Goal: Task Accomplishment & Management: Use online tool/utility

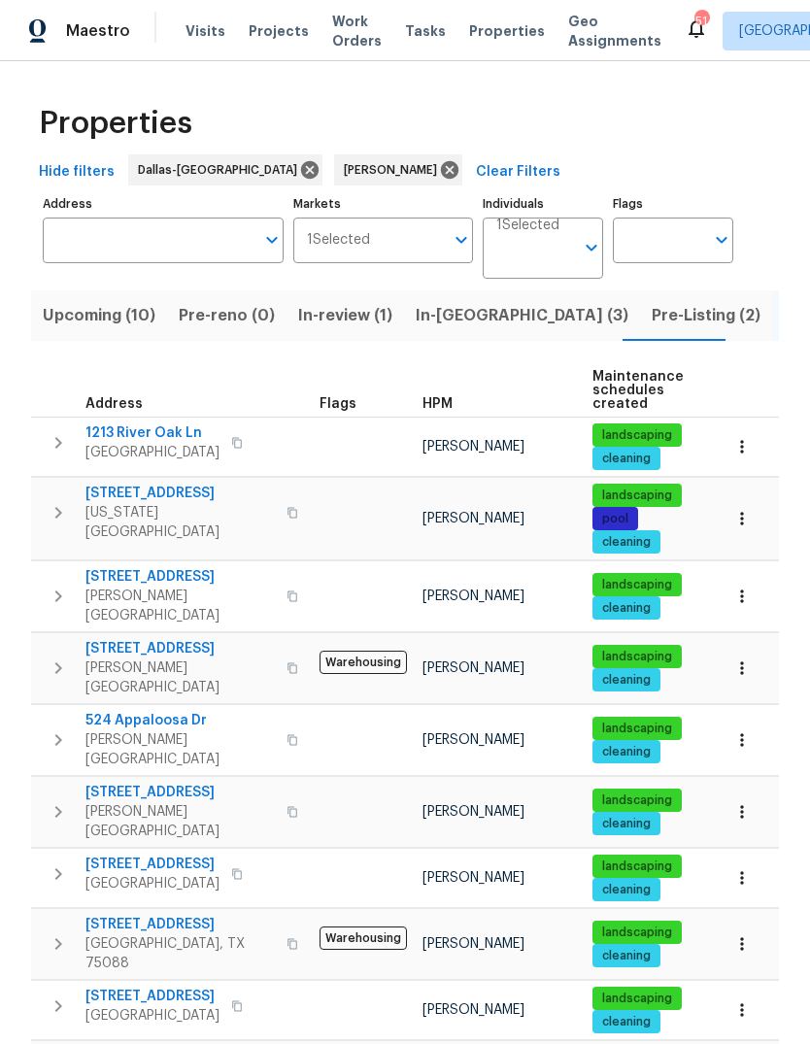
click at [119, 477] on td at bounding box center [546, 477] width 1031 height 1
click at [141, 478] on tr "3915 Tower Cir Nevada, TX 75173 Brad Limes landscaping pool cleaning 8 Done 03/…" at bounding box center [546, 519] width 1031 height 83
click at [134, 497] on span "[STREET_ADDRESS]" at bounding box center [179, 493] width 189 height 19
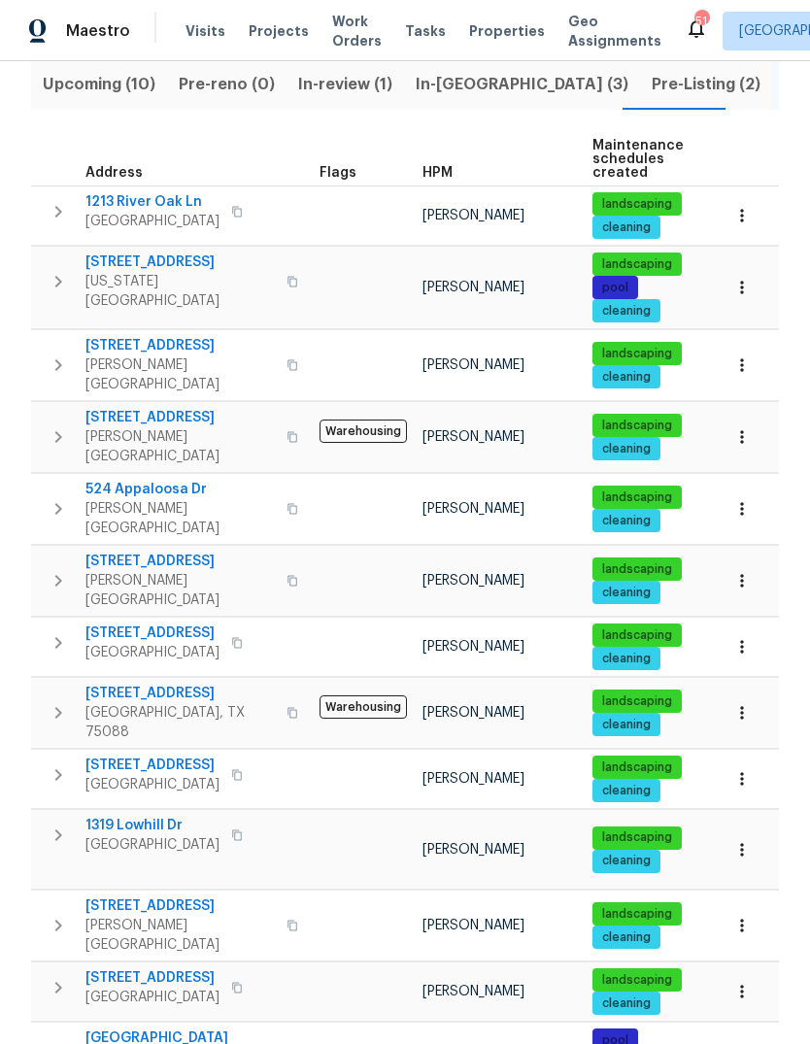
scroll to position [248, 0]
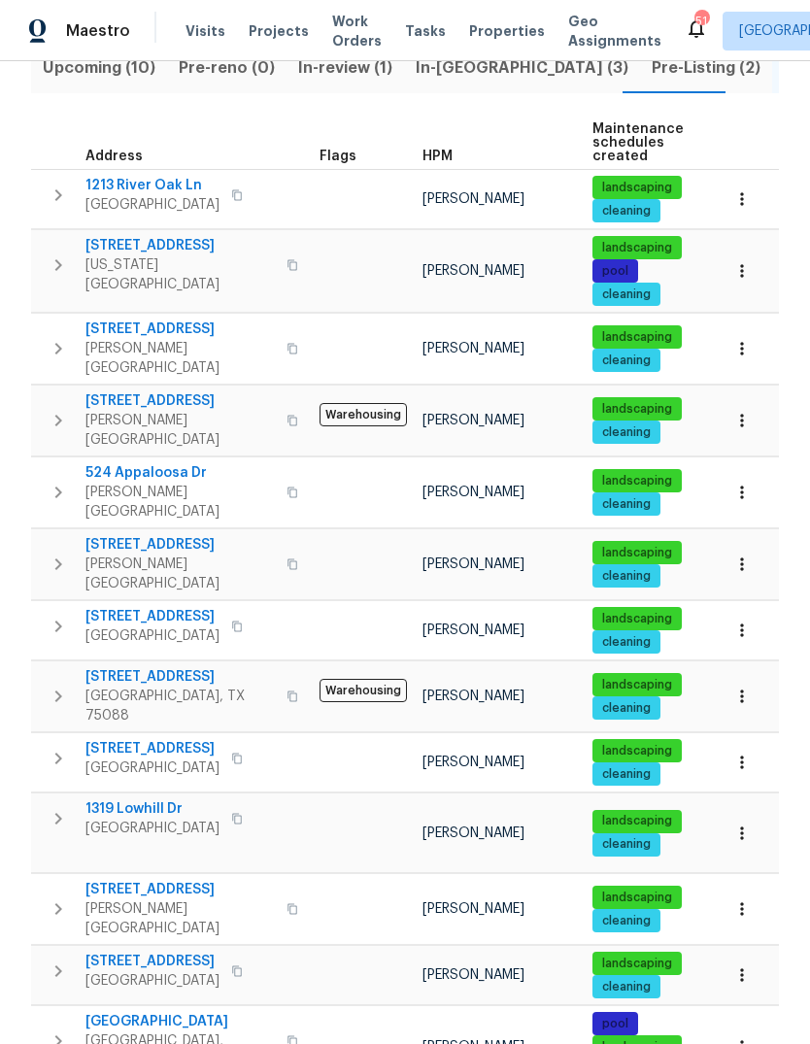
click at [748, 753] on icon "button" at bounding box center [742, 762] width 19 height 19
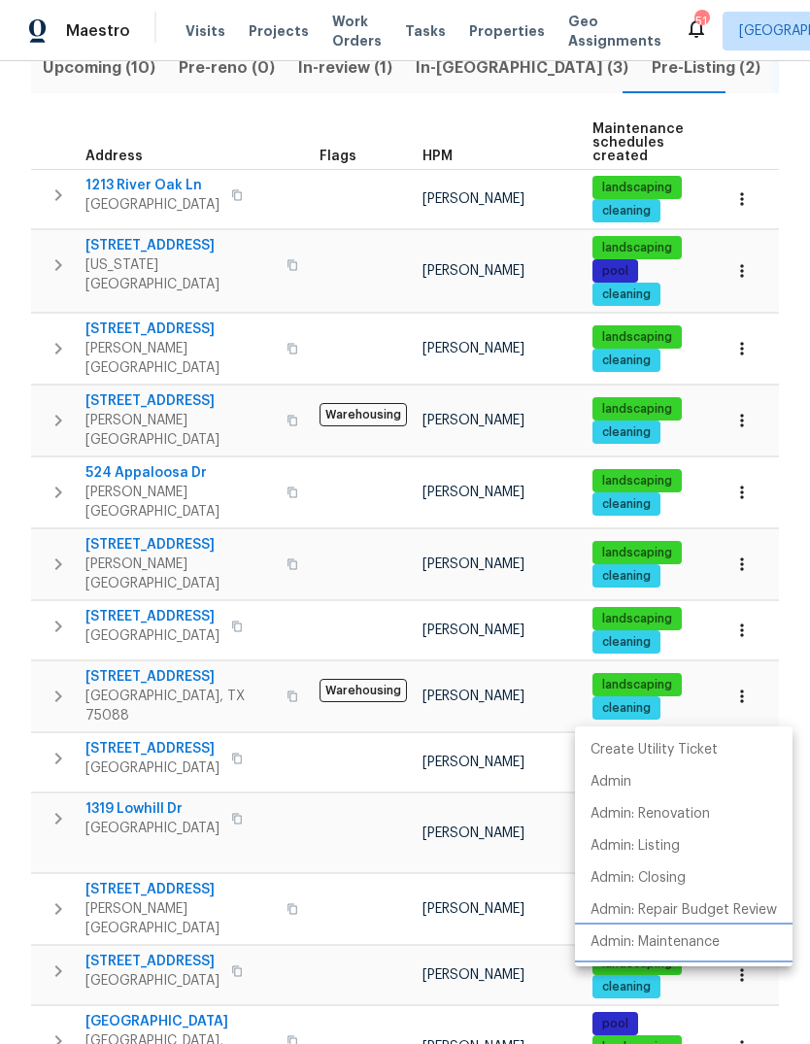
click at [688, 949] on p "Admin: Maintenance" at bounding box center [655, 943] width 129 height 20
click at [152, 686] on div at bounding box center [405, 522] width 810 height 1044
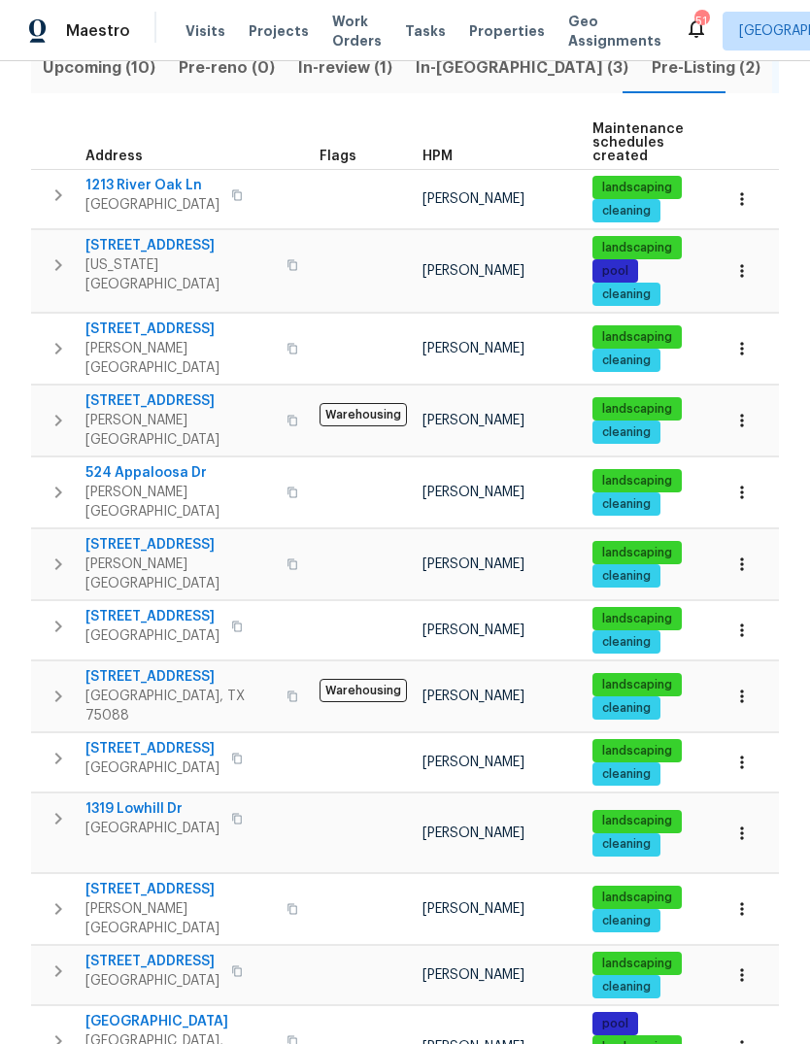
click at [156, 739] on span "2042 Lake Trail Dr" at bounding box center [152, 748] width 134 height 19
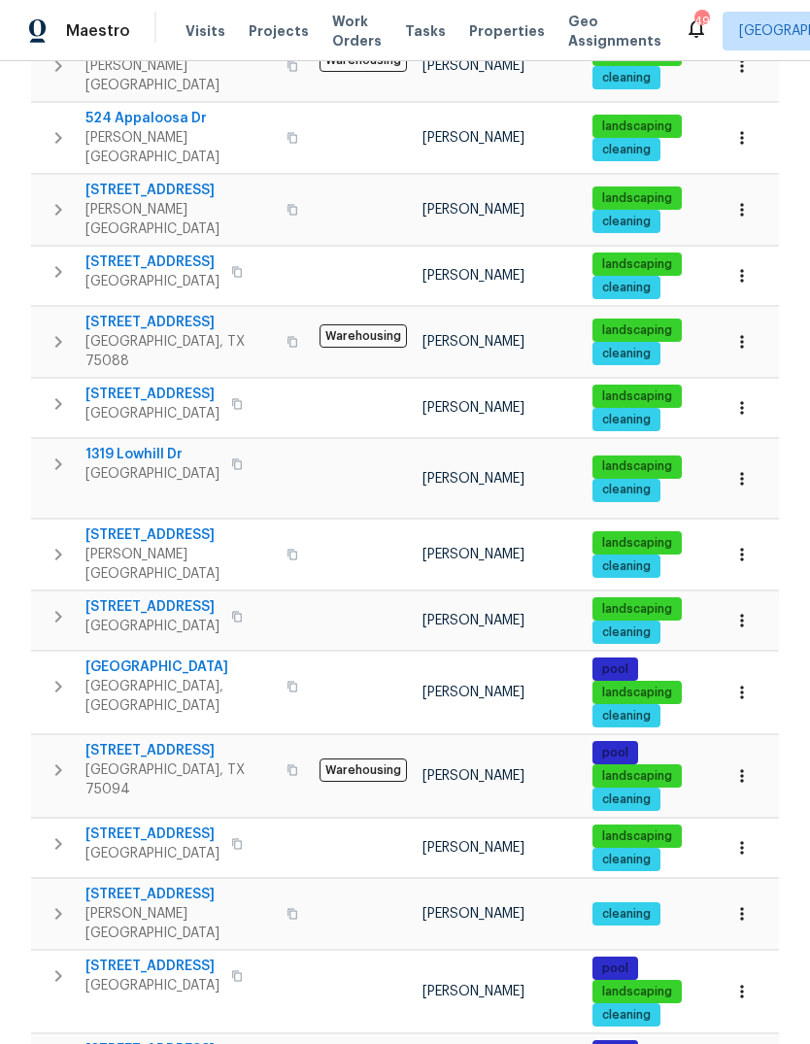
scroll to position [606, 0]
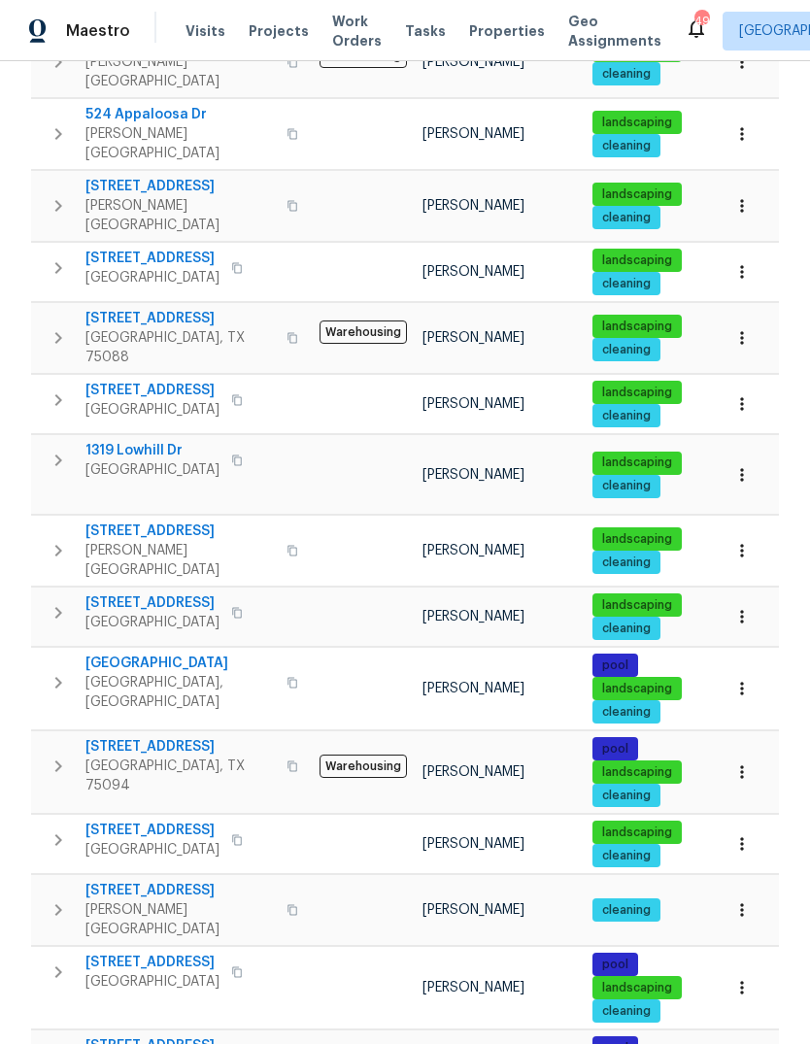
click at [186, 737] on span "301 Brookmere Ln" at bounding box center [179, 746] width 189 height 19
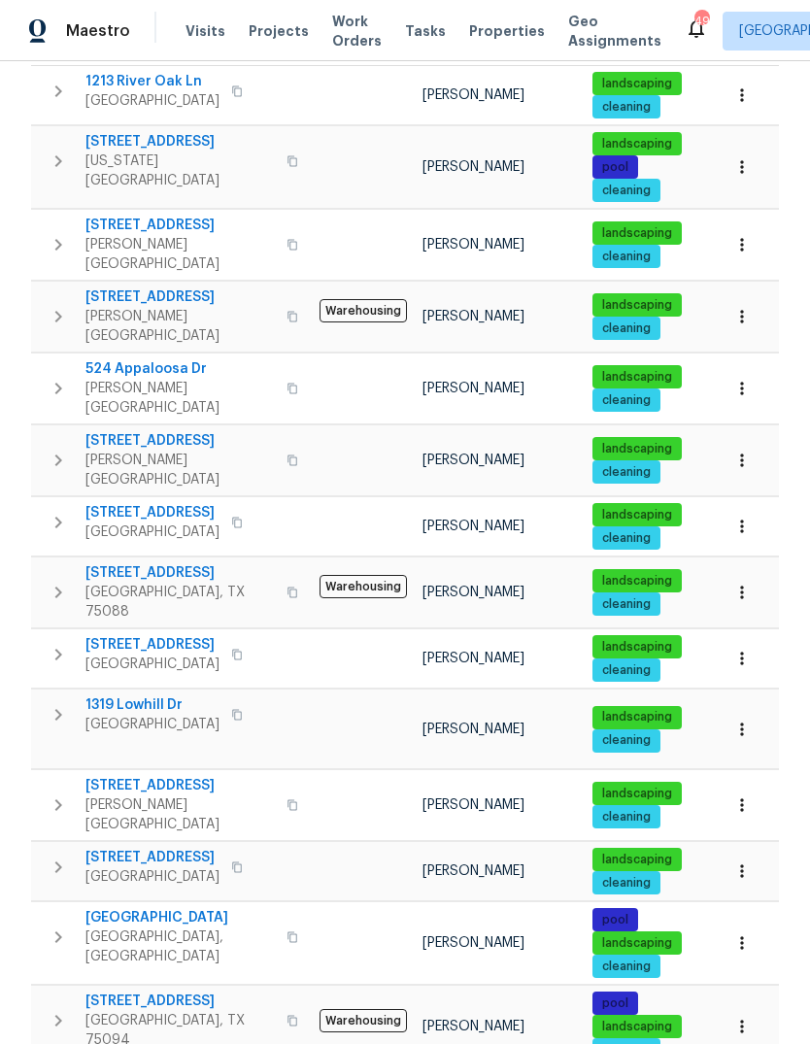
scroll to position [349, 0]
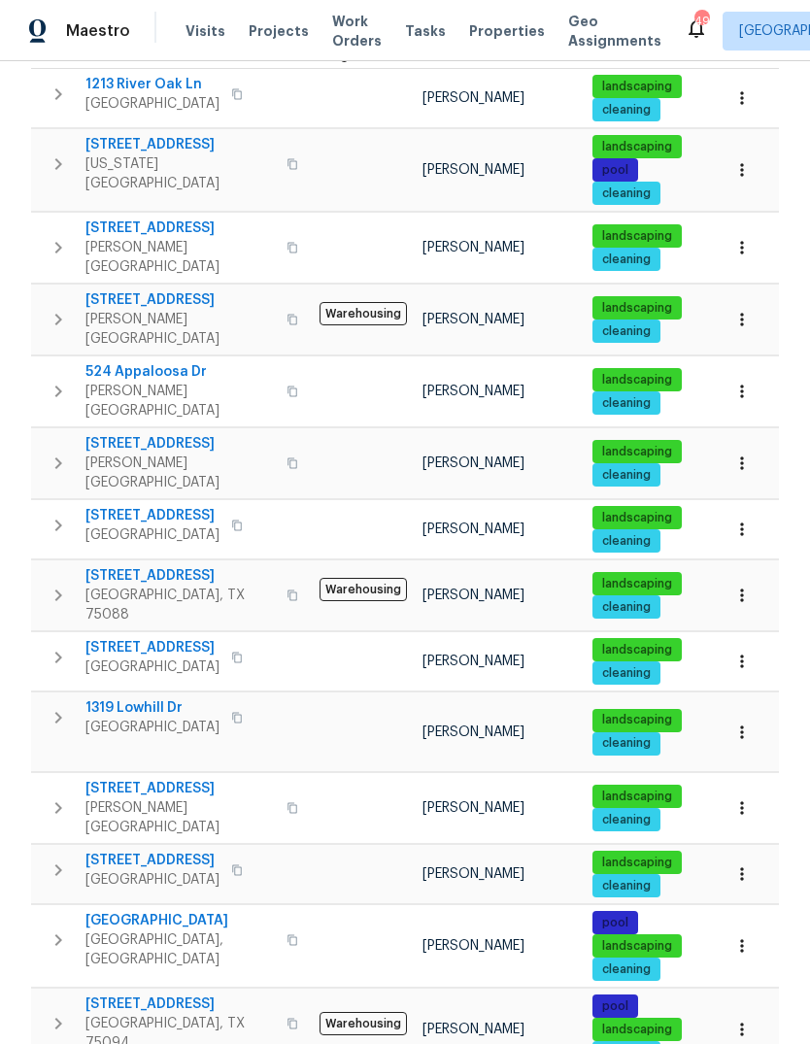
click at [140, 139] on span "3915 Tower Cir" at bounding box center [179, 144] width 189 height 19
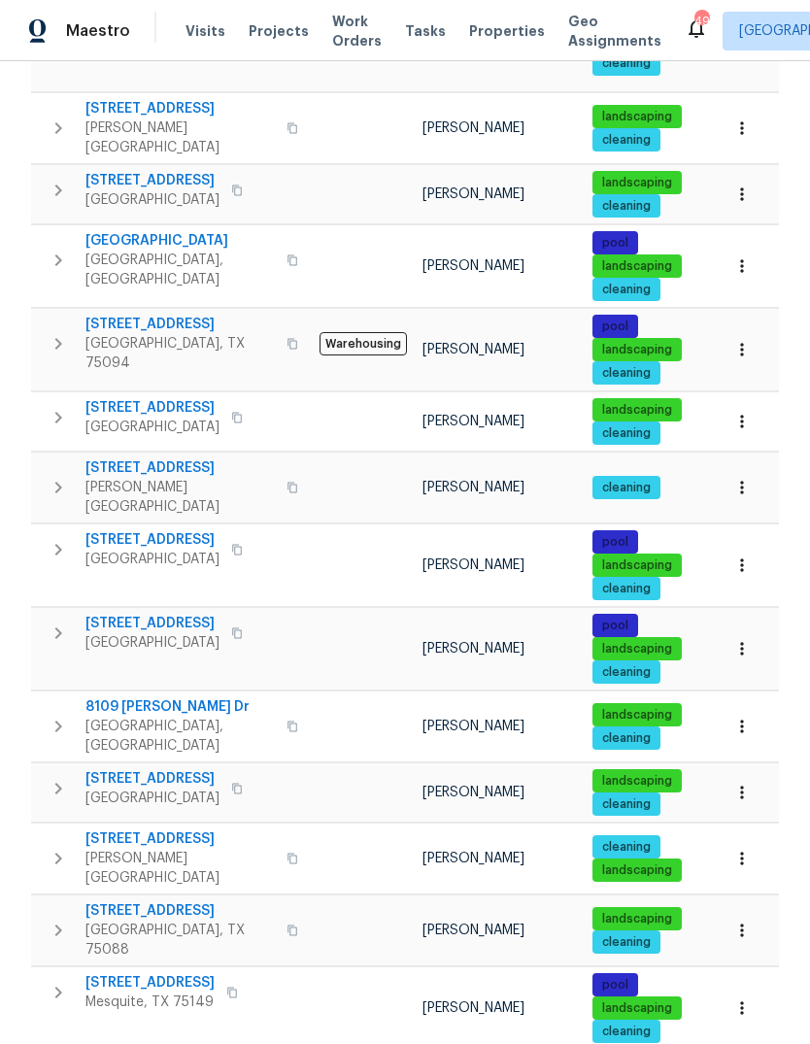
scroll to position [73, 0]
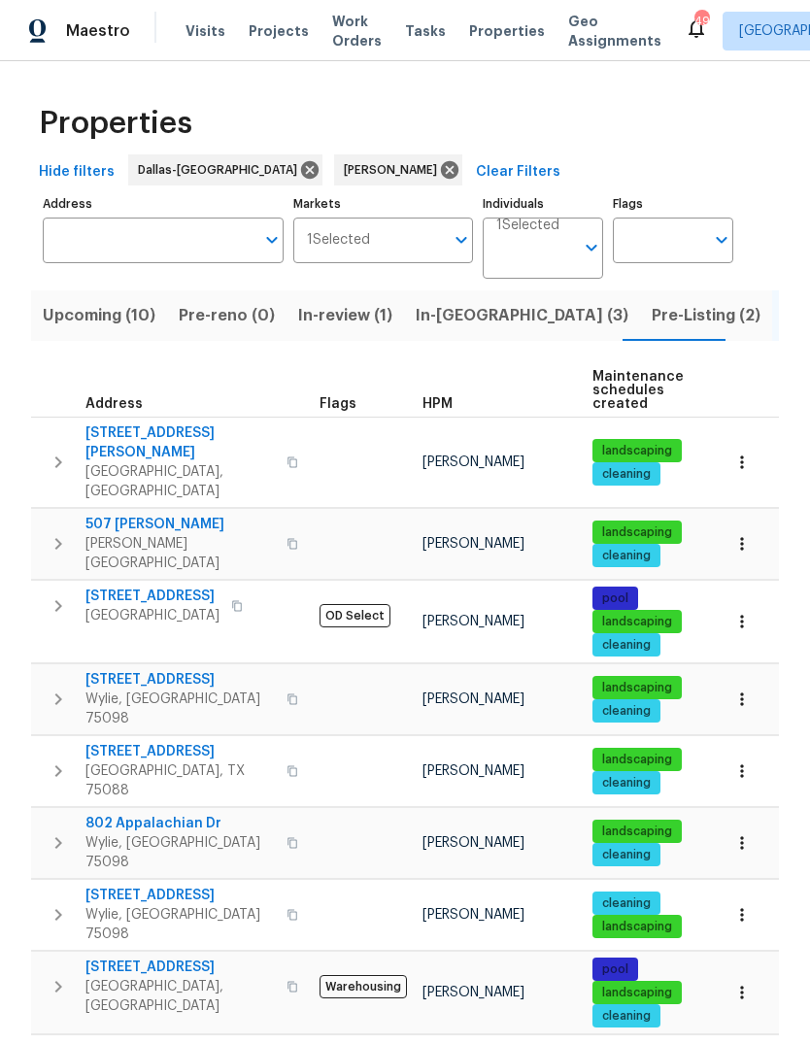
click at [135, 515] on span "507 Pinto Ln" at bounding box center [179, 524] width 189 height 19
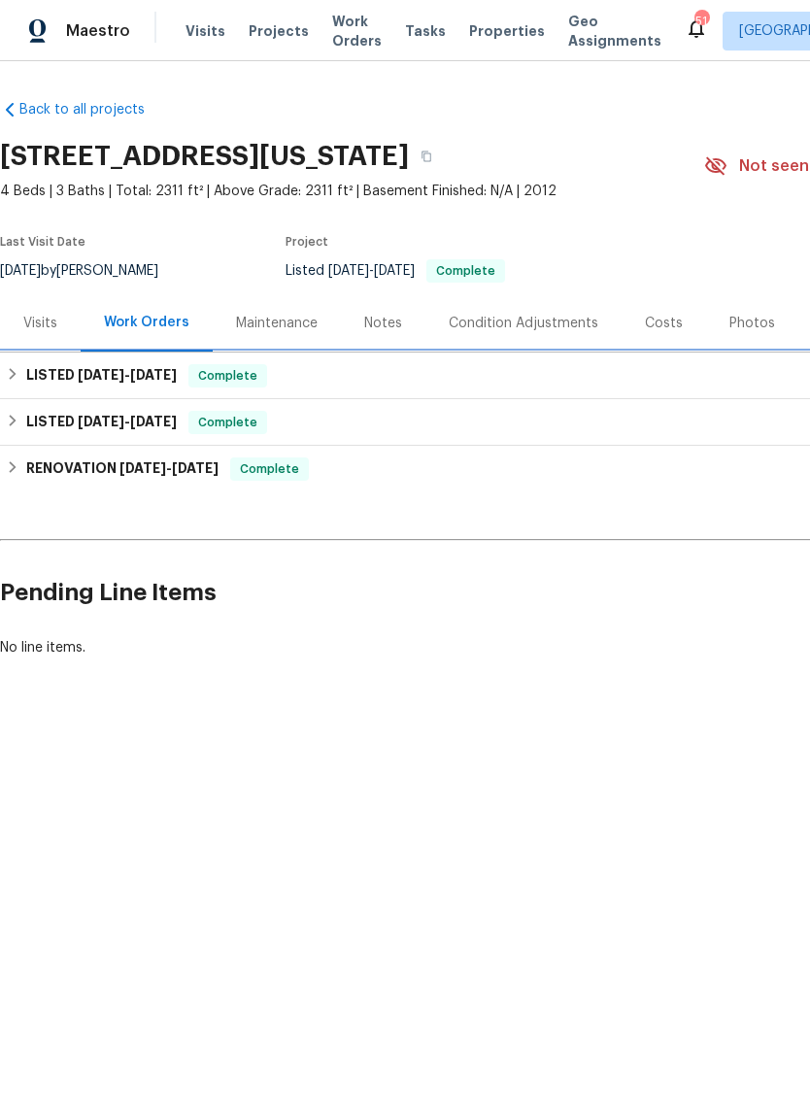
click at [27, 381] on h6 "LISTED [DATE] - [DATE]" at bounding box center [101, 375] width 151 height 23
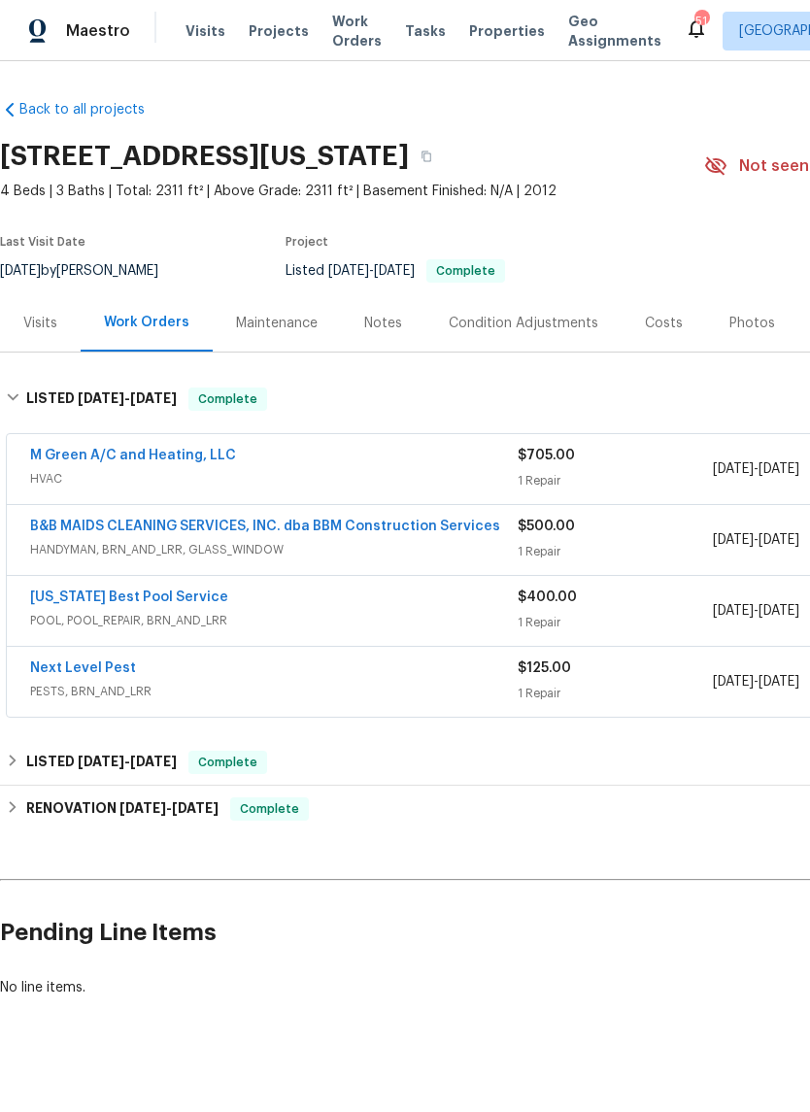
click at [416, 548] on span "HANDYMAN, BRN_AND_LRR, GLASS_WINDOW" at bounding box center [274, 549] width 488 height 19
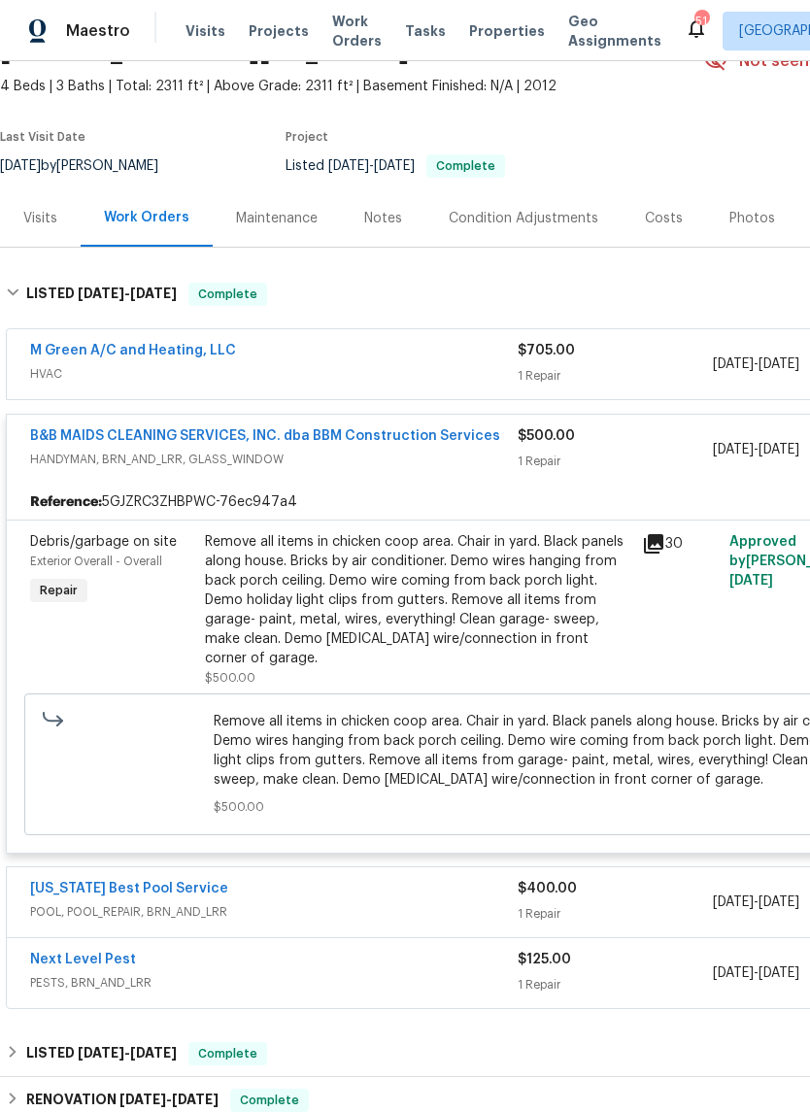
scroll to position [107, 0]
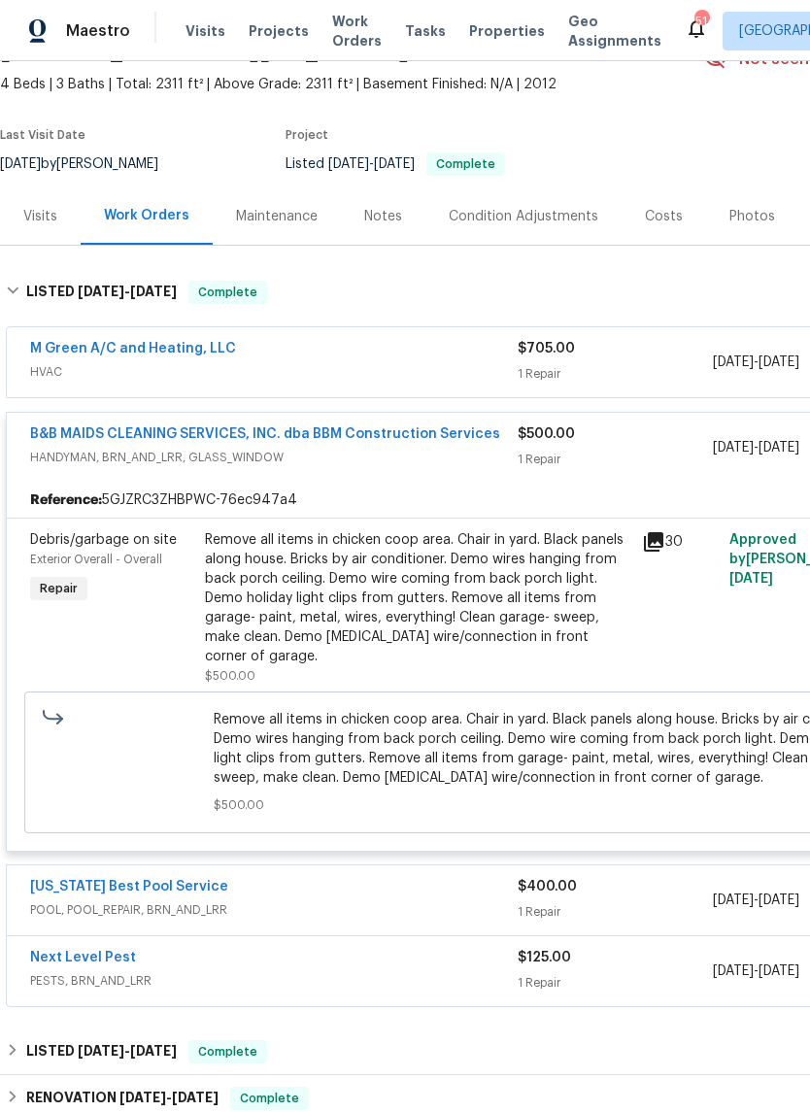
click at [362, 431] on link "B&B MAIDS CLEANING SERVICES, INC. dba BBM Construction Services" at bounding box center [265, 434] width 470 height 14
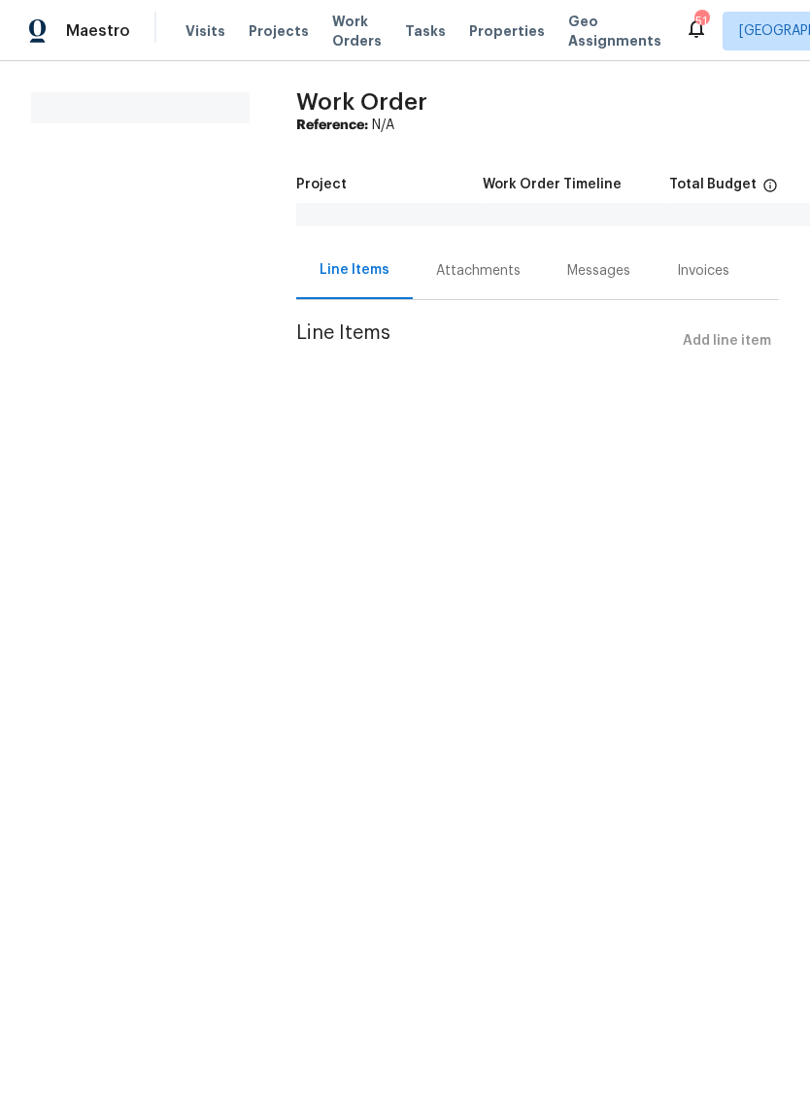
click at [539, 414] on html "Maestro Visits Projects Work Orders Tasks Properties Geo Assignments 51 Dallas …" at bounding box center [405, 207] width 810 height 414
click at [538, 414] on html "Maestro Visits Projects Work Orders Tasks Properties Geo Assignments 51 Dallas …" at bounding box center [405, 207] width 810 height 414
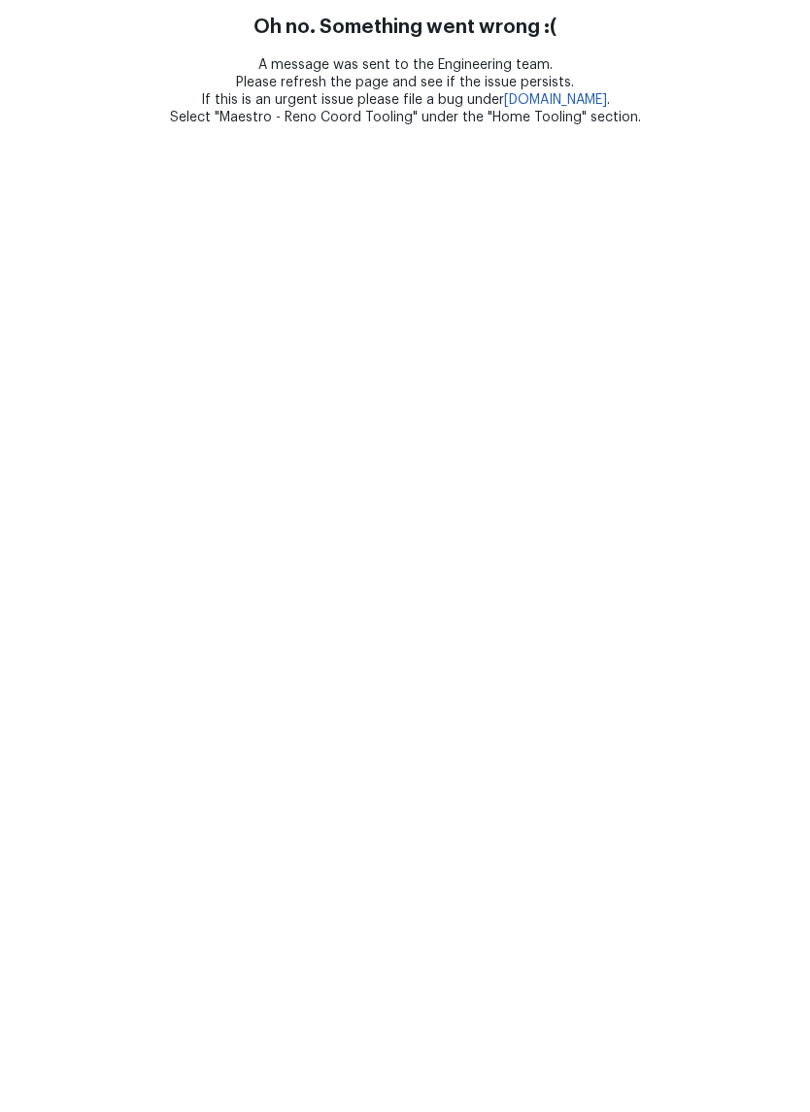
click at [26, 126] on html "Oh no. Something went wrong :( A message was sent to the Engineering team. Plea…" at bounding box center [405, 63] width 810 height 126
click at [25, 126] on html "Oh no. Something went wrong :( A message was sent to the Engineering team. Plea…" at bounding box center [405, 63] width 810 height 126
click at [36, 126] on html "Oh no. Something went wrong :( A message was sent to the Engineering team. Plea…" at bounding box center [405, 63] width 810 height 126
click at [32, 126] on html "Oh no. Something went wrong :( A message was sent to the Engineering team. Plea…" at bounding box center [405, 63] width 810 height 126
click at [25, 126] on html "Oh no. Something went wrong :( A message was sent to the Engineering team. Plea…" at bounding box center [405, 63] width 810 height 126
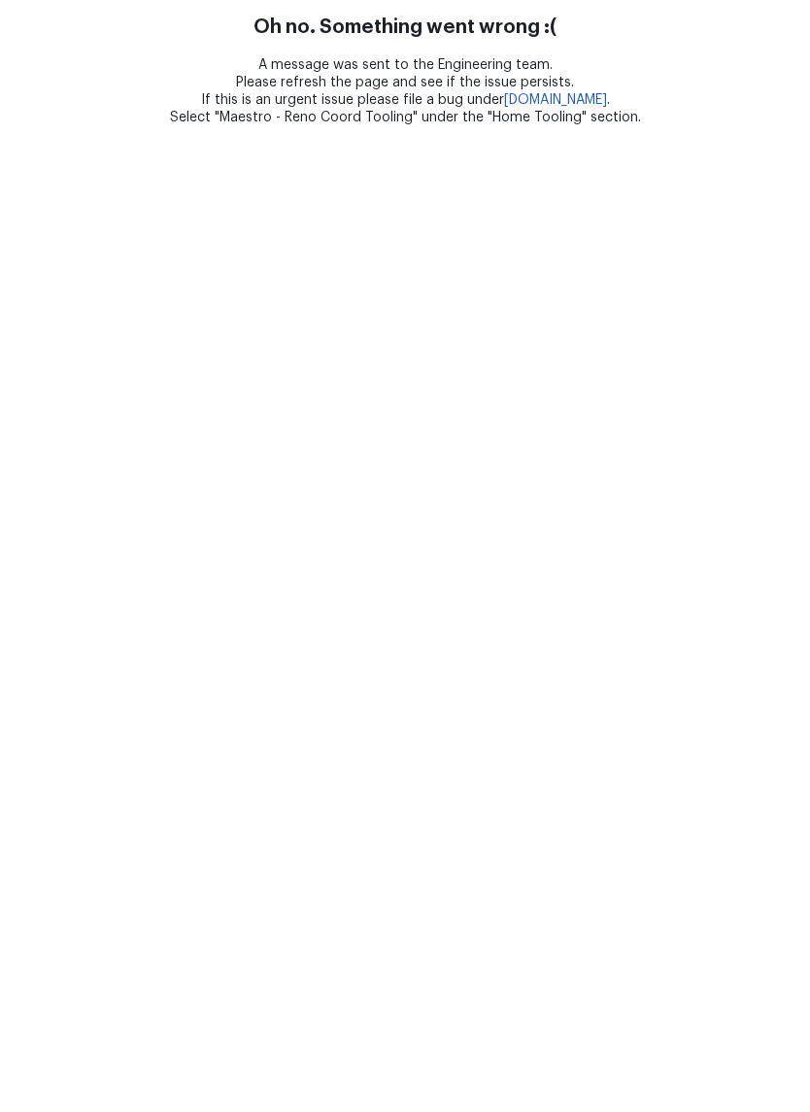
click at [47, 126] on html "Oh no. Something went wrong :( A message was sent to the Engineering team. Plea…" at bounding box center [405, 63] width 810 height 126
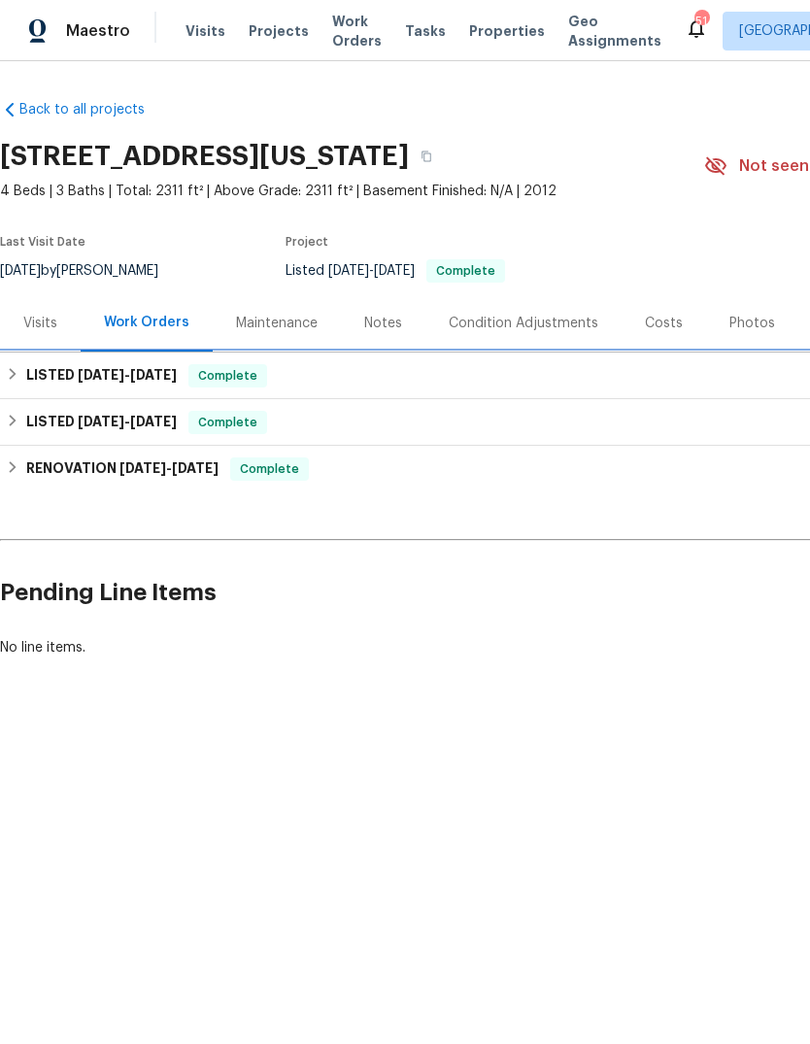
click at [29, 379] on h6 "LISTED [DATE] - [DATE]" at bounding box center [101, 375] width 151 height 23
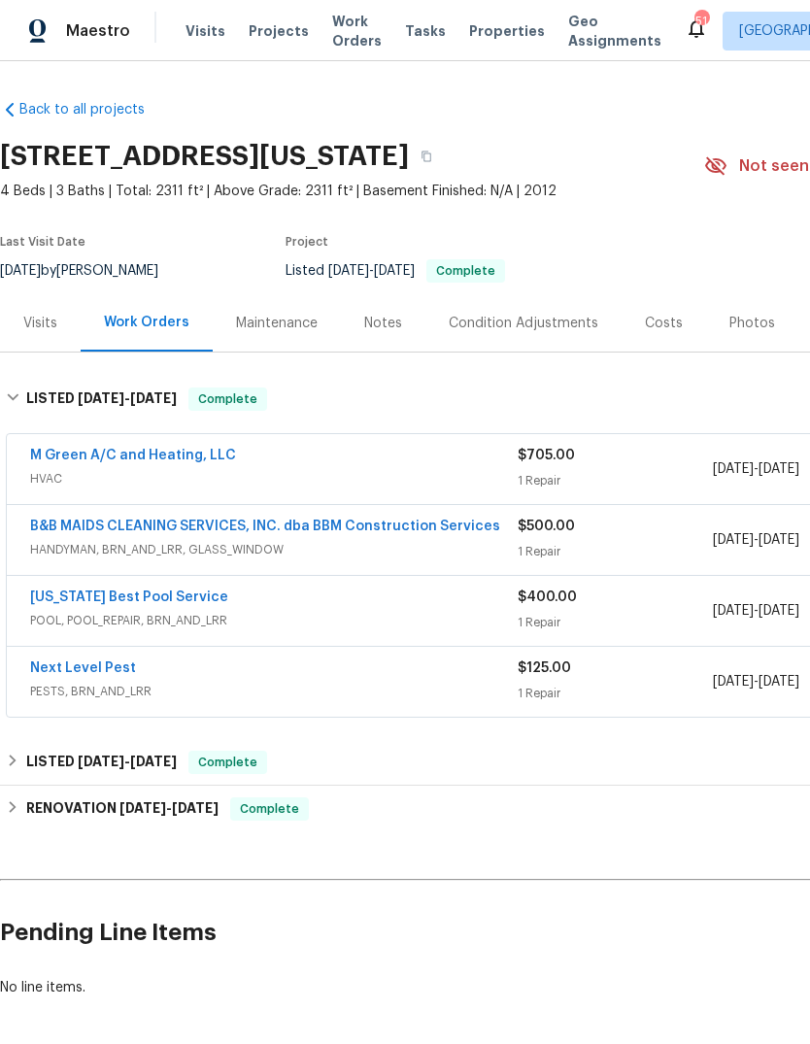
click at [222, 526] on link "B&B MAIDS CLEANING SERVICES, INC. dba BBM Construction Services" at bounding box center [265, 527] width 470 height 14
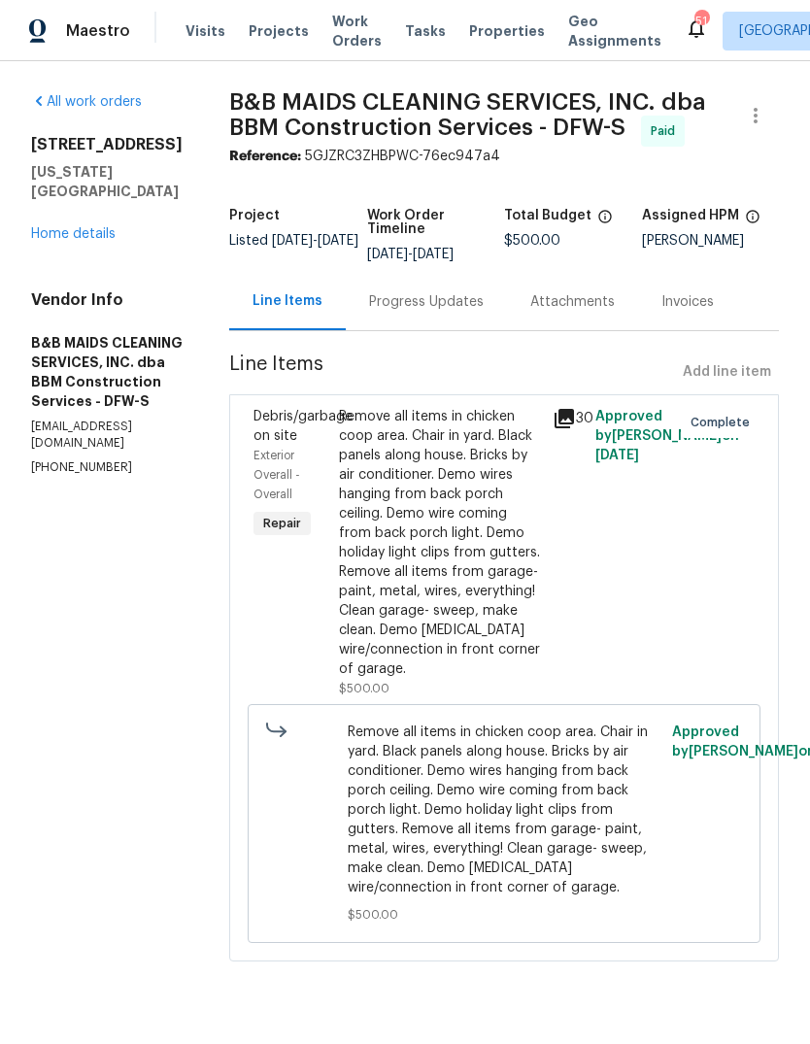
click at [458, 312] on div "Progress Updates" at bounding box center [426, 301] width 115 height 19
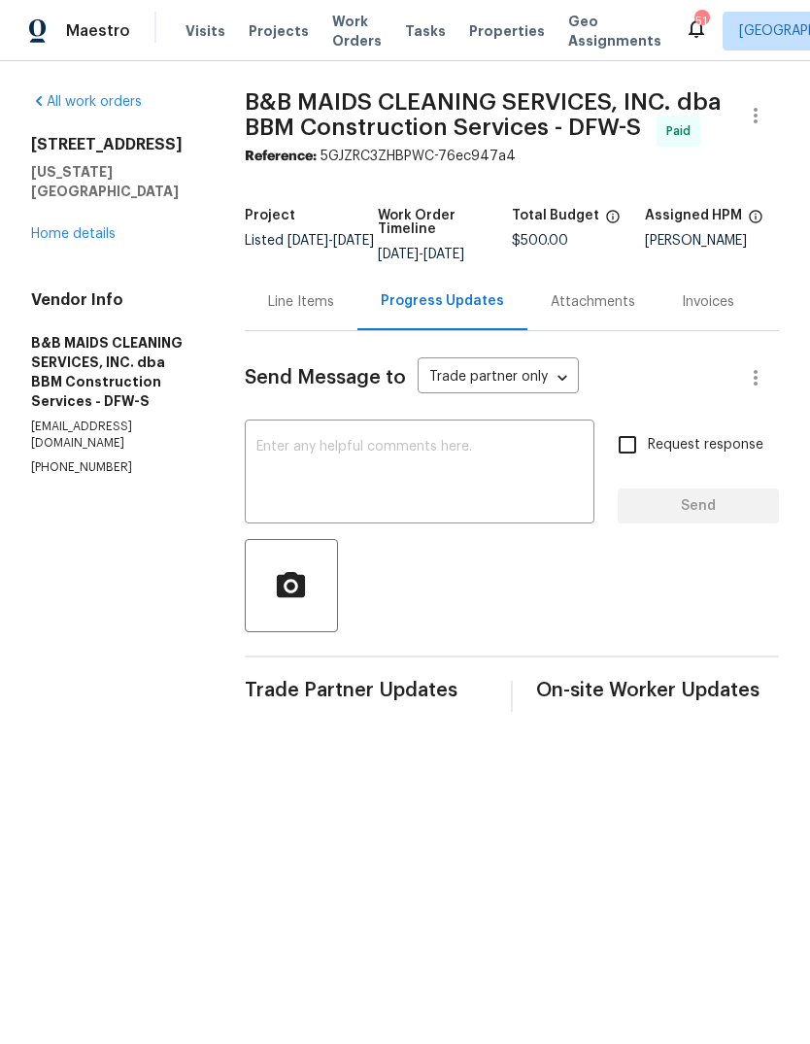
click at [464, 481] on textarea at bounding box center [419, 474] width 326 height 68
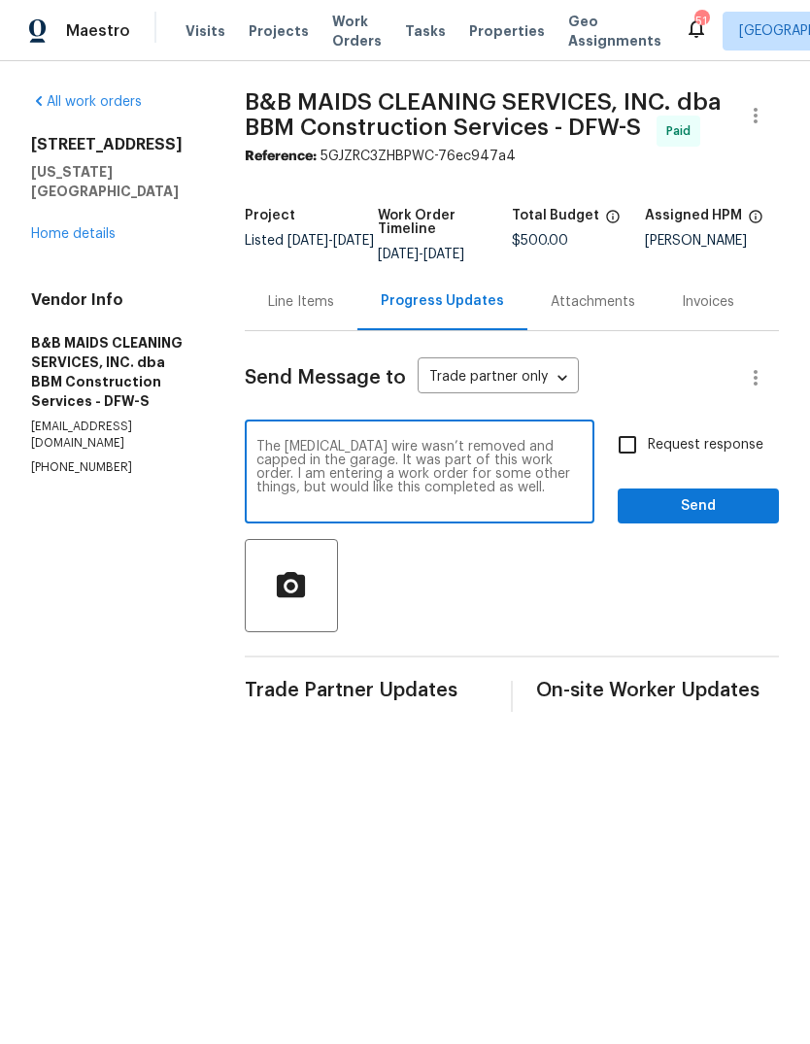
type textarea "The [MEDICAL_DATA] wire wasn’t removed and capped in the garage. It was part of…"
click at [634, 465] on input "Request response" at bounding box center [627, 445] width 41 height 41
checkbox input "true"
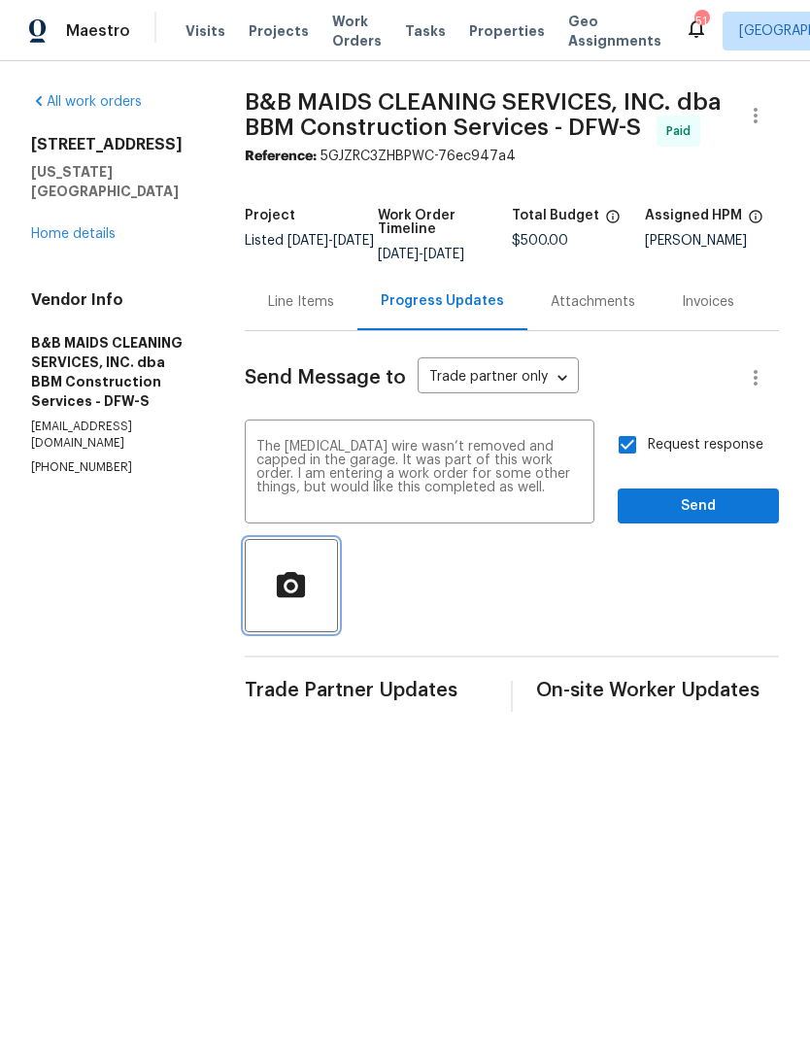
click at [323, 603] on span "button" at bounding box center [291, 586] width 62 height 34
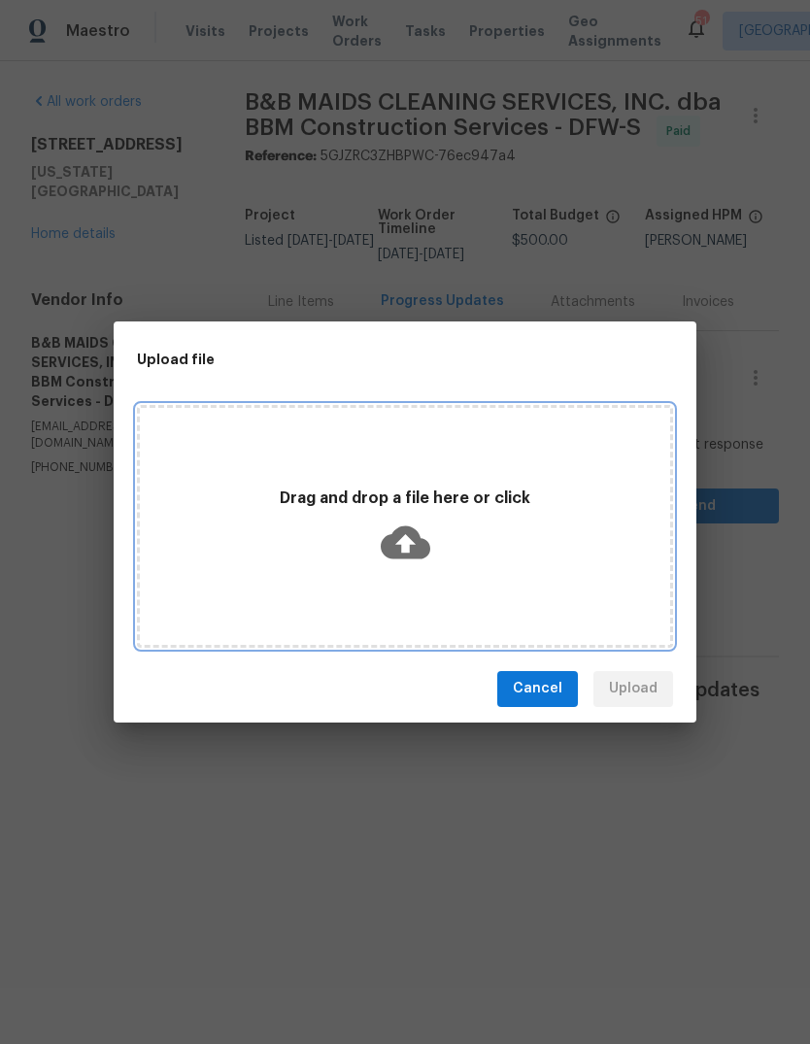
click at [409, 535] on icon at bounding box center [406, 542] width 50 height 33
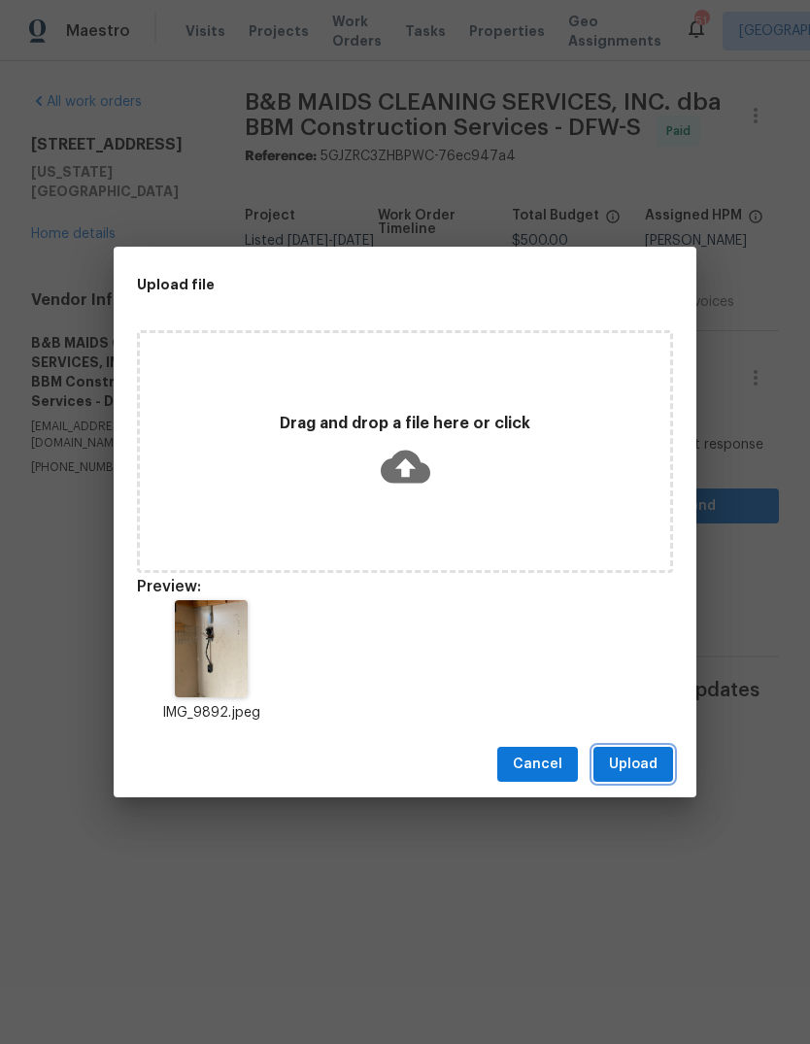
click at [645, 762] on span "Upload" at bounding box center [633, 765] width 49 height 24
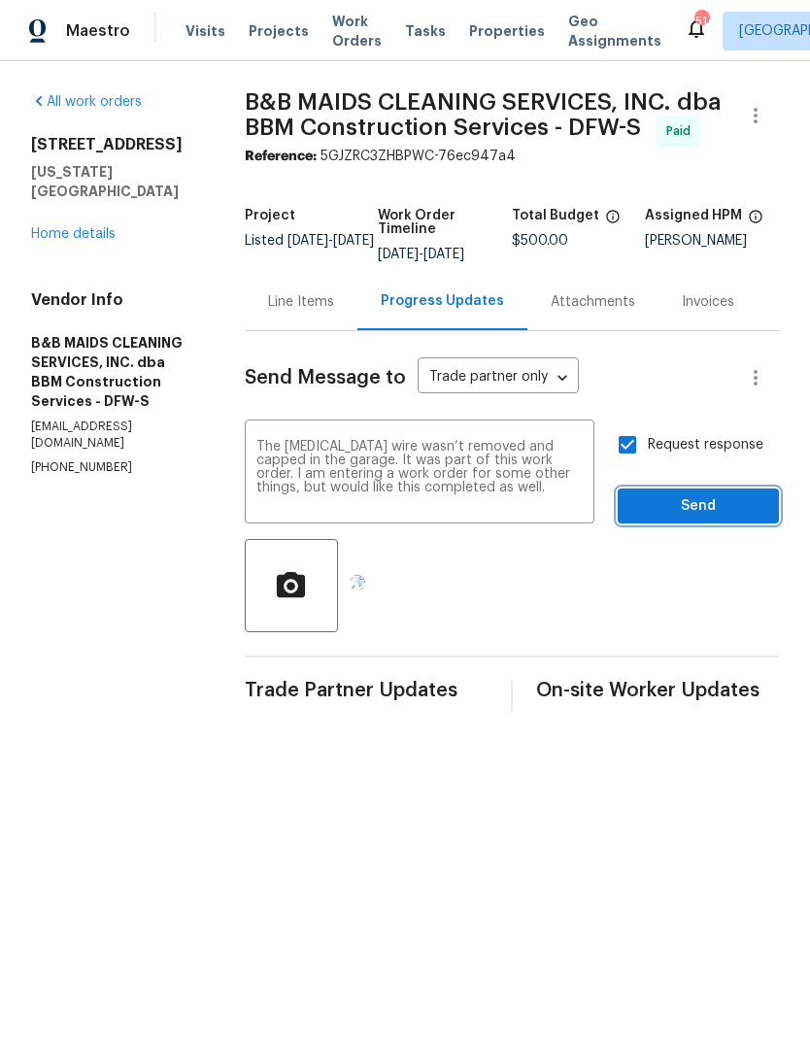
click at [735, 525] on button "Send" at bounding box center [698, 507] width 161 height 36
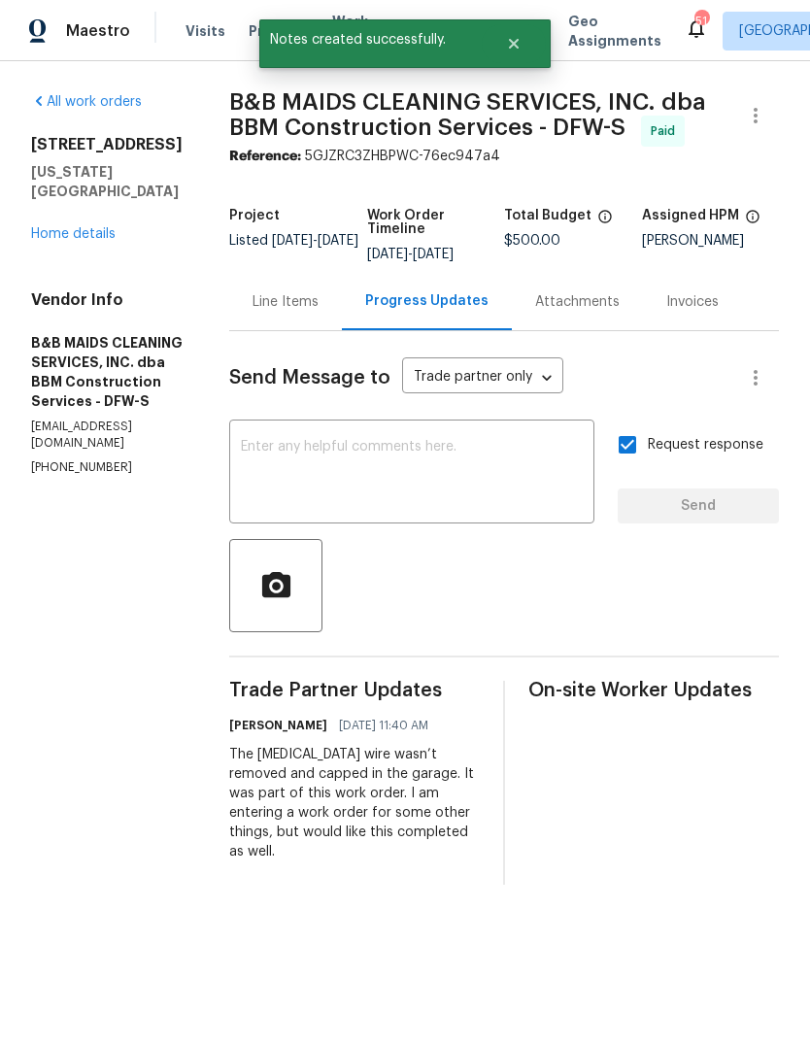
click at [74, 227] on link "Home details" at bounding box center [73, 234] width 85 height 14
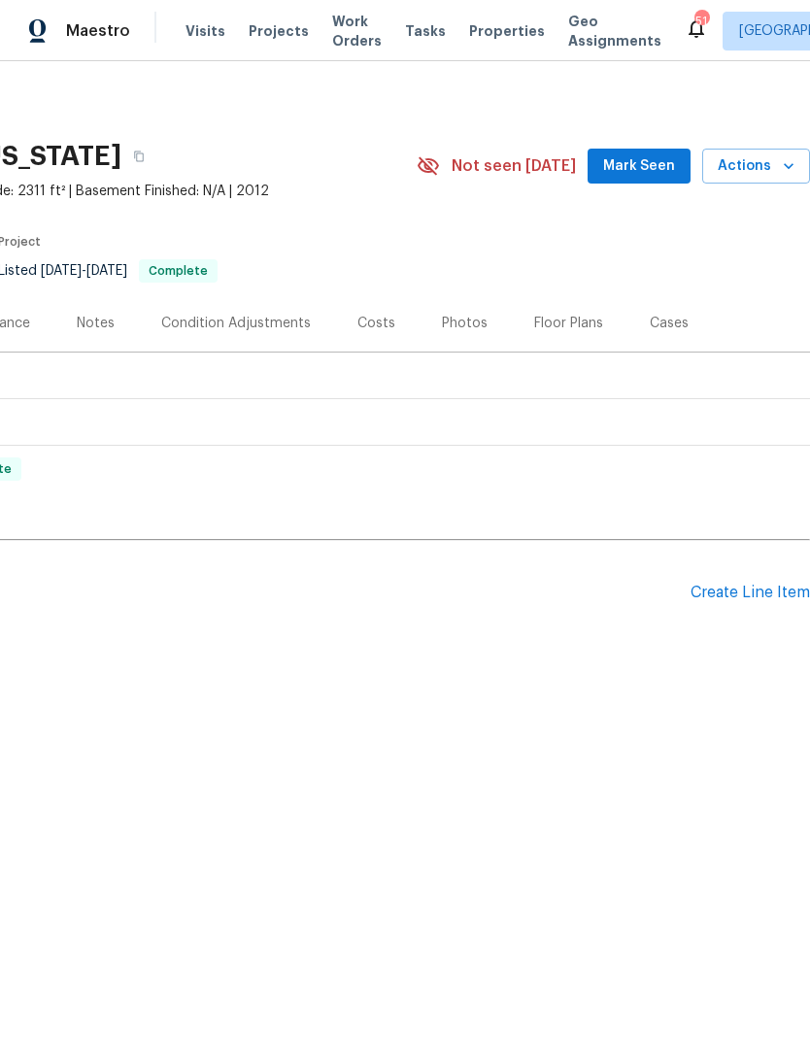
scroll to position [0, 288]
click at [766, 596] on div "Create Line Item" at bounding box center [750, 593] width 119 height 18
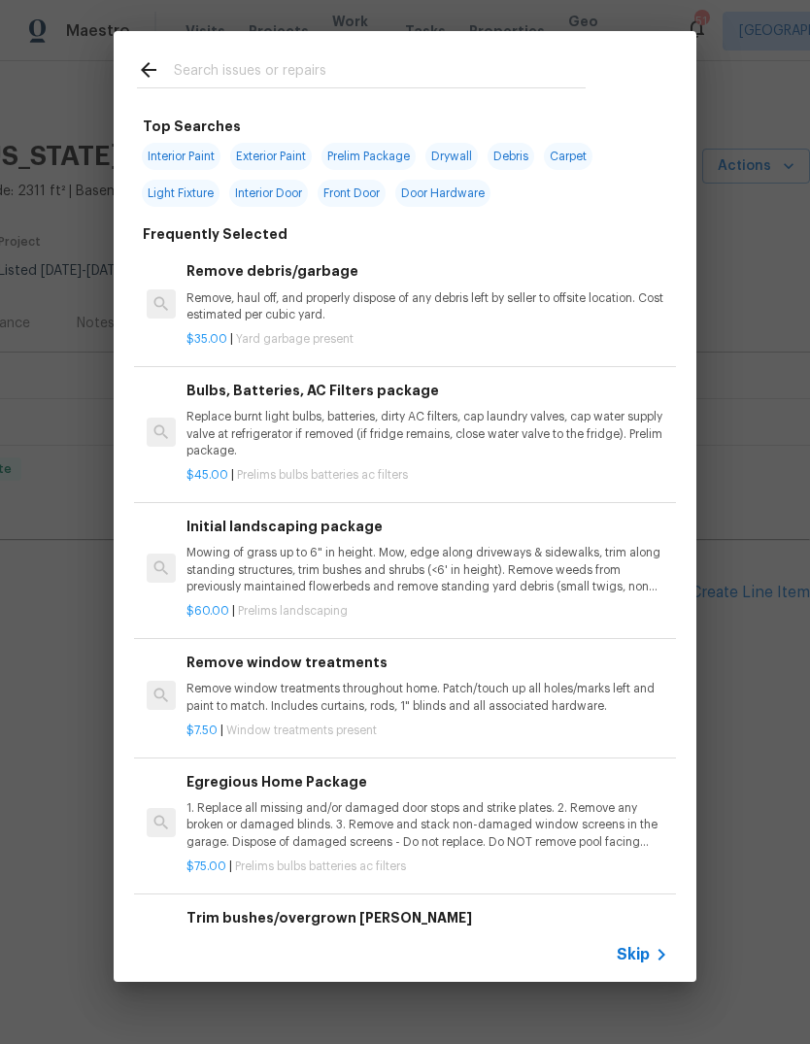
click at [352, 60] on input "text" at bounding box center [380, 72] width 412 height 29
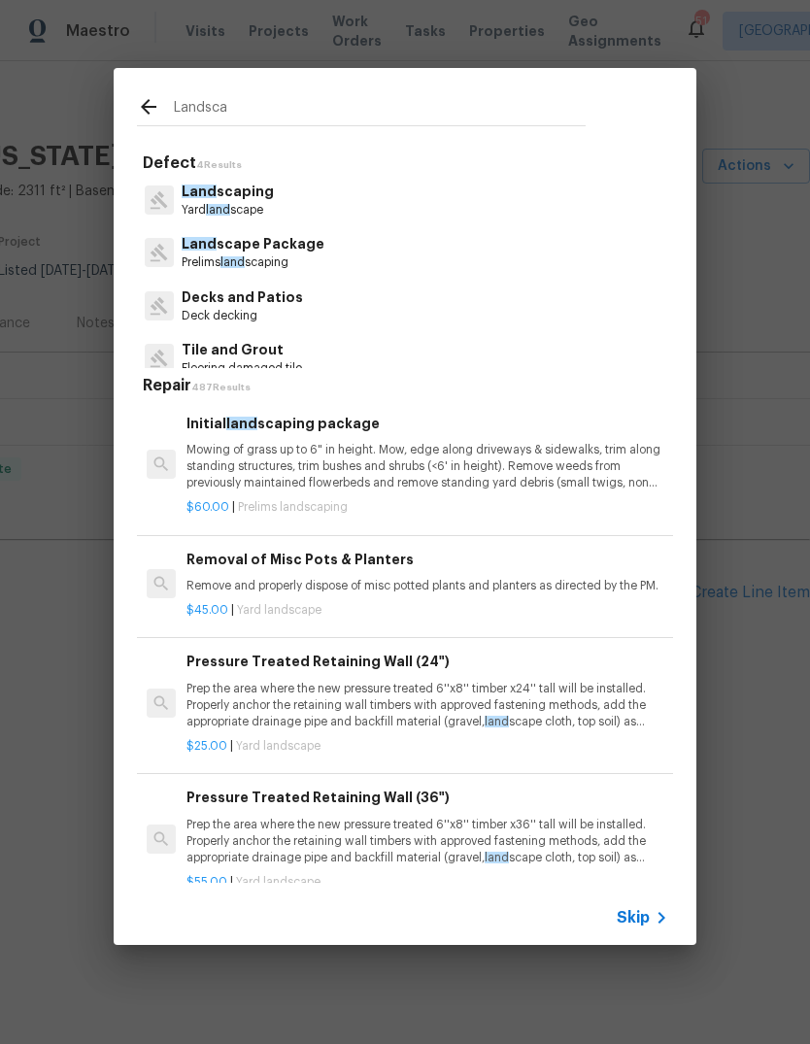
type input "Landscap"
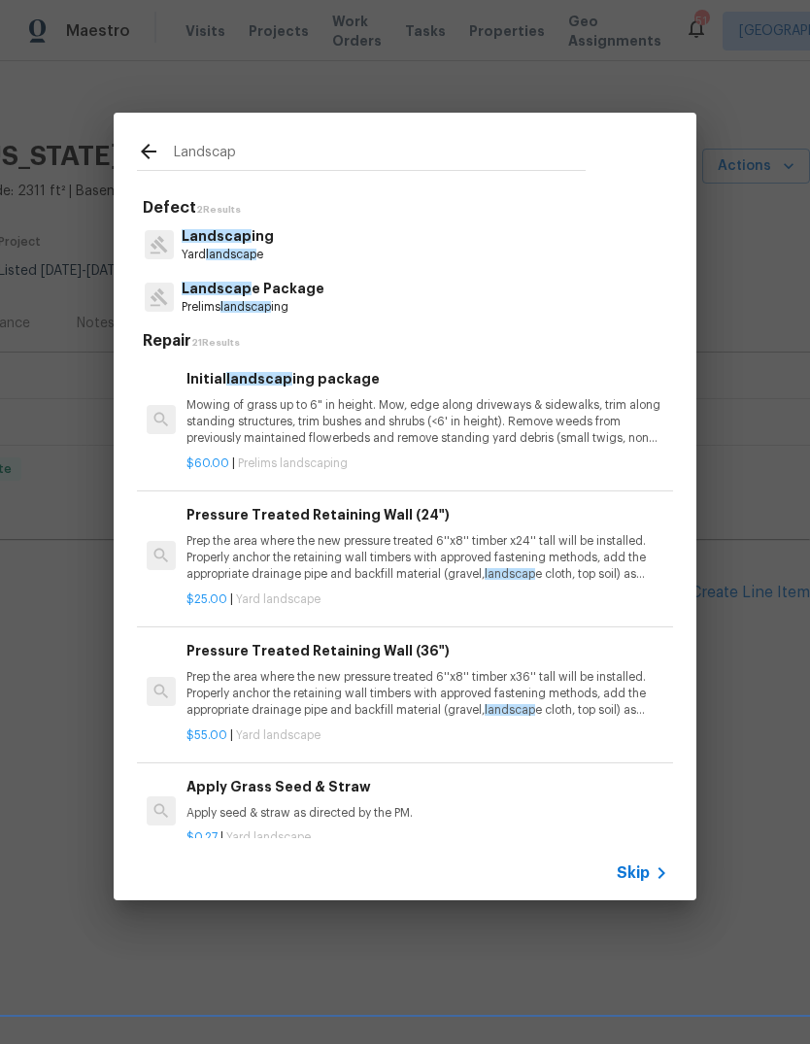
click at [255, 242] on p "Landscap ing" at bounding box center [228, 236] width 92 height 20
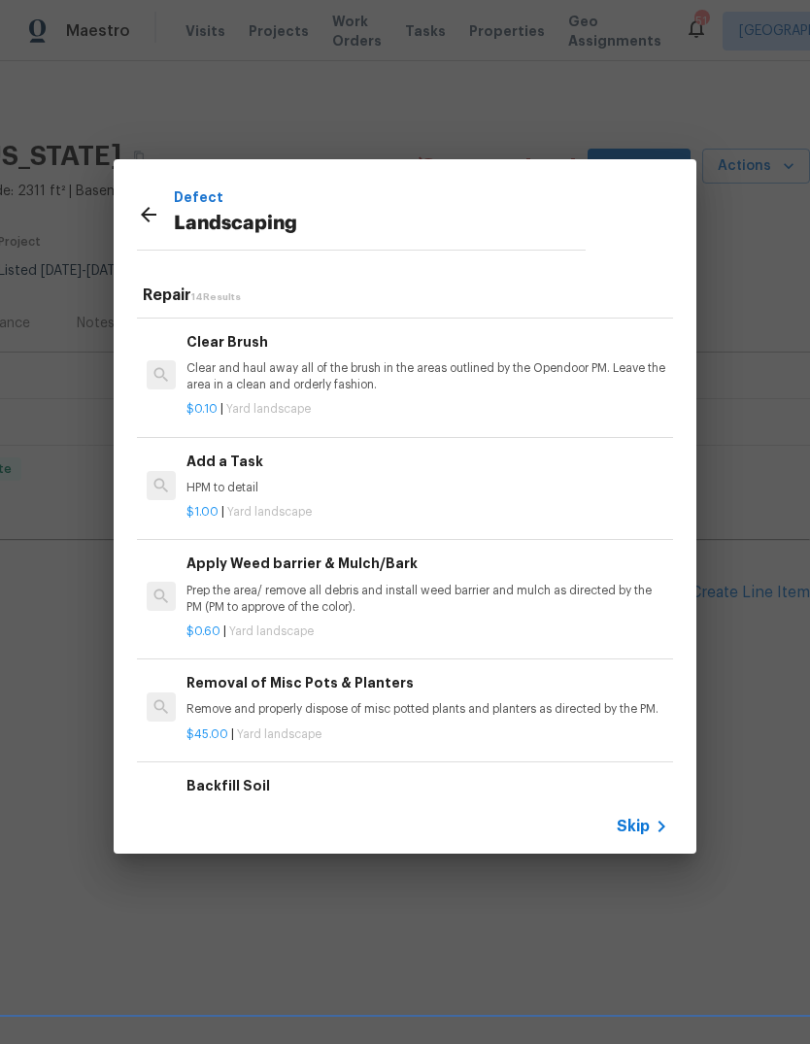
scroll to position [909, 0]
click at [400, 480] on p "HPM to detail" at bounding box center [428, 488] width 482 height 17
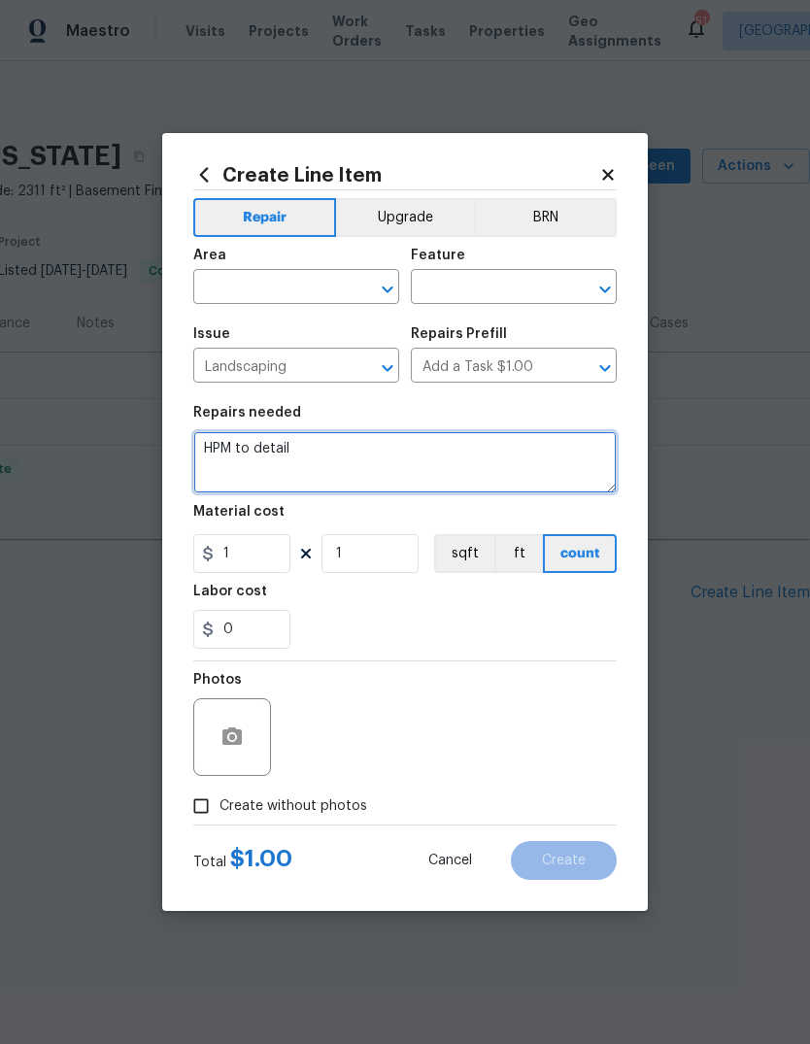
click at [399, 470] on textarea "HPM to detail" at bounding box center [405, 462] width 424 height 62
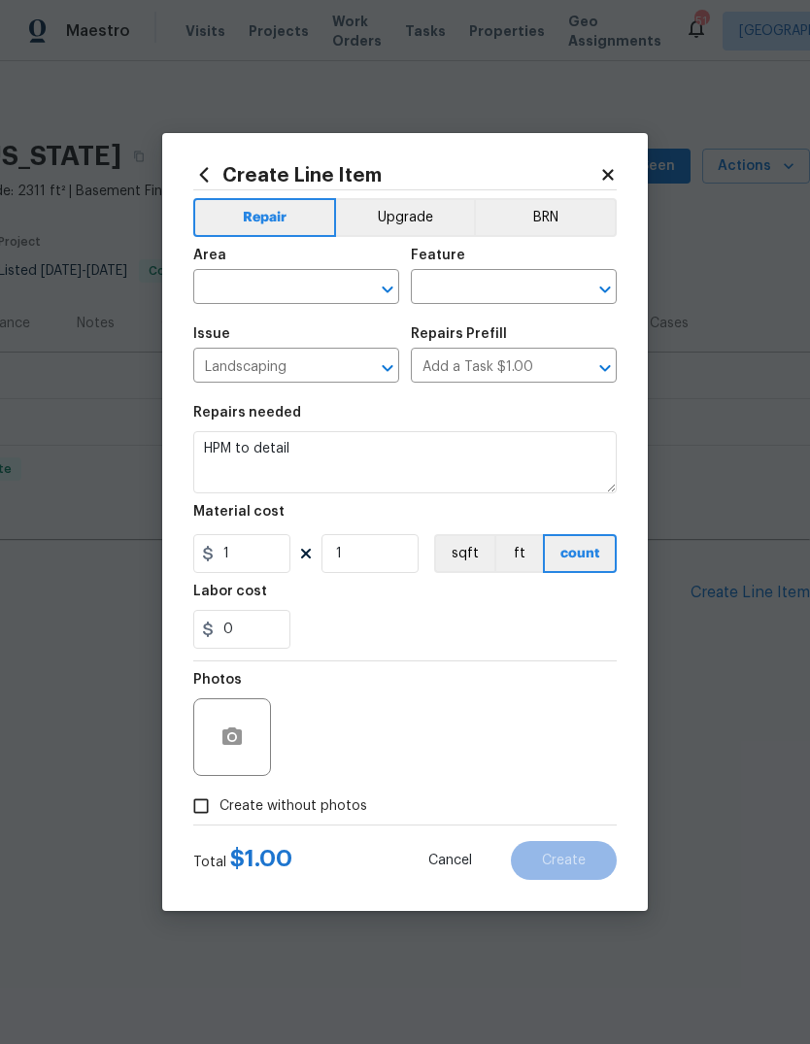
click at [305, 286] on input "text" at bounding box center [269, 289] width 152 height 30
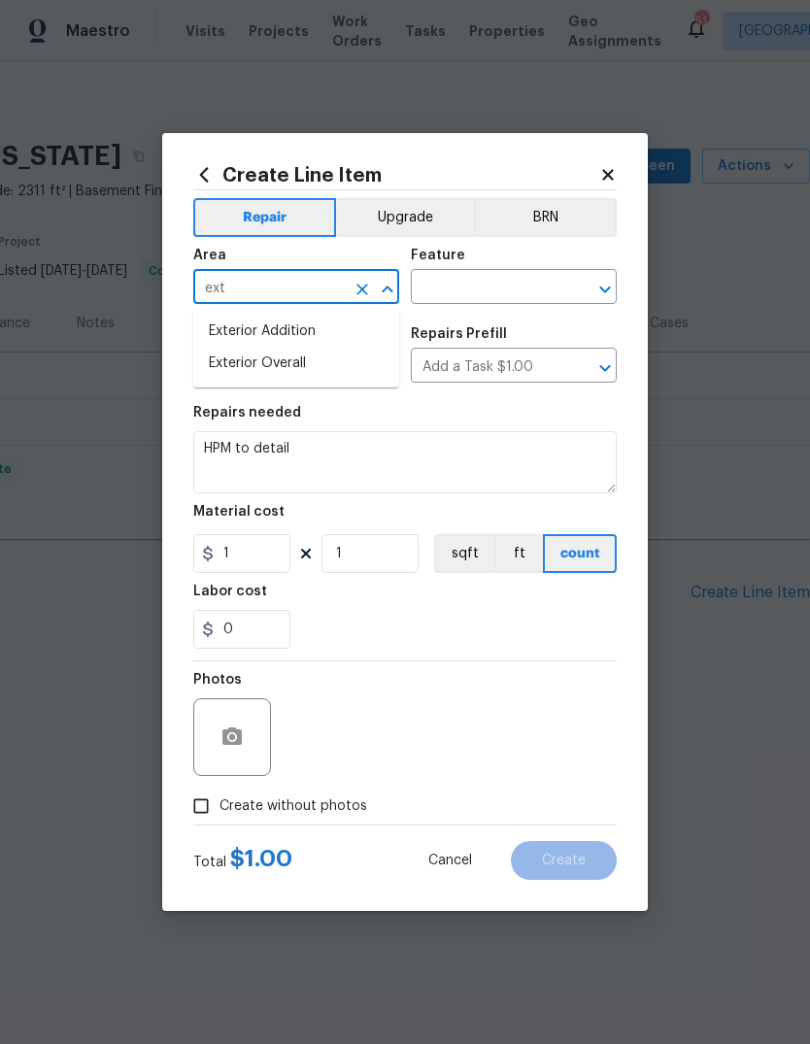
click at [321, 356] on li "Exterior Overall" at bounding box center [296, 364] width 206 height 32
type input "Exterior Overall"
click at [501, 288] on input "text" at bounding box center [487, 289] width 152 height 30
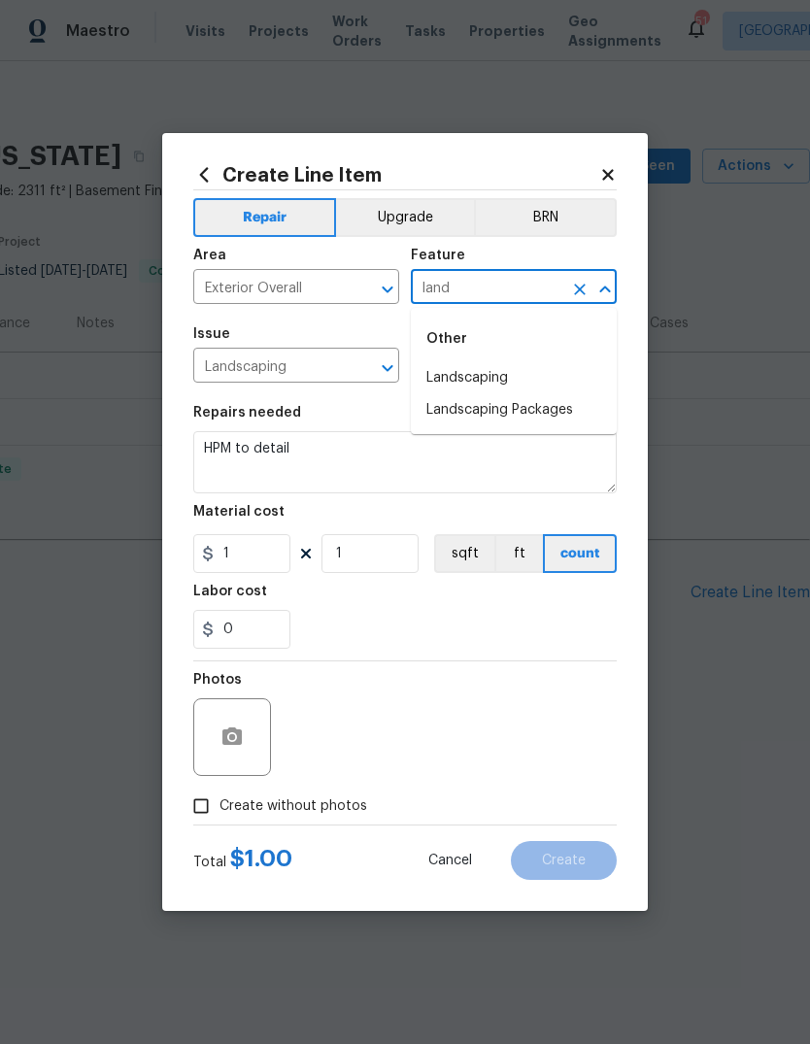
click at [502, 373] on li "Landscaping" at bounding box center [514, 378] width 206 height 32
type input "Landscaping"
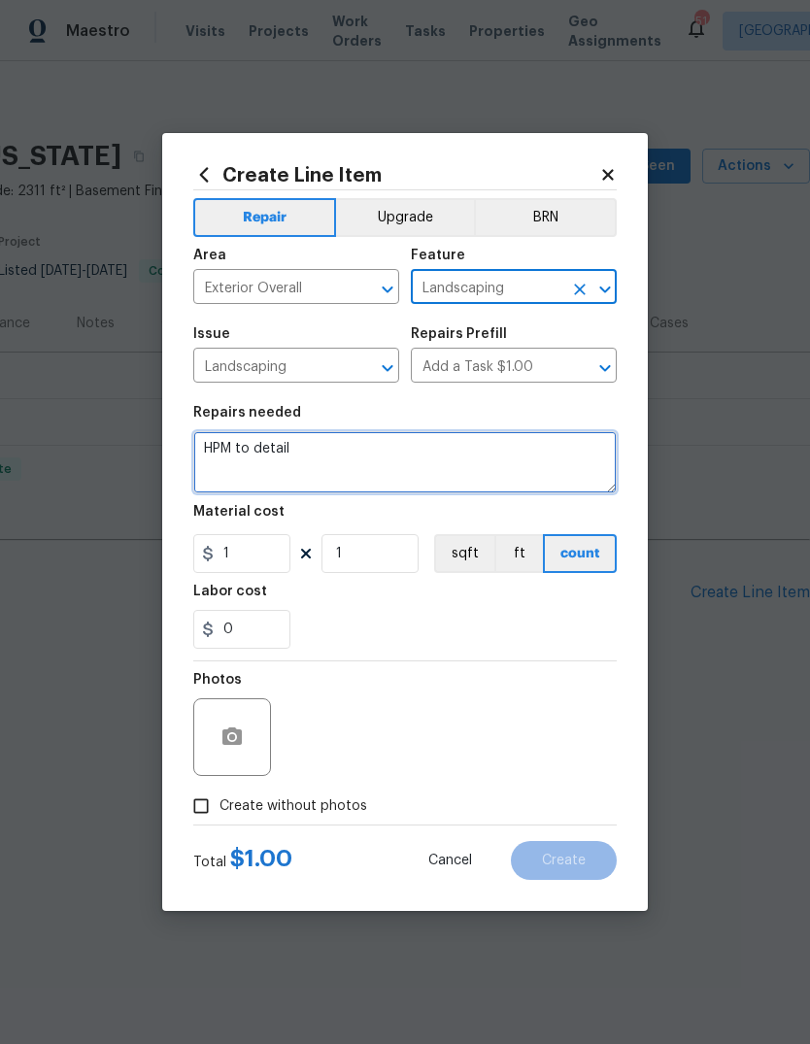
click at [377, 458] on textarea "HPM to detail" at bounding box center [405, 462] width 424 height 62
type textarea "H"
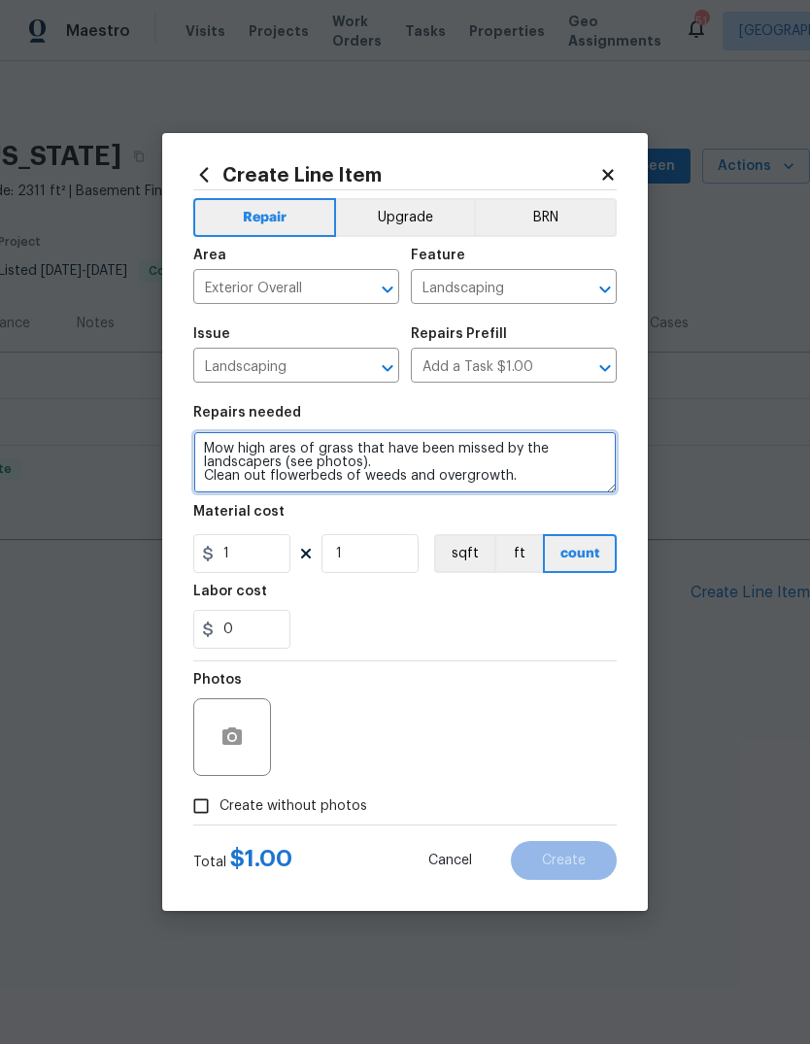
click at [287, 463] on textarea "Mow high ares of grass that have been missed by the landscapers (see photos). C…" at bounding box center [405, 462] width 424 height 62
type textarea "Mow high ares of grass that have been missed by the landscapers on sides of pro…"
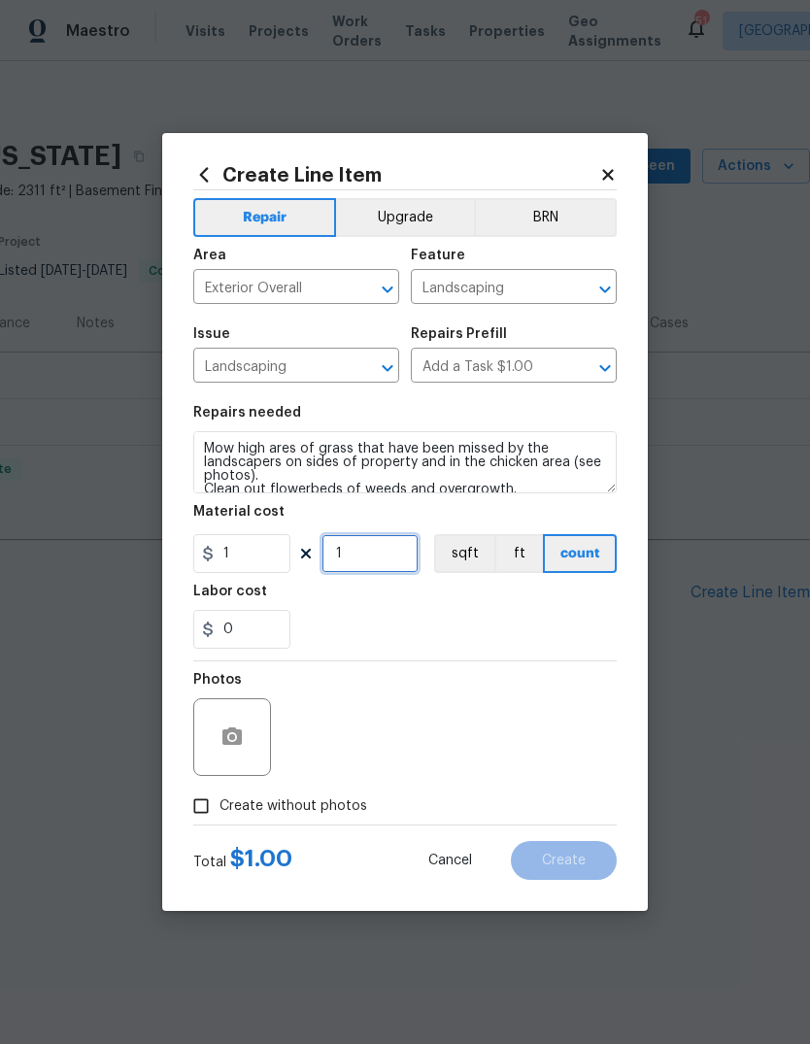
click at [385, 556] on input "1" at bounding box center [370, 553] width 97 height 39
type input "350"
click at [567, 610] on div "Labor cost" at bounding box center [405, 597] width 424 height 25
click at [340, 800] on span "Create without photos" at bounding box center [294, 807] width 148 height 20
click at [220, 800] on input "Create without photos" at bounding box center [201, 806] width 37 height 37
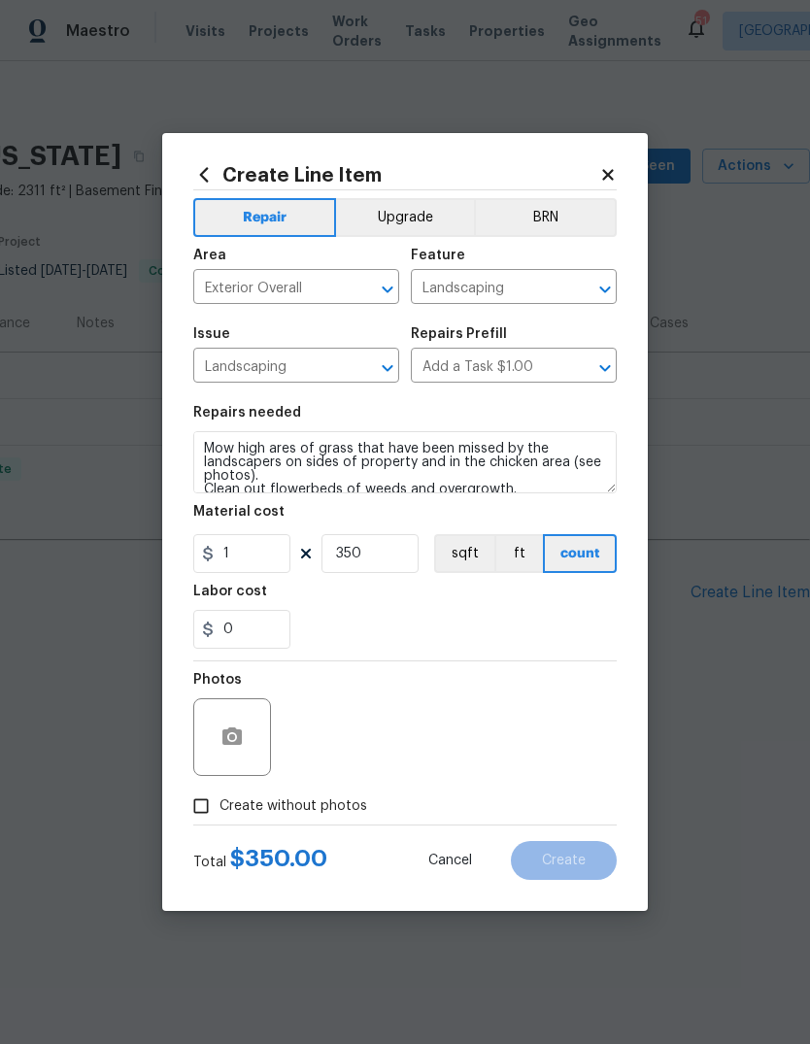
checkbox input "true"
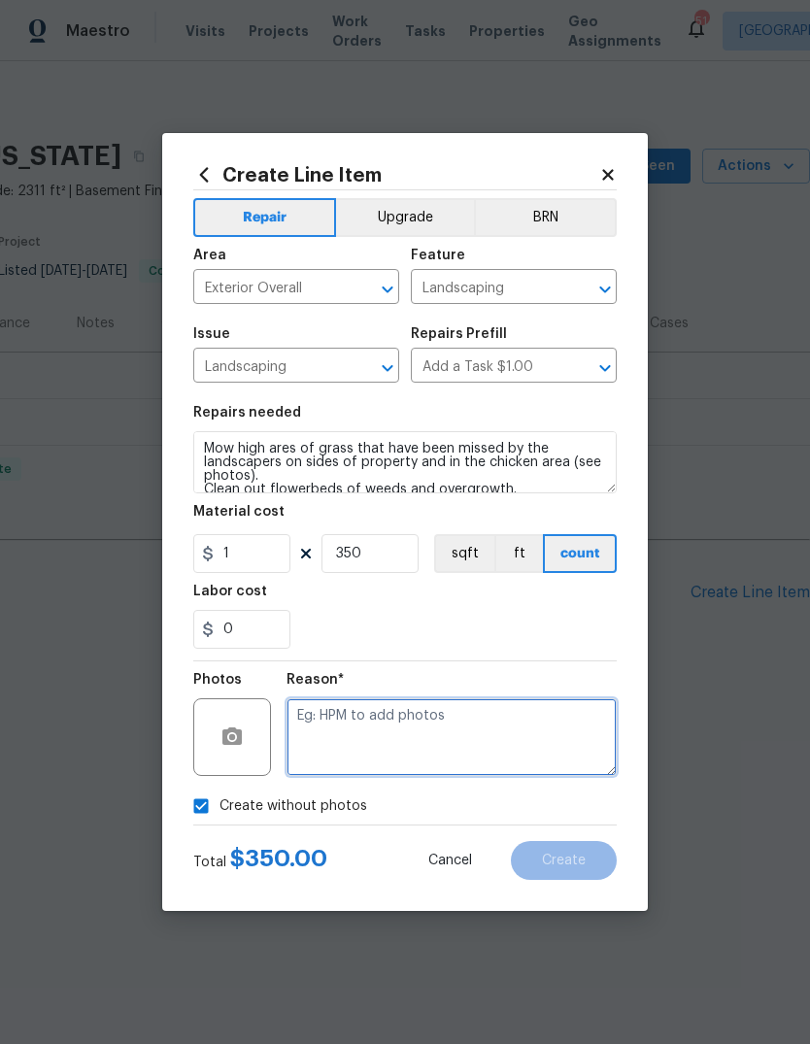
click at [434, 729] on textarea at bounding box center [452, 738] width 330 height 78
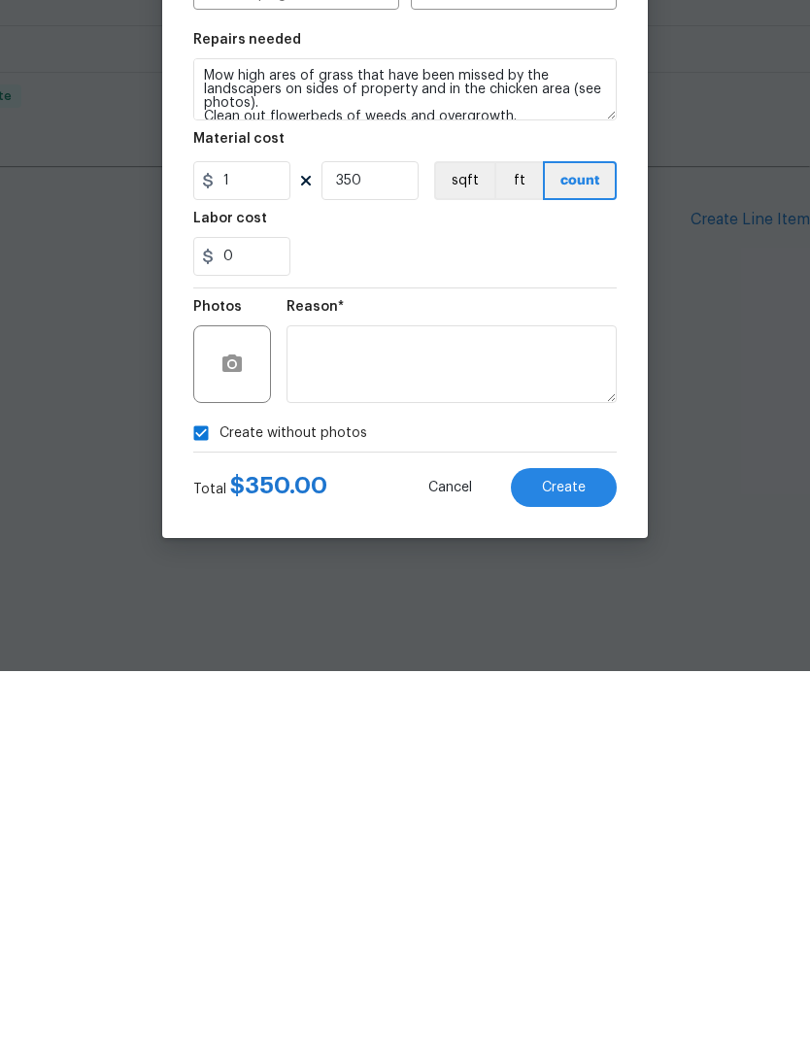
click at [583, 854] on span "Create" at bounding box center [564, 861] width 44 height 15
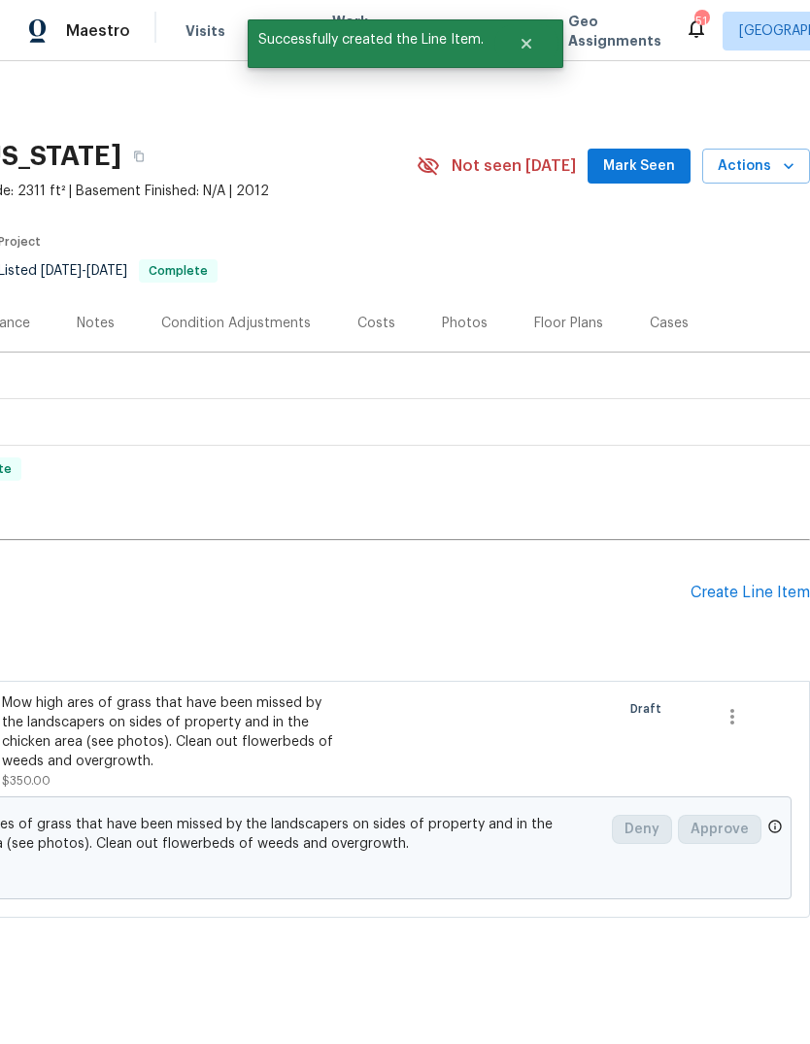
click at [734, 584] on div "Create Line Item" at bounding box center [750, 593] width 119 height 18
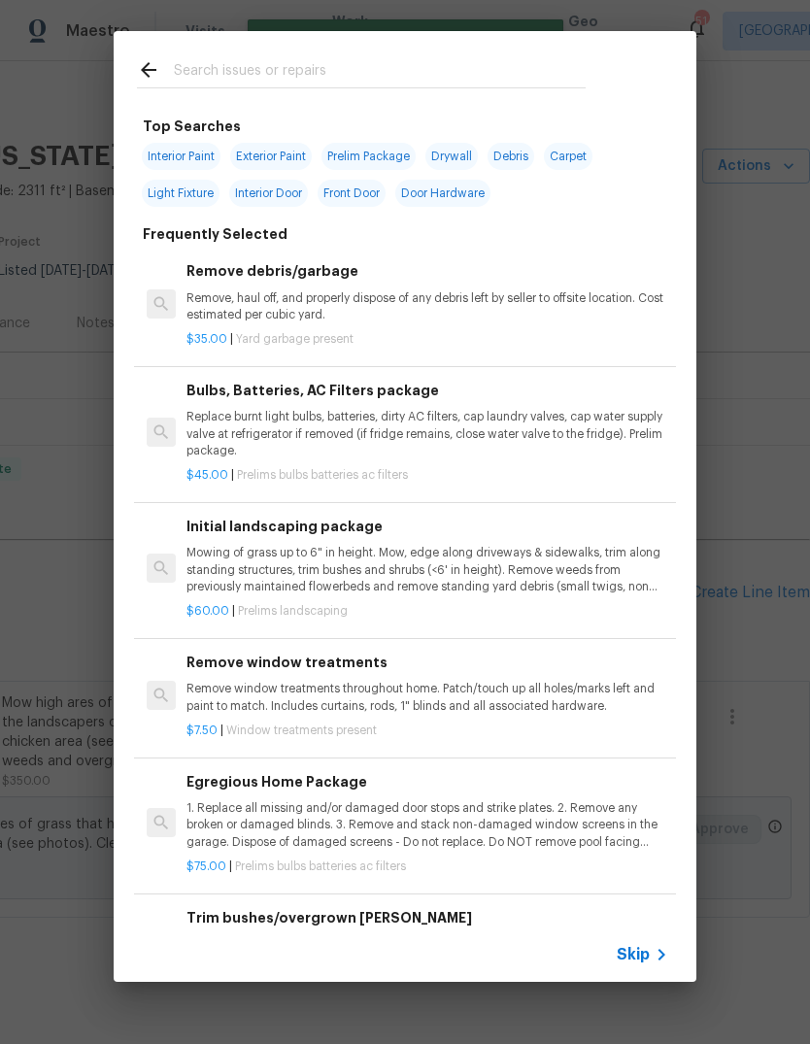
click at [309, 69] on input "text" at bounding box center [380, 72] width 412 height 29
type input "Exterior trim"
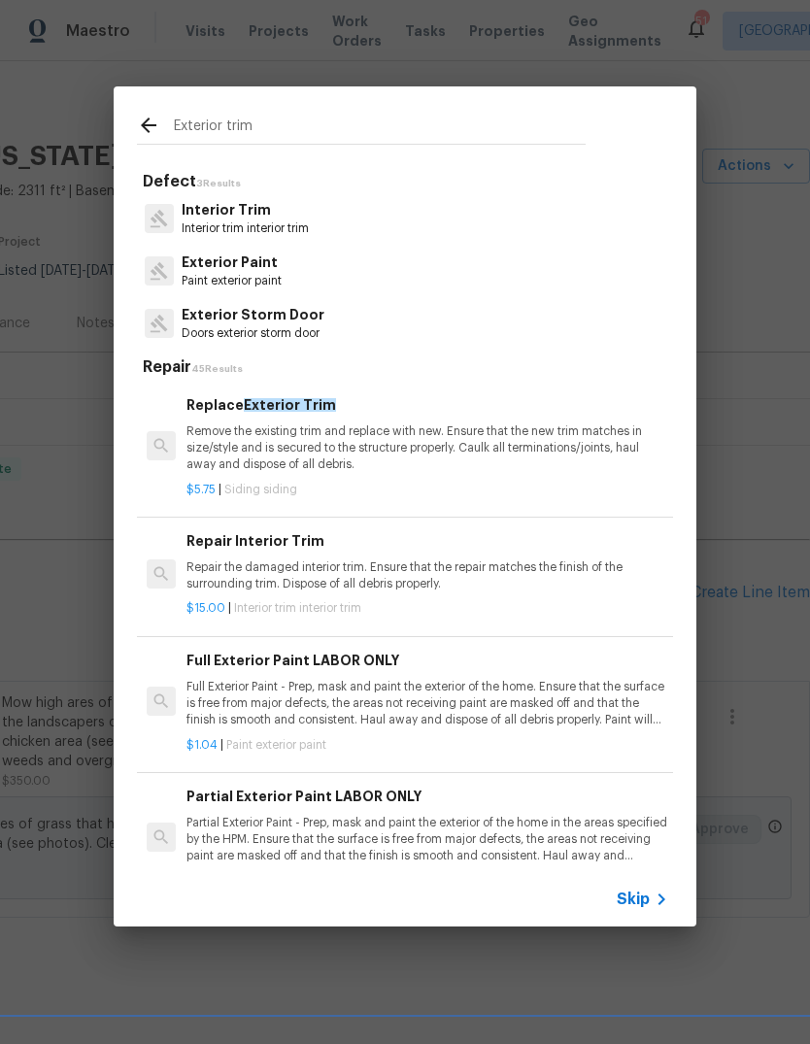
click at [493, 432] on p "Remove the existing trim and replace with new. Ensure that the new trim matches…" at bounding box center [428, 449] width 482 height 50
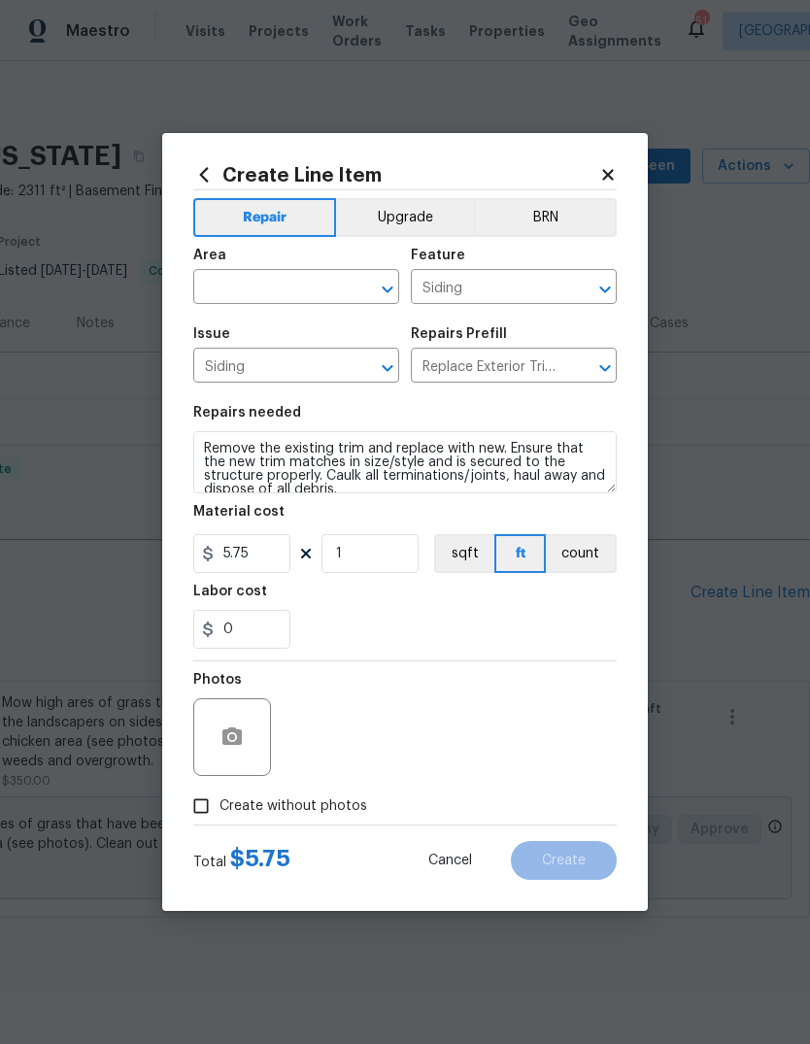
click at [299, 284] on input "text" at bounding box center [269, 289] width 152 height 30
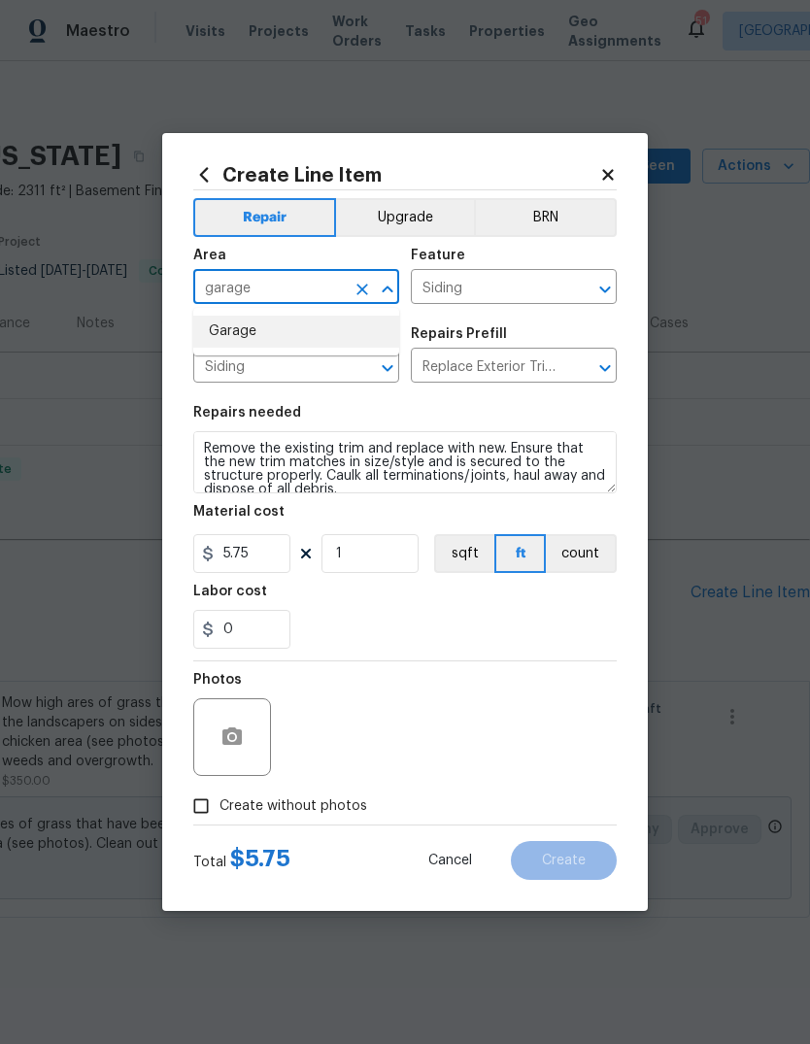
click at [257, 332] on li "Garage" at bounding box center [296, 332] width 206 height 32
type input "Garage"
click at [312, 489] on textarea "Remove the existing trim and replace with new. Ensure that the new trim matches…" at bounding box center [405, 462] width 424 height 62
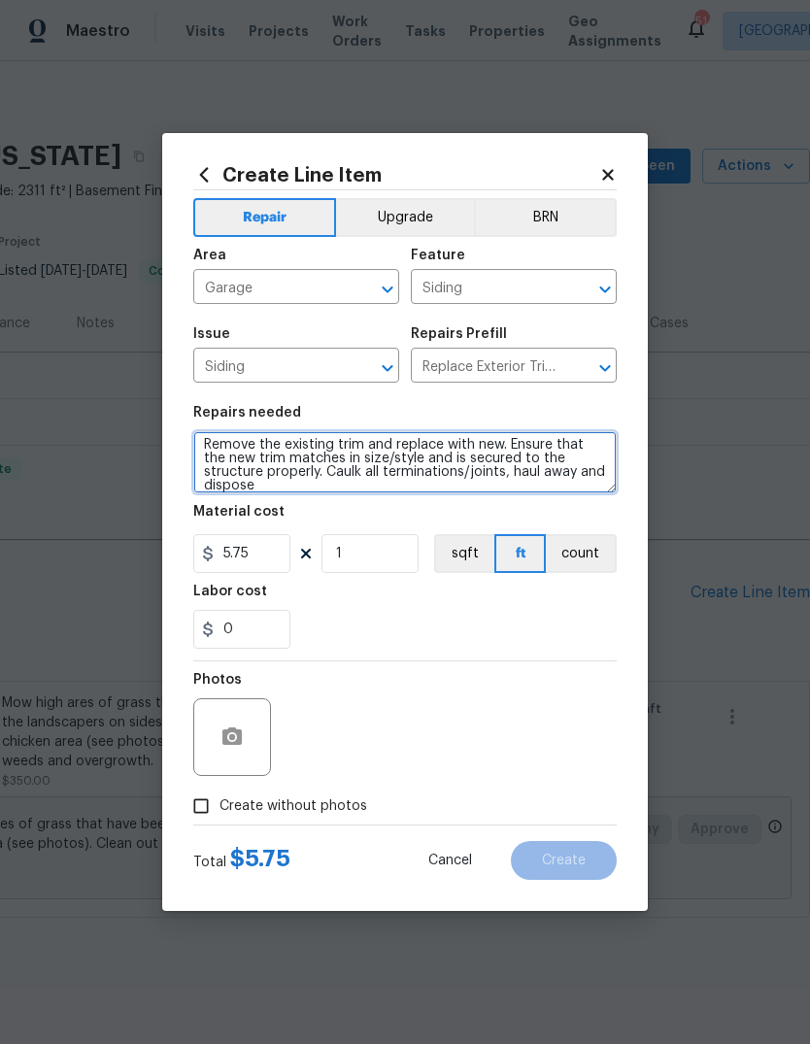
scroll to position [0, 0]
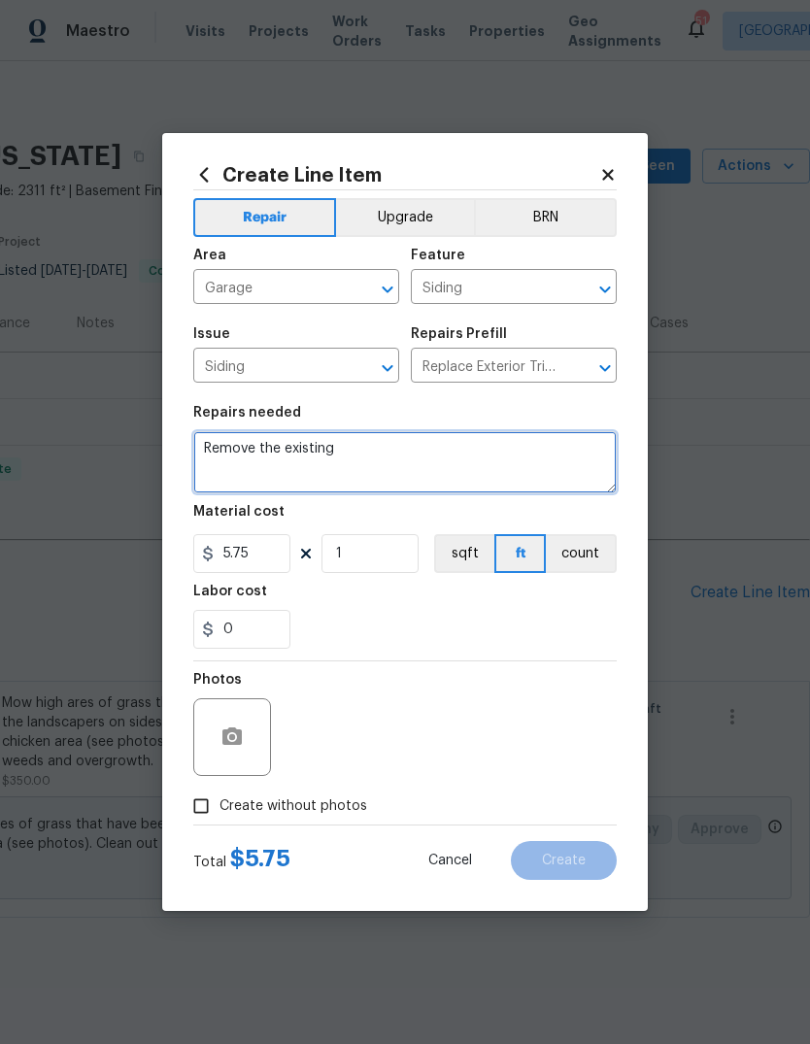
type textarea "Remove the"
type textarea "Match paint and paint brown trim on each side of garage door and above."
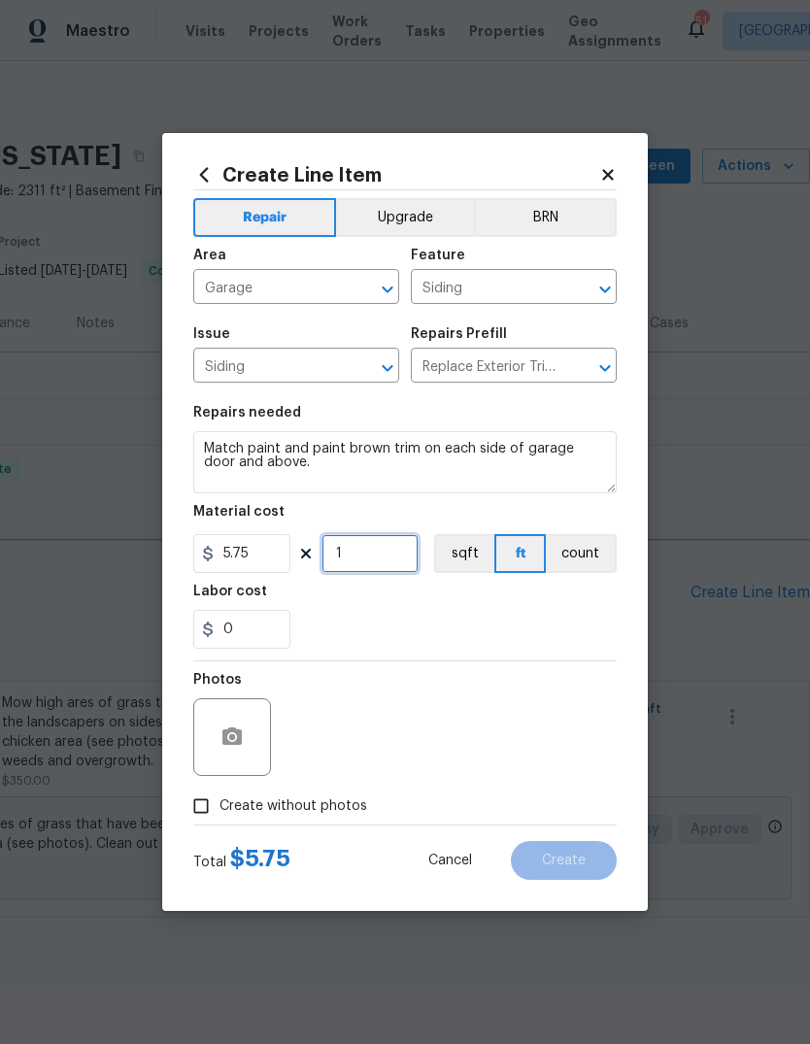
click at [404, 554] on input "1" at bounding box center [370, 553] width 97 height 39
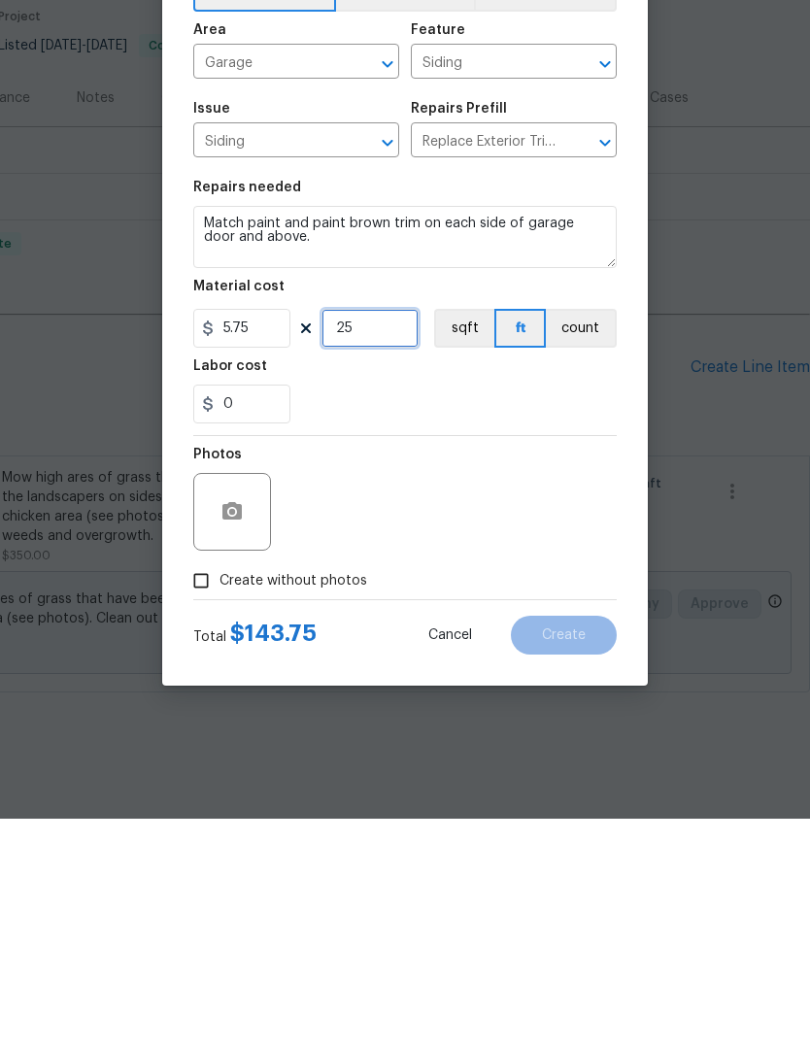
type input "25"
click at [259, 610] on input "0" at bounding box center [241, 629] width 97 height 39
type input "6.25"
click at [543, 662] on div "Photos" at bounding box center [405, 725] width 424 height 126
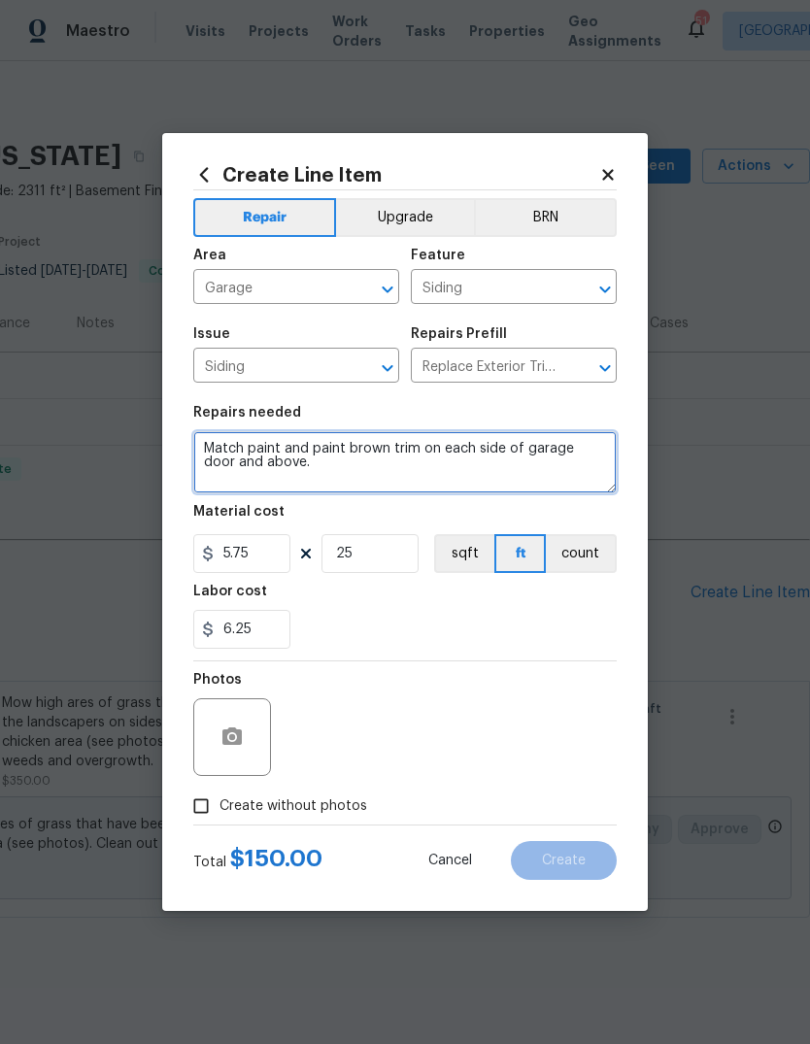
click at [374, 474] on textarea "Match paint and paint brown trim on each side of garage door and above." at bounding box center [405, 462] width 424 height 62
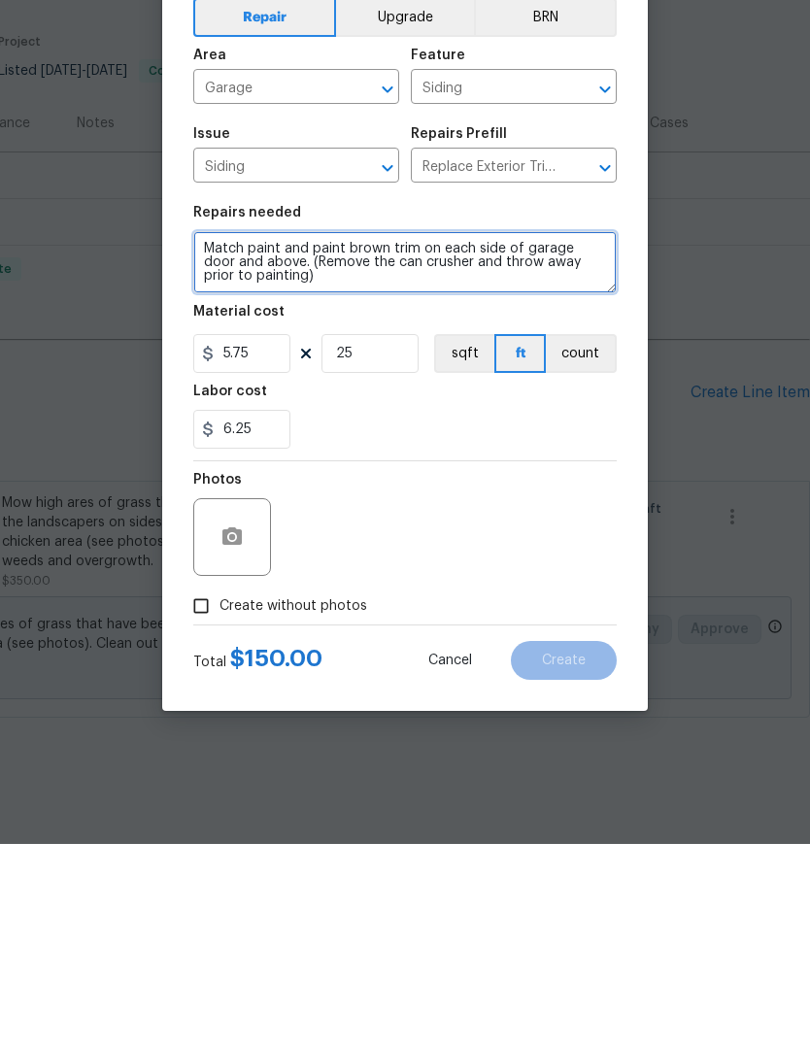
type textarea "Match paint and paint brown trim on each side of garage door and above. (Remove…"
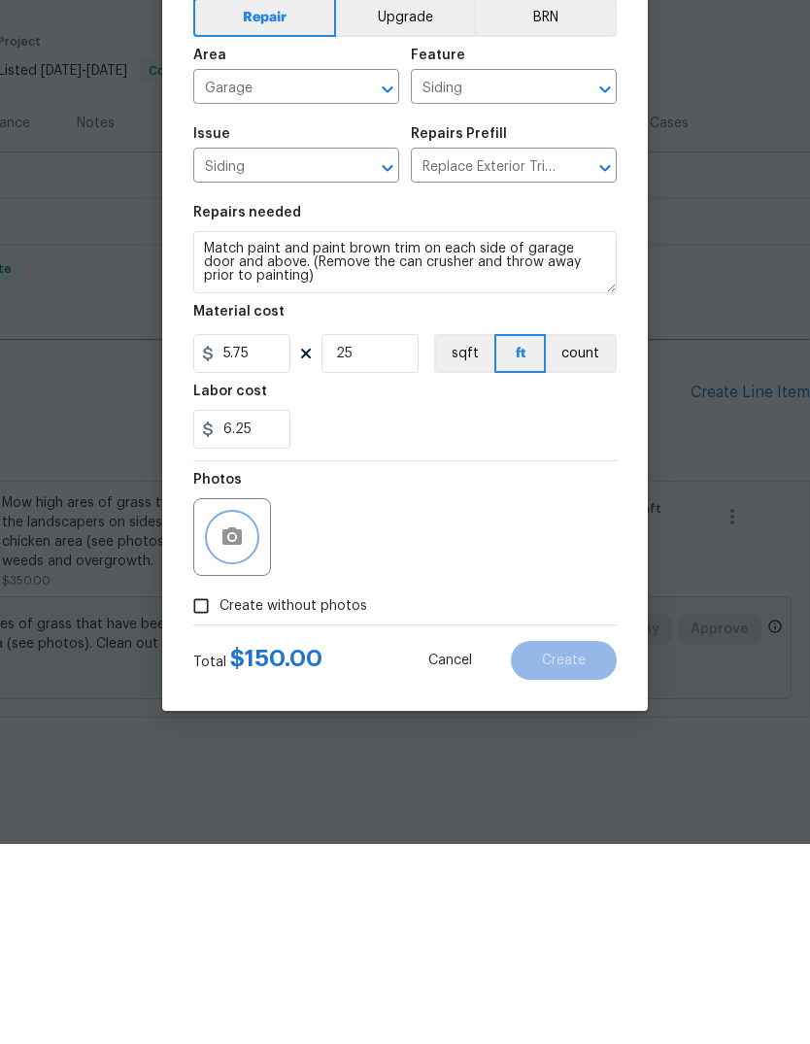
click at [237, 728] on icon "button" at bounding box center [231, 736] width 19 height 17
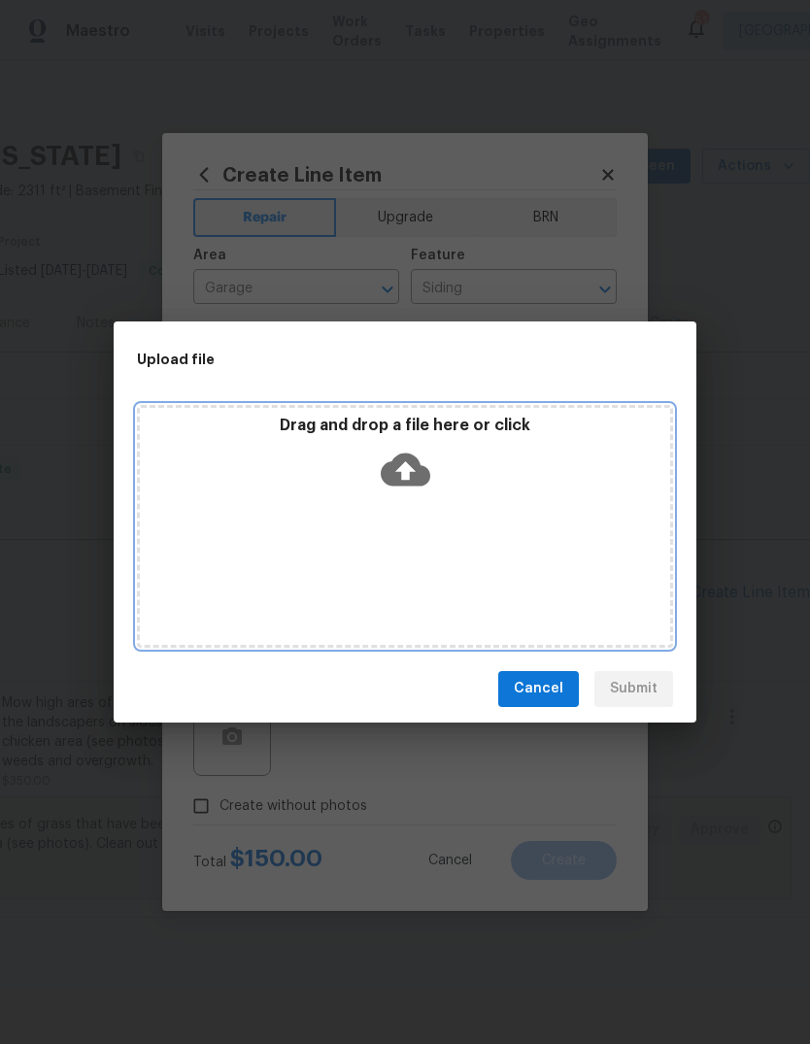
click at [420, 461] on icon at bounding box center [406, 470] width 50 height 50
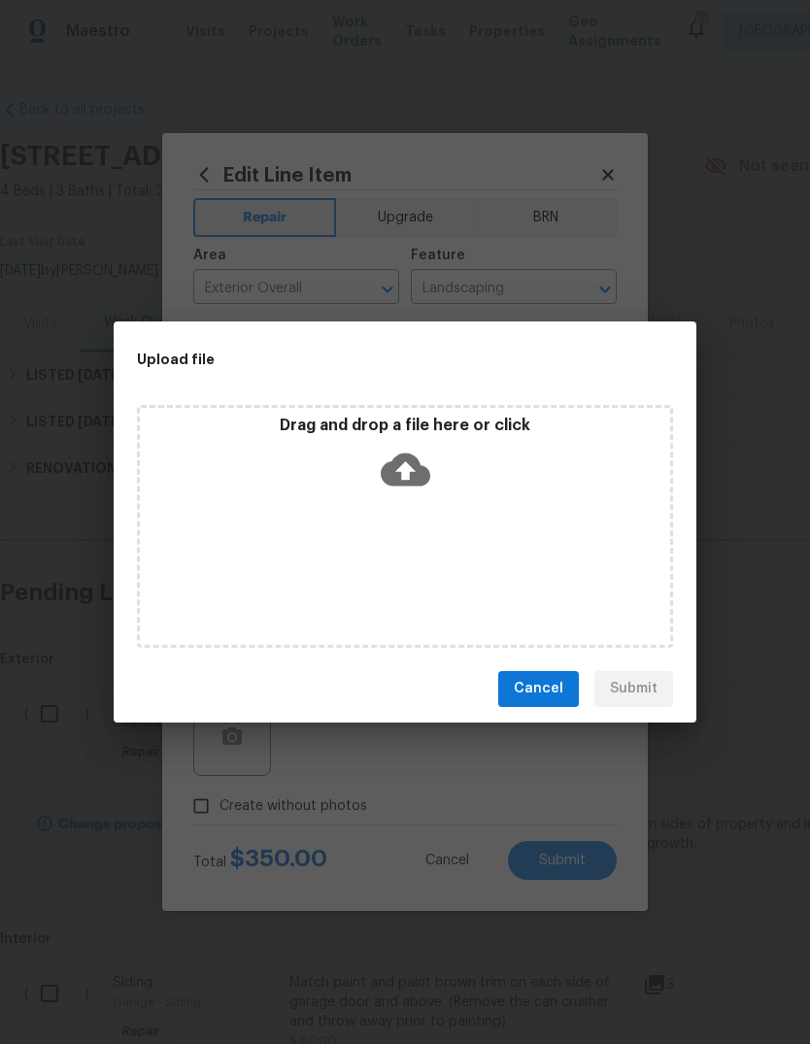
scroll to position [17, 0]
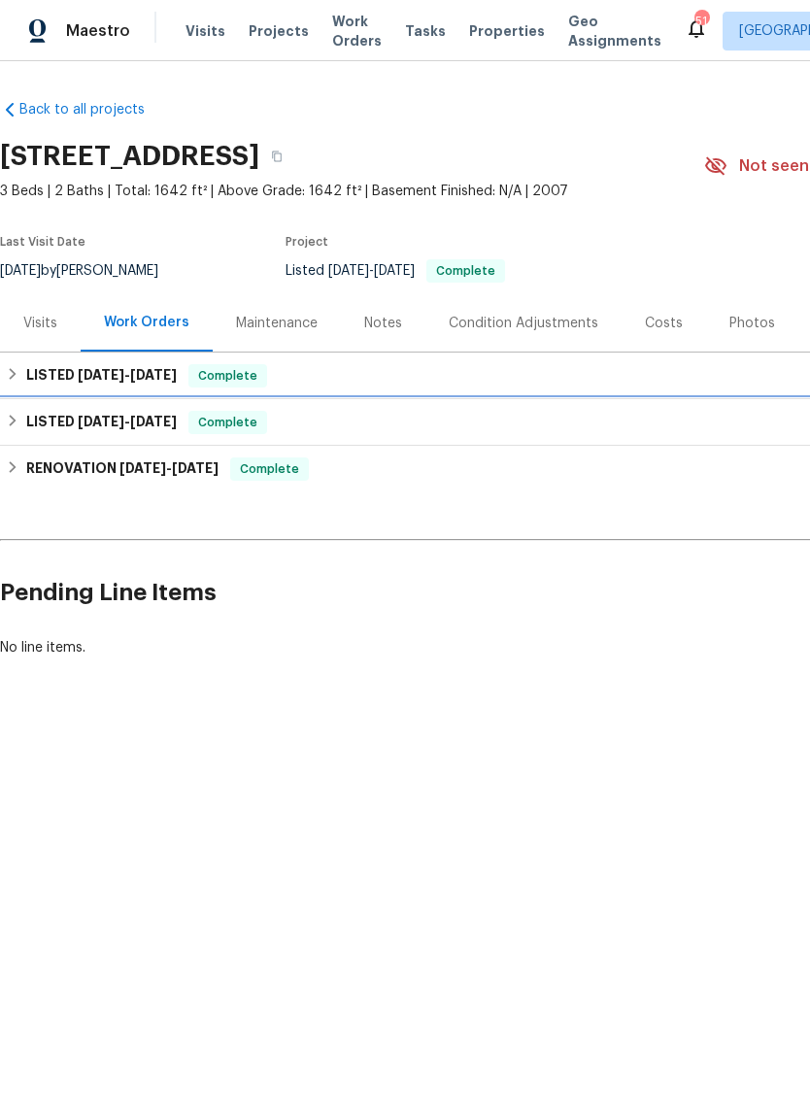
click at [26, 424] on h6 "LISTED 2/5/25 - 6/12/25" at bounding box center [101, 422] width 151 height 23
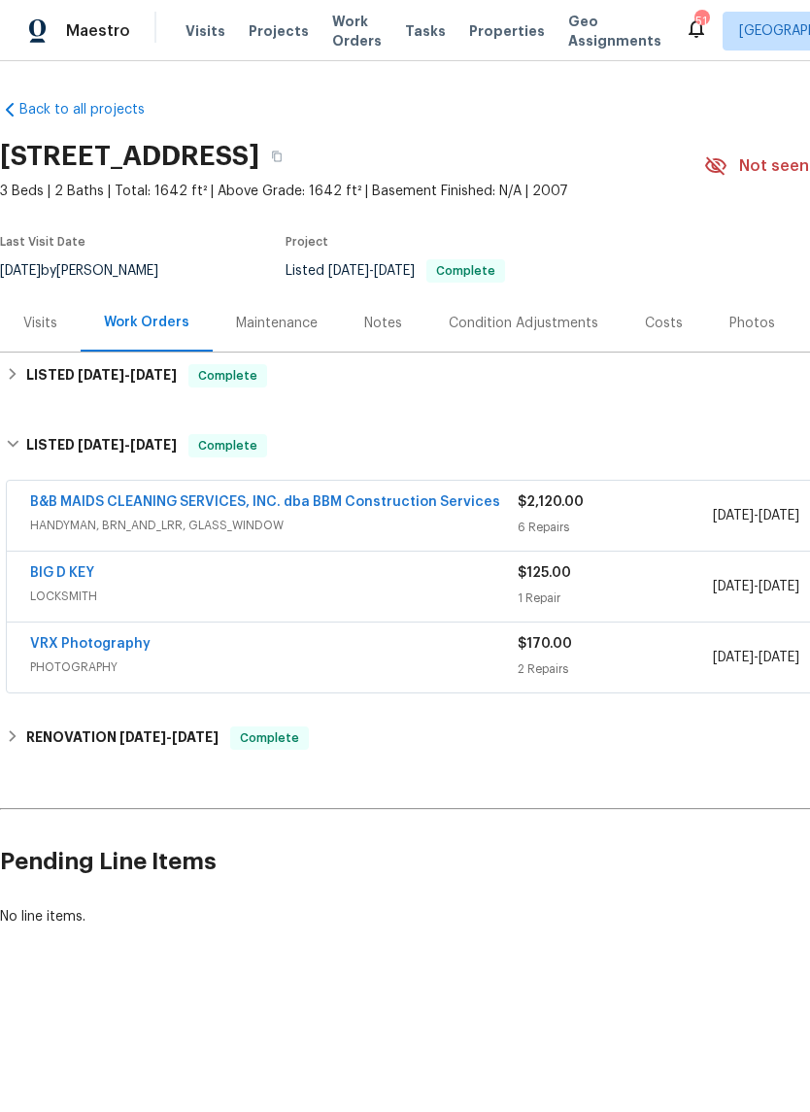
click at [321, 522] on span "HANDYMAN, BRN_AND_LRR, GLASS_WINDOW" at bounding box center [274, 525] width 488 height 19
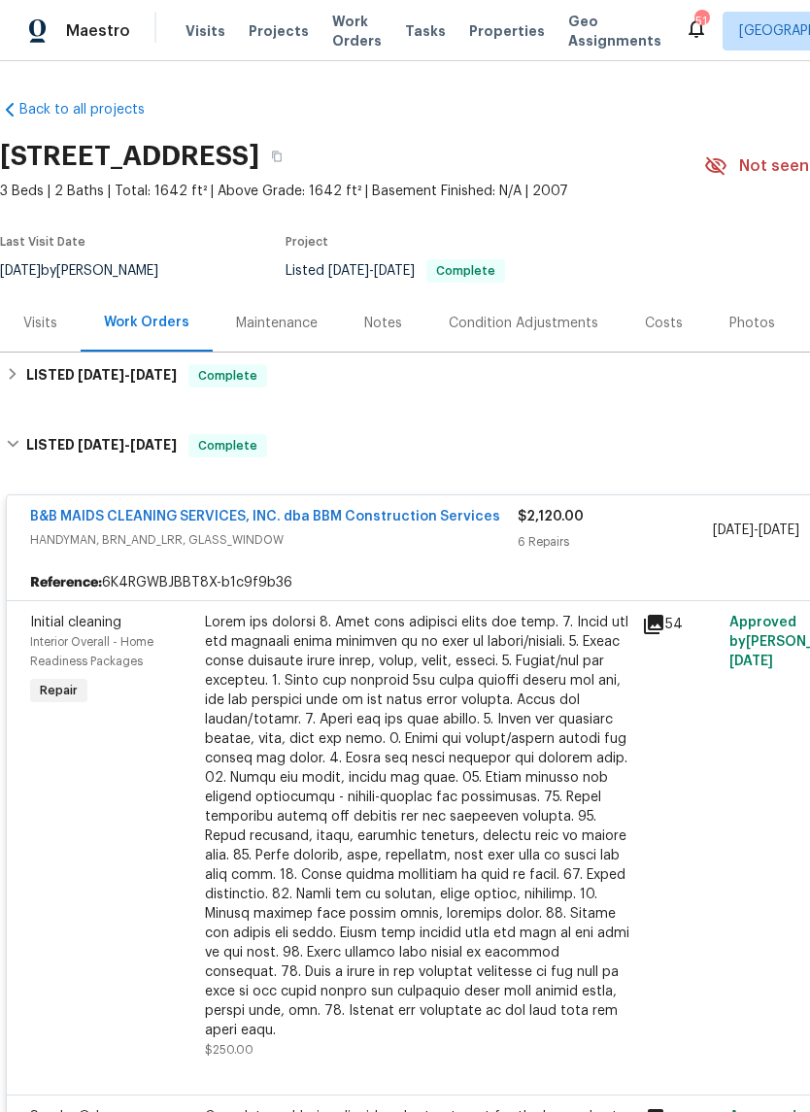
click at [450, 552] on div "B&B MAIDS CLEANING SERVICES, INC. dba BBM Construction Services HANDYMAN, BRN_A…" at bounding box center [274, 530] width 488 height 47
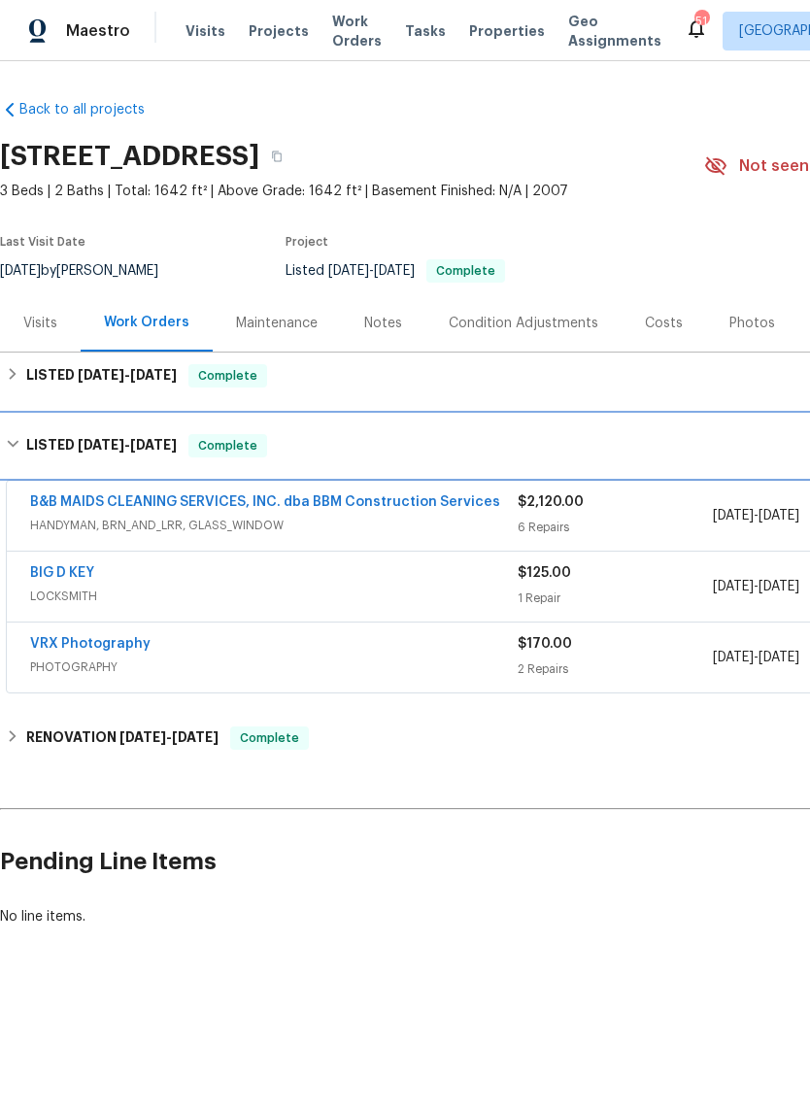
click at [26, 438] on h6 "LISTED 2/5/25 - 6/12/25" at bounding box center [101, 445] width 151 height 23
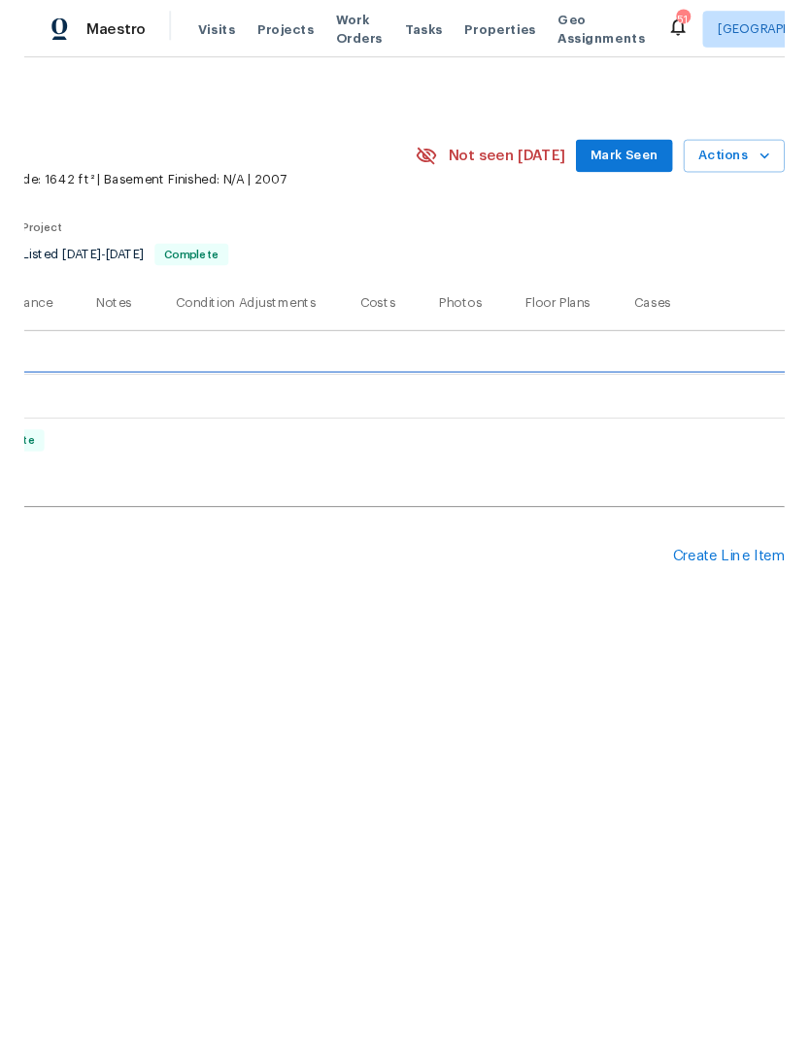
scroll to position [0, 288]
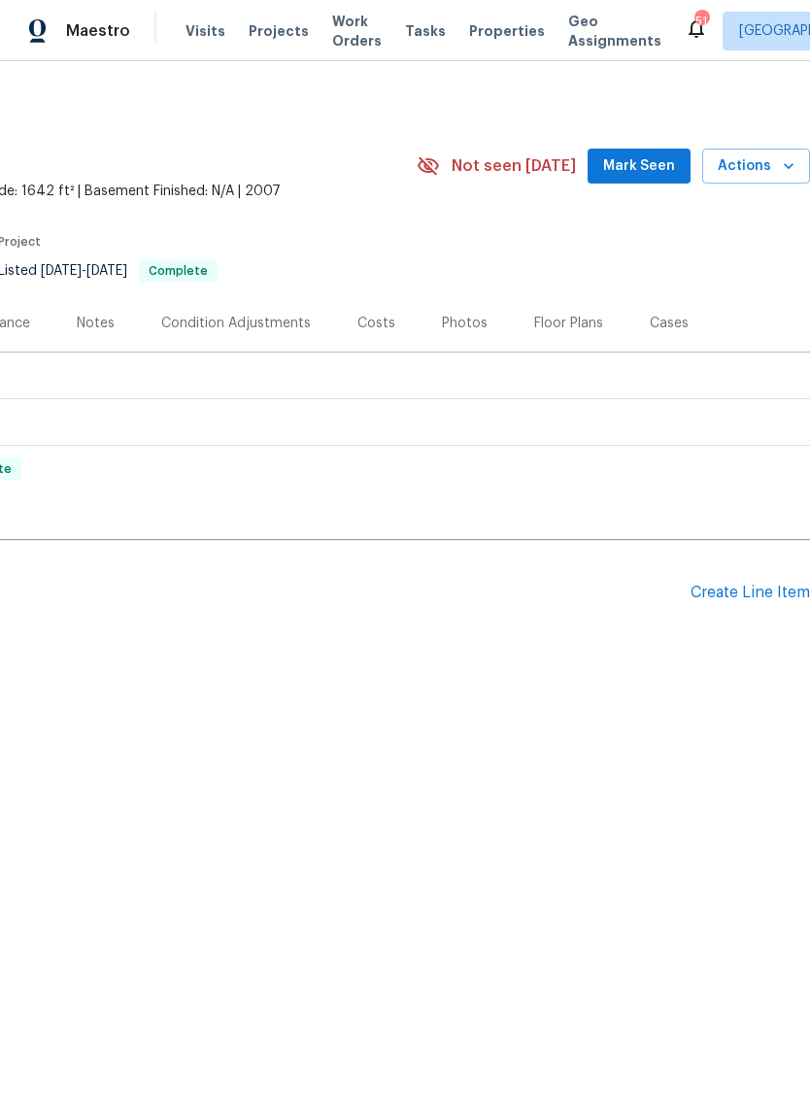
click at [742, 590] on div "Create Line Item" at bounding box center [750, 593] width 119 height 18
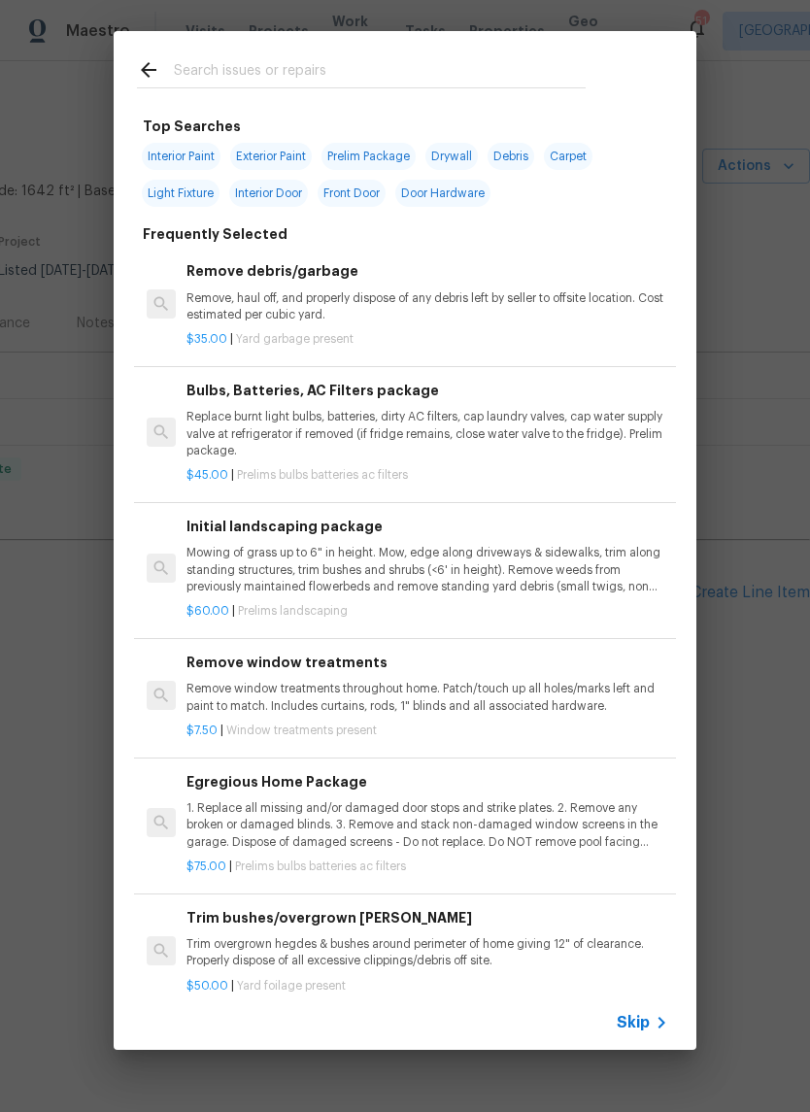
click at [342, 69] on input "text" at bounding box center [380, 72] width 412 height 29
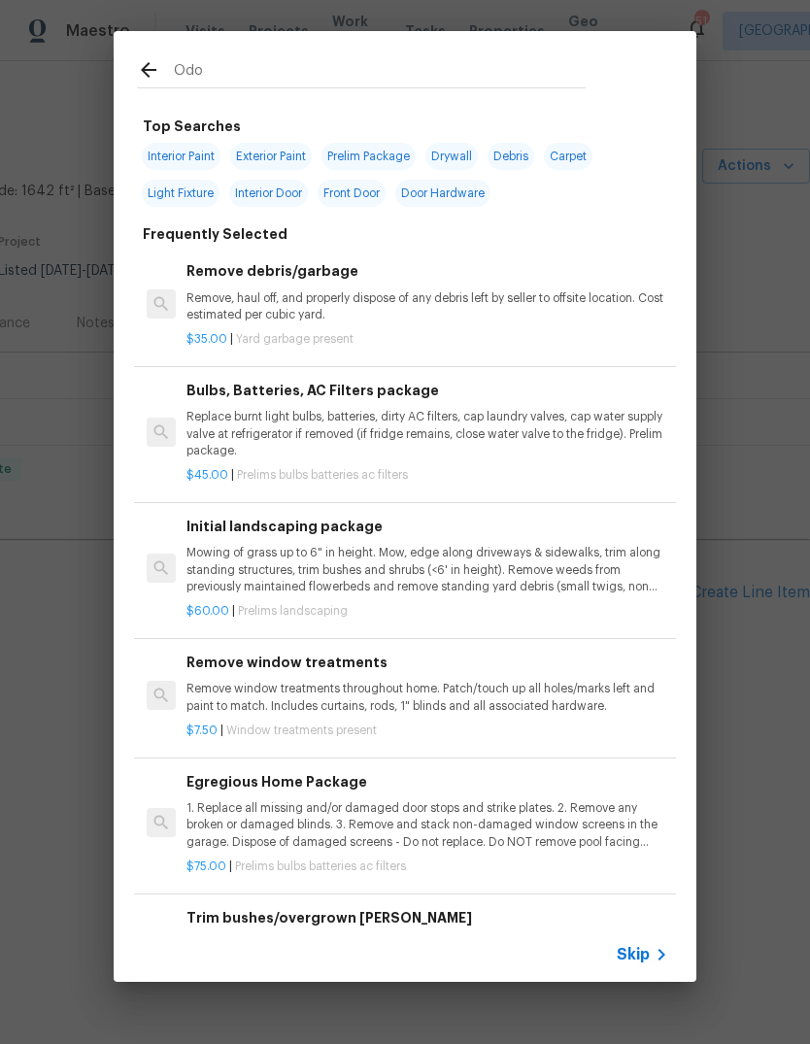
type input "Odor"
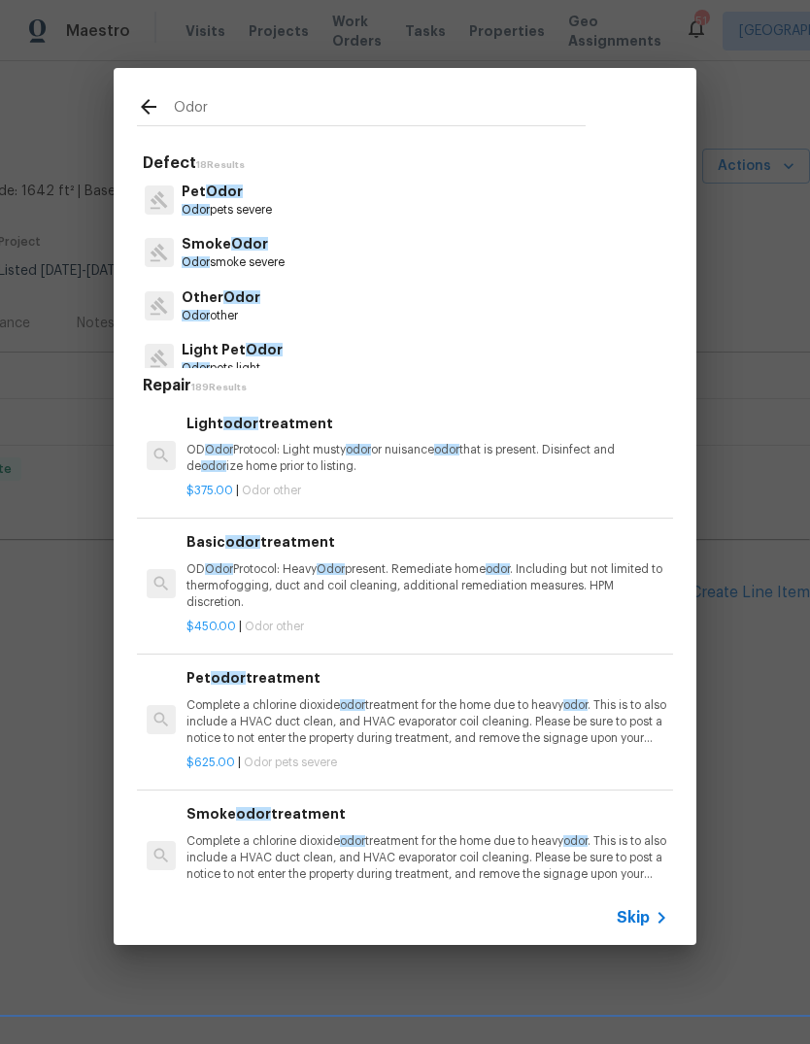
click at [256, 258] on p "Odor smoke severe" at bounding box center [233, 263] width 103 height 17
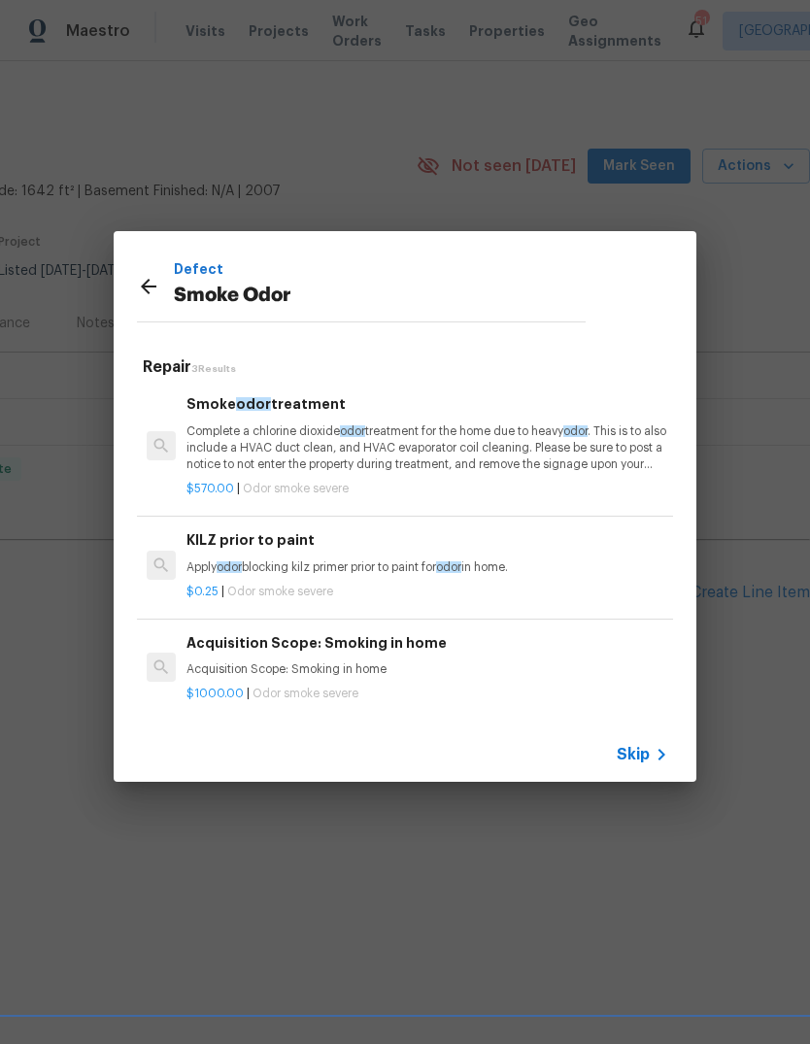
click at [444, 440] on p "Complete a chlorine dioxide odor treatment for the home due to heavy odor . Thi…" at bounding box center [428, 449] width 482 height 50
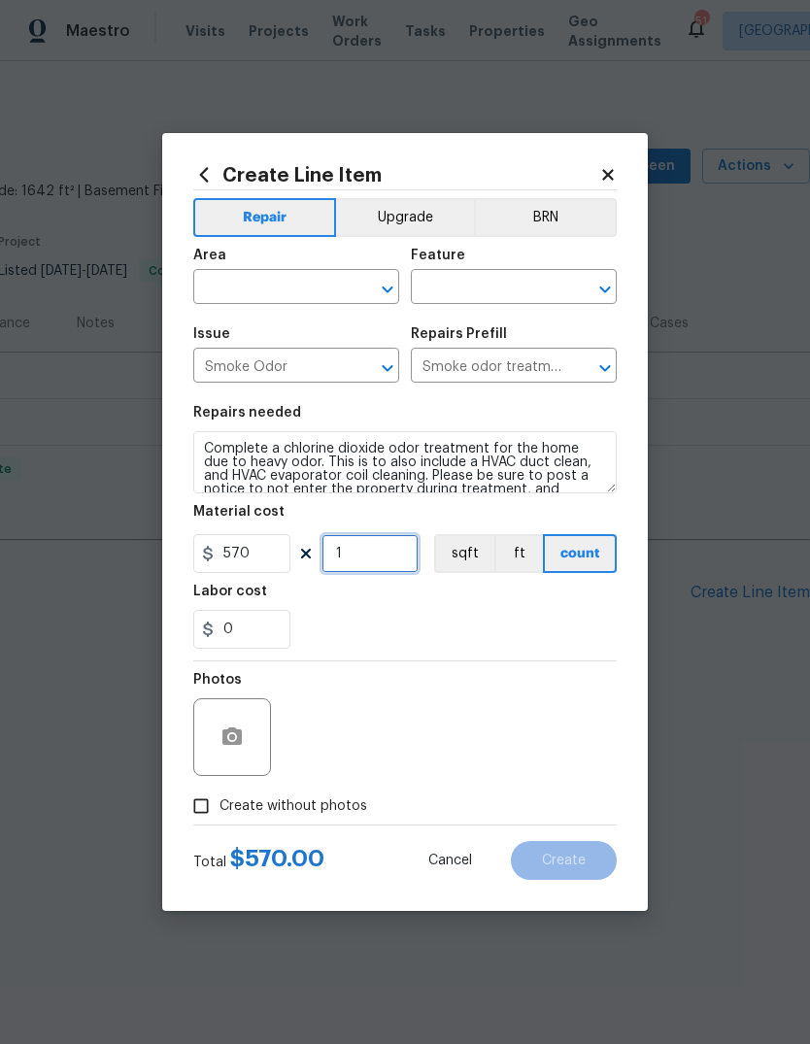
click at [401, 554] on input "1" at bounding box center [370, 553] width 97 height 39
type input "0"
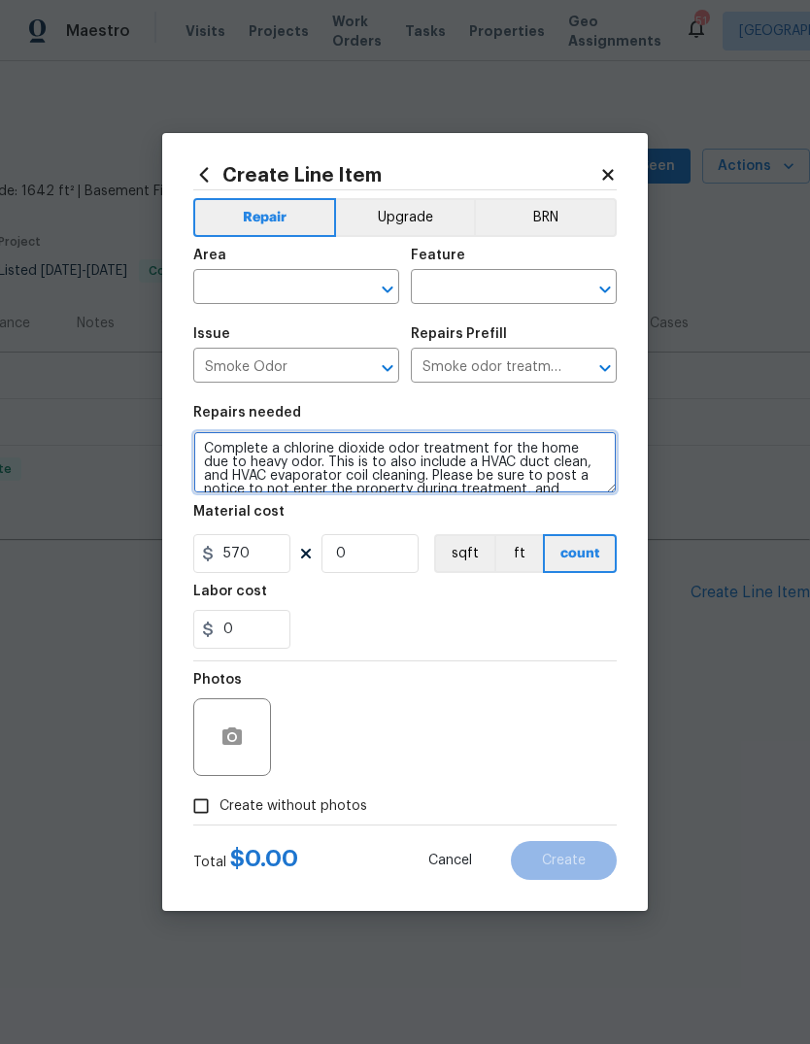
click at [490, 494] on textarea "Complete a chlorine dioxide odor treatment for the home due to heavy odor. This…" at bounding box center [405, 462] width 424 height 62
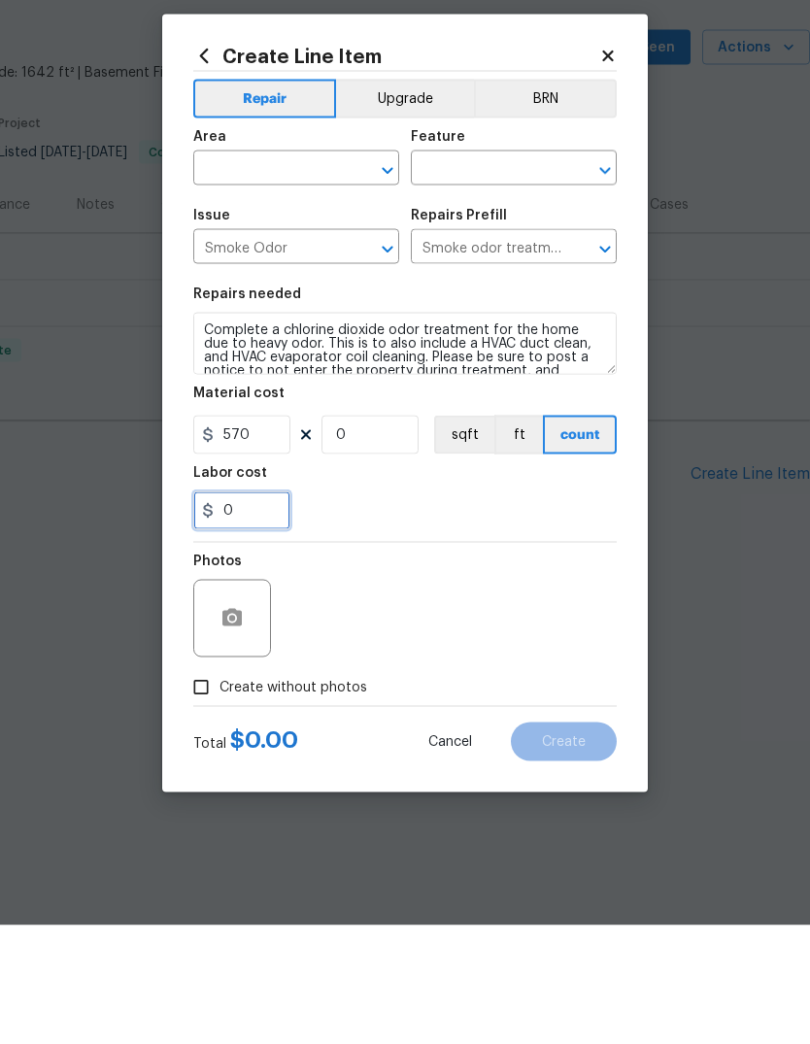
click at [257, 610] on input "0" at bounding box center [241, 629] width 97 height 39
type input "300"
click at [495, 610] on div "300" at bounding box center [405, 629] width 424 height 39
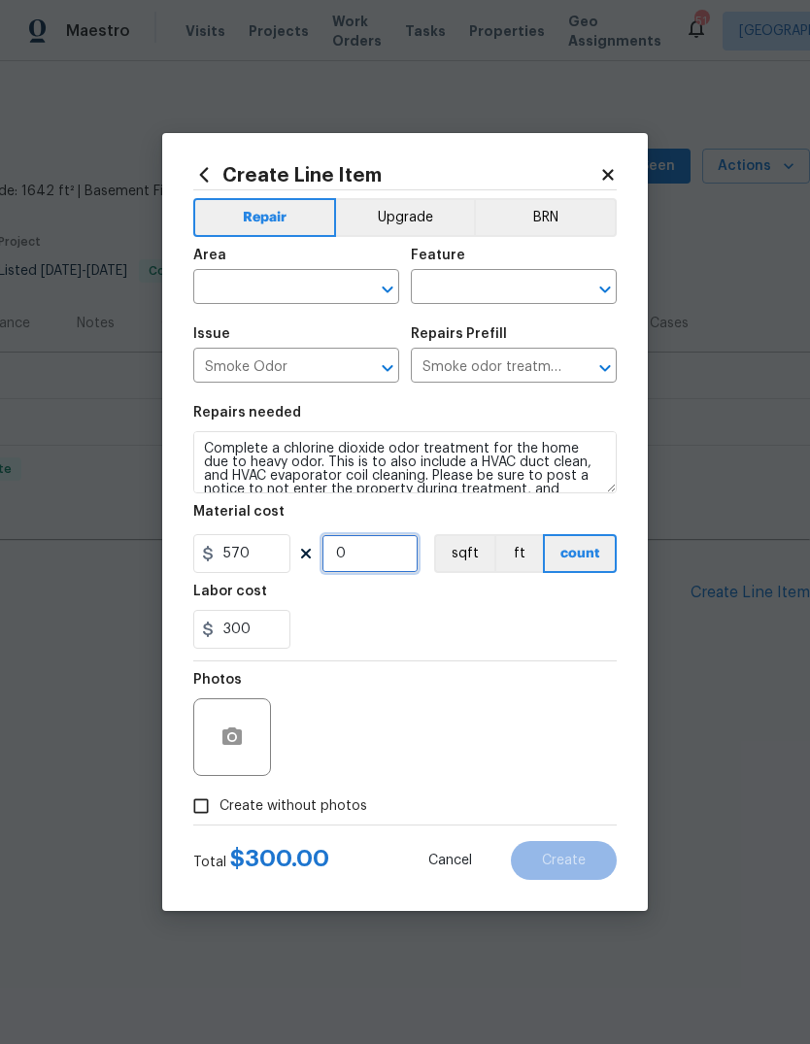
click at [400, 558] on input "0" at bounding box center [370, 553] width 97 height 39
type input "1"
click at [503, 601] on div "Labor cost" at bounding box center [405, 597] width 424 height 25
click at [292, 290] on input "text" at bounding box center [269, 289] width 152 height 30
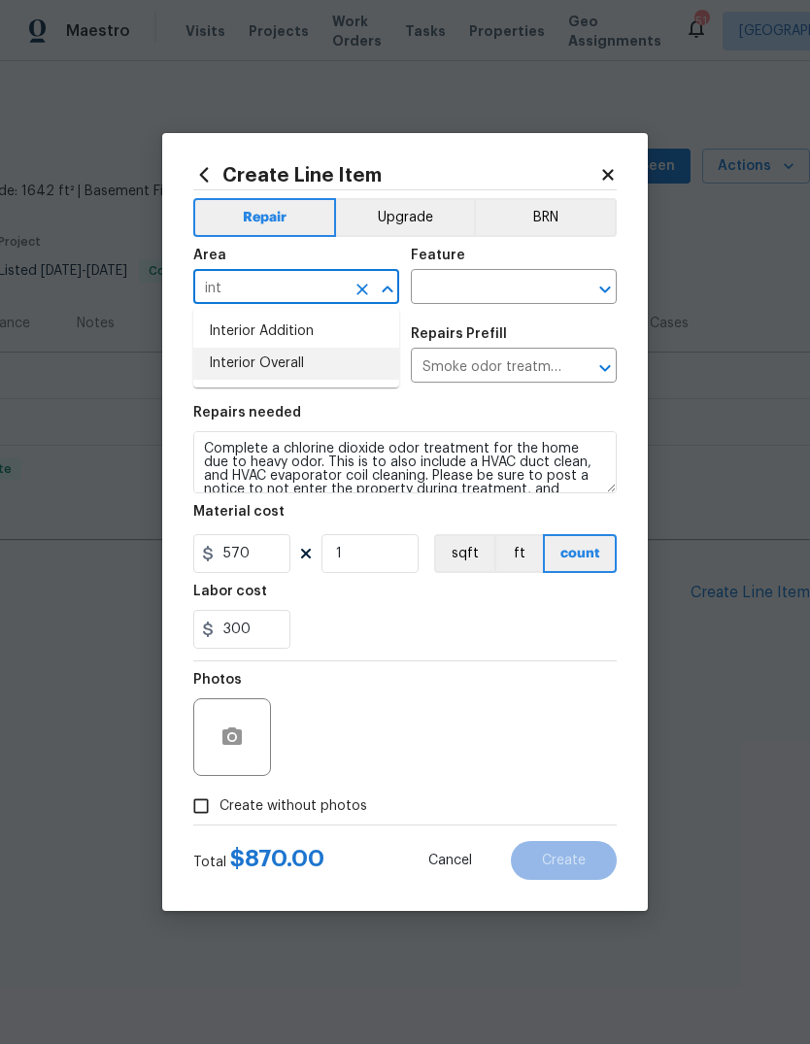
click at [314, 359] on li "Interior Overall" at bounding box center [296, 364] width 206 height 32
type input "Interior Overall"
click at [313, 359] on input "Smoke Odor" at bounding box center [269, 368] width 152 height 30
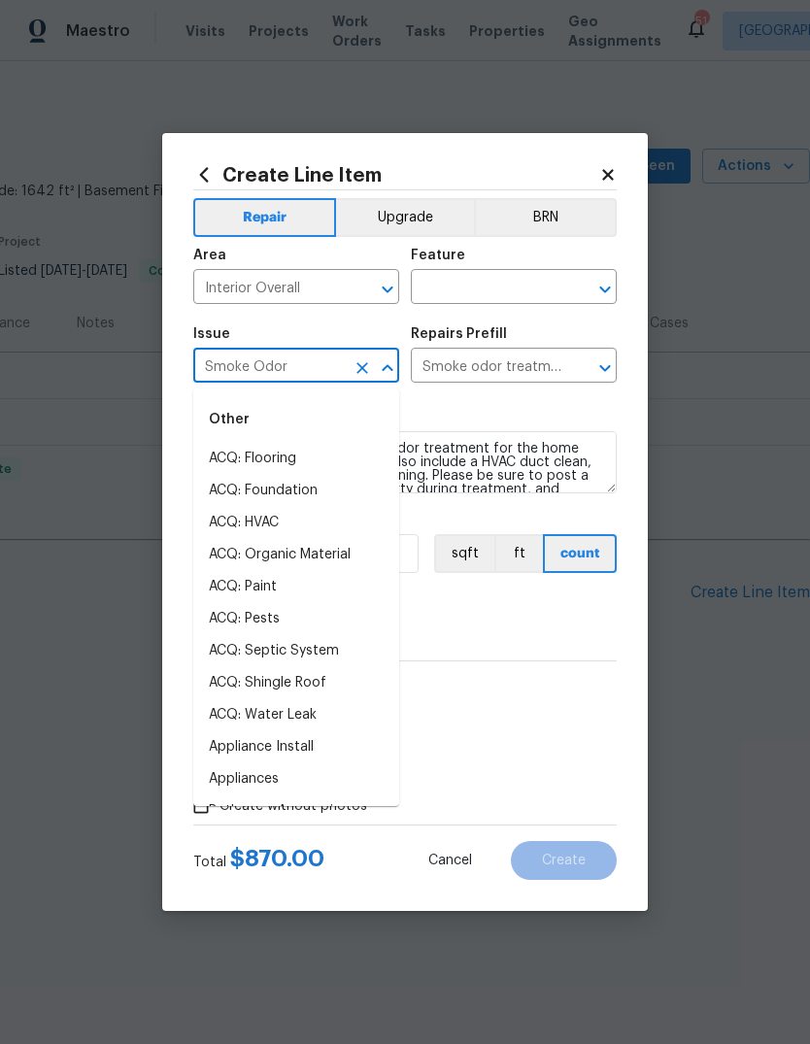
click at [522, 292] on input "text" at bounding box center [487, 289] width 152 height 30
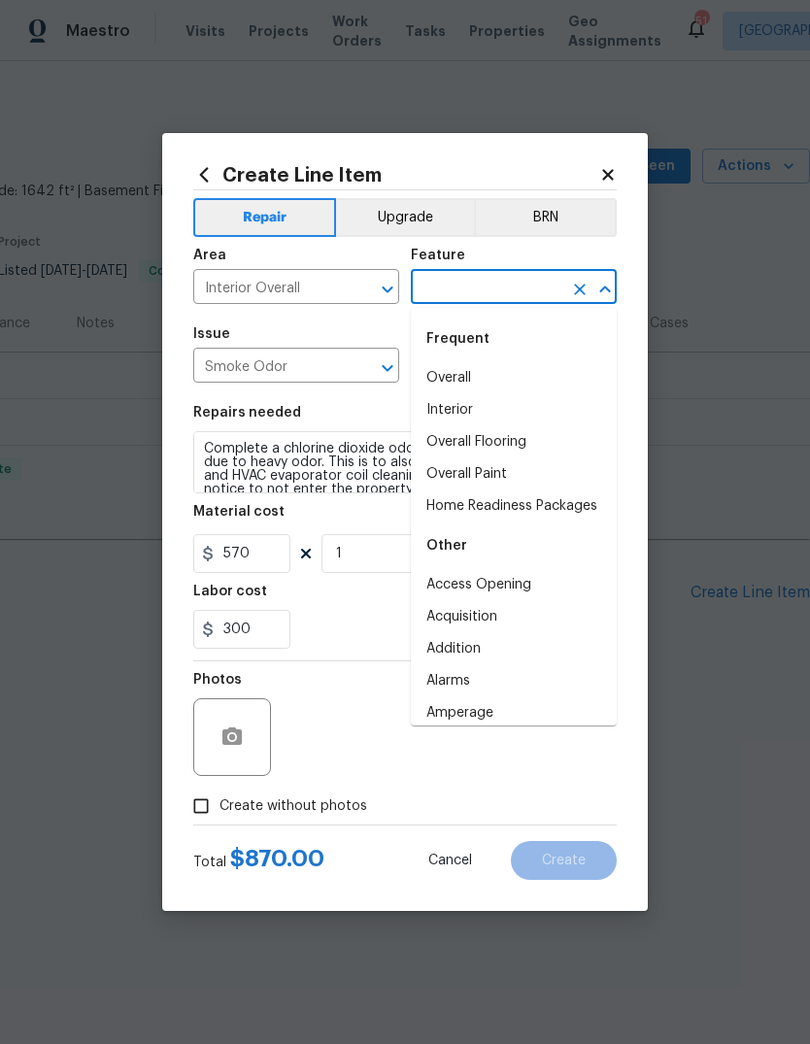
click at [532, 285] on input "text" at bounding box center [487, 289] width 152 height 30
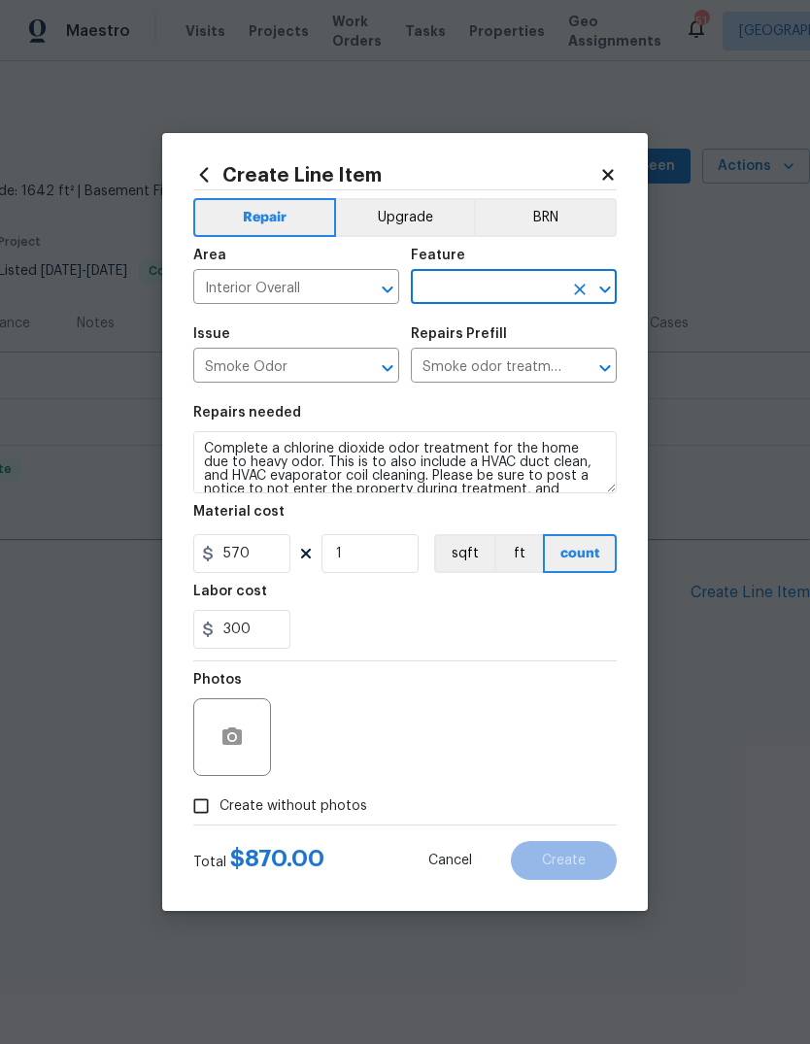
click at [522, 290] on input "text" at bounding box center [487, 289] width 152 height 30
click at [471, 382] on li "Odor" at bounding box center [514, 378] width 206 height 32
type input "Odor"
click at [474, 630] on div "300" at bounding box center [405, 629] width 424 height 39
click at [318, 802] on span "Create without photos" at bounding box center [294, 807] width 148 height 20
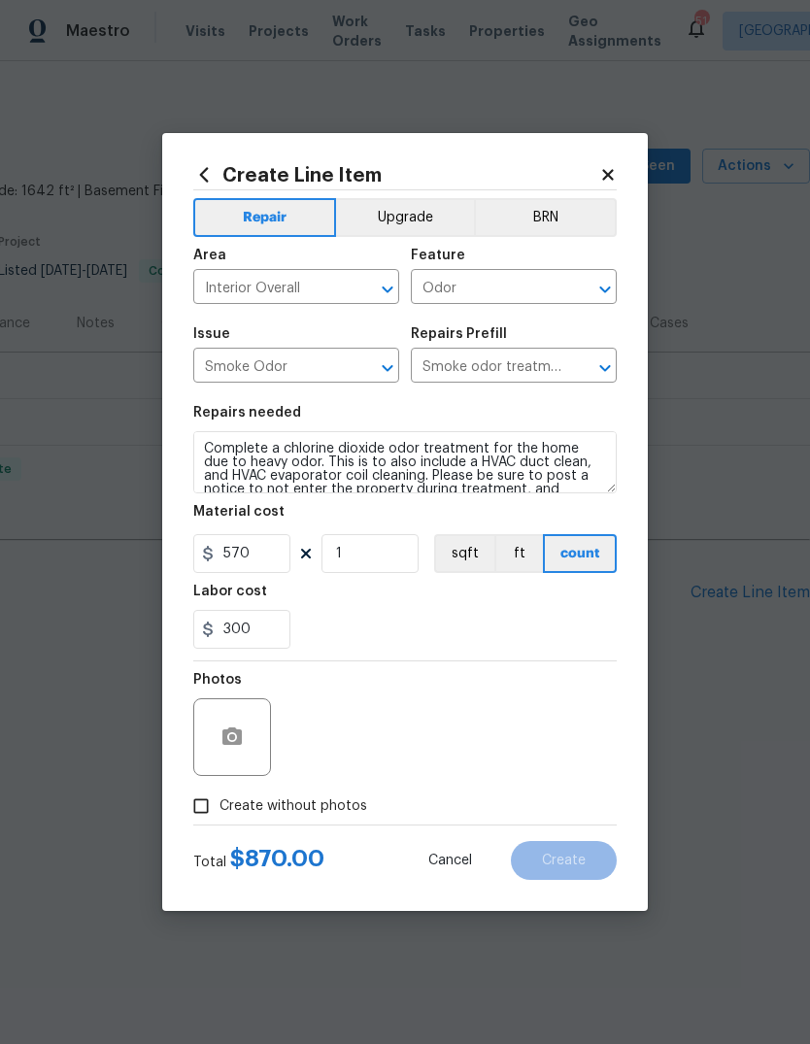
click at [220, 802] on input "Create without photos" at bounding box center [201, 806] width 37 height 37
checkbox input "true"
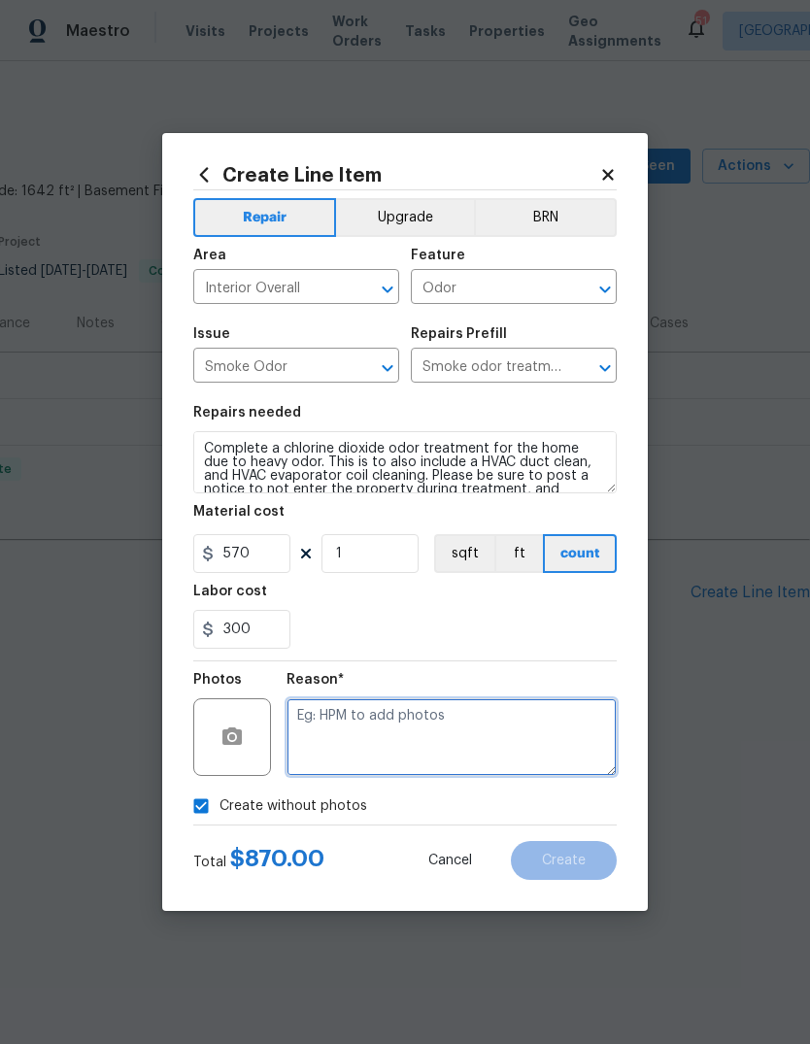
click at [436, 725] on textarea at bounding box center [452, 738] width 330 height 78
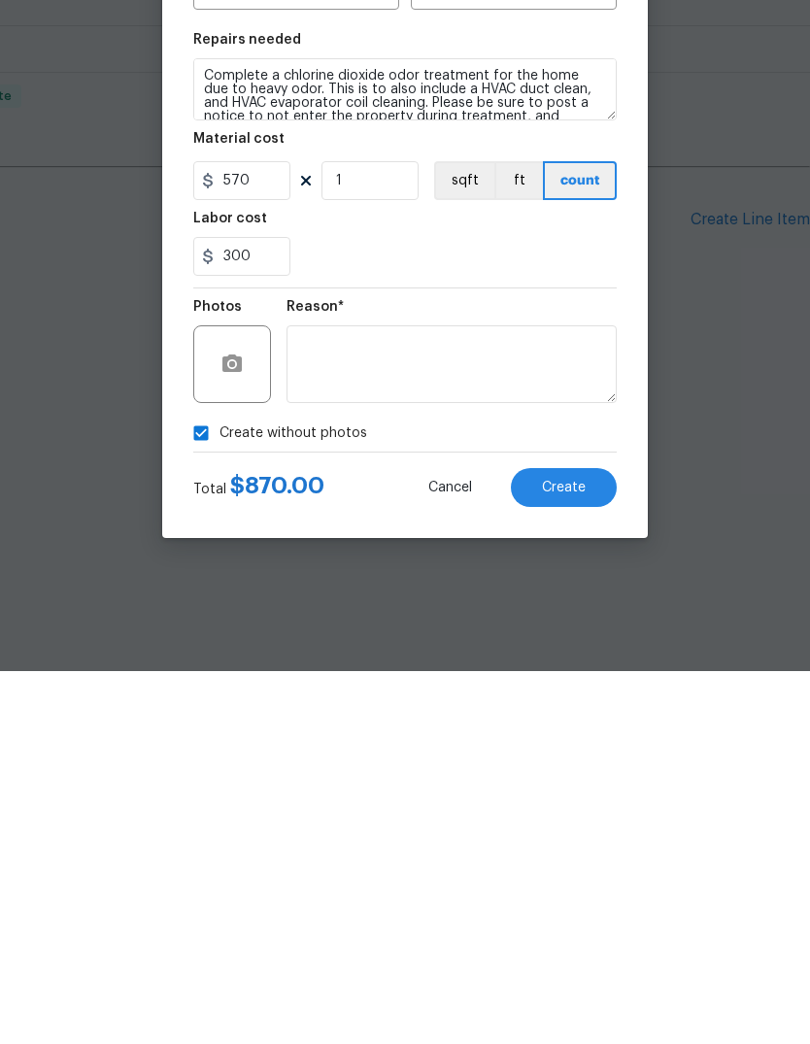
click at [587, 841] on button "Create" at bounding box center [564, 860] width 106 height 39
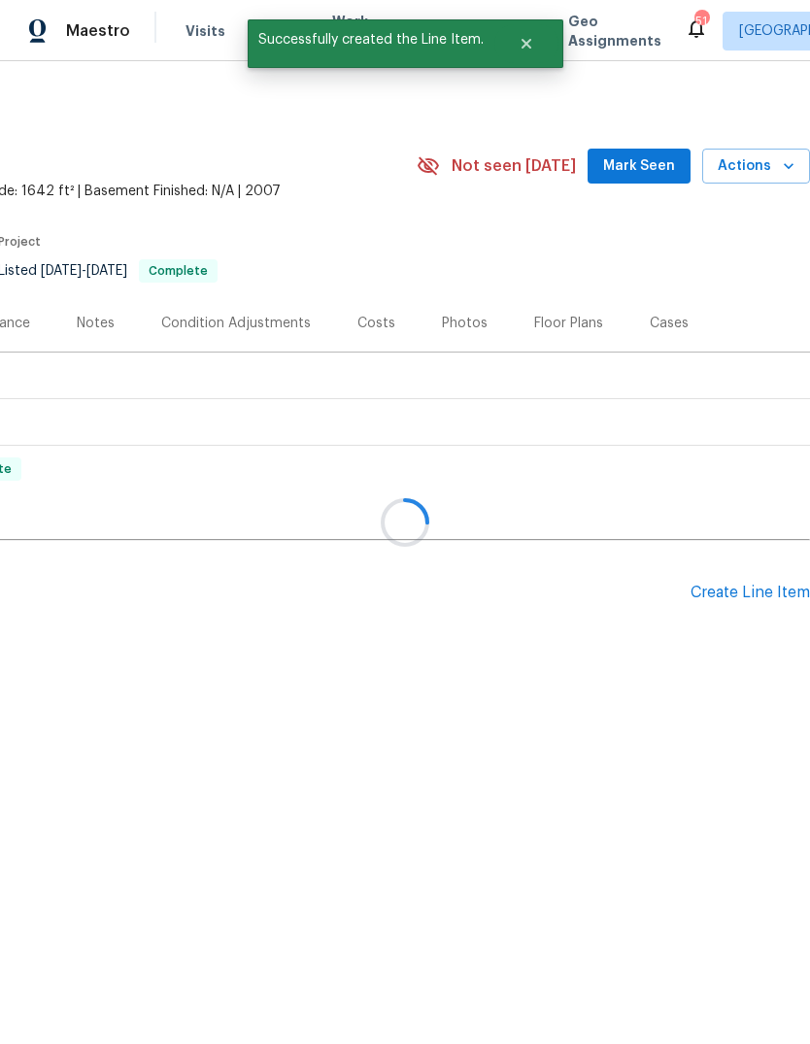
click at [751, 595] on div at bounding box center [405, 522] width 810 height 1044
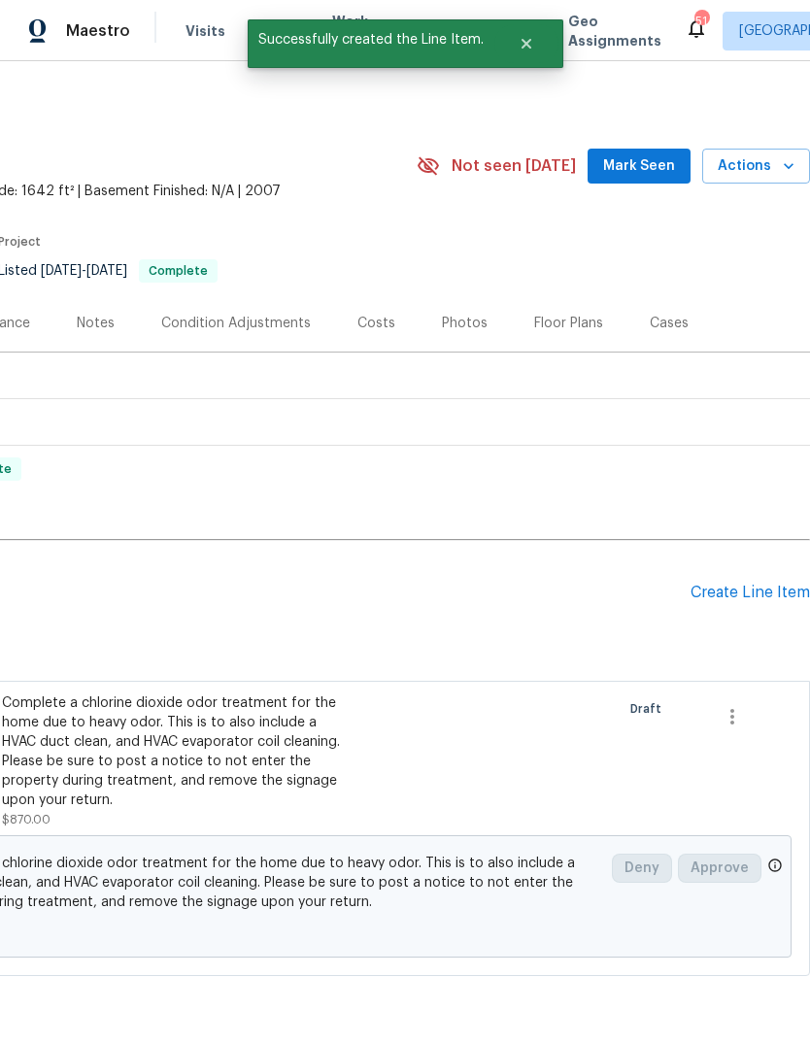
click at [733, 597] on div "Create Line Item" at bounding box center [750, 593] width 119 height 18
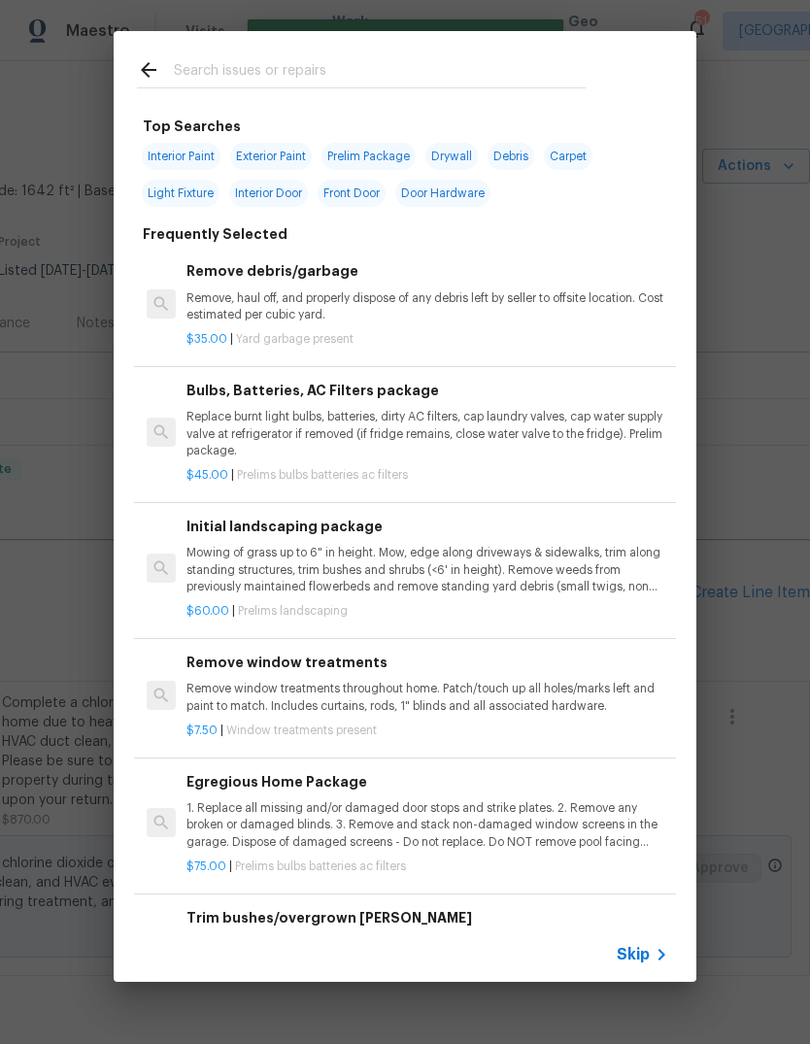
click at [380, 59] on input "text" at bounding box center [380, 72] width 412 height 29
type input "Window"
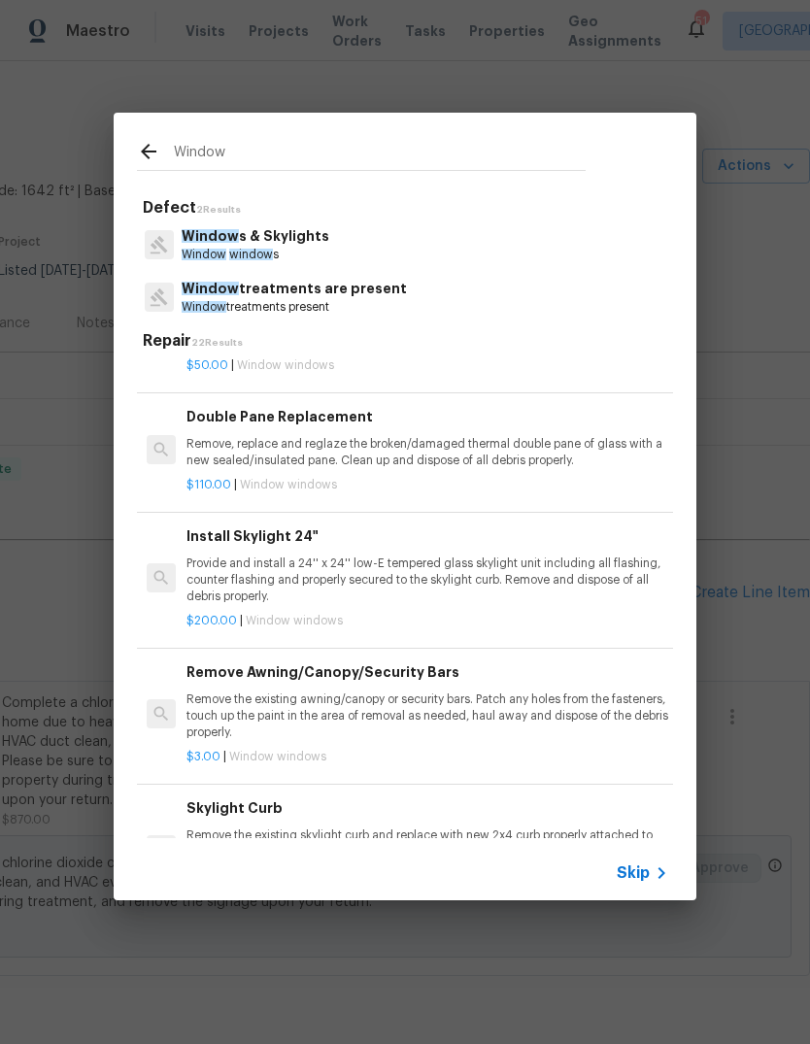
scroll to position [746, 0]
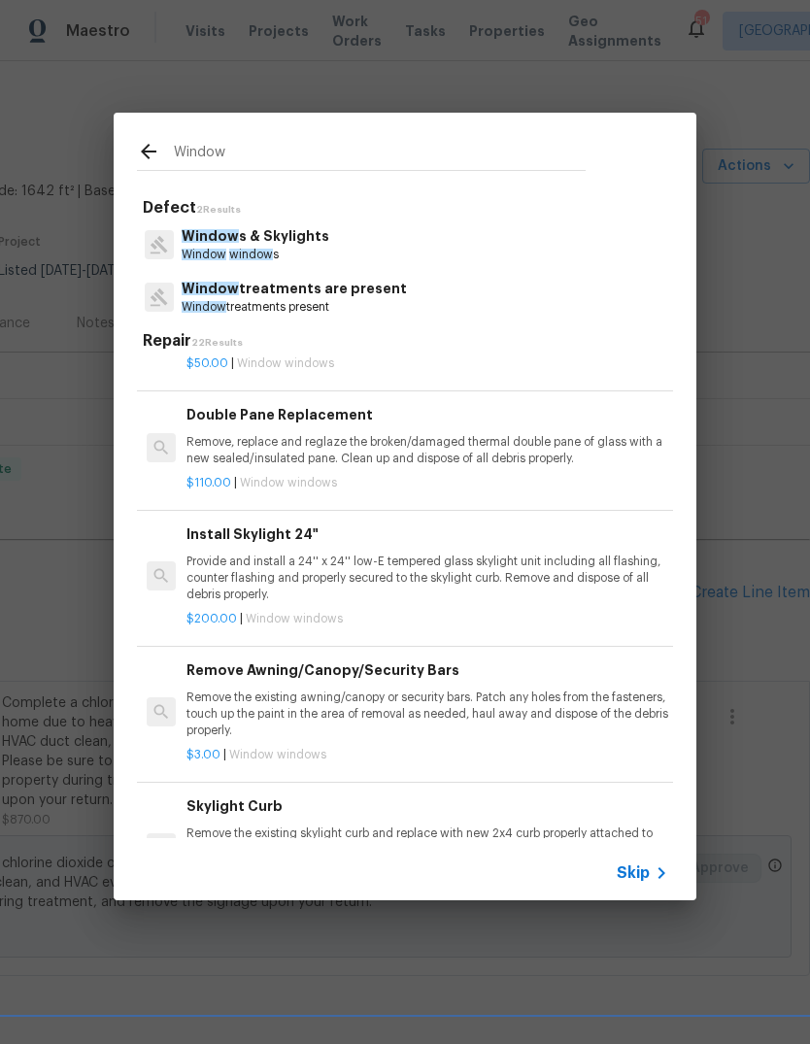
click at [539, 450] on p "Remove, replace and reglaze the broken/damaged thermal double pane of glass wit…" at bounding box center [428, 450] width 482 height 33
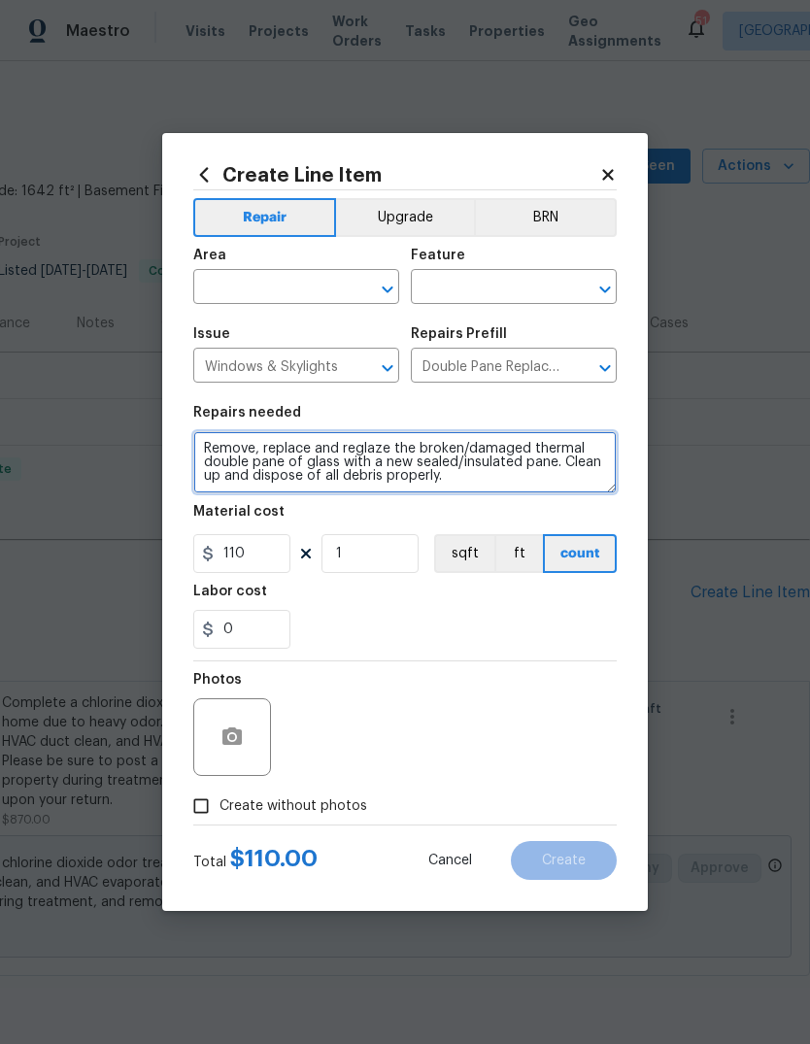
click at [538, 450] on textarea "Remove, replace and reglaze the broken/damaged thermal double pane of glass wit…" at bounding box center [405, 462] width 424 height 62
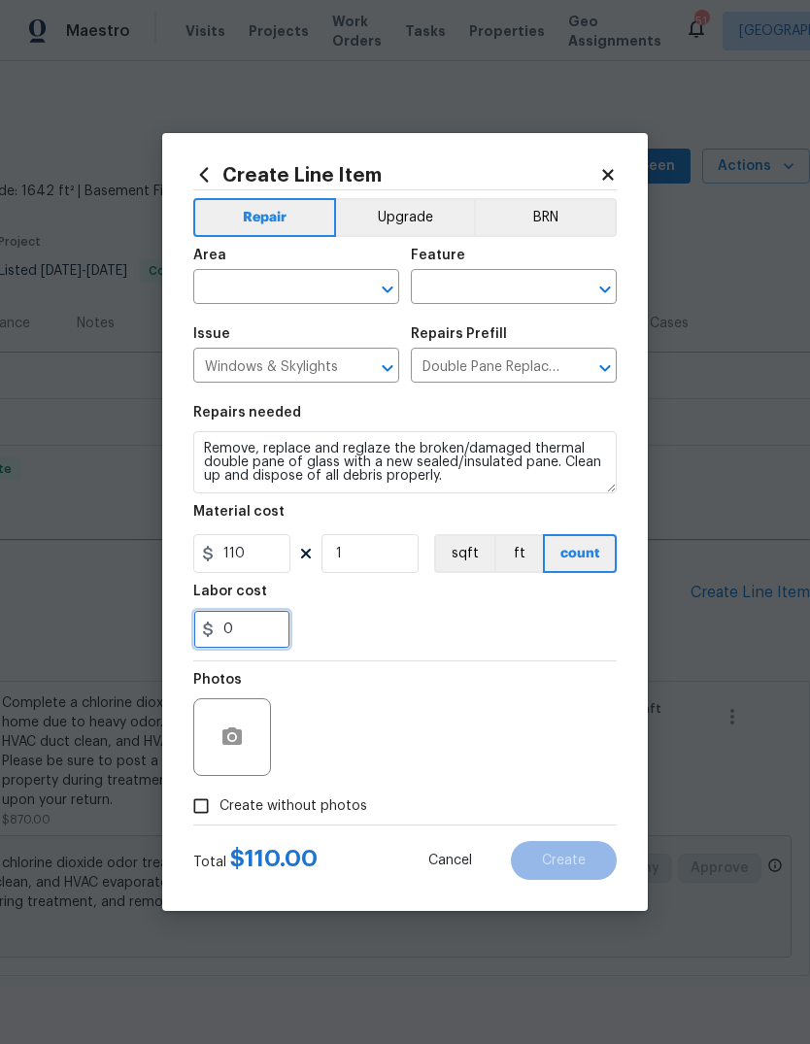
click at [266, 633] on input "0" at bounding box center [241, 629] width 97 height 39
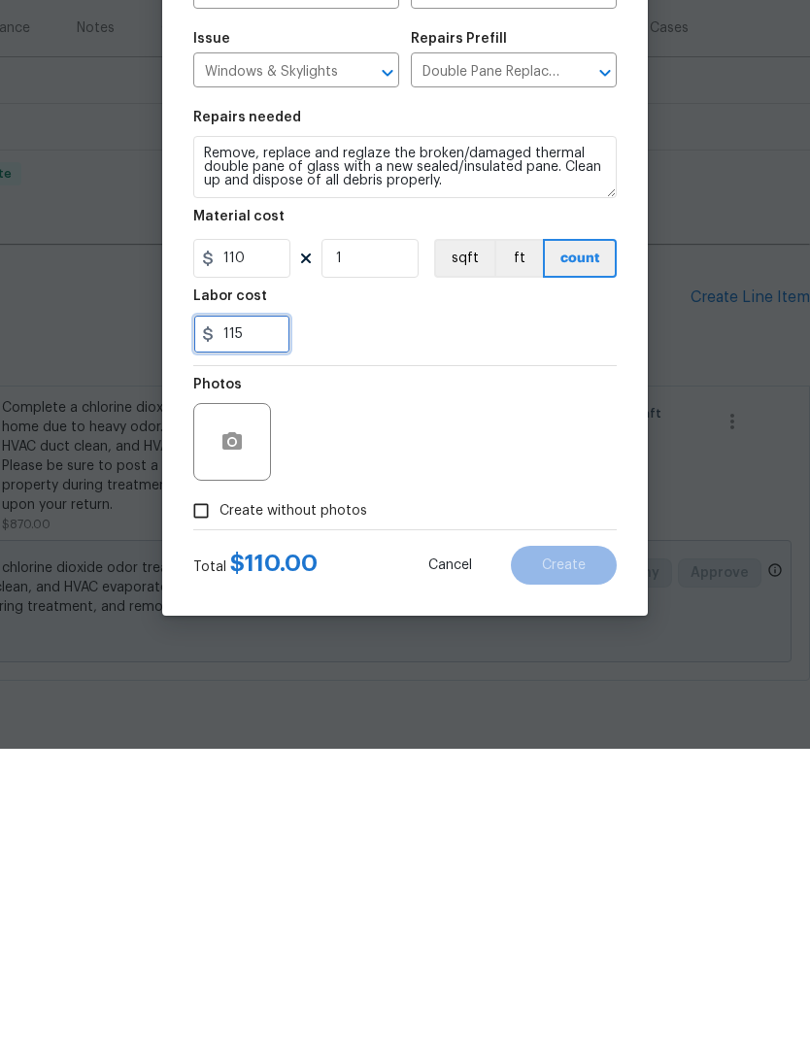
type input "115"
click at [525, 662] on div "Photos" at bounding box center [405, 725] width 424 height 126
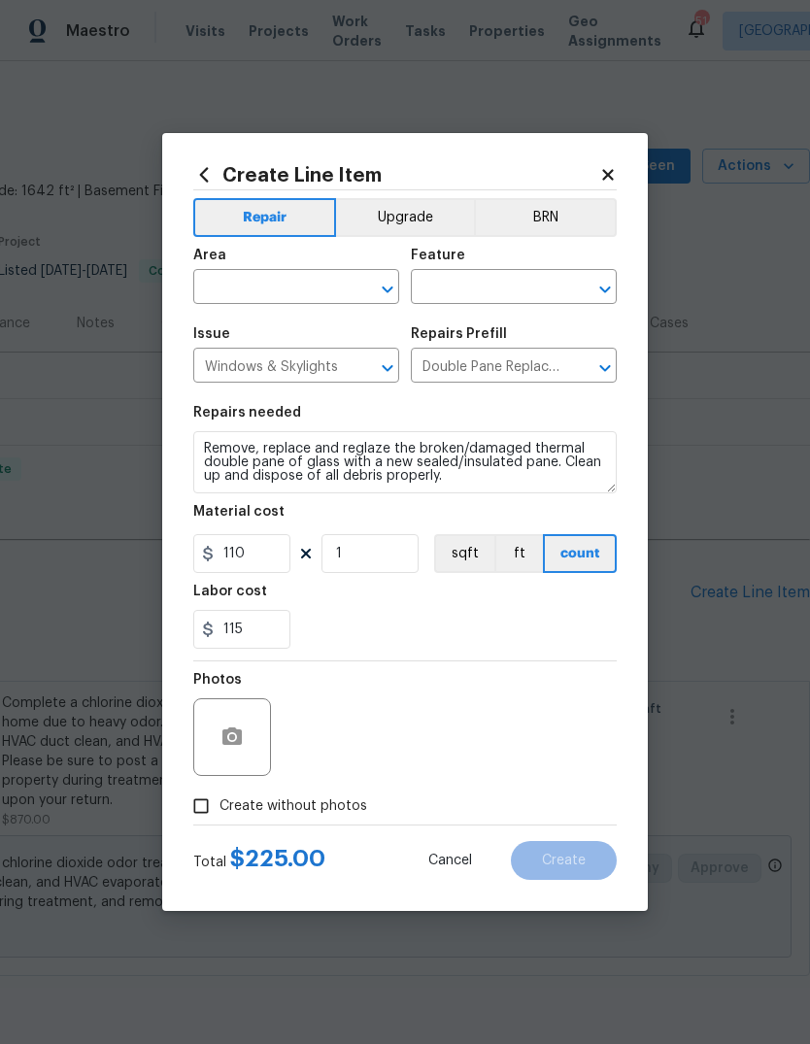
click at [298, 277] on input "text" at bounding box center [269, 289] width 152 height 30
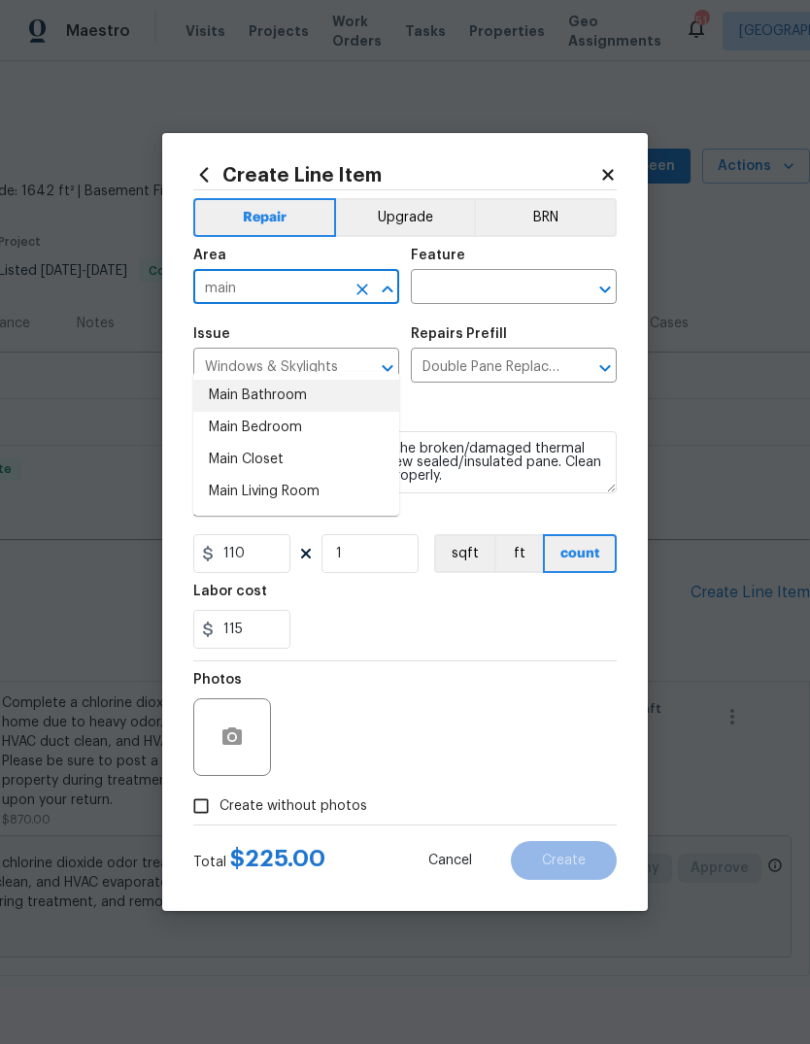
click at [307, 380] on li "Main Bathroom" at bounding box center [296, 396] width 206 height 32
type input "Main Bathroom"
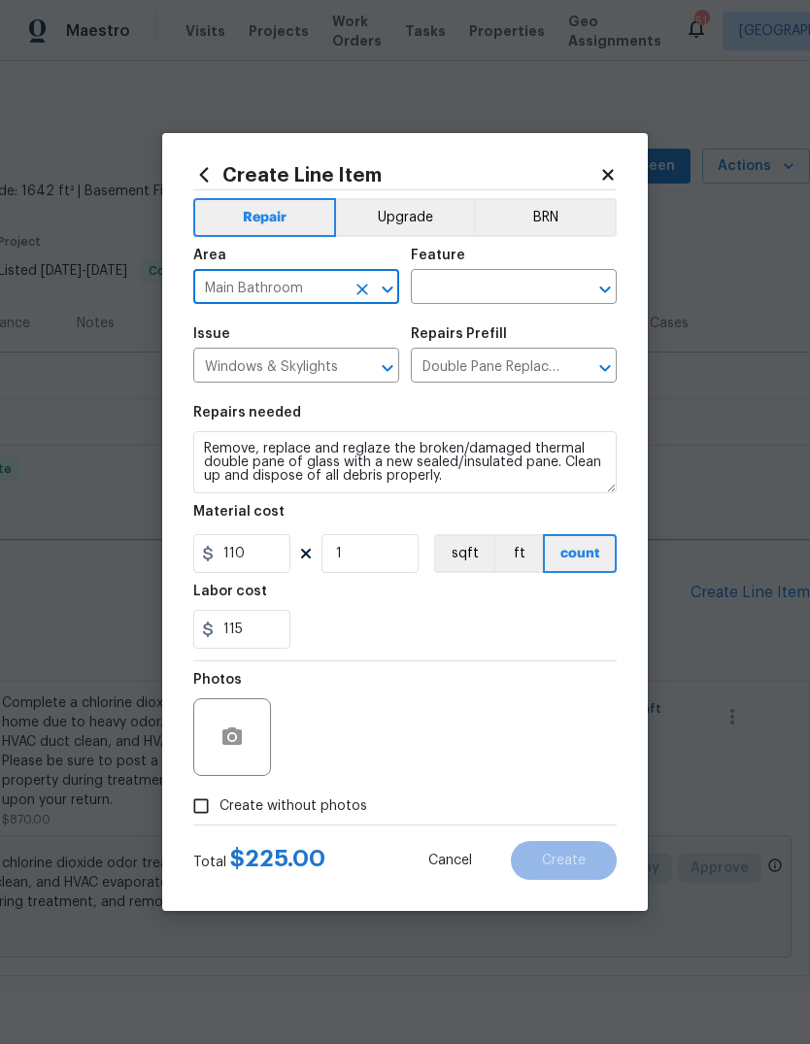
click at [534, 281] on input "text" at bounding box center [487, 289] width 152 height 30
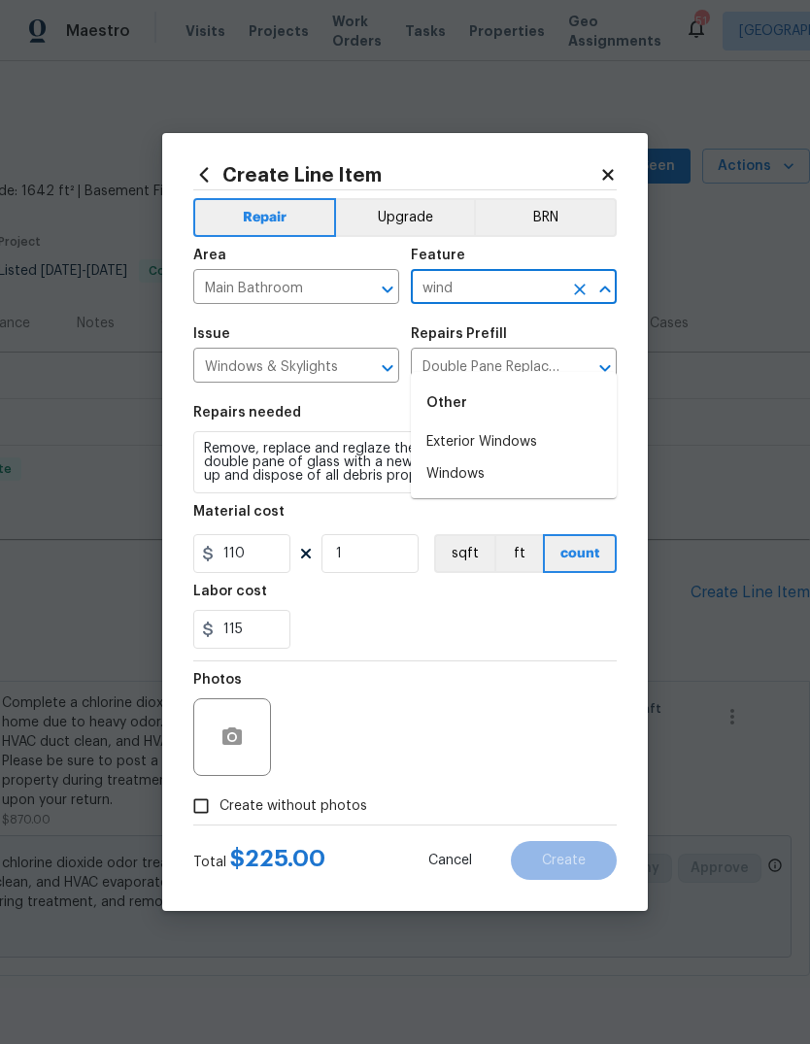
click at [514, 426] on li "Exterior Windows" at bounding box center [514, 442] width 206 height 32
type input "Exterior Windows"
click at [514, 381] on input "Double Pane Replacement $110.00" at bounding box center [487, 368] width 152 height 30
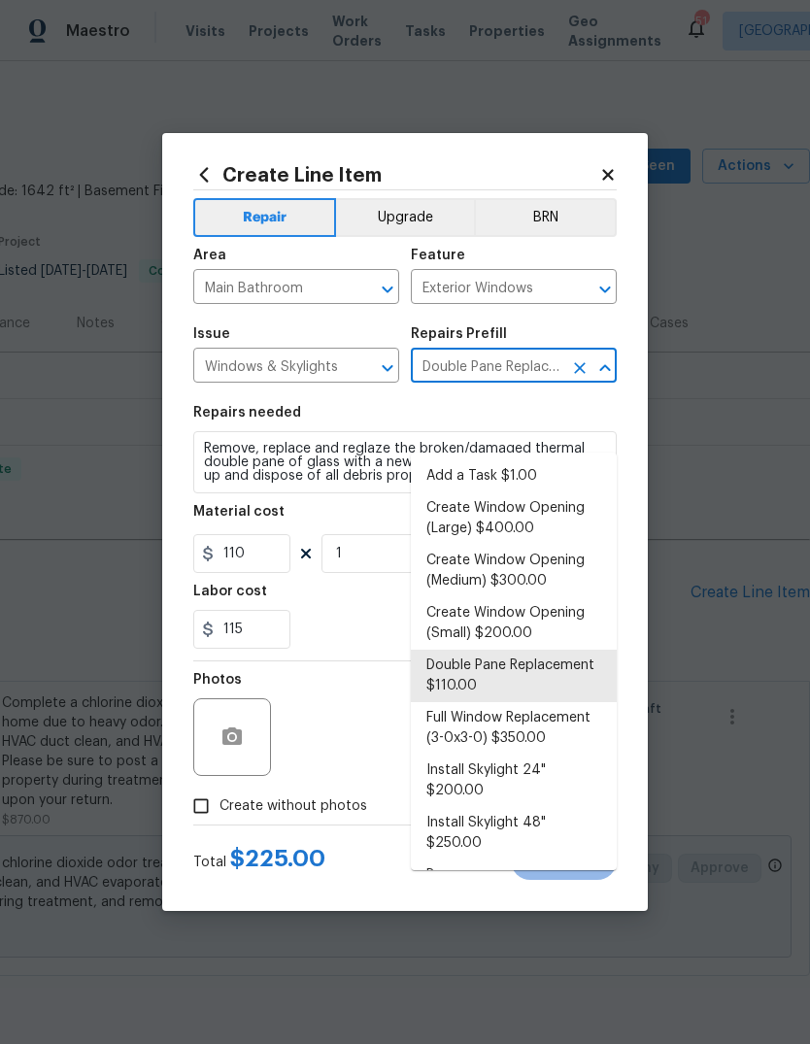
click at [360, 598] on div "Labor cost" at bounding box center [405, 597] width 424 height 25
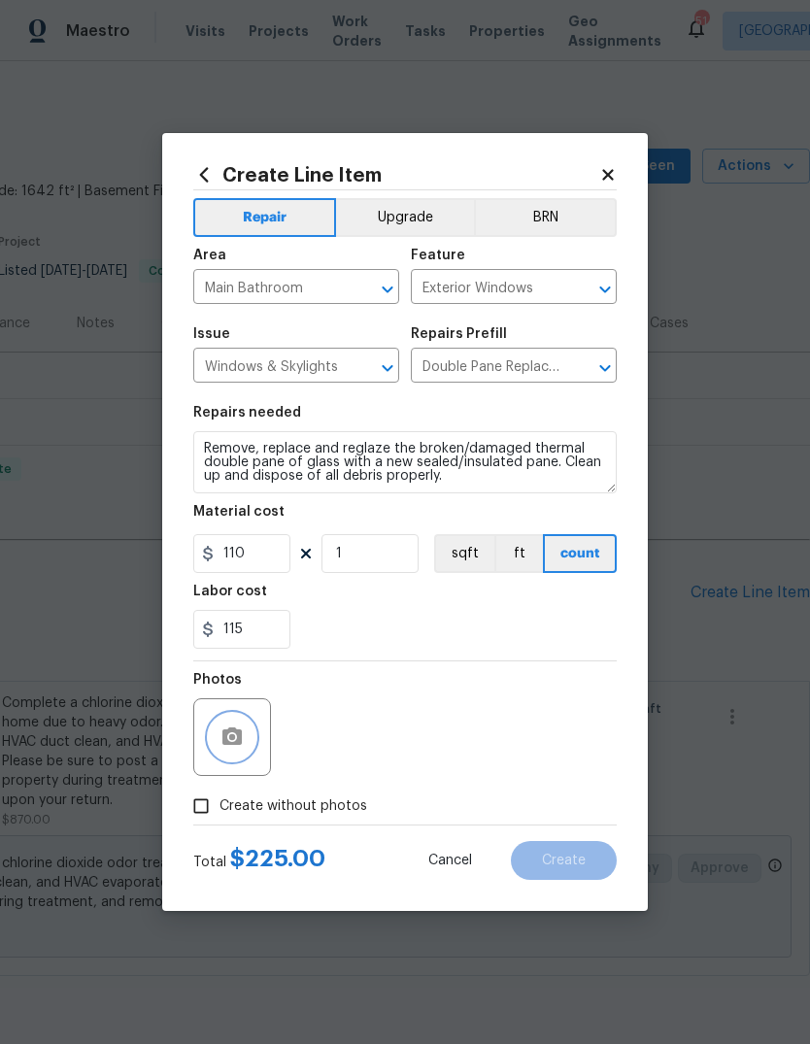
click at [238, 730] on icon "button" at bounding box center [232, 737] width 23 height 23
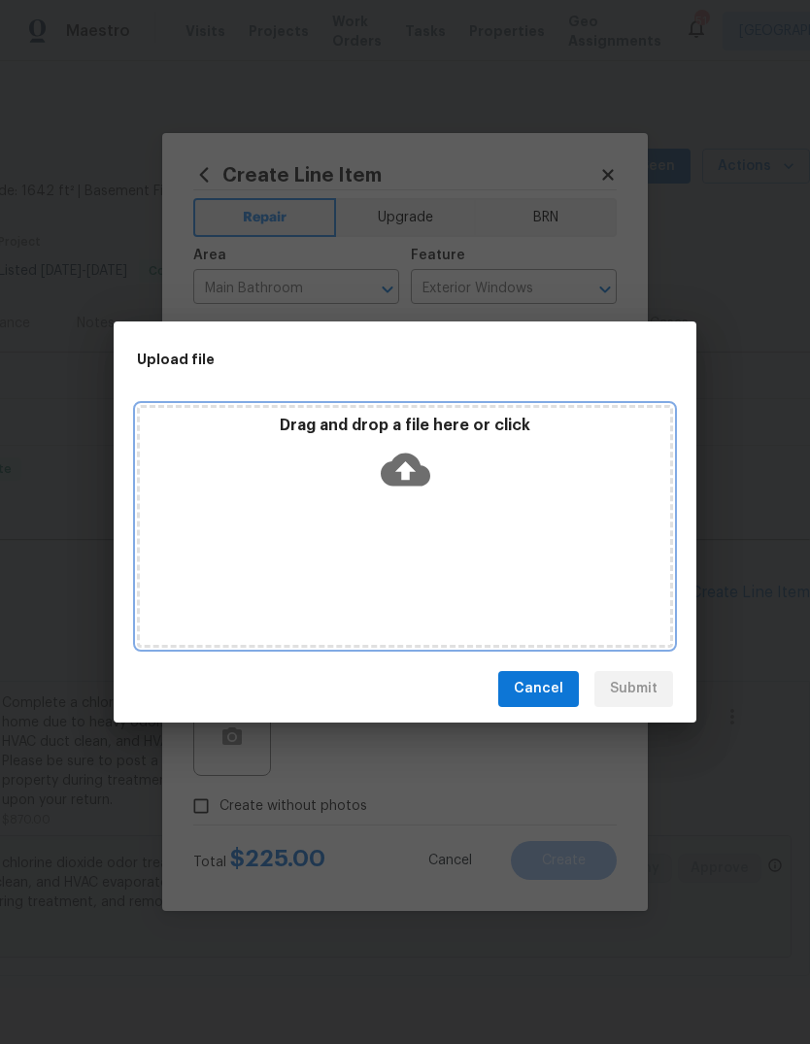
click at [420, 478] on icon at bounding box center [406, 469] width 50 height 33
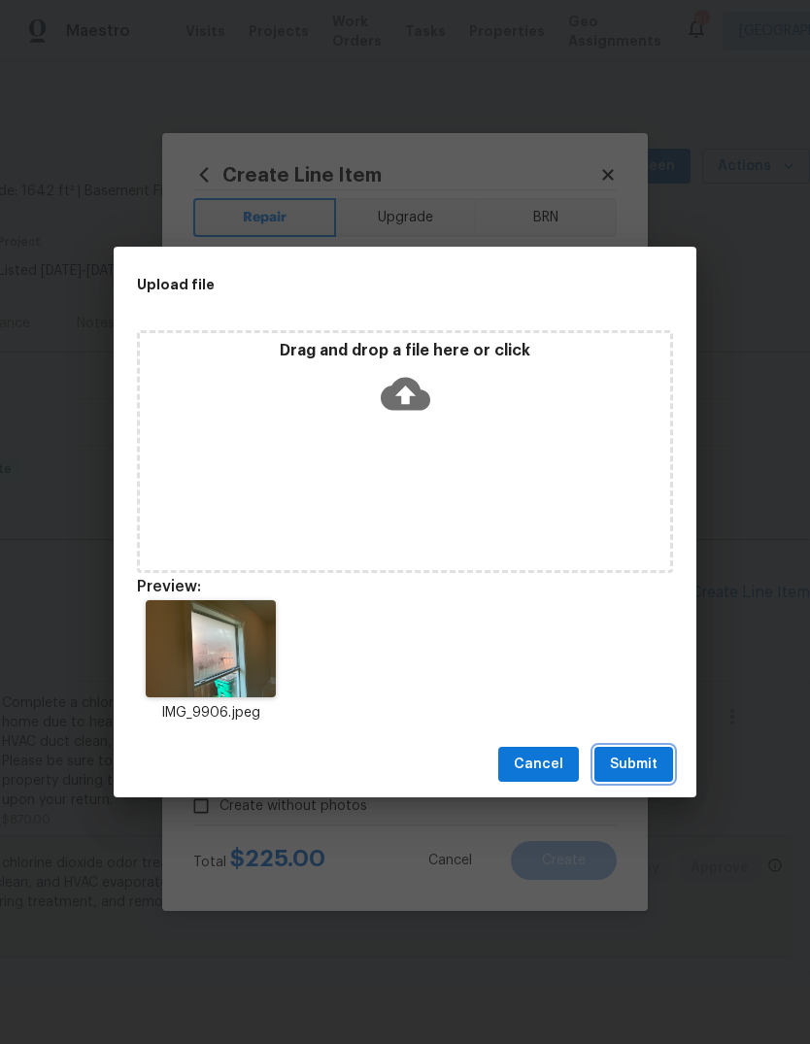
click at [657, 750] on button "Submit" at bounding box center [634, 765] width 79 height 36
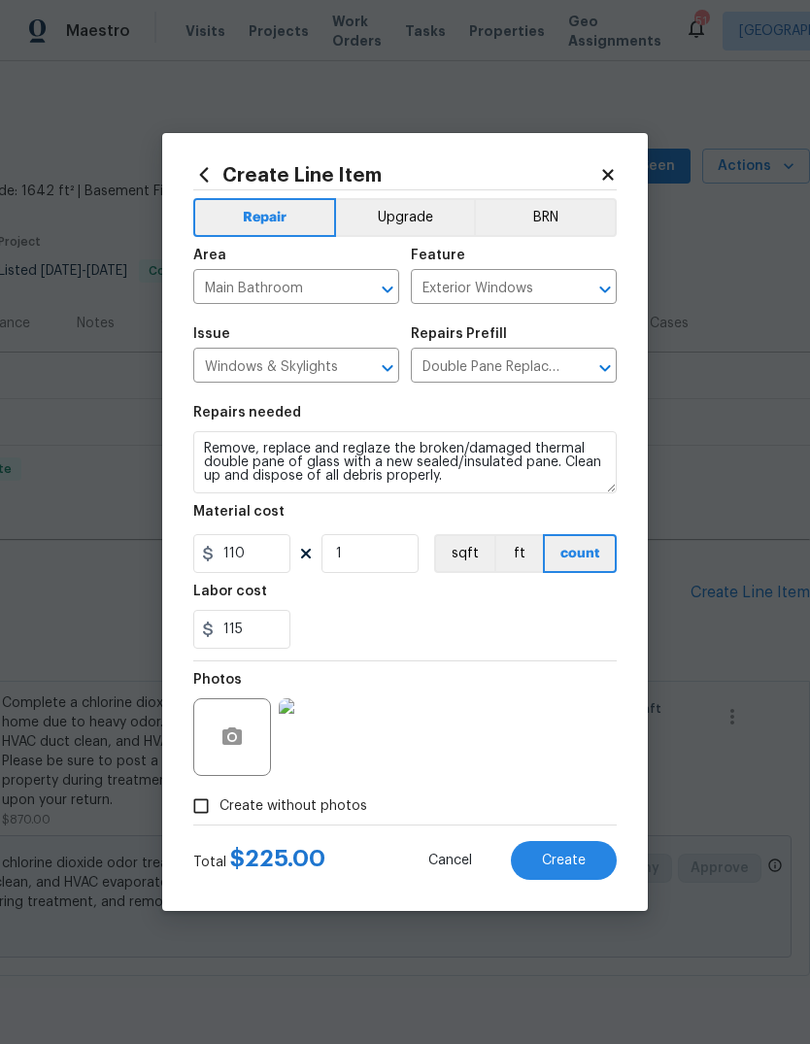
click at [560, 863] on span "Create" at bounding box center [564, 861] width 44 height 15
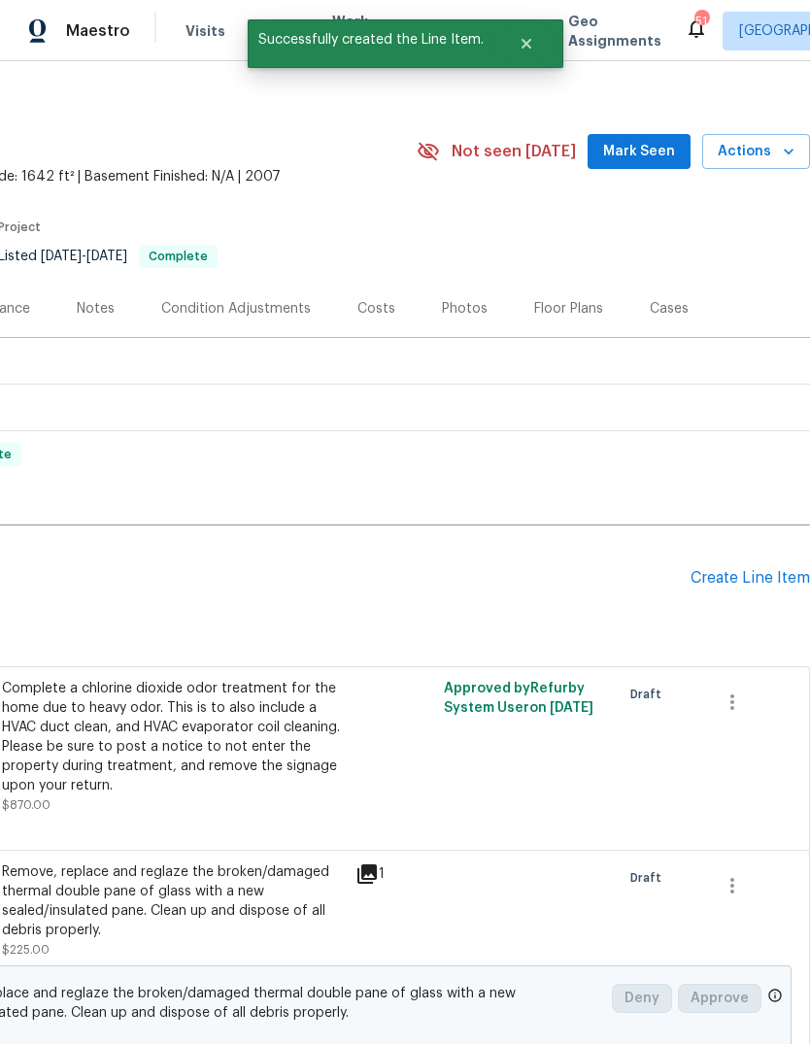
scroll to position [15, 288]
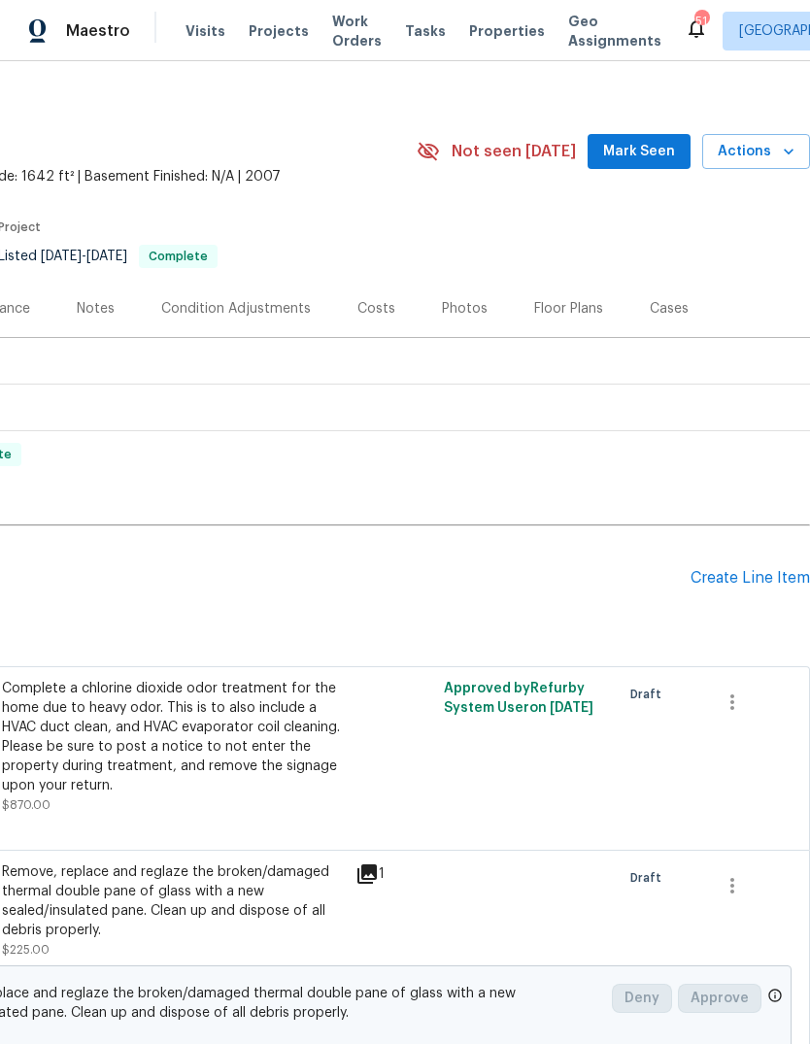
click at [749, 580] on div "Create Line Item" at bounding box center [750, 578] width 119 height 18
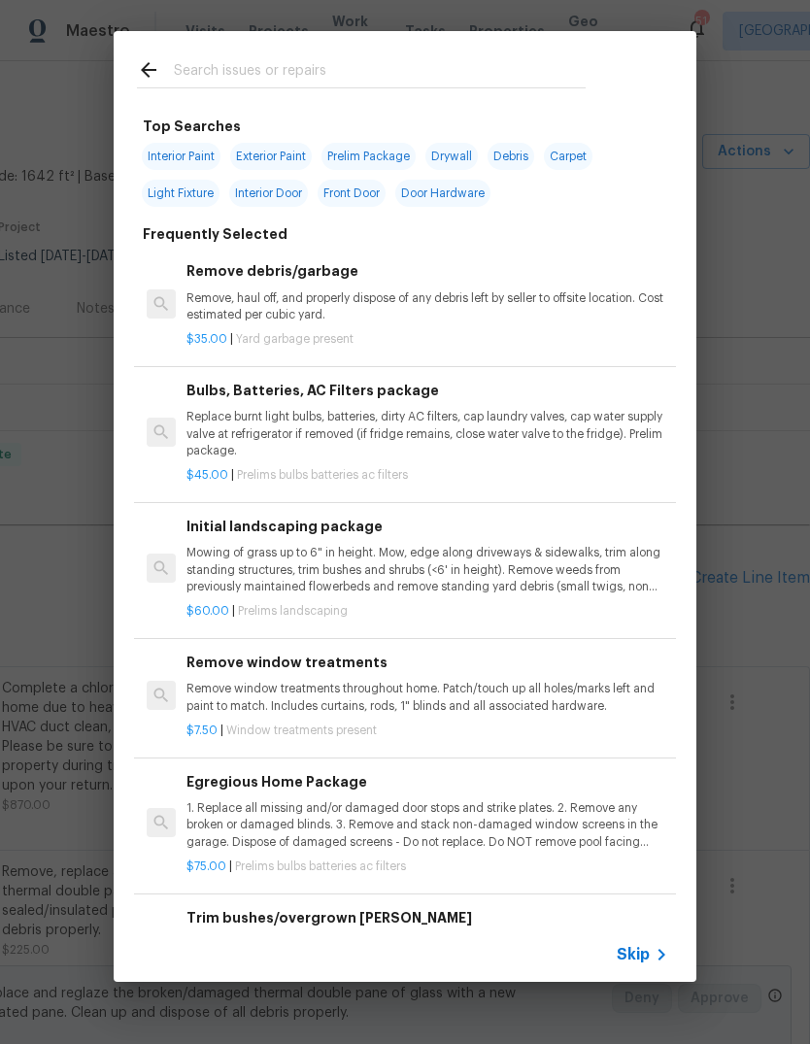
click at [388, 73] on input "text" at bounding box center [380, 72] width 412 height 29
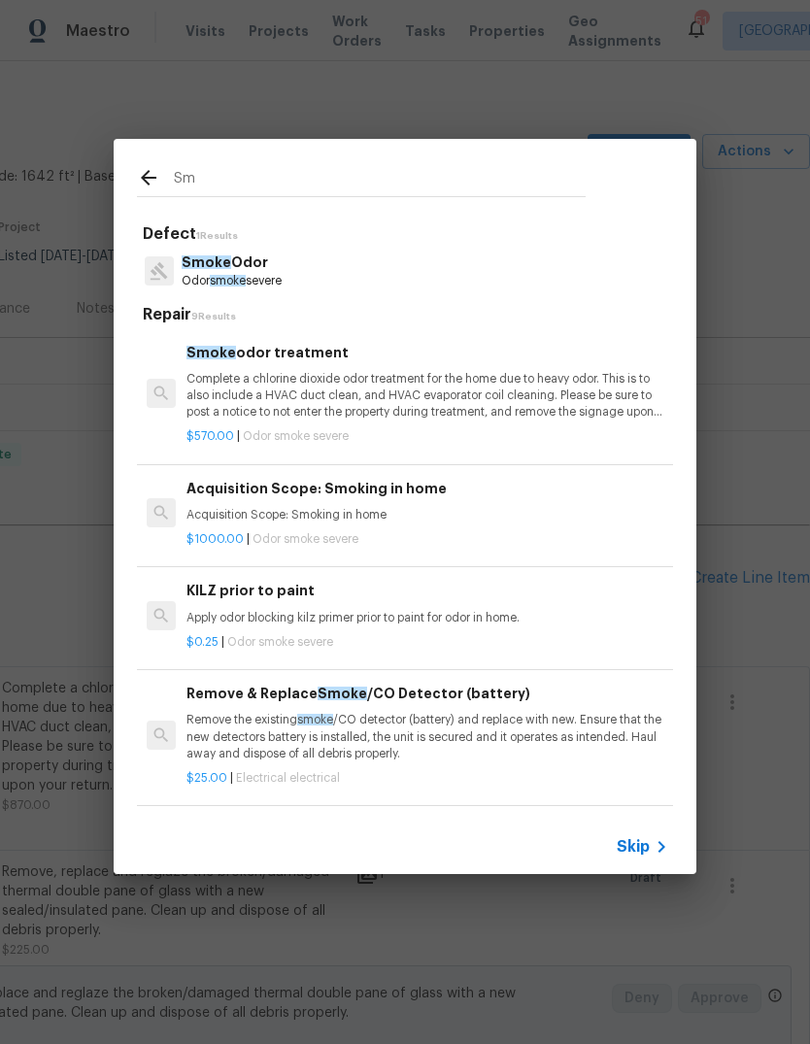
type input "S"
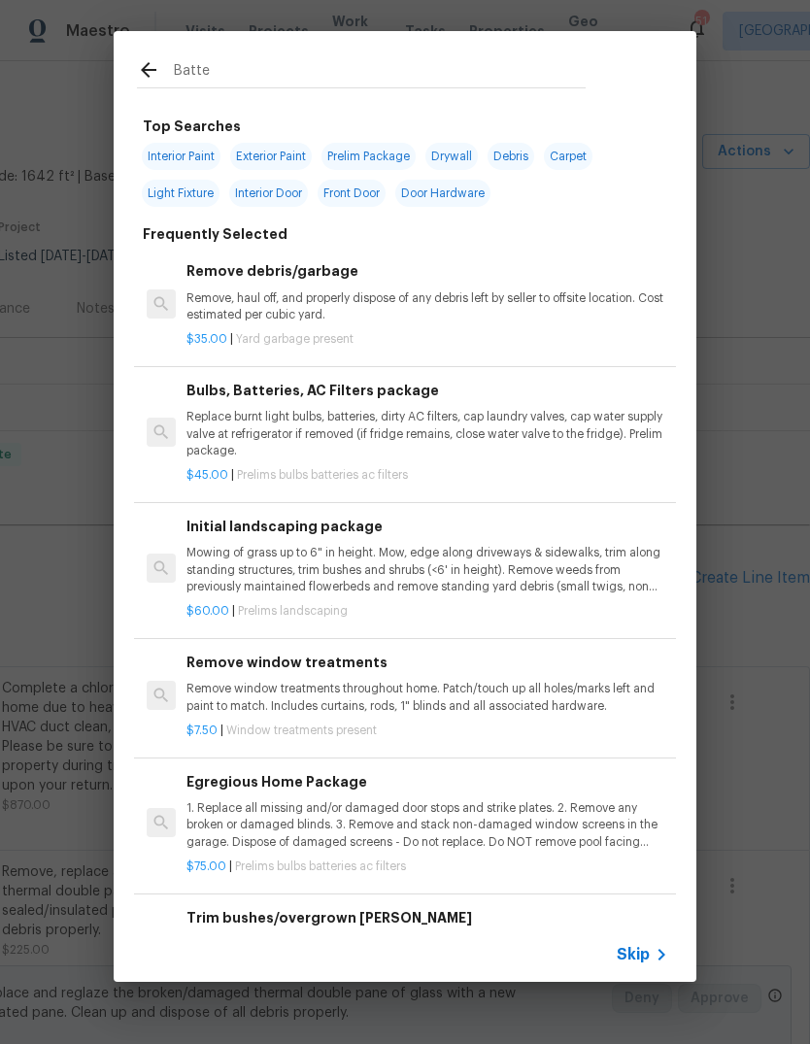
type input "Batter"
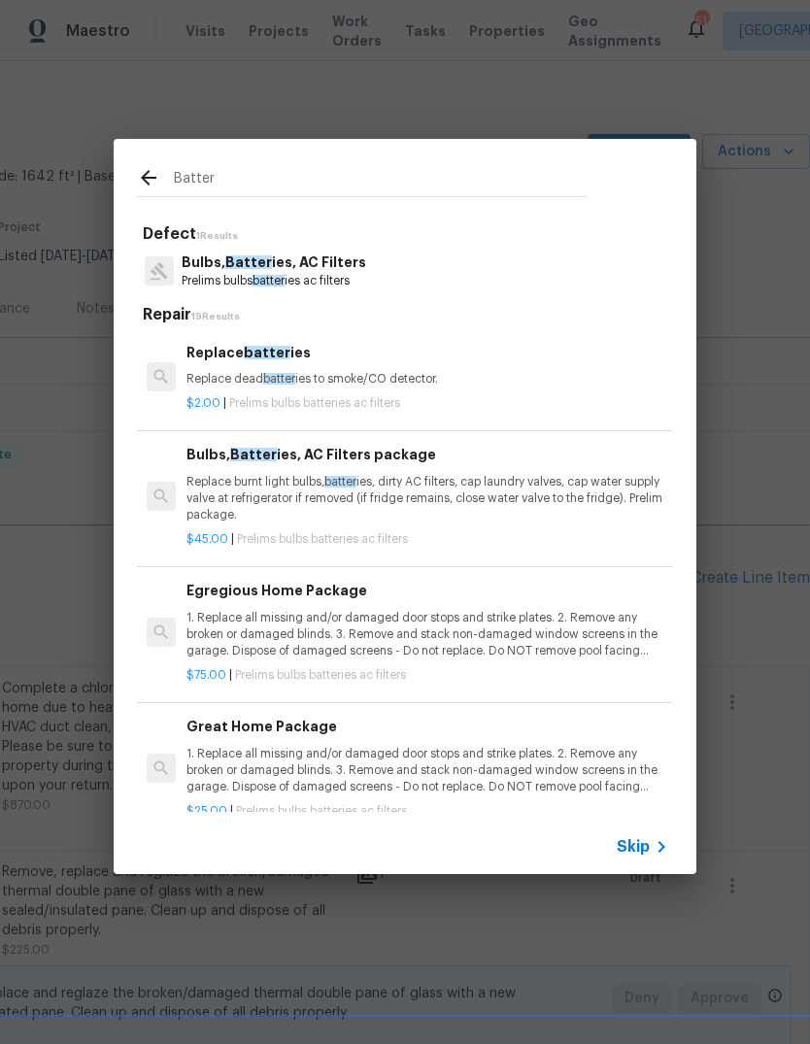
click at [432, 380] on p "Replace dead batter ies to smoke/CO detector." at bounding box center [428, 379] width 482 height 17
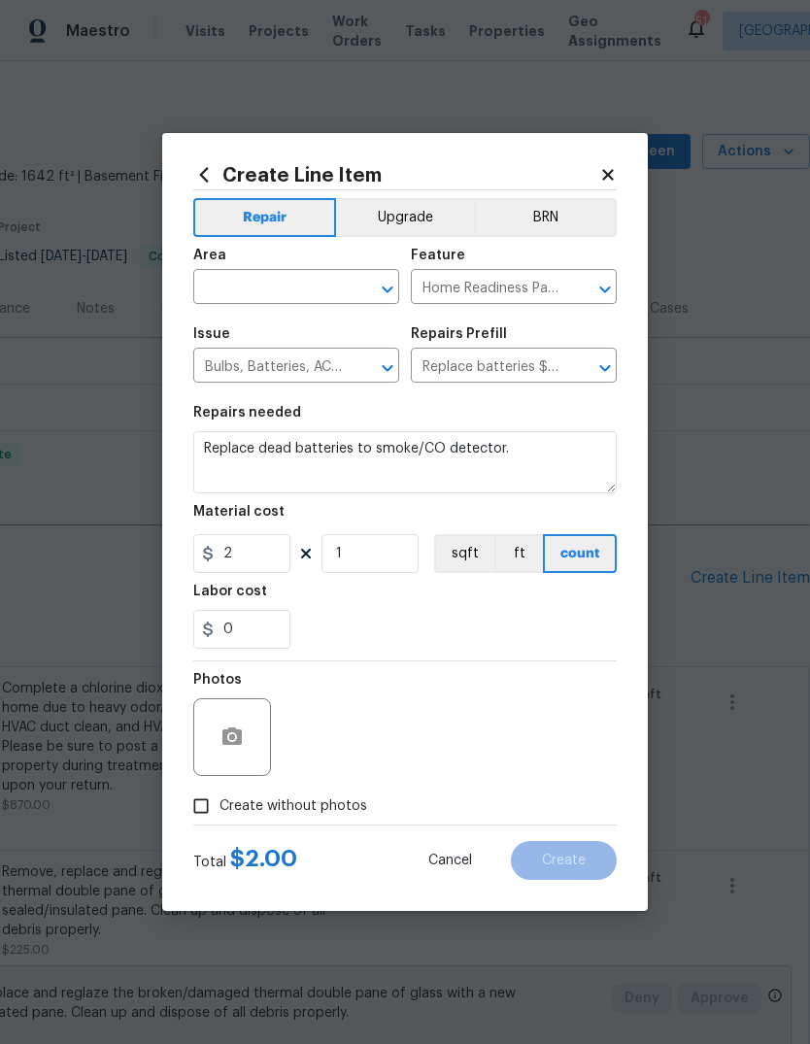
click at [305, 285] on input "text" at bounding box center [269, 289] width 152 height 30
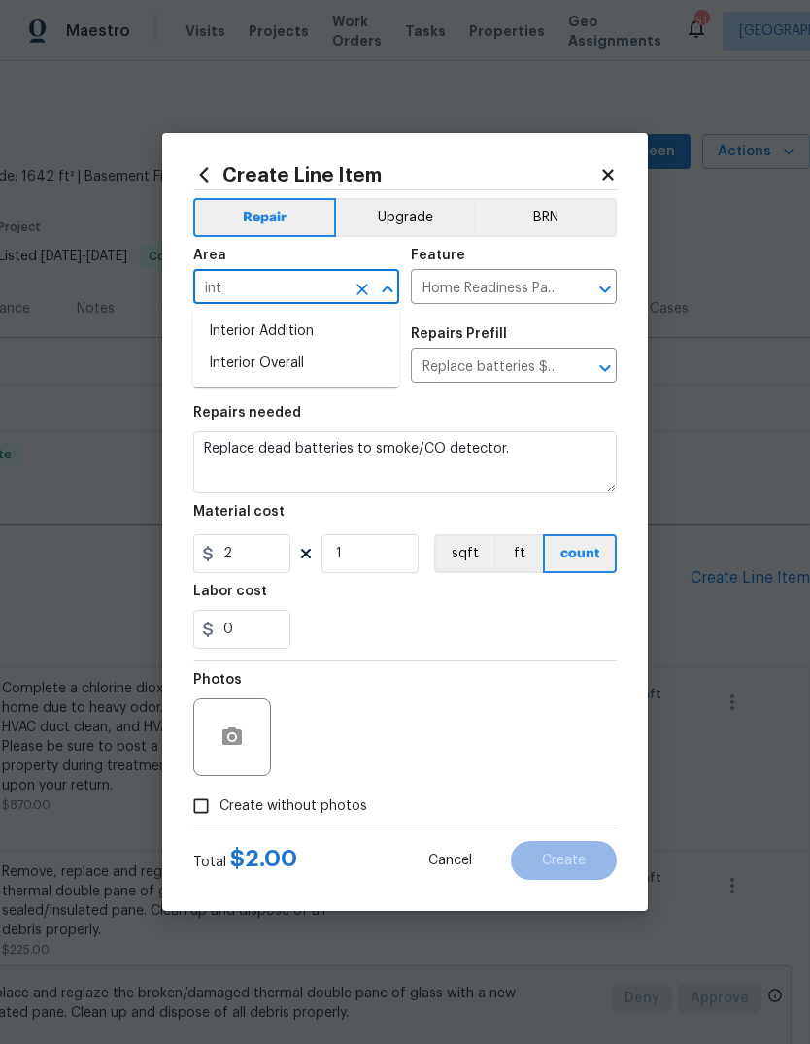
click at [323, 364] on li "Interior Overall" at bounding box center [296, 364] width 206 height 32
type input "Interior Overall"
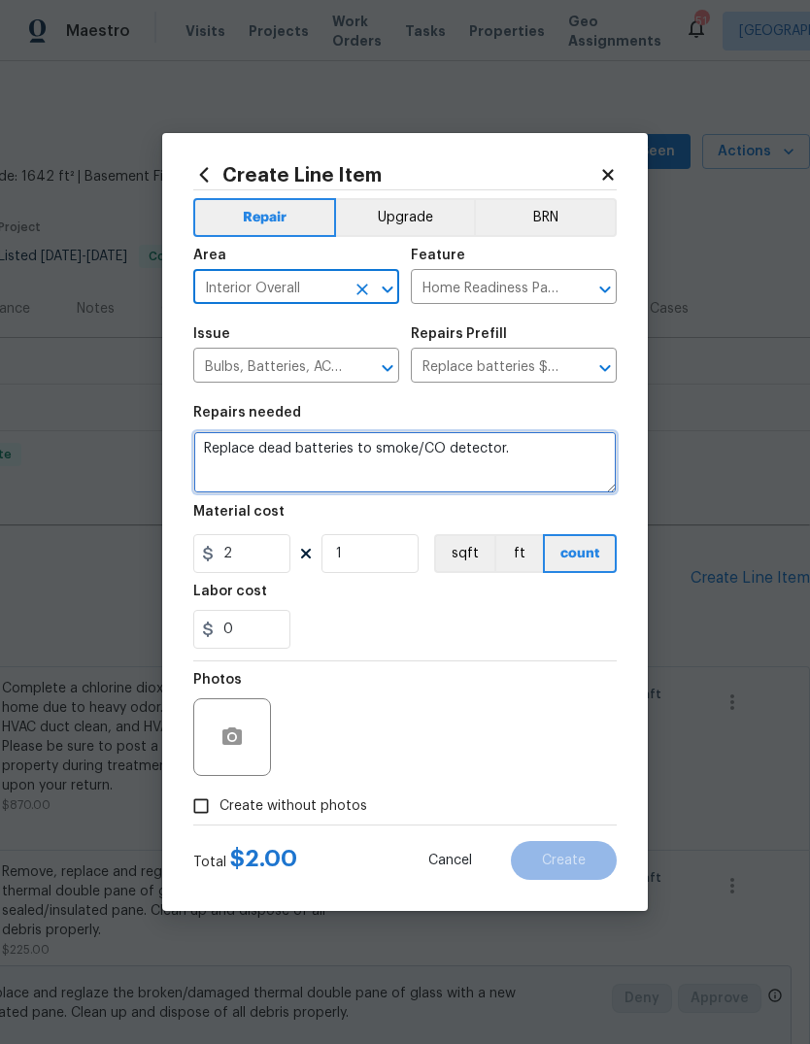
click at [374, 447] on textarea "Replace dead batteries to smoke/CO detector." at bounding box center [405, 462] width 424 height 62
click at [565, 449] on textarea "Replace dead batteries to all smoke/CO detector." at bounding box center [405, 462] width 424 height 62
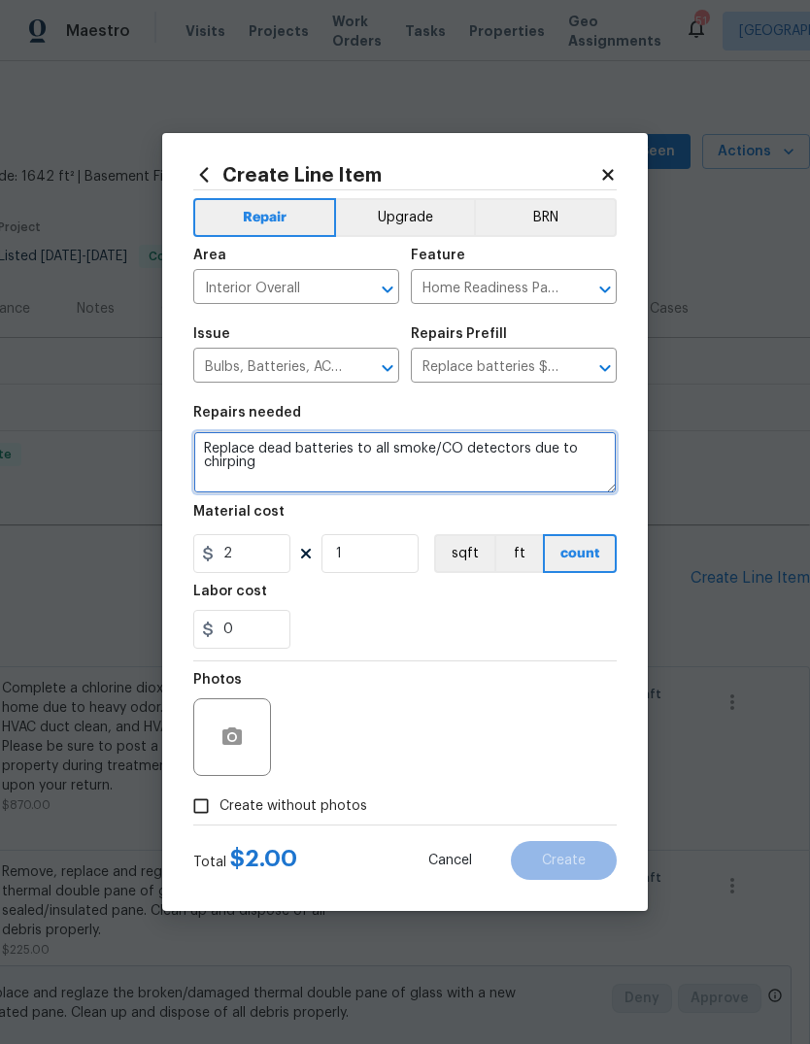
type textarea "Replace dead batteries to all smoke/CO detectors due to chirping"
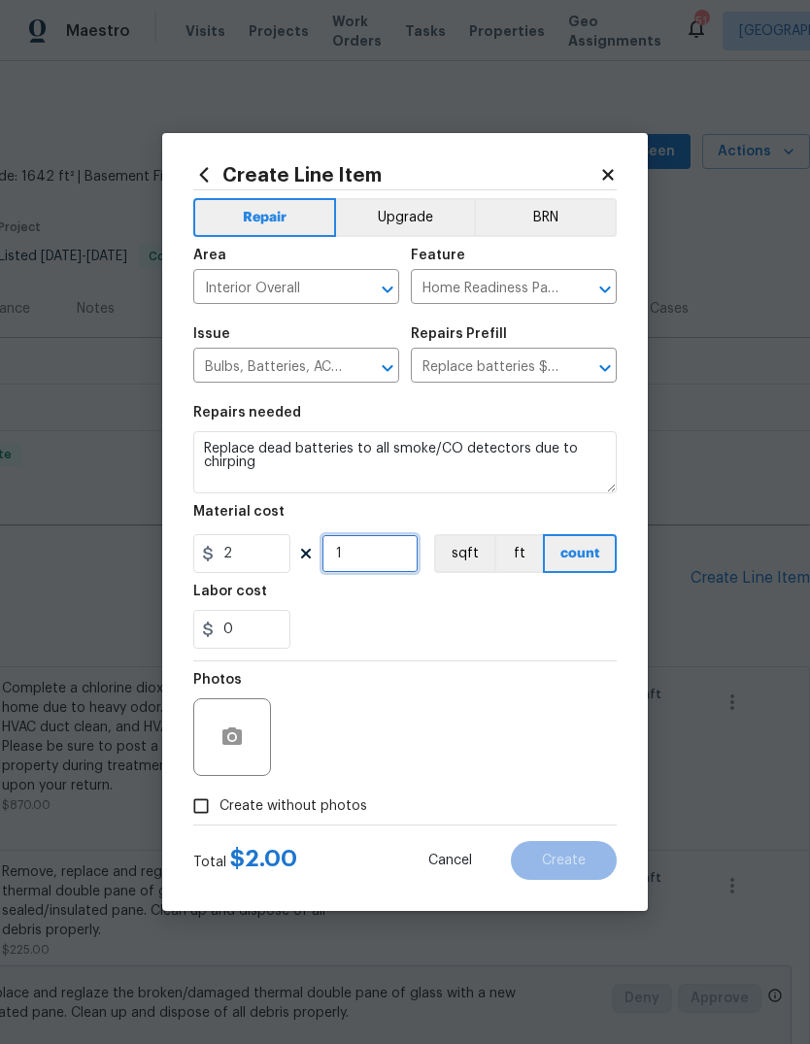
click at [401, 556] on input "1" at bounding box center [370, 553] width 97 height 39
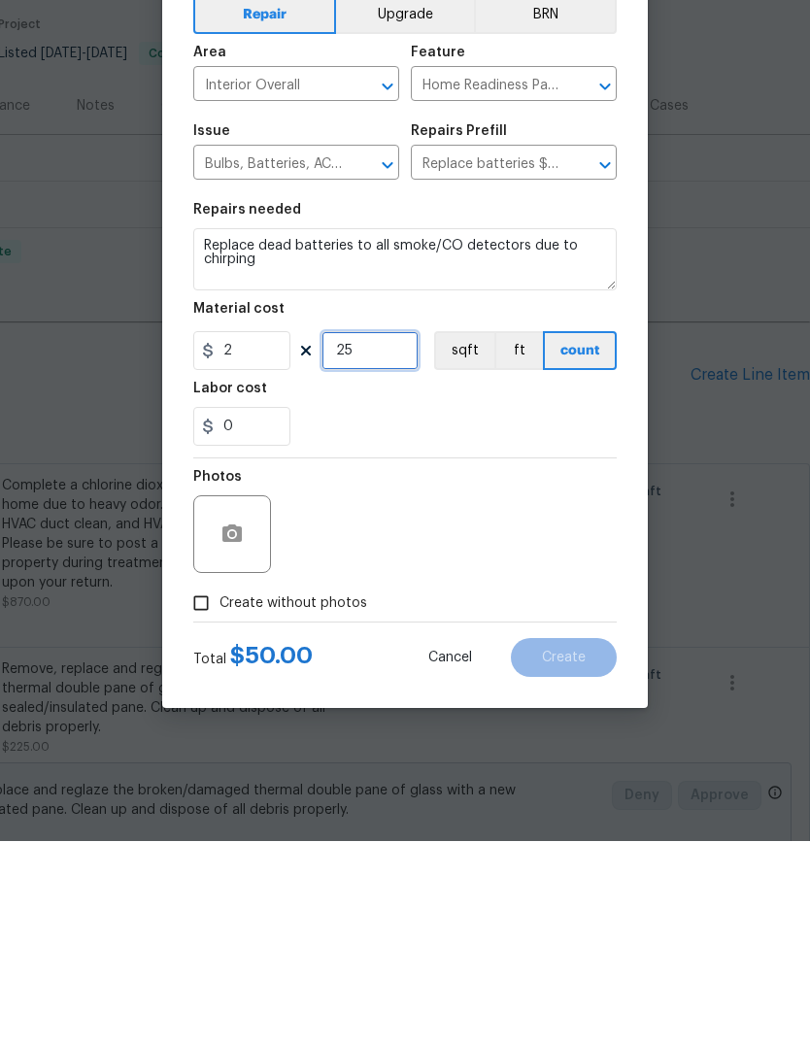
type input "25"
click at [250, 714] on button "button" at bounding box center [232, 737] width 47 height 47
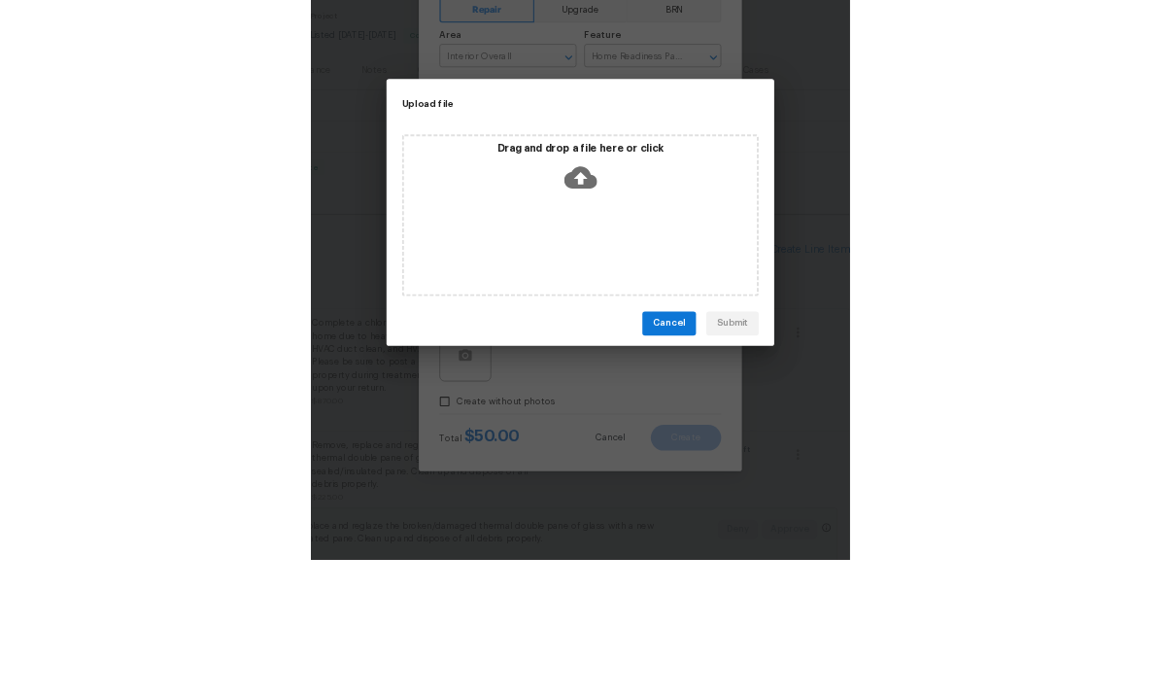
scroll to position [73, 0]
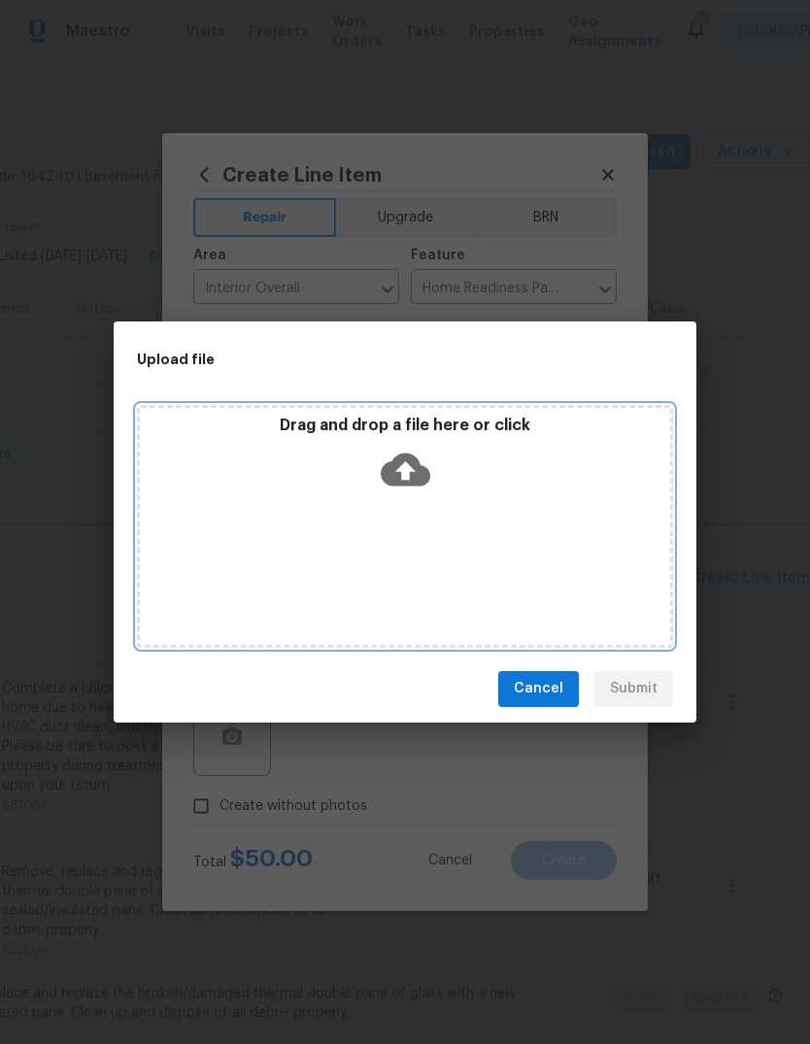
click at [395, 479] on icon at bounding box center [406, 469] width 50 height 33
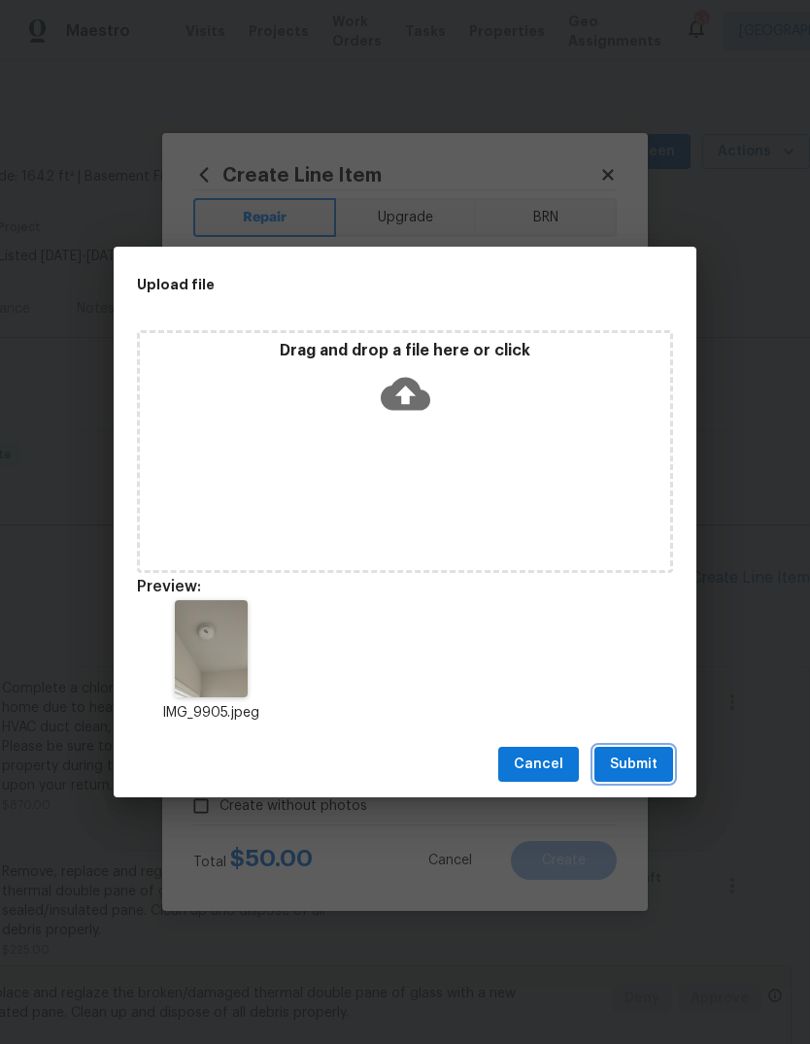
click at [632, 771] on span "Submit" at bounding box center [634, 765] width 48 height 24
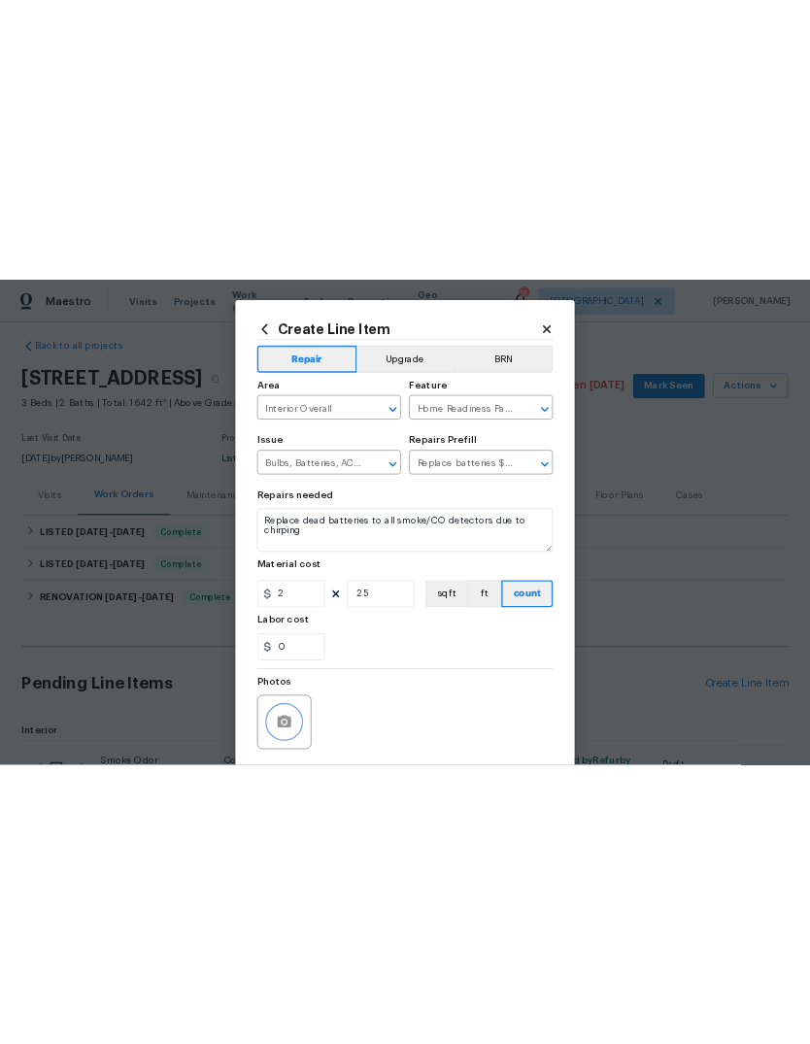
scroll to position [0, 0]
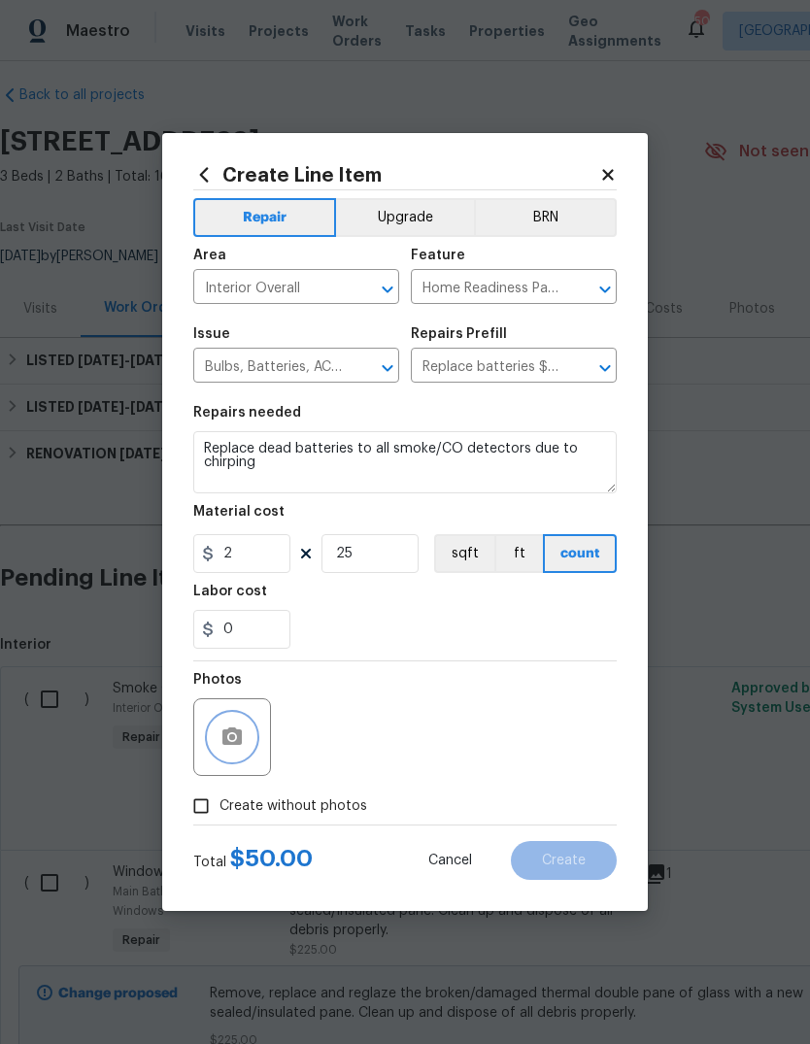
click at [234, 743] on icon "button" at bounding box center [232, 737] width 23 height 23
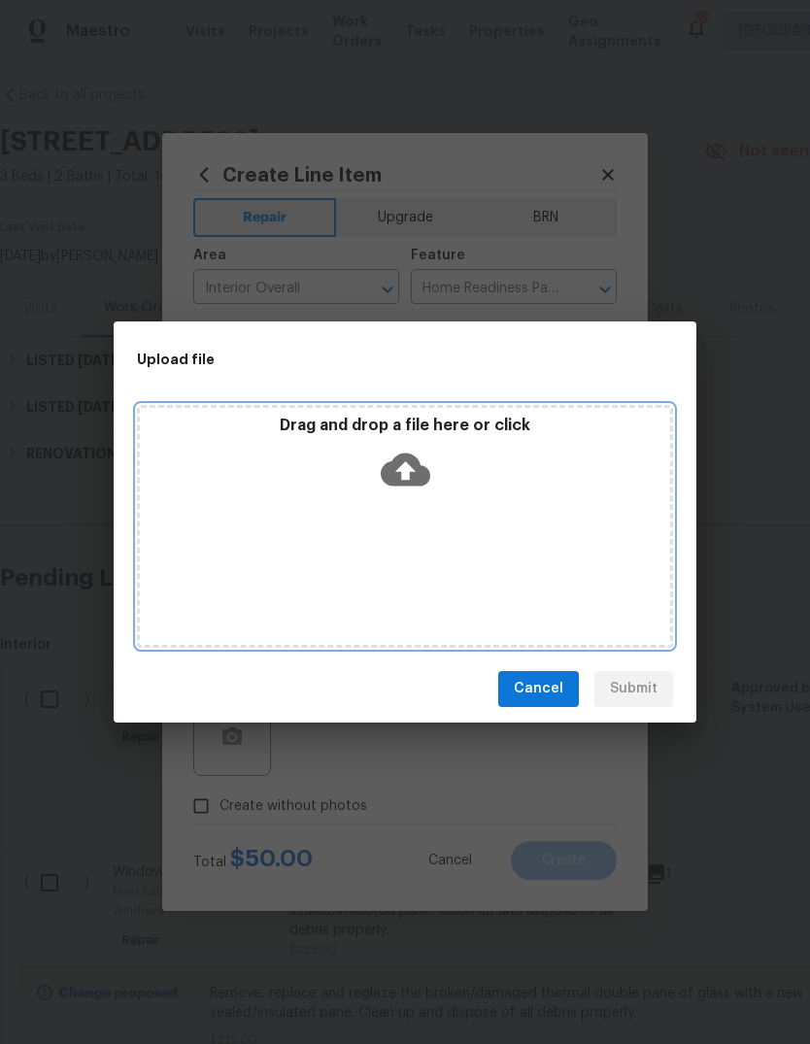
click at [406, 470] on icon at bounding box center [406, 470] width 50 height 50
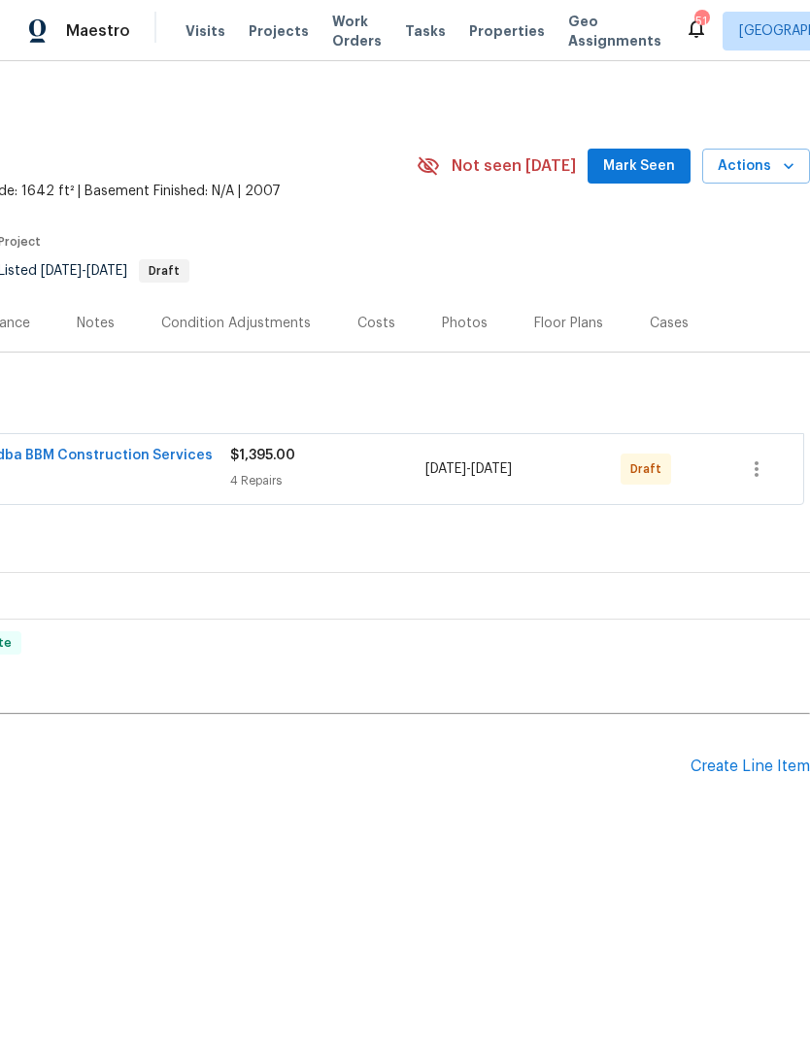
scroll to position [0, 288]
click at [768, 472] on icon "button" at bounding box center [756, 469] width 23 height 23
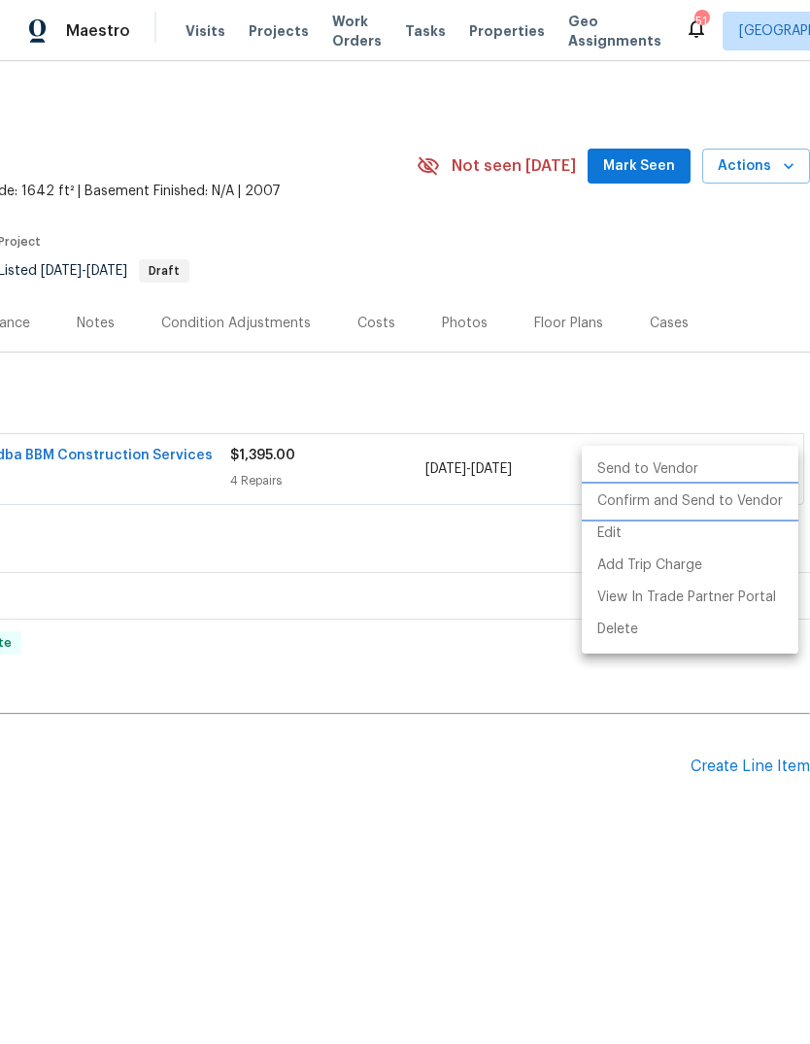
click at [741, 504] on li "Confirm and Send to Vendor" at bounding box center [690, 502] width 217 height 32
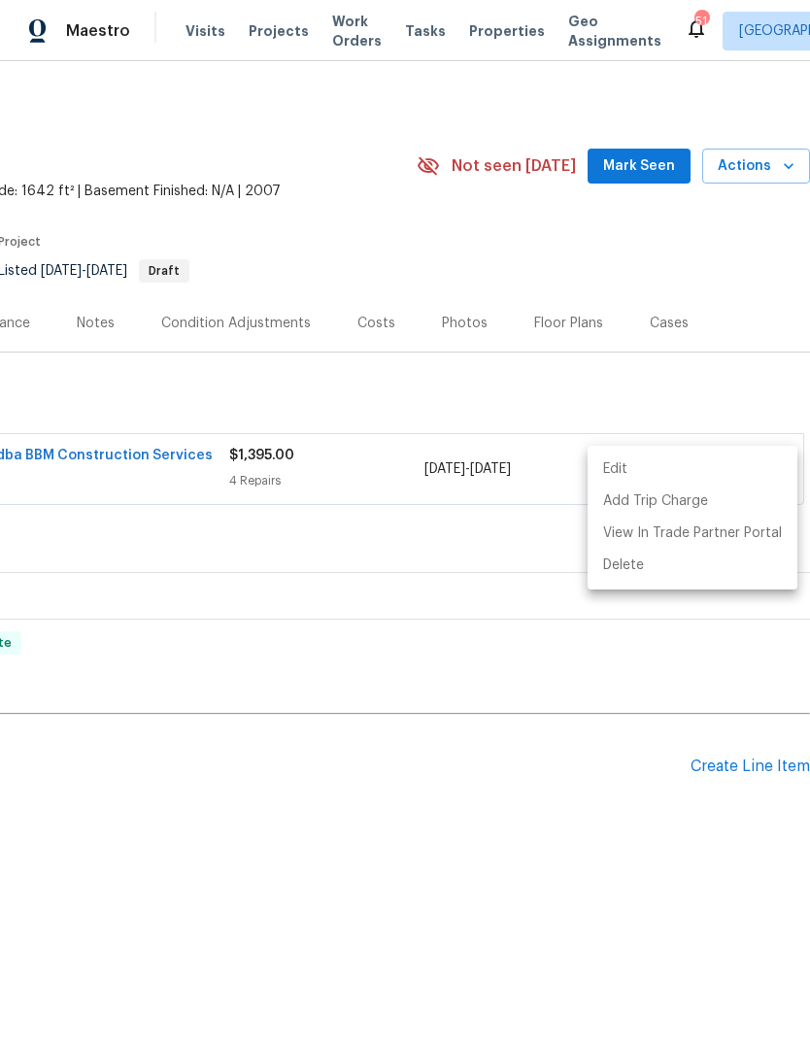
click at [556, 862] on div at bounding box center [405, 522] width 810 height 1044
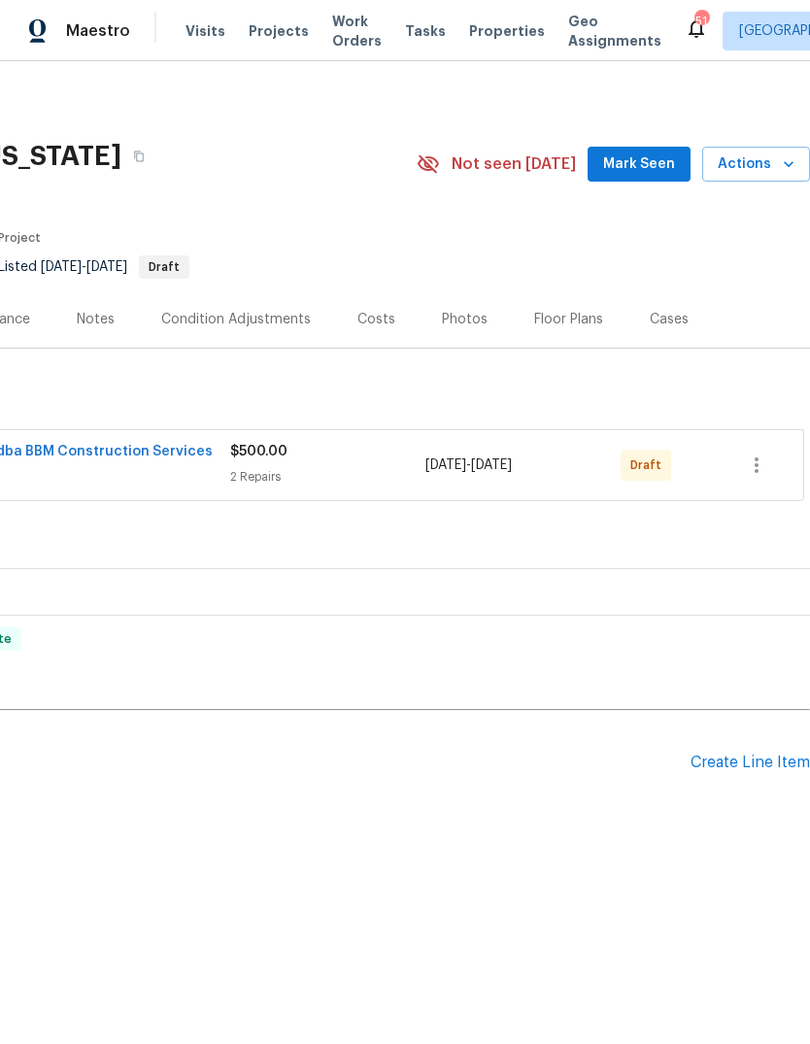
scroll to position [0, 288]
click at [764, 468] on icon "button" at bounding box center [756, 465] width 23 height 23
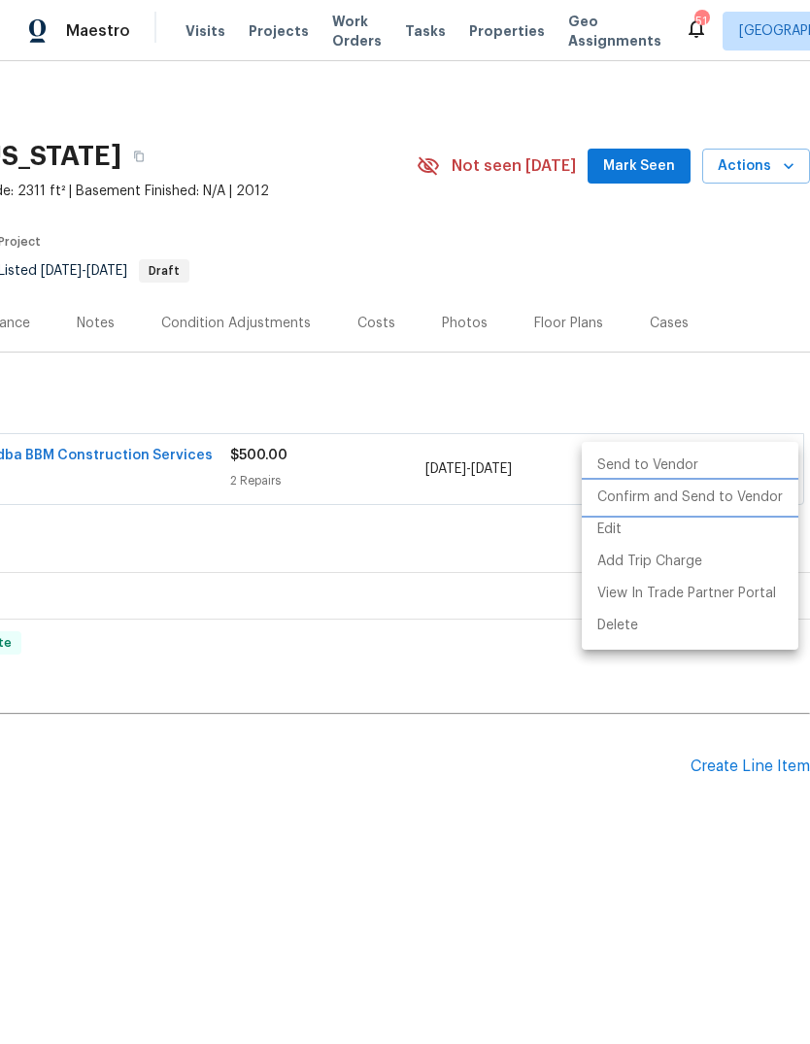
click at [754, 494] on li "Confirm and Send to Vendor" at bounding box center [690, 498] width 217 height 32
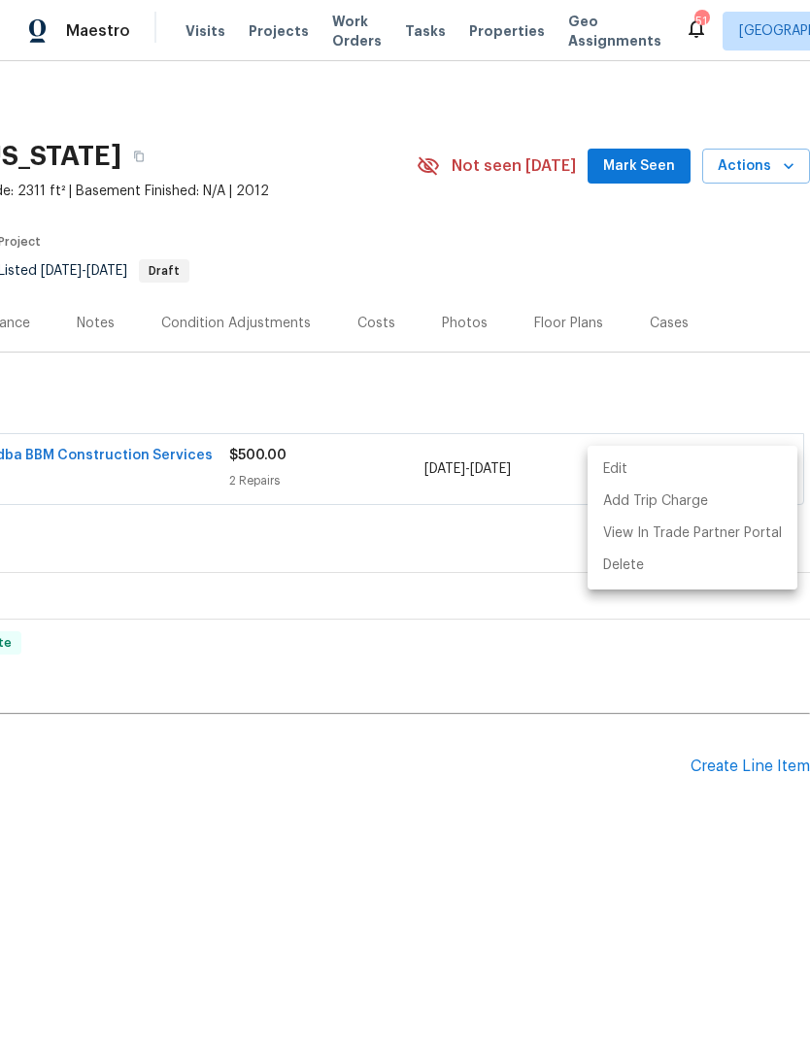
click at [521, 842] on div at bounding box center [405, 522] width 810 height 1044
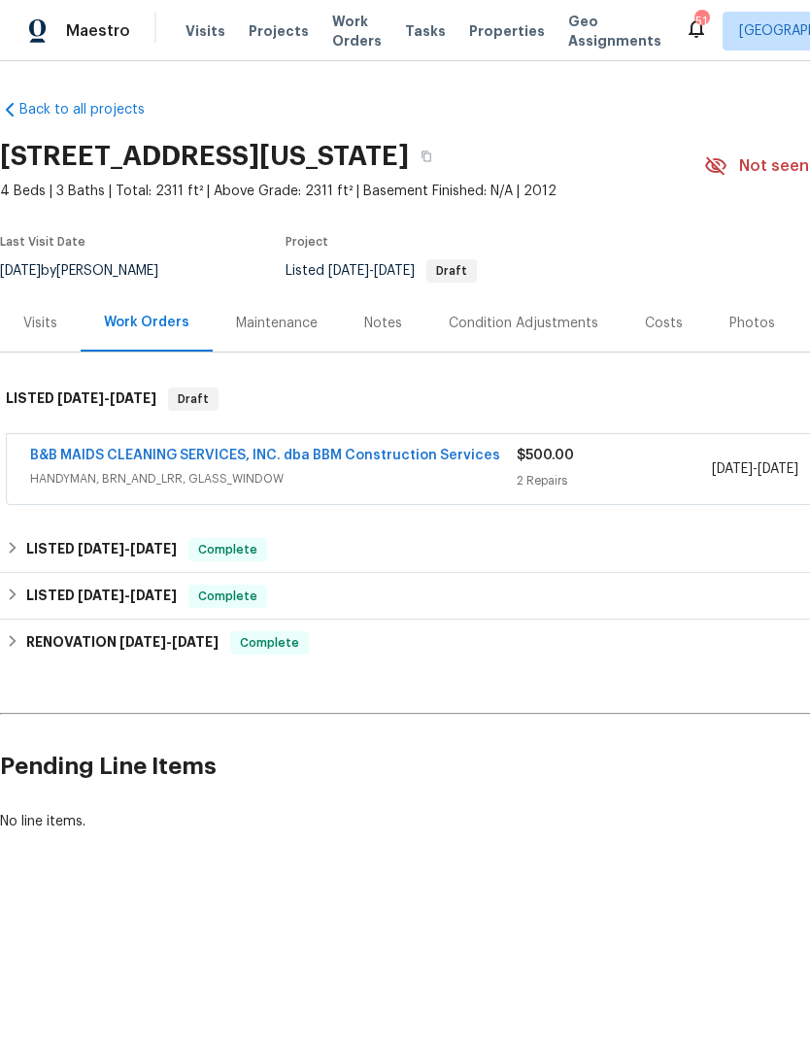
scroll to position [0, 0]
click at [426, 456] on link "B&B MAIDS CLEANING SERVICES, INC. dba BBM Construction Services" at bounding box center [265, 456] width 470 height 14
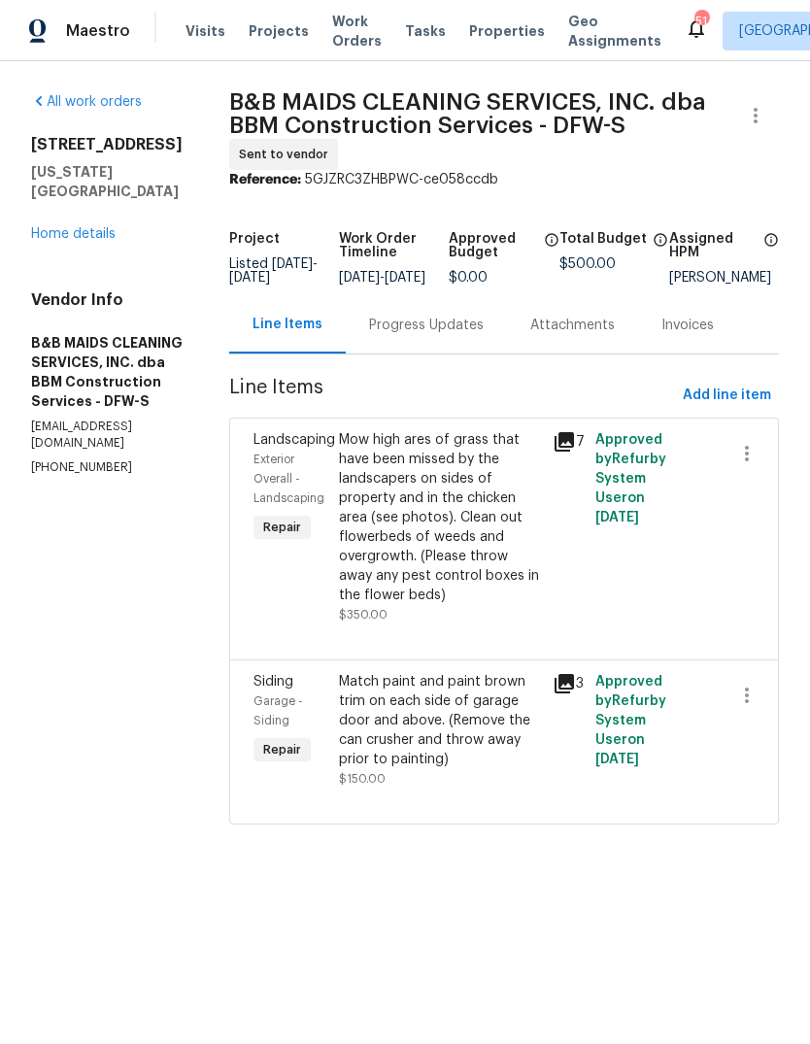
click at [79, 227] on link "Home details" at bounding box center [73, 234] width 85 height 14
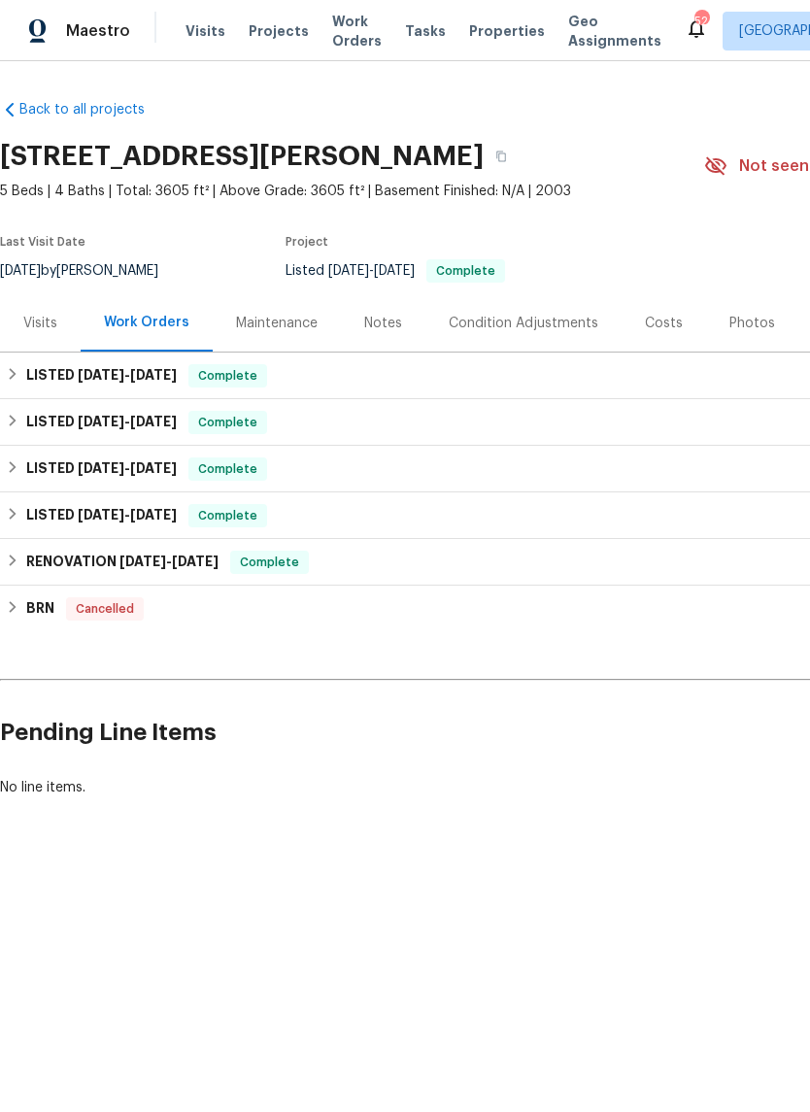
click at [743, 324] on div "Photos" at bounding box center [753, 323] width 46 height 19
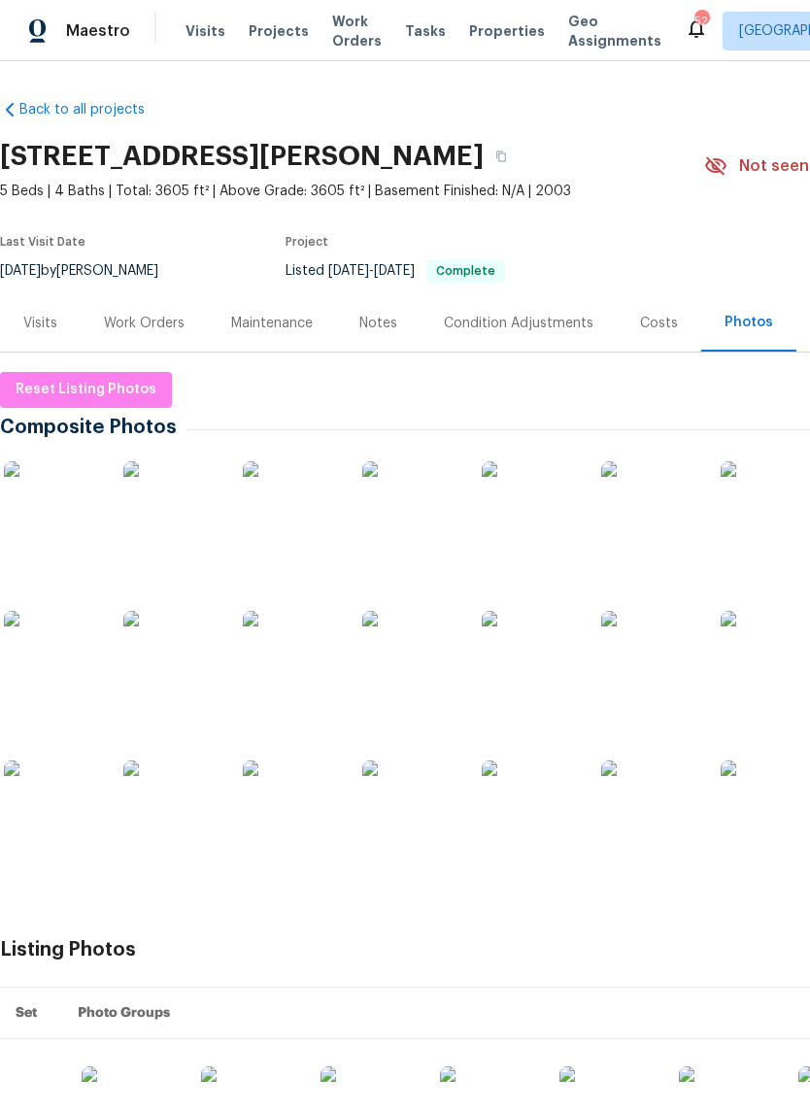
click at [174, 523] on img at bounding box center [171, 509] width 97 height 97
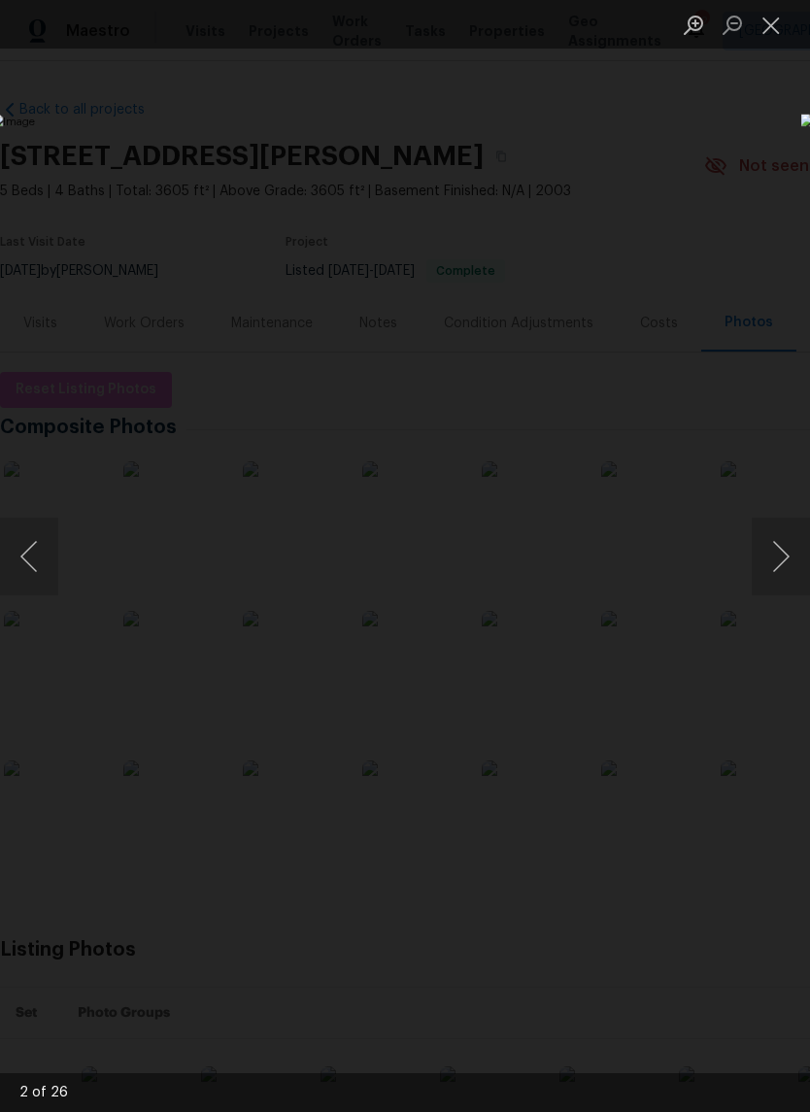
click at [784, 21] on button "Close lightbox" at bounding box center [771, 25] width 39 height 34
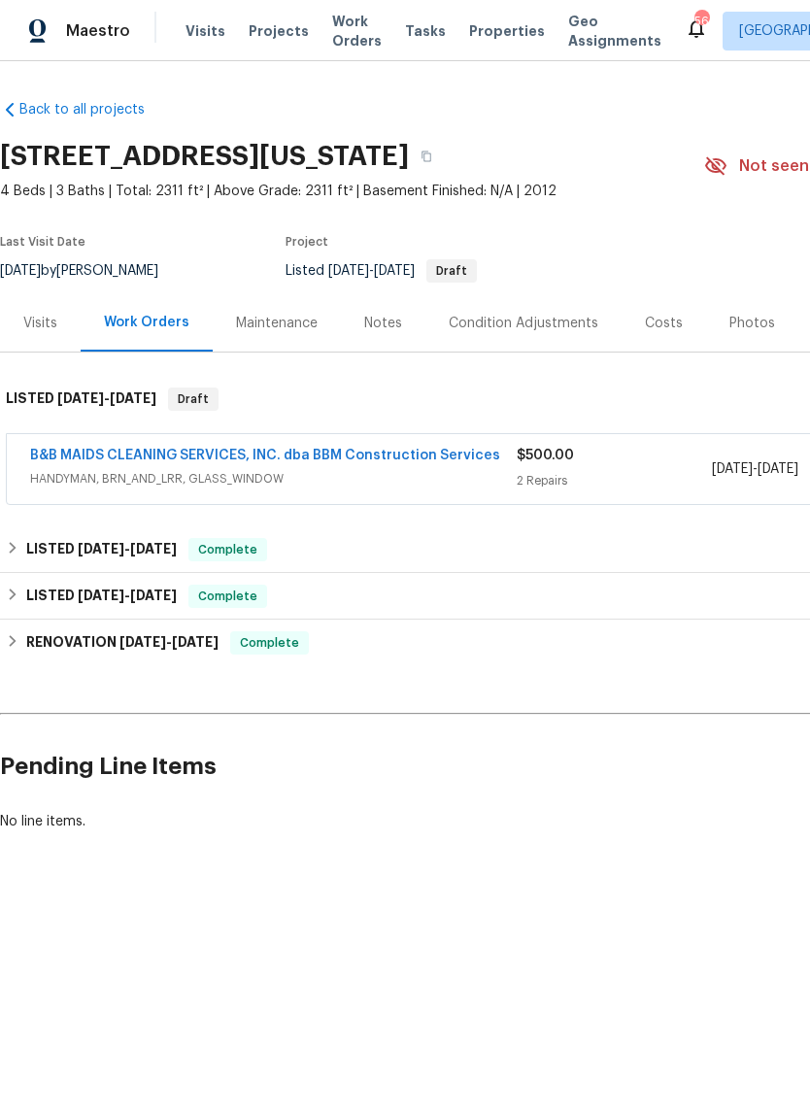
click at [468, 452] on link "B&B MAIDS CLEANING SERVICES, INC. dba BBM Construction Services" at bounding box center [265, 456] width 470 height 14
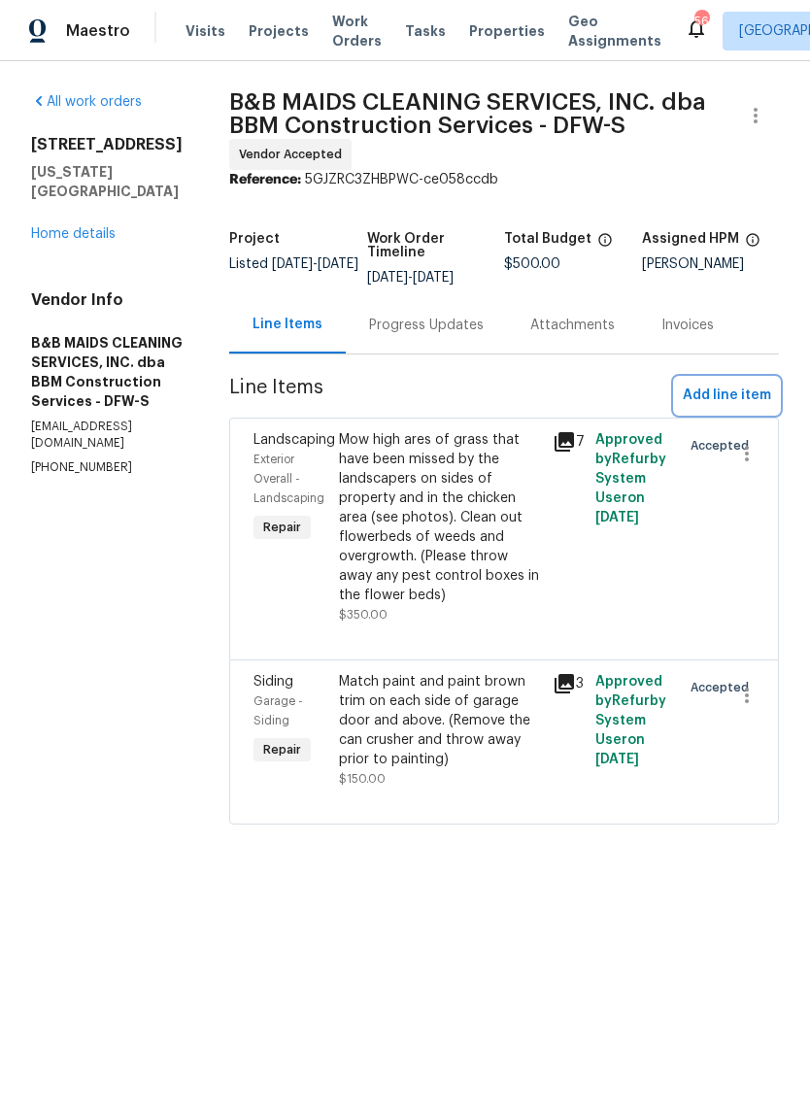
click at [732, 408] on span "Add line item" at bounding box center [727, 396] width 88 height 24
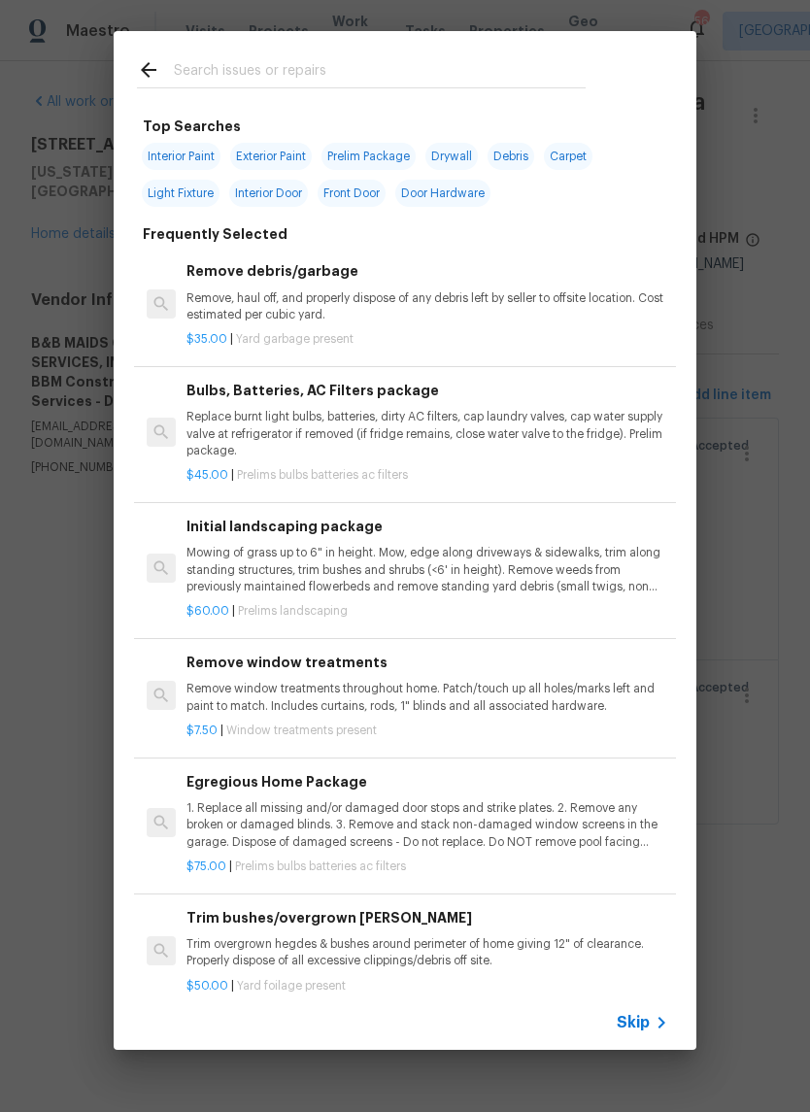
click at [433, 66] on input "text" at bounding box center [380, 72] width 412 height 29
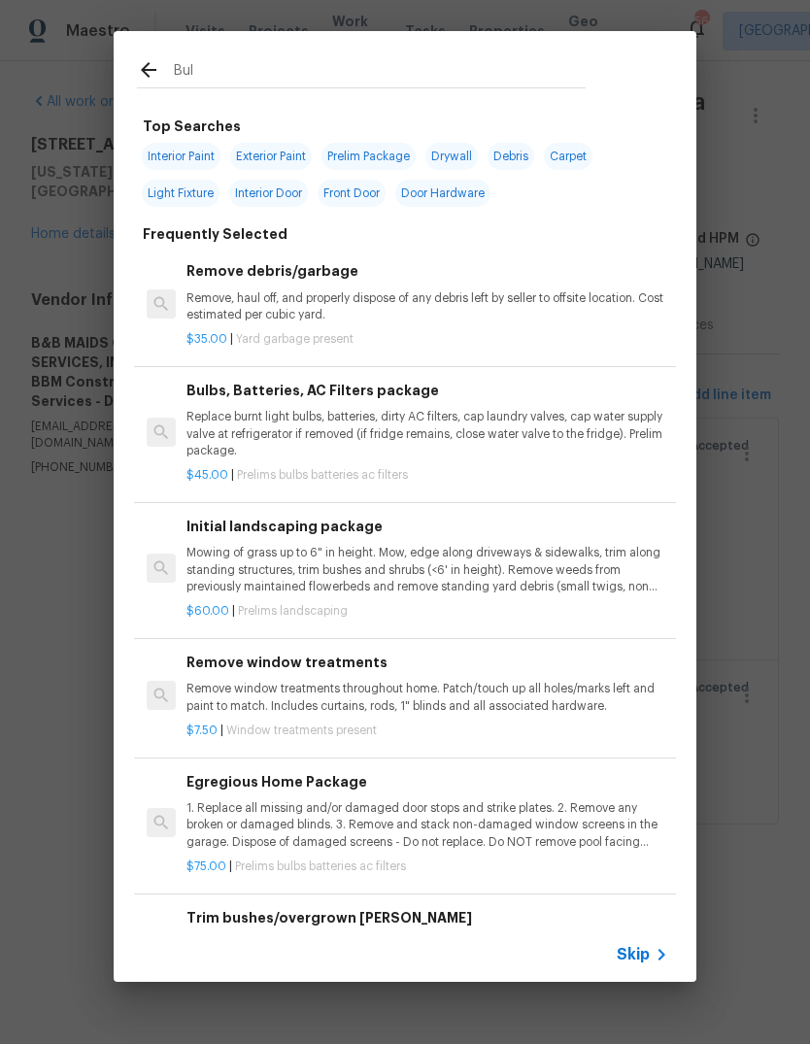
type input "Bulb"
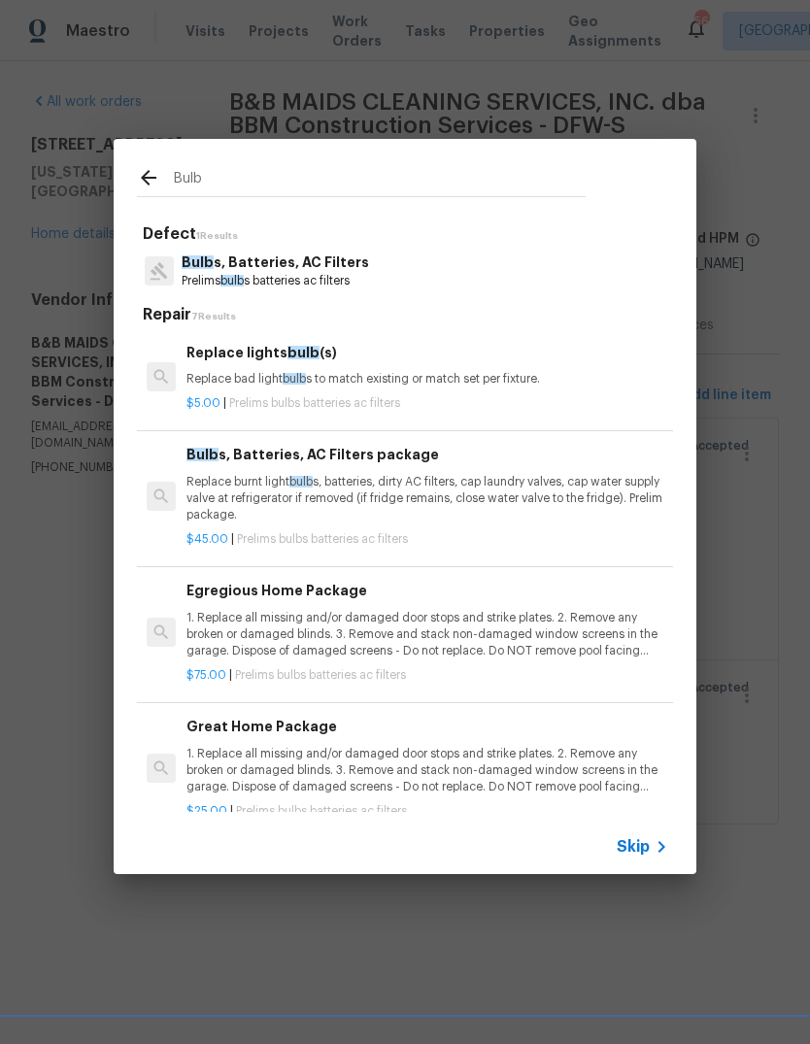
click at [336, 271] on p "Bulb s, Batteries, AC Filters" at bounding box center [276, 263] width 188 height 20
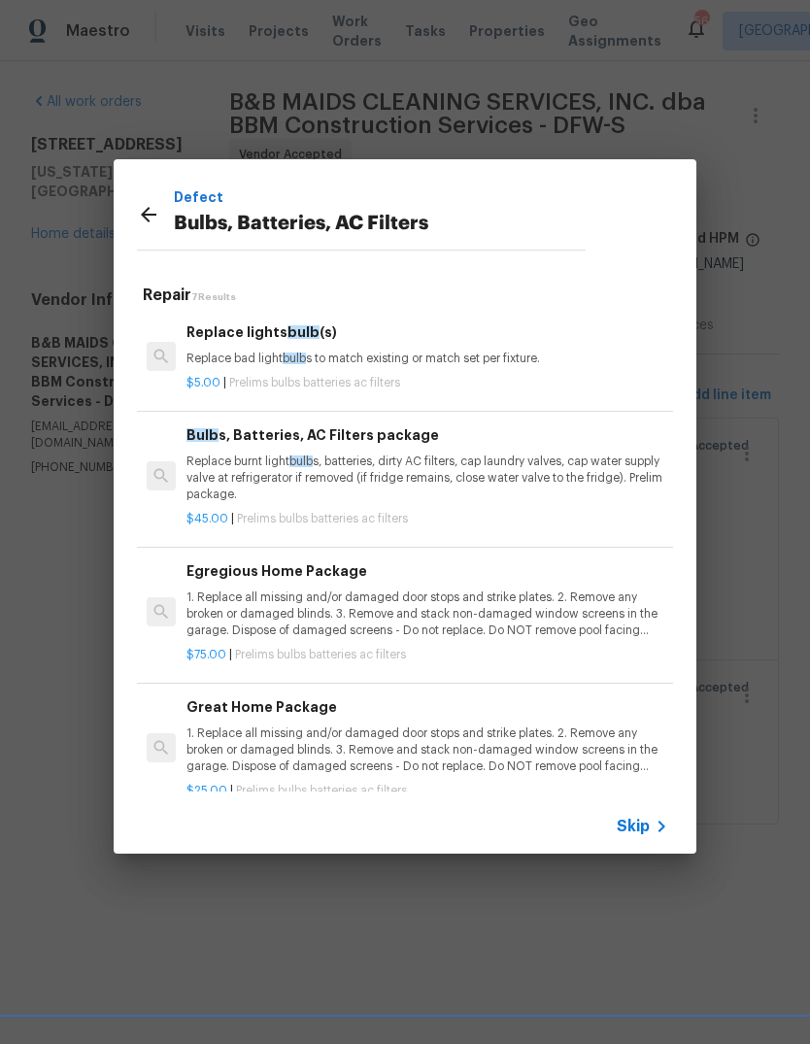
click at [407, 489] on p "Replace burnt light bulb s, batteries, dirty AC filters, cap laundry valves, ca…" at bounding box center [428, 479] width 482 height 50
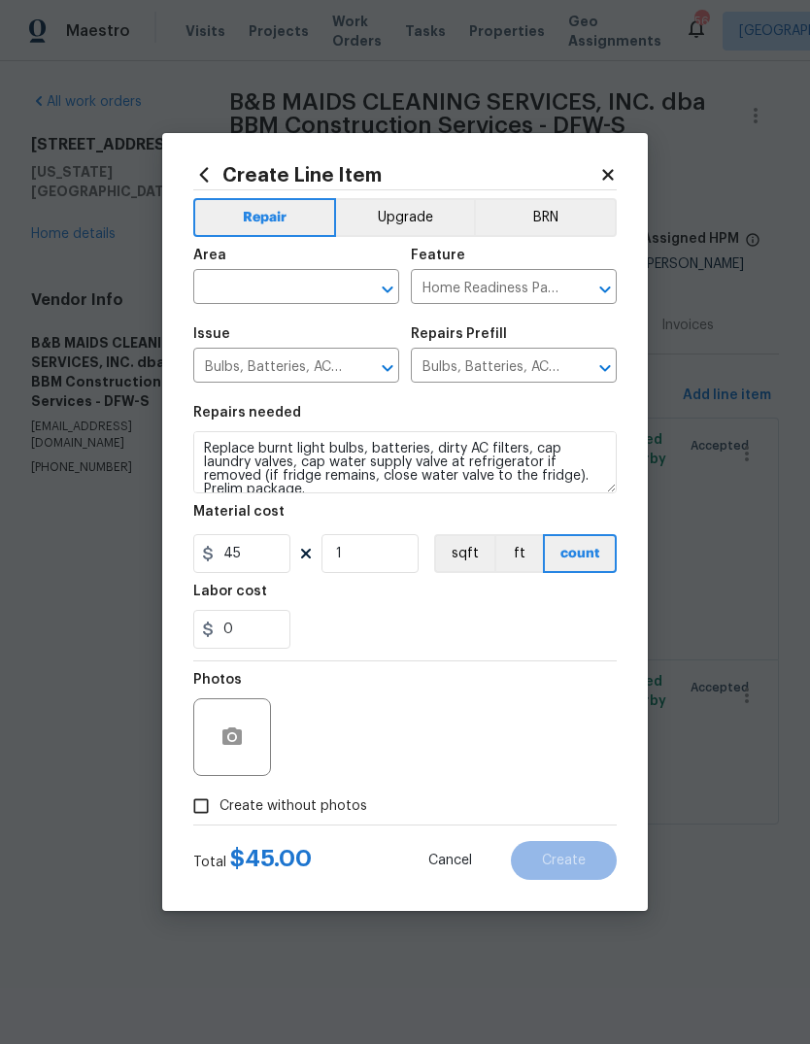
click at [289, 291] on input "text" at bounding box center [269, 289] width 152 height 30
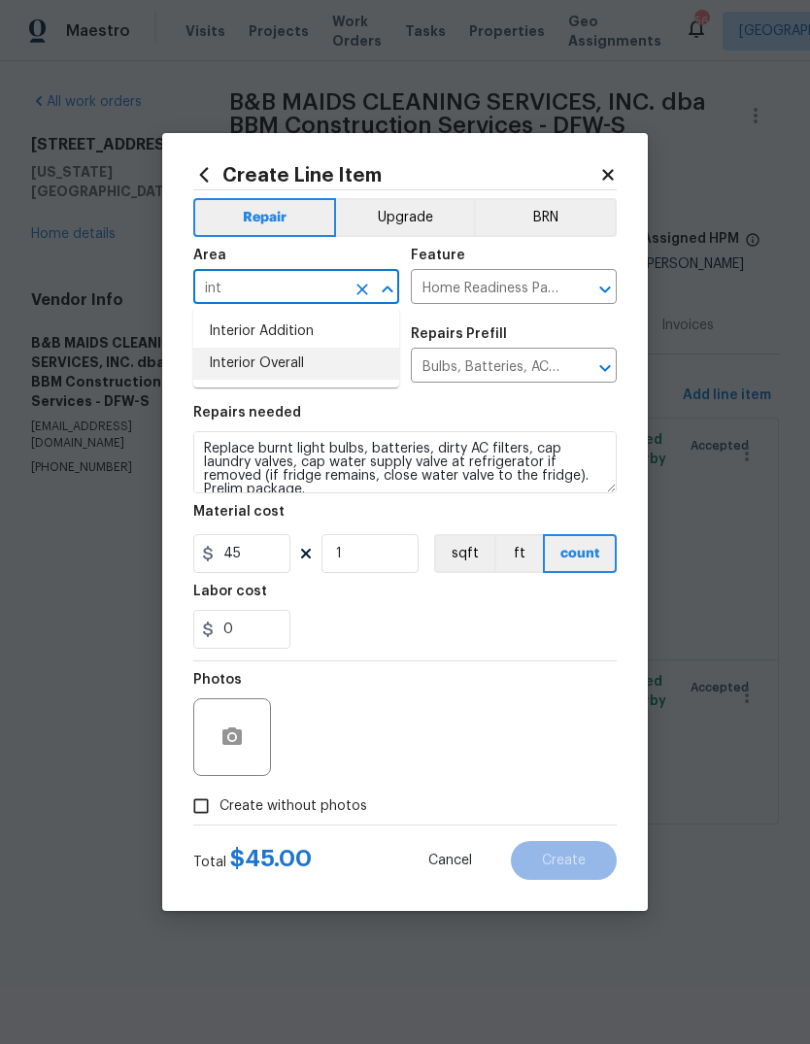
click at [316, 367] on li "Interior Overall" at bounding box center [296, 364] width 206 height 32
type input "Interior Overall"
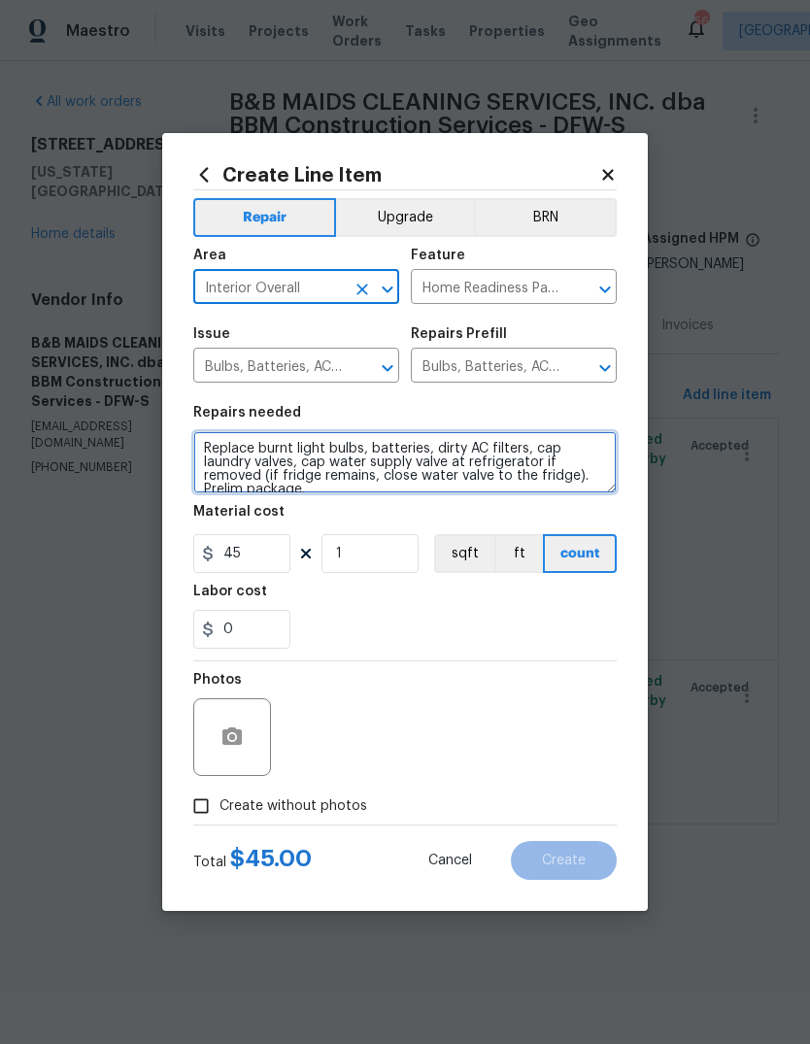
click at [205, 444] on textarea "Replace burnt light bulbs, batteries, dirty AC filters, cap laundry valves, cap…" at bounding box center [405, 462] width 424 height 62
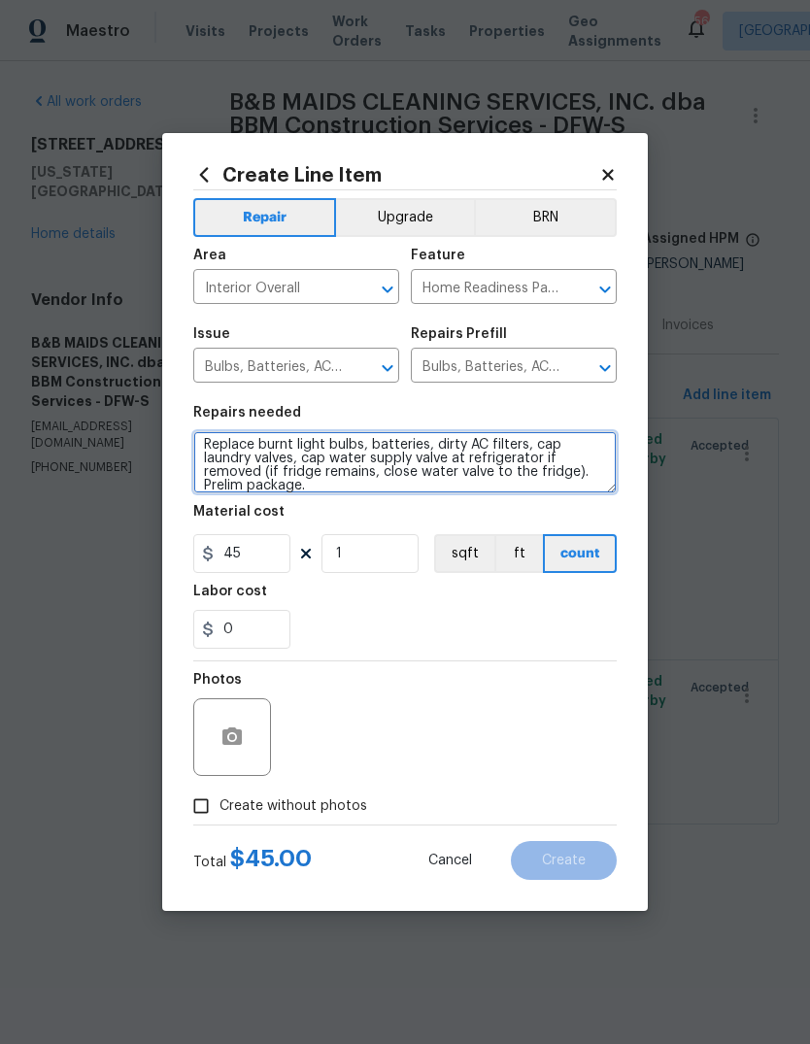
click at [262, 434] on textarea "Replace burnt light bulbs, batteries, dirty AC filters, cap laundry valves, cap…" at bounding box center [405, 462] width 424 height 62
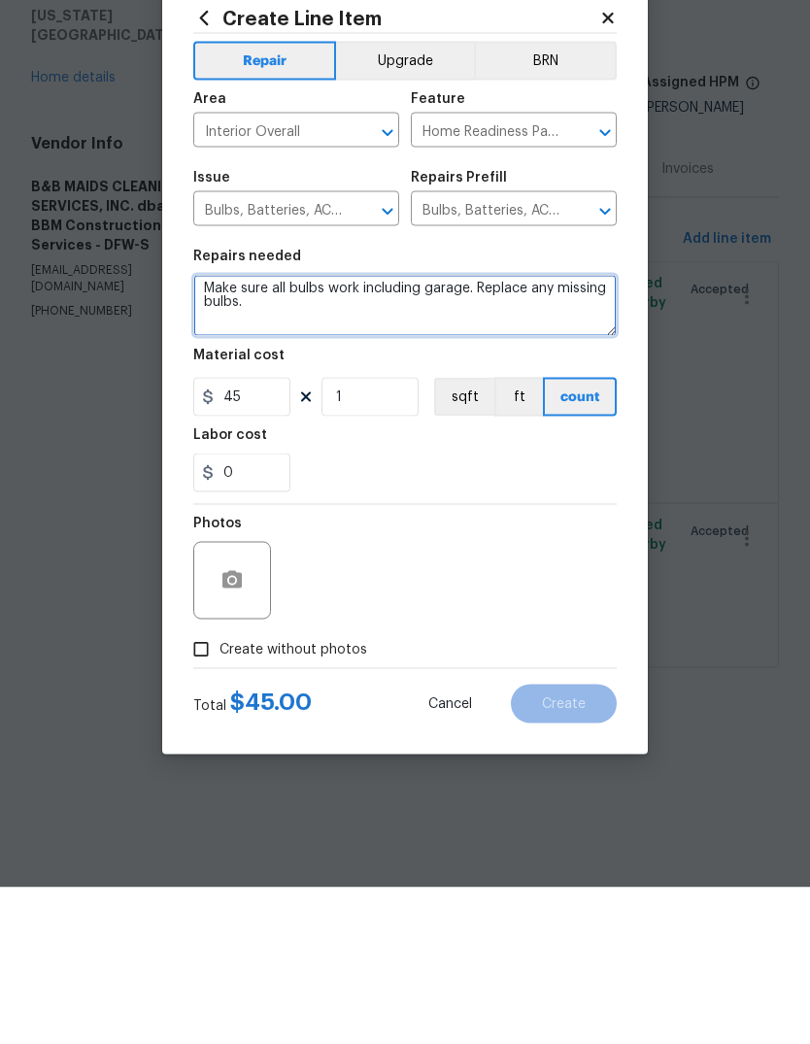
type textarea "Make sure all bulbs work including garage. Replace any missing bulbs. Replace b…"
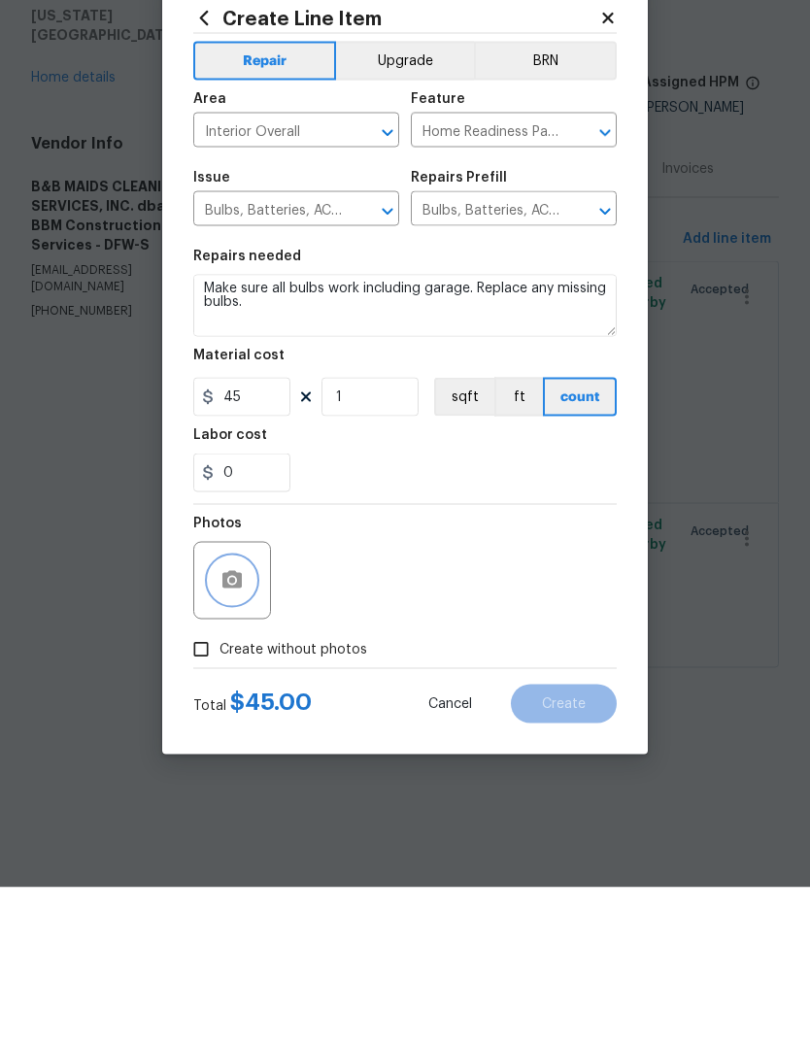
click at [254, 714] on button "button" at bounding box center [232, 737] width 47 height 47
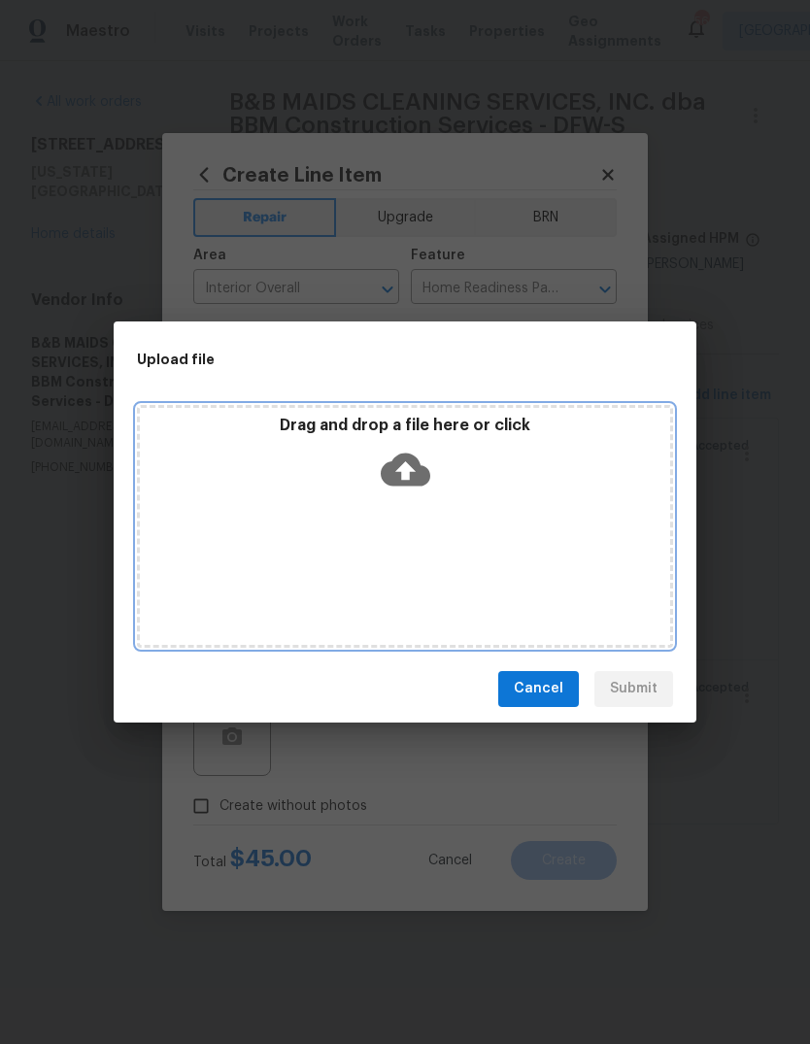
click at [415, 475] on icon at bounding box center [406, 469] width 50 height 33
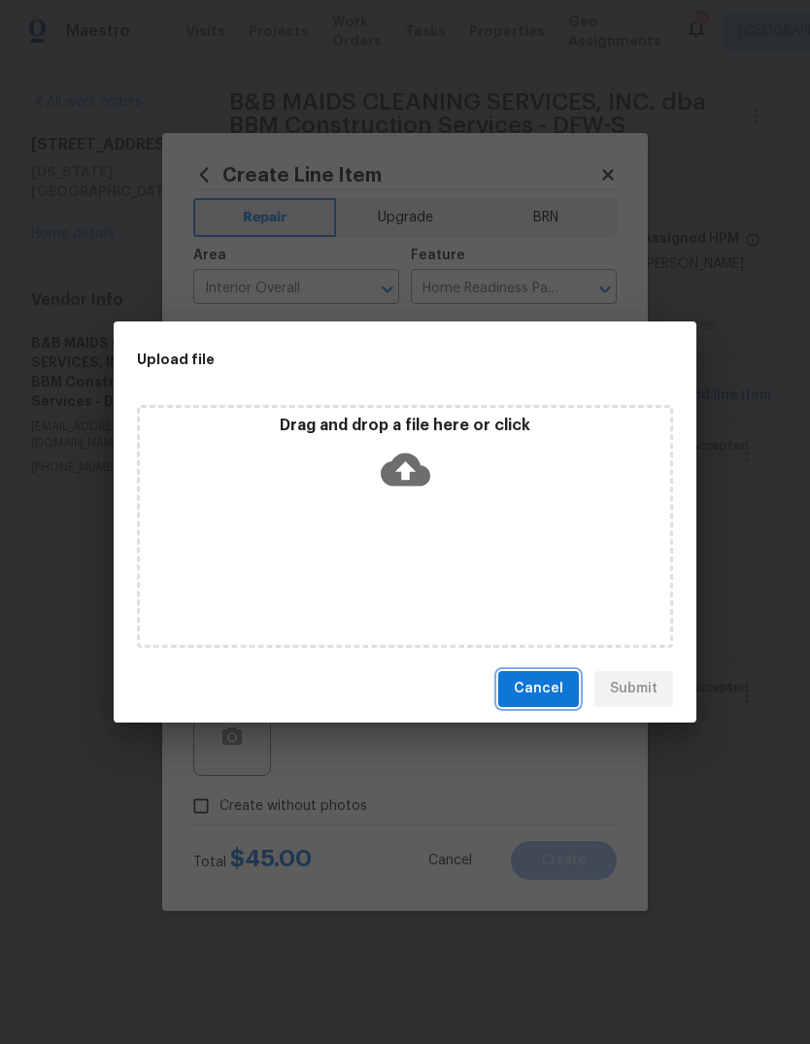
click at [551, 692] on span "Cancel" at bounding box center [539, 689] width 50 height 24
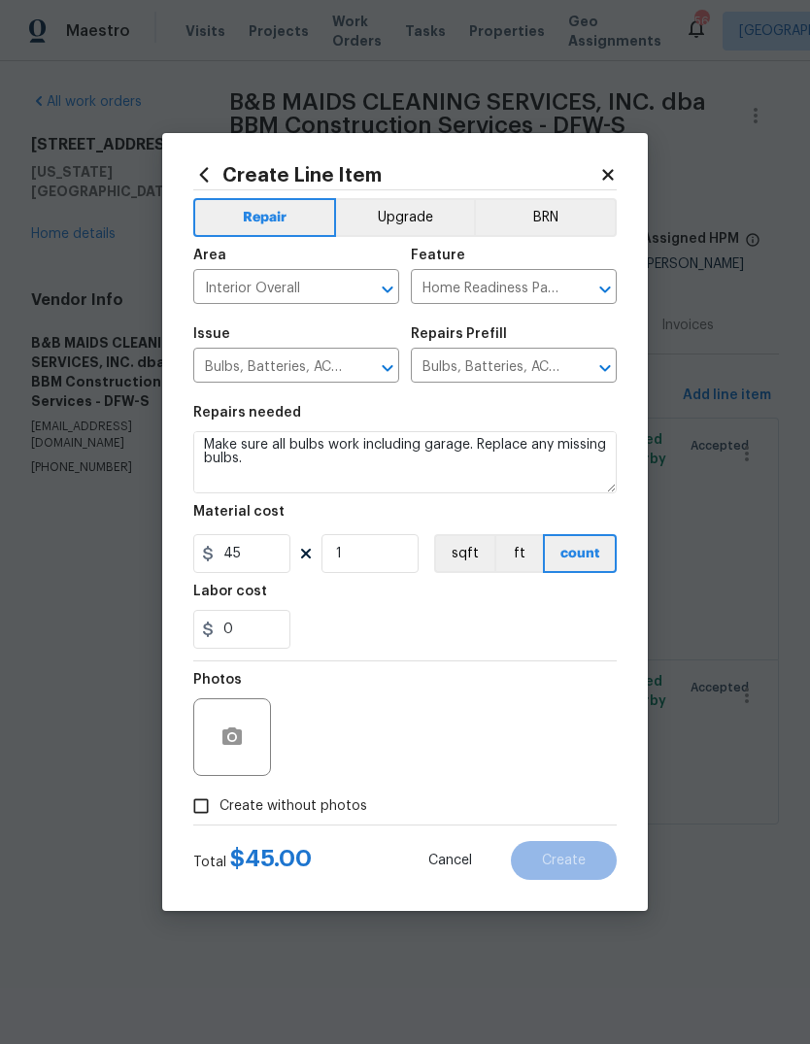
click at [206, 808] on input "Create without photos" at bounding box center [201, 806] width 37 height 37
checkbox input "true"
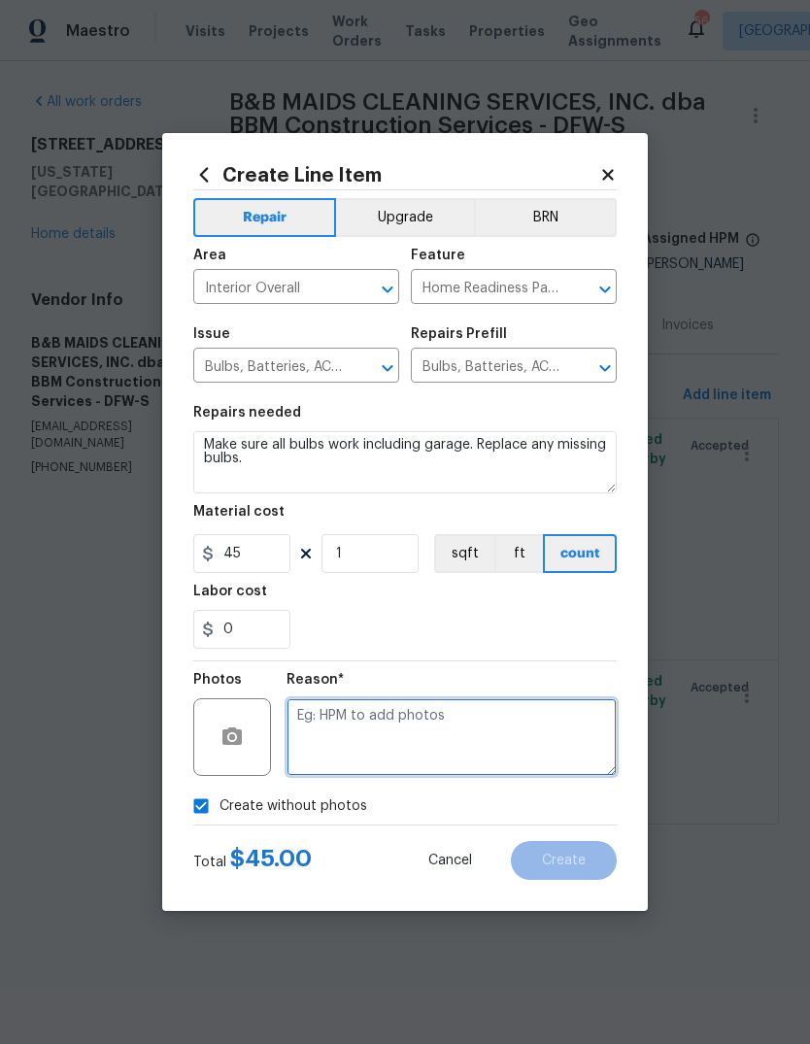
click at [411, 742] on textarea at bounding box center [452, 738] width 330 height 78
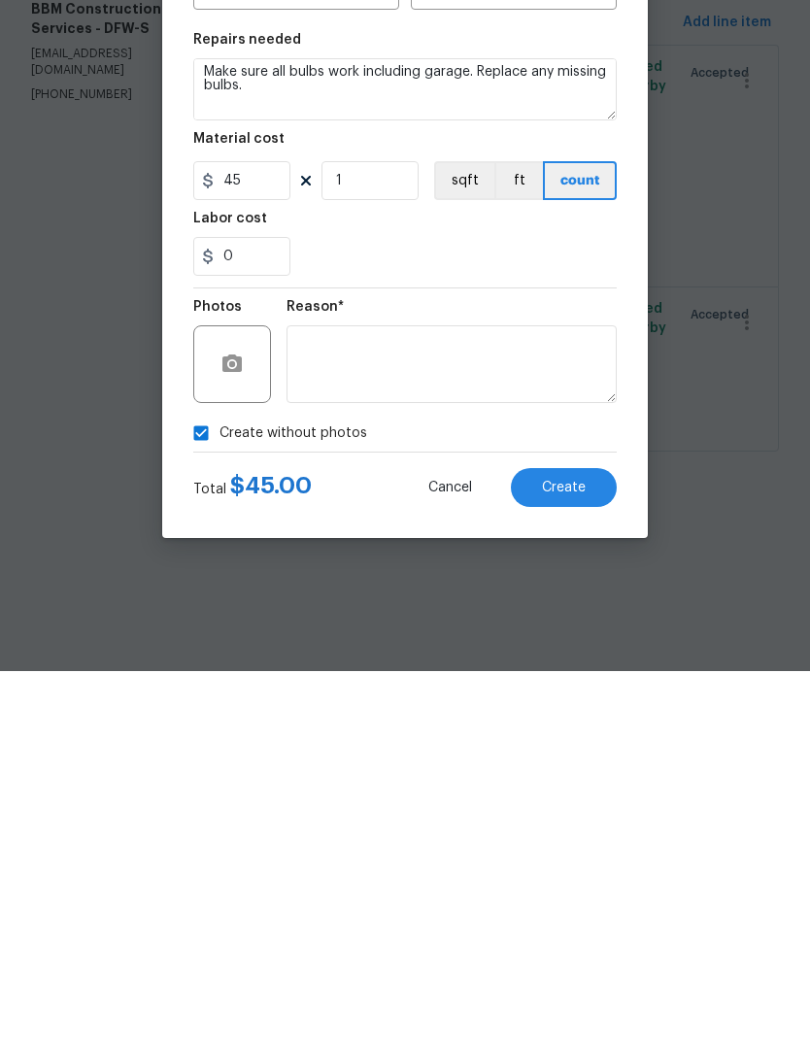
click at [576, 854] on span "Create" at bounding box center [564, 861] width 44 height 15
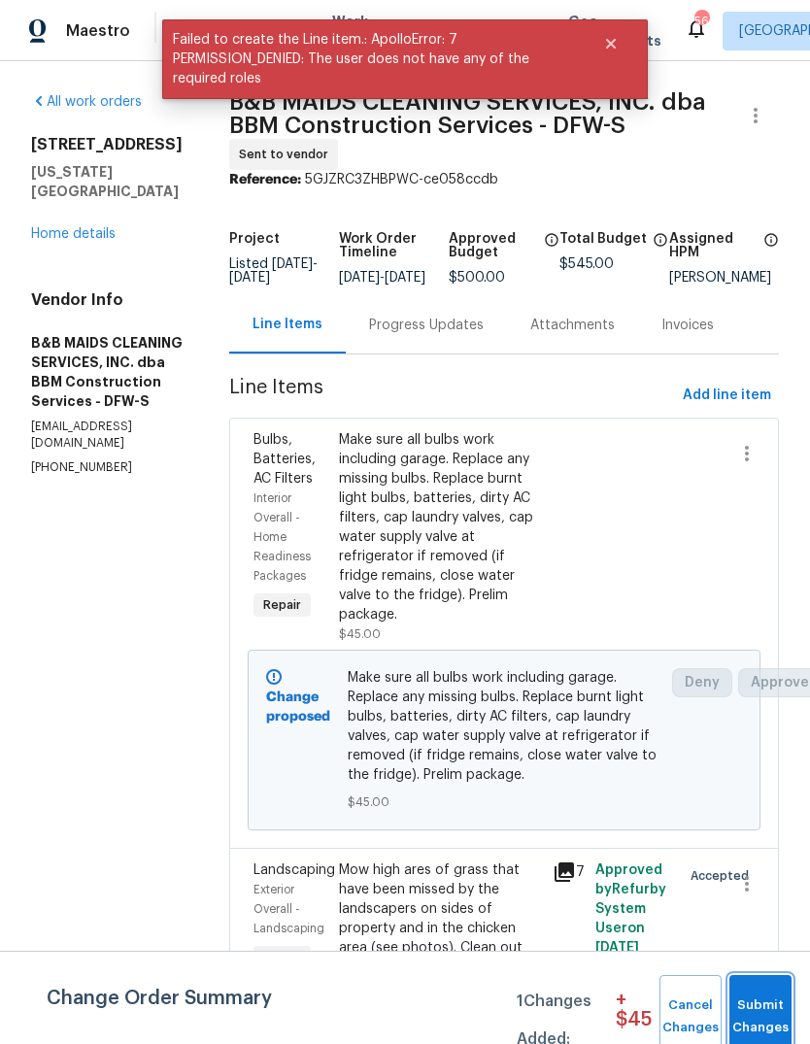
click at [769, 1013] on span "Submit Changes" at bounding box center [760, 1017] width 43 height 45
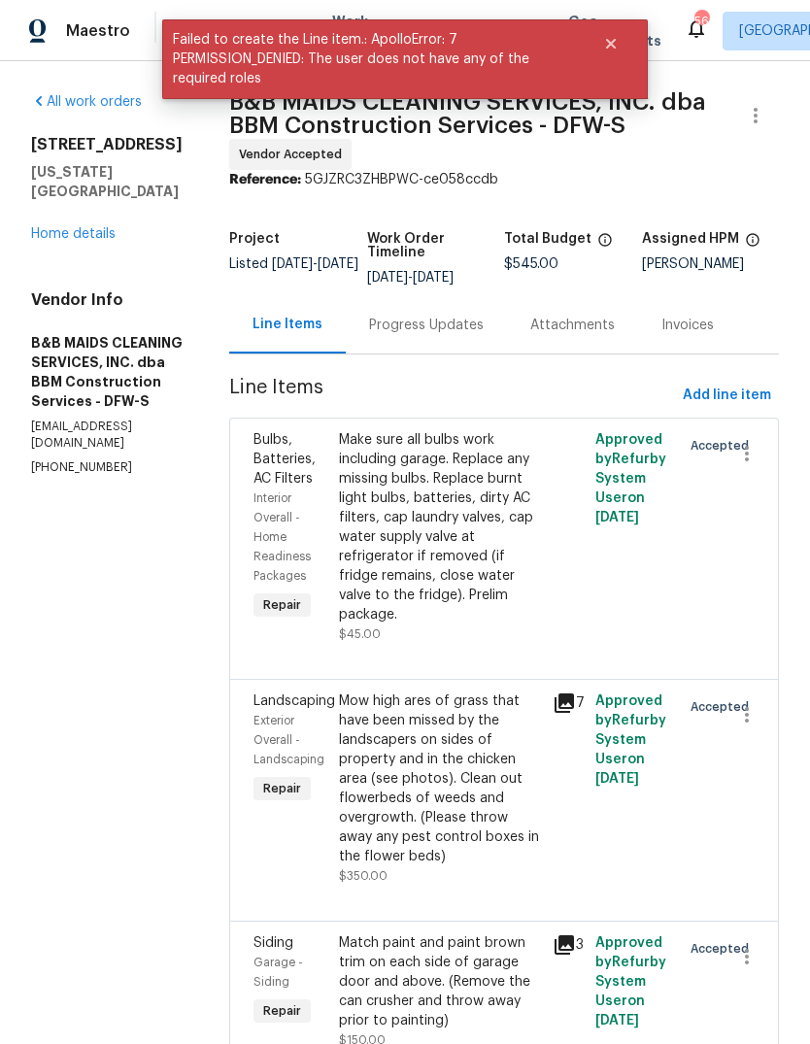
click at [88, 227] on link "Home details" at bounding box center [73, 234] width 85 height 14
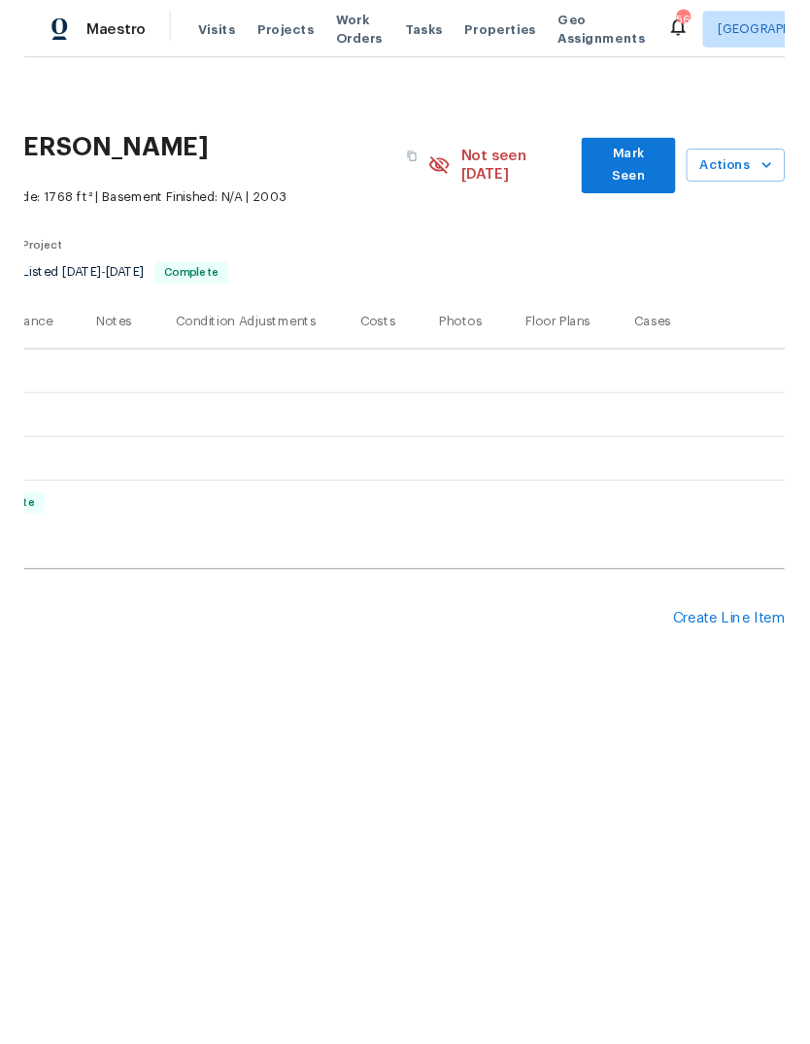
scroll to position [0, 288]
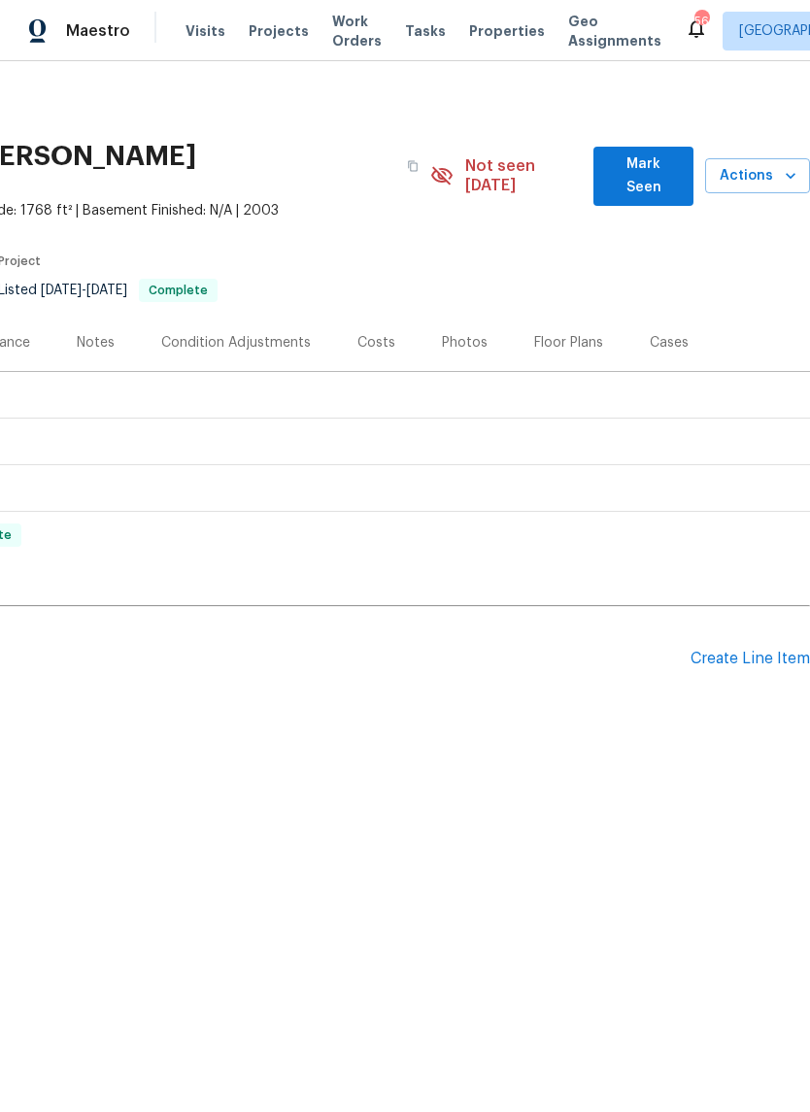
click at [757, 650] on div "Create Line Item" at bounding box center [750, 659] width 119 height 18
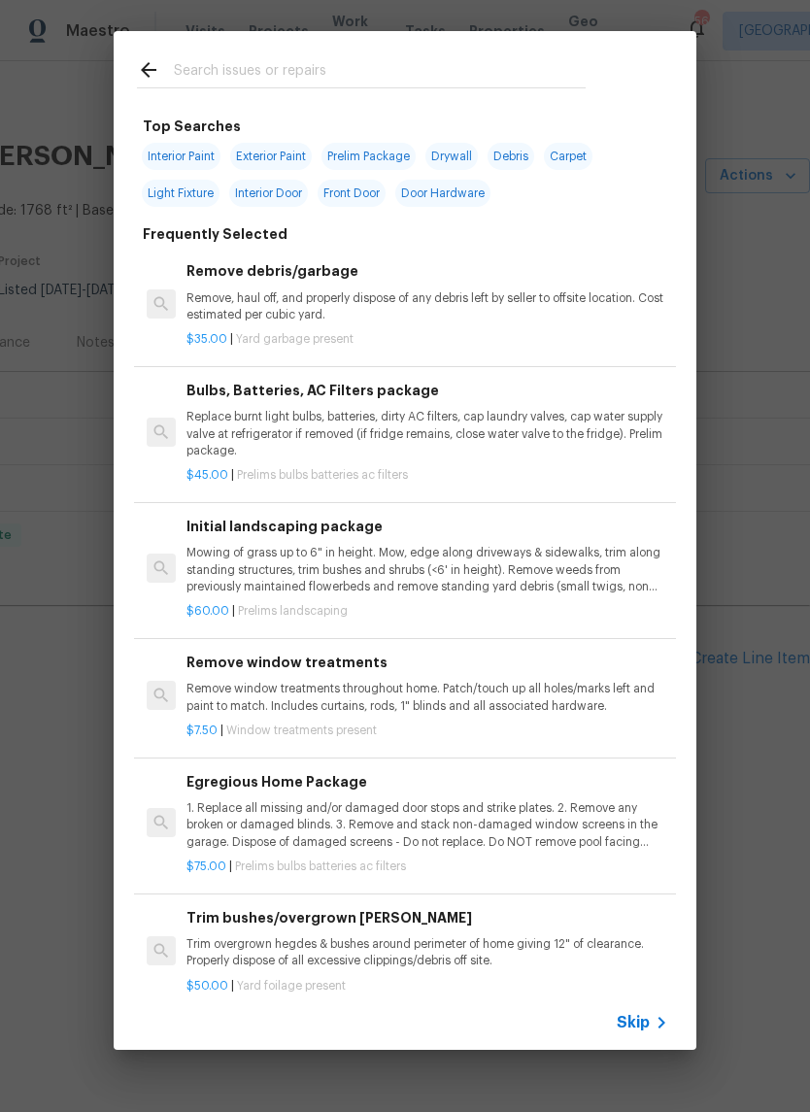
click at [757, 635] on div "Top Searches Interior Paint Exterior Paint Prelim Package Drywall Debris Carpet…" at bounding box center [405, 540] width 810 height 1081
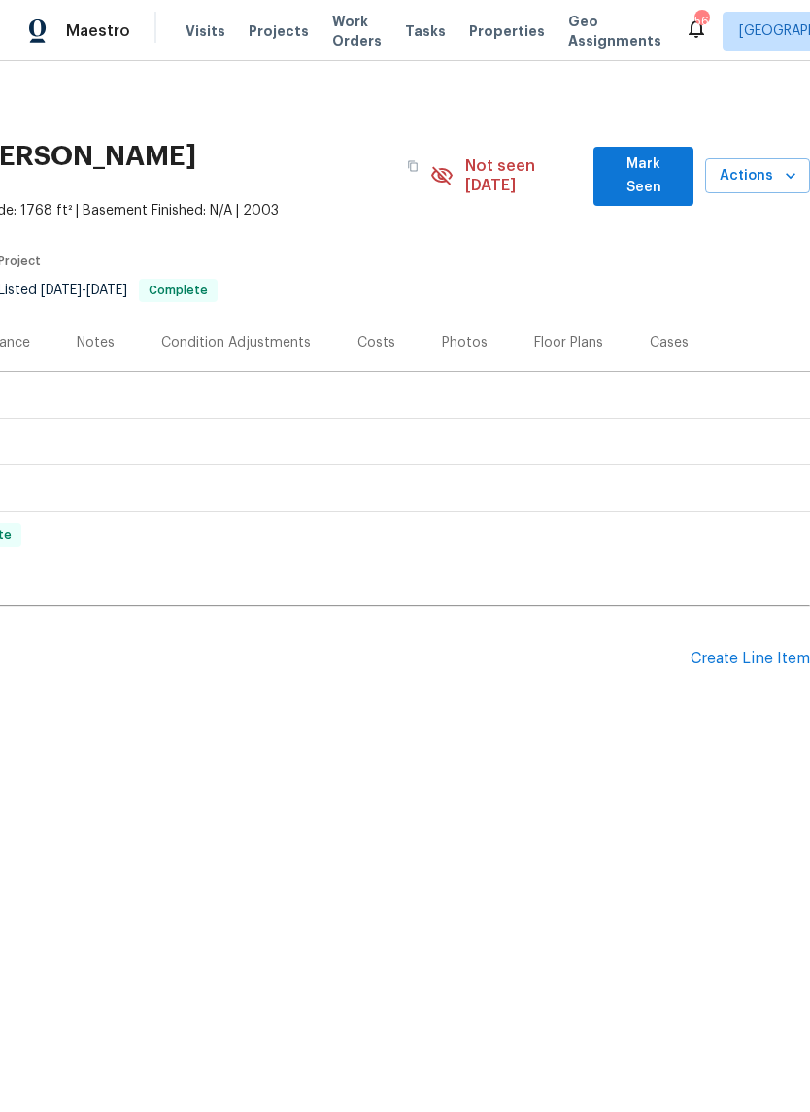
click at [750, 650] on div "Create Line Item" at bounding box center [750, 659] width 119 height 18
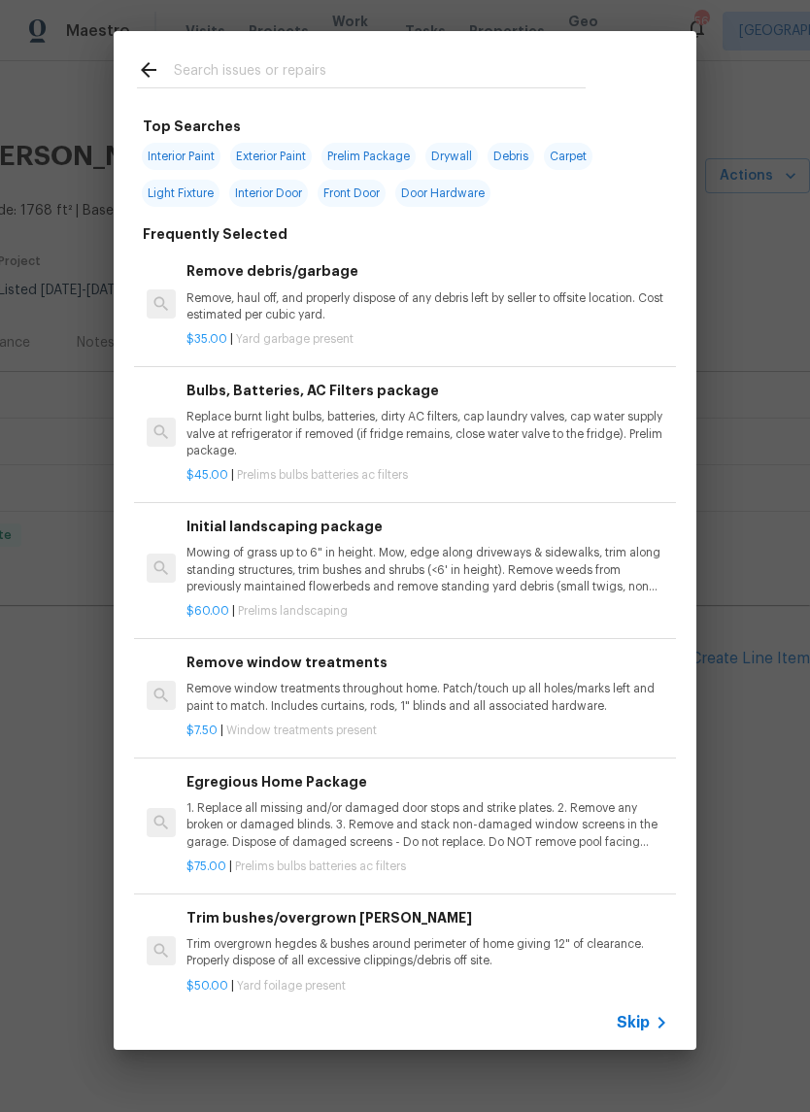
click at [343, 78] on input "text" at bounding box center [380, 72] width 412 height 29
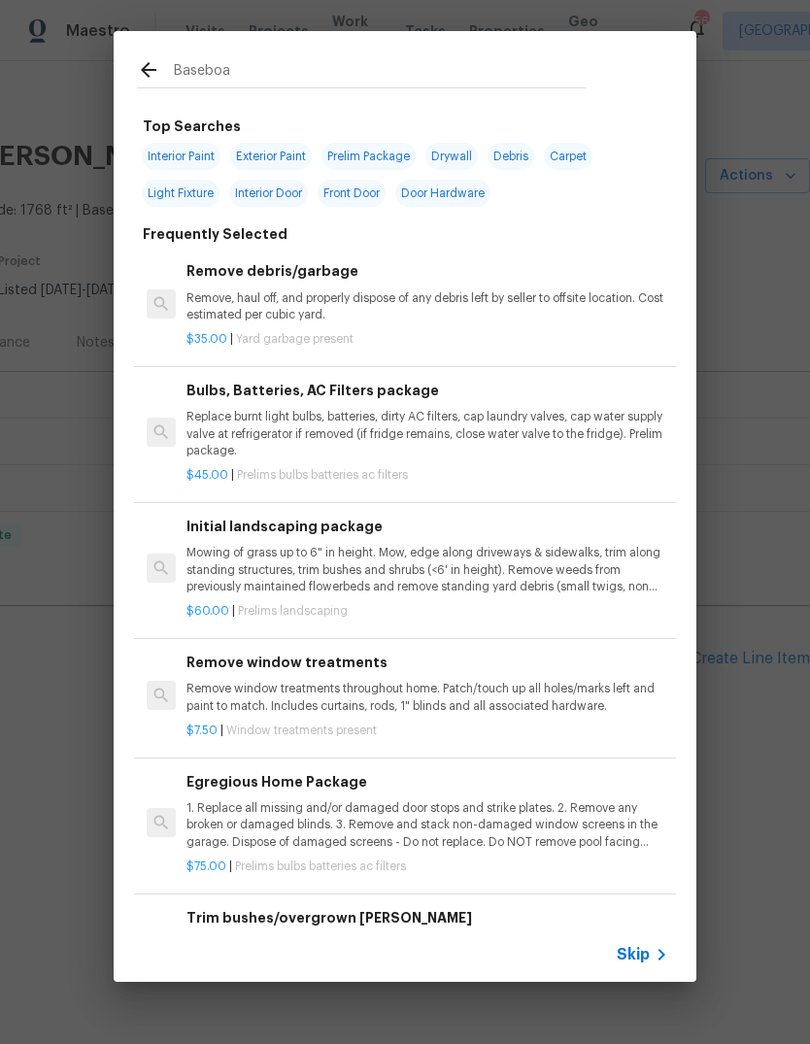
type input "Baseboar"
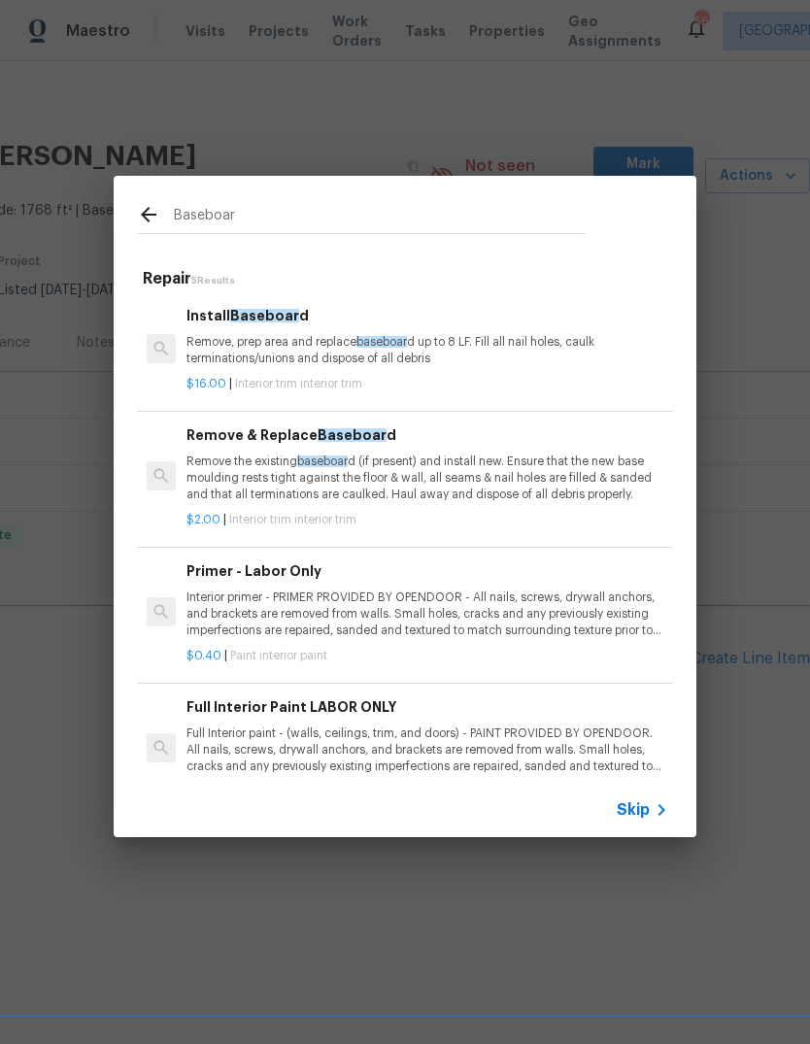
click at [472, 355] on p "Remove, prep area and replace baseboar d up to 8 LF. Fill all nail holes, caulk…" at bounding box center [428, 350] width 482 height 33
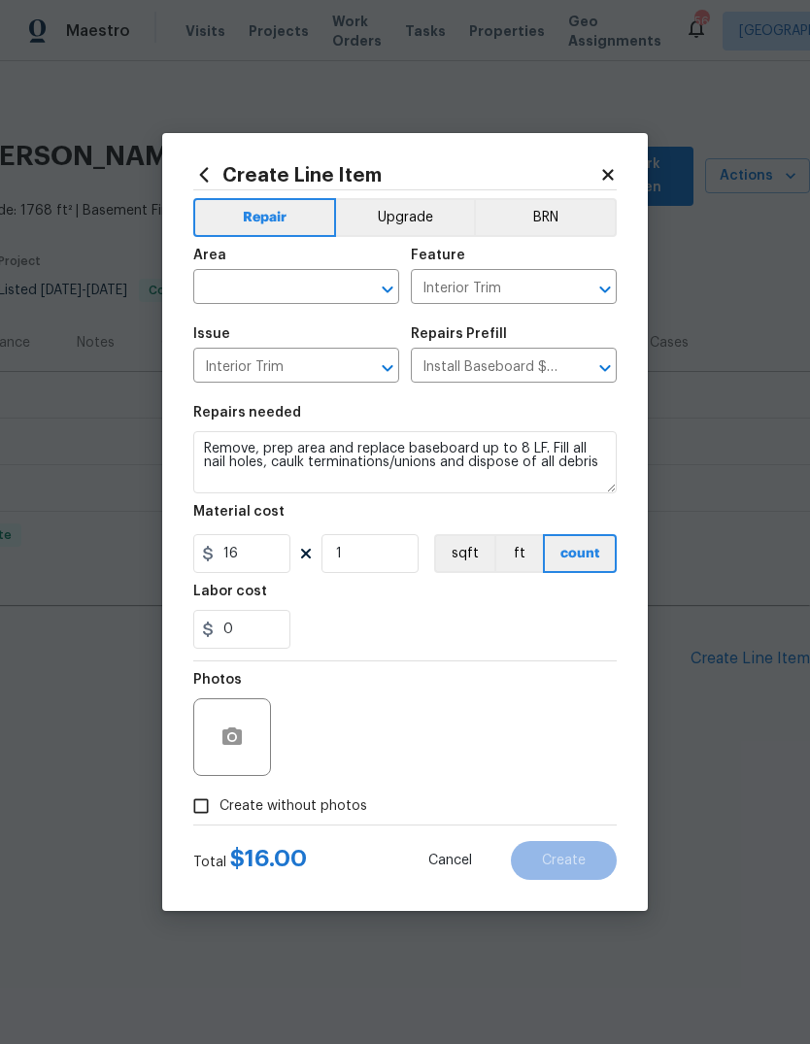
click at [312, 290] on input "text" at bounding box center [269, 289] width 152 height 30
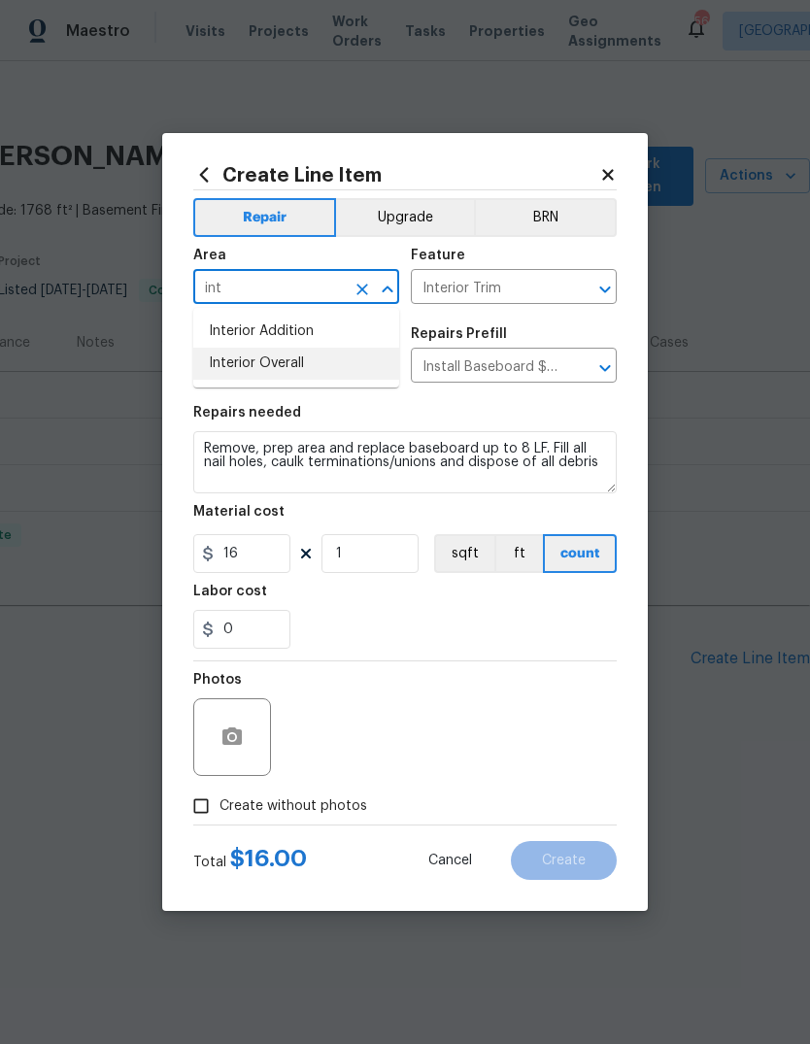
click at [329, 356] on li "Interior Overall" at bounding box center [296, 364] width 206 height 32
type input "Interior Overall"
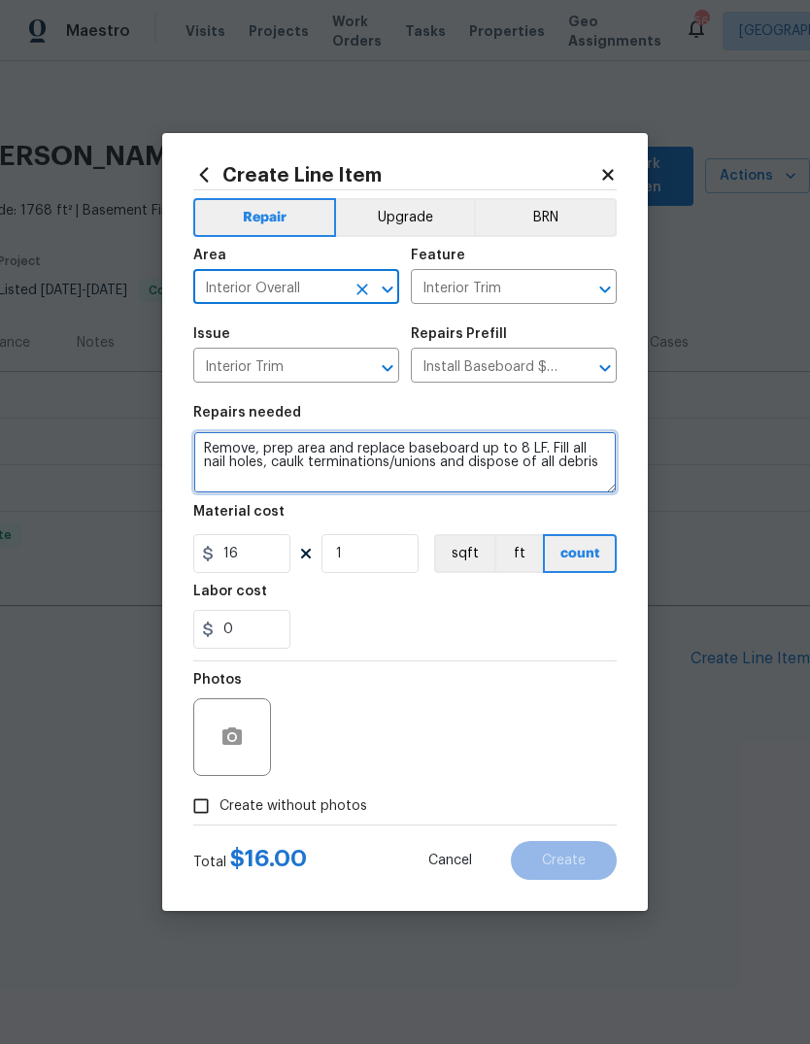
click at [611, 459] on textarea "Remove, prep area and replace baseboard up to 8 LF. Fill all nail holes, caulk …" at bounding box center [405, 462] width 424 height 62
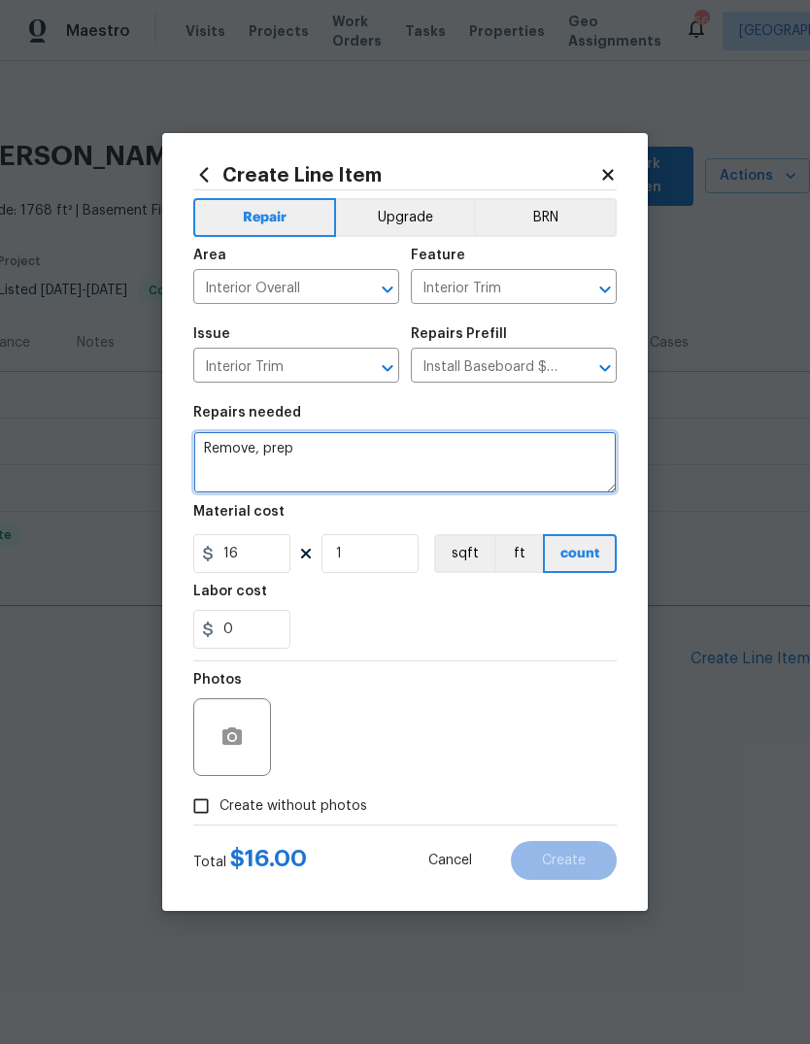
type textarea "Remove,"
type textarea "Replace missing baseboard in living room. Needs to match. Replace damaged baseb…"
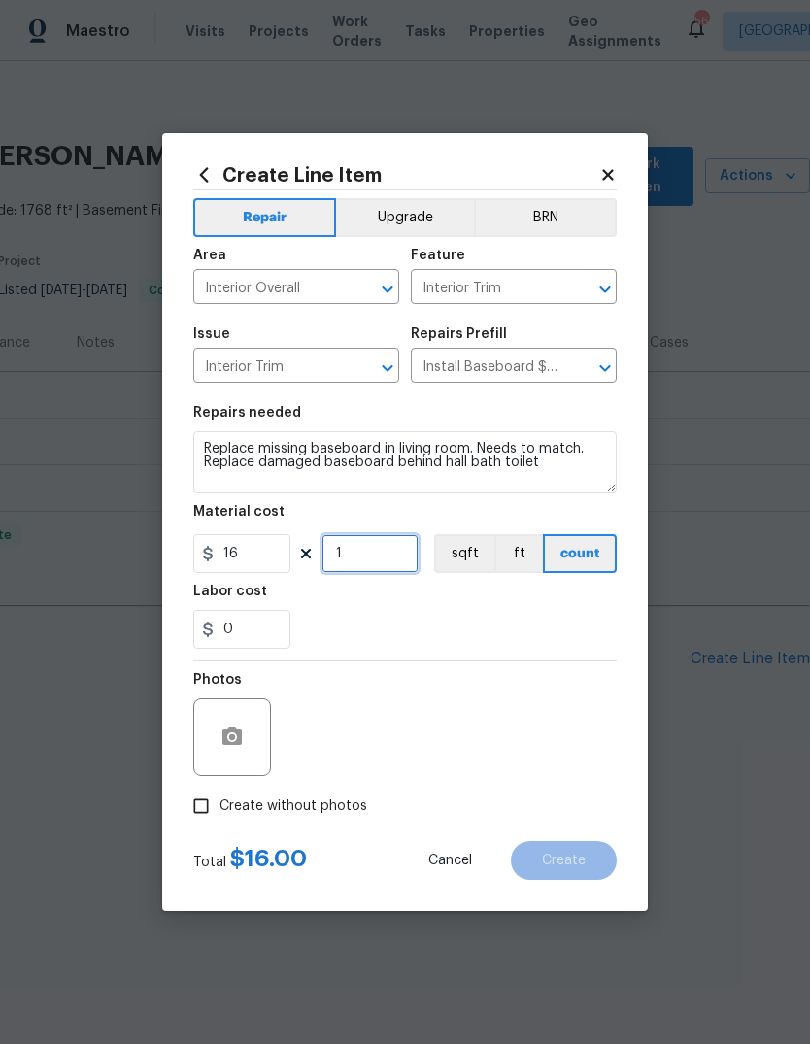
click at [397, 557] on input "1" at bounding box center [370, 553] width 97 height 39
type input "5"
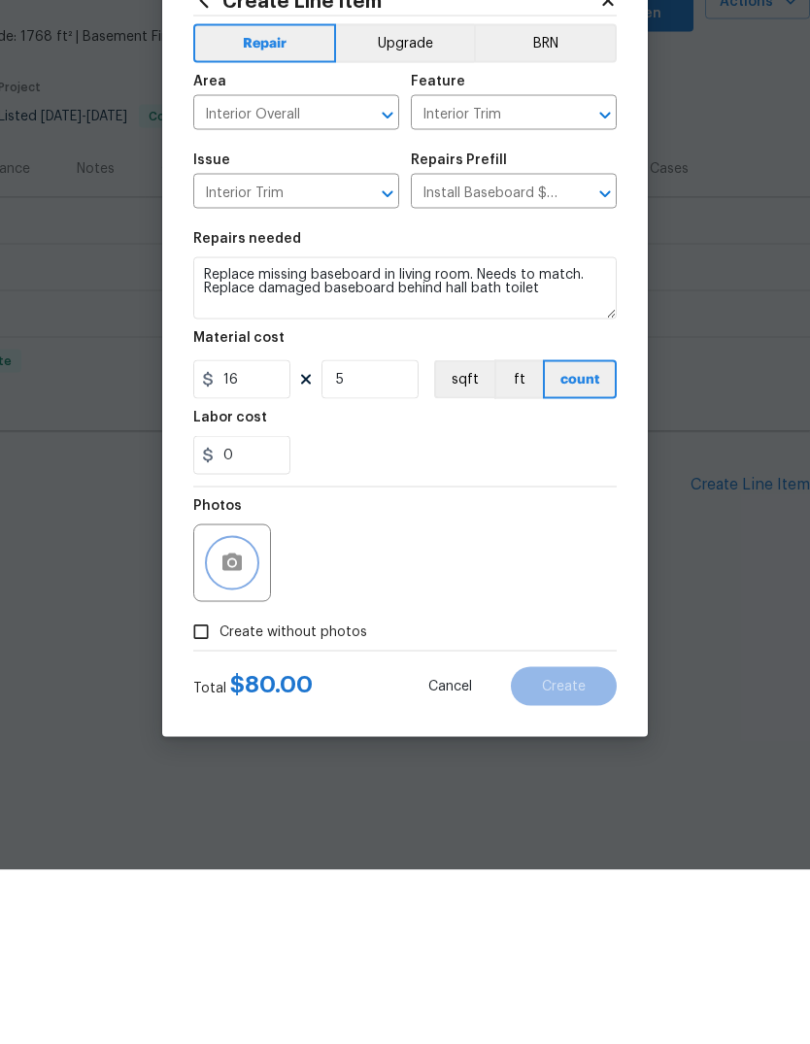
click at [246, 714] on button "button" at bounding box center [232, 737] width 47 height 47
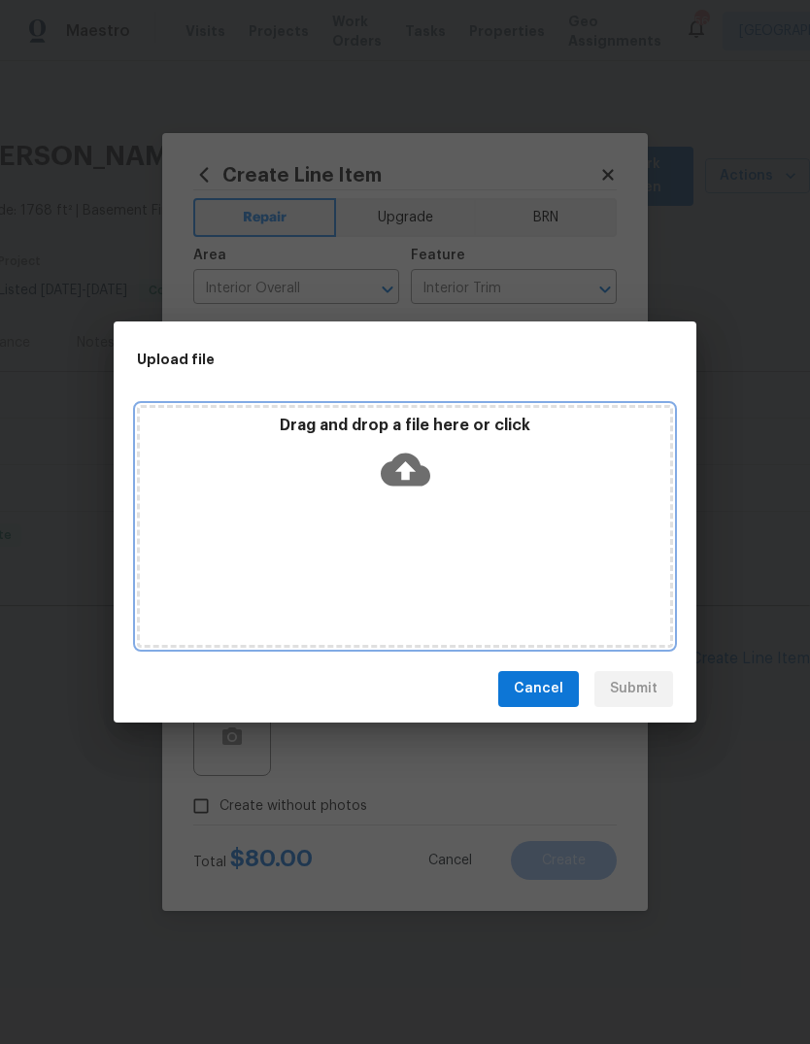
click at [418, 474] on icon at bounding box center [406, 469] width 50 height 33
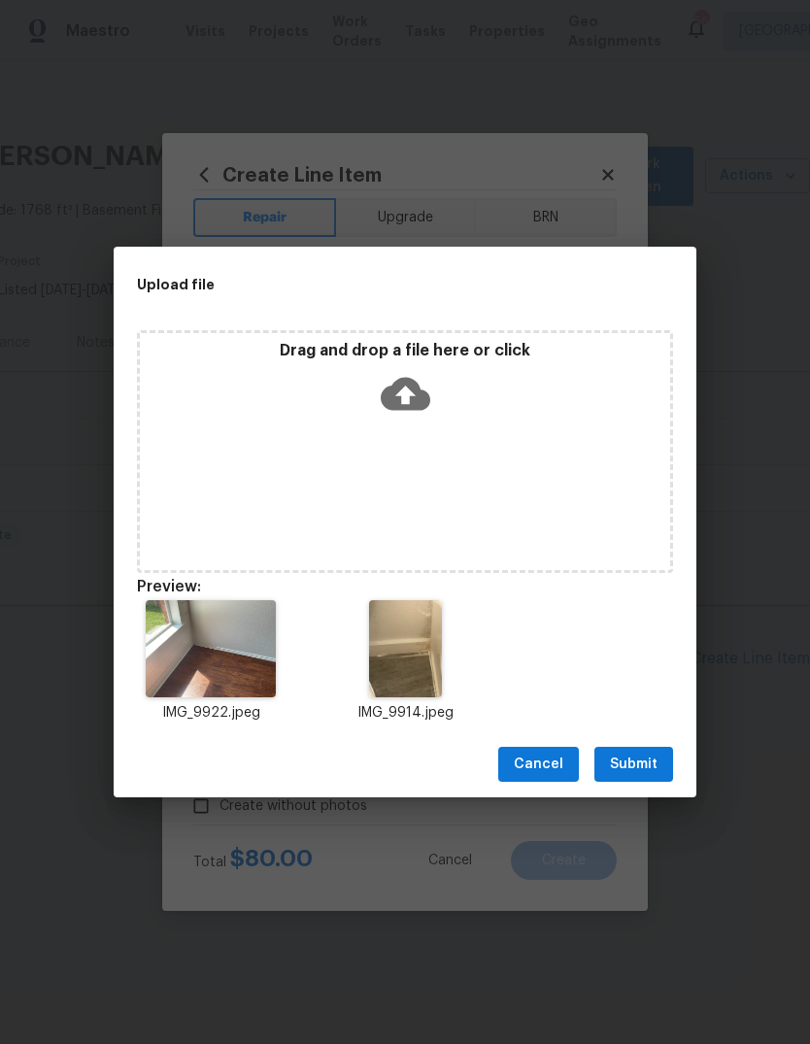
click at [648, 766] on span "Submit" at bounding box center [634, 765] width 48 height 24
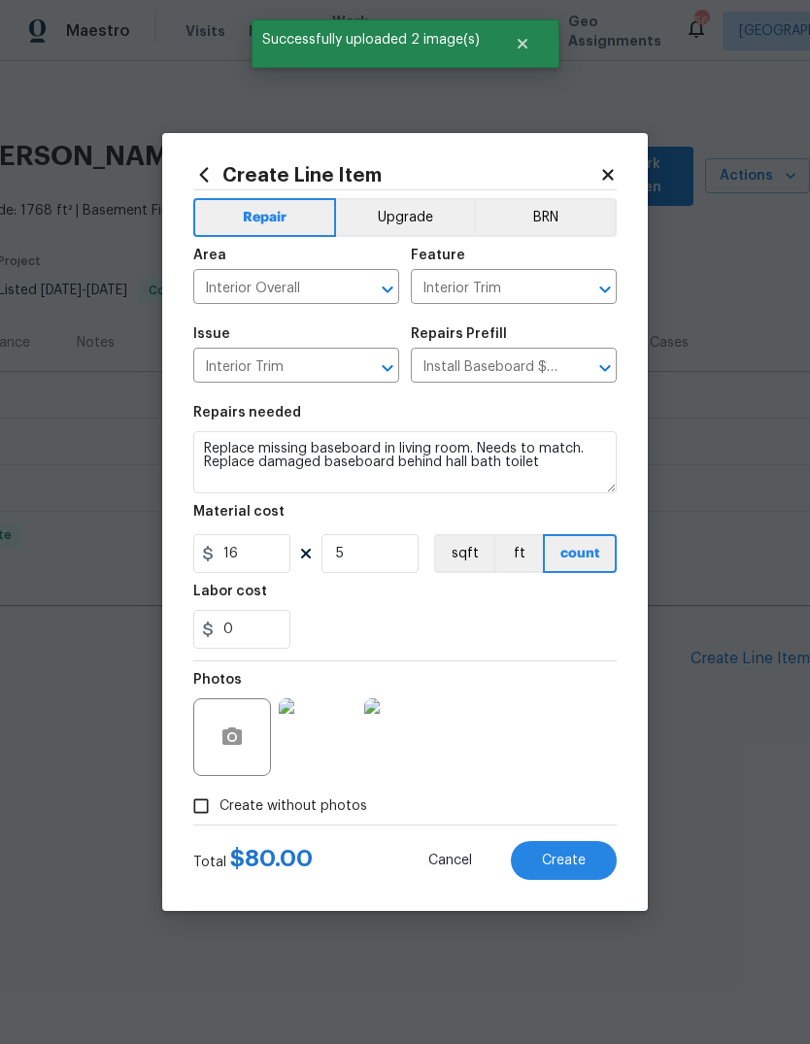
click at [589, 865] on button "Create" at bounding box center [564, 860] width 106 height 39
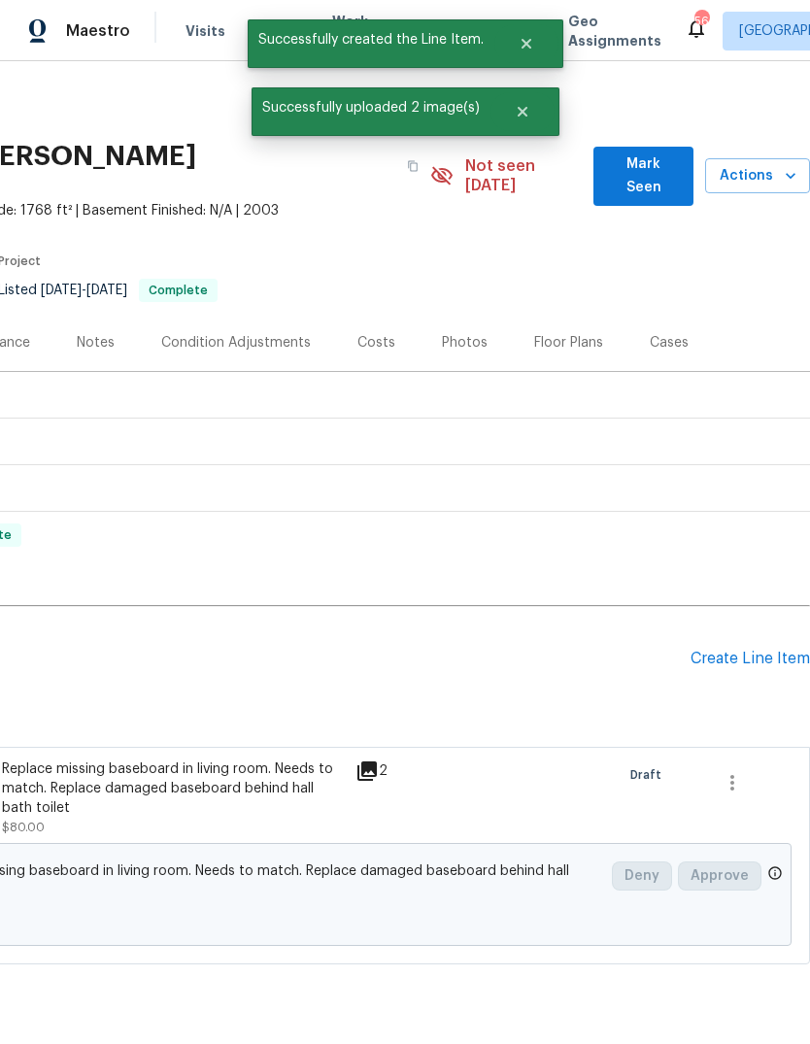
click at [746, 650] on div "Create Line Item" at bounding box center [750, 659] width 119 height 18
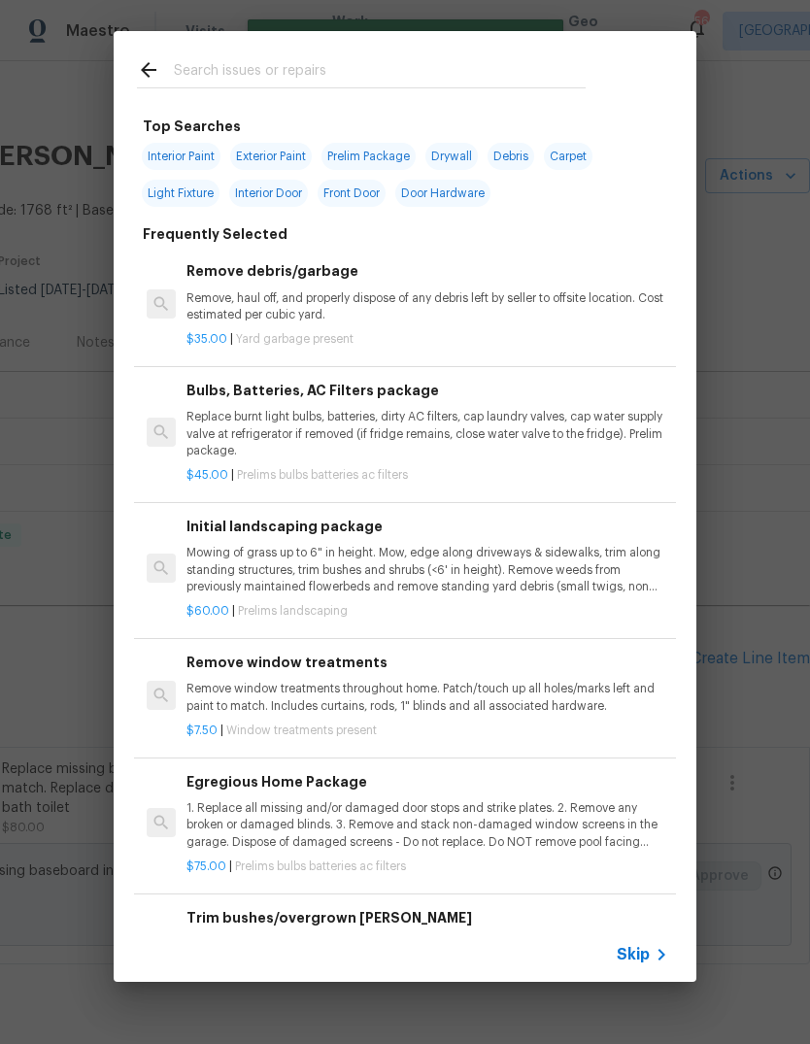
click at [332, 62] on input "text" at bounding box center [380, 72] width 412 height 29
type input "Drywall"
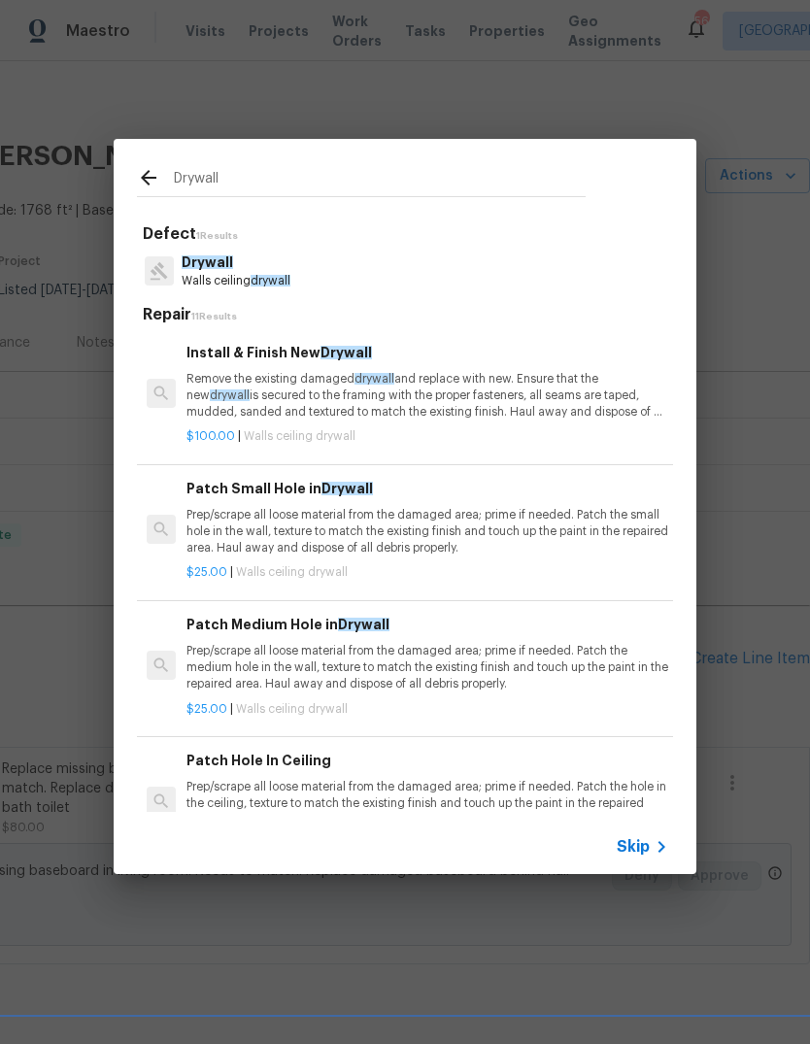
click at [440, 526] on p "Prep/scrape all loose material from the damaged area; prime if needed. Patch th…" at bounding box center [428, 532] width 482 height 50
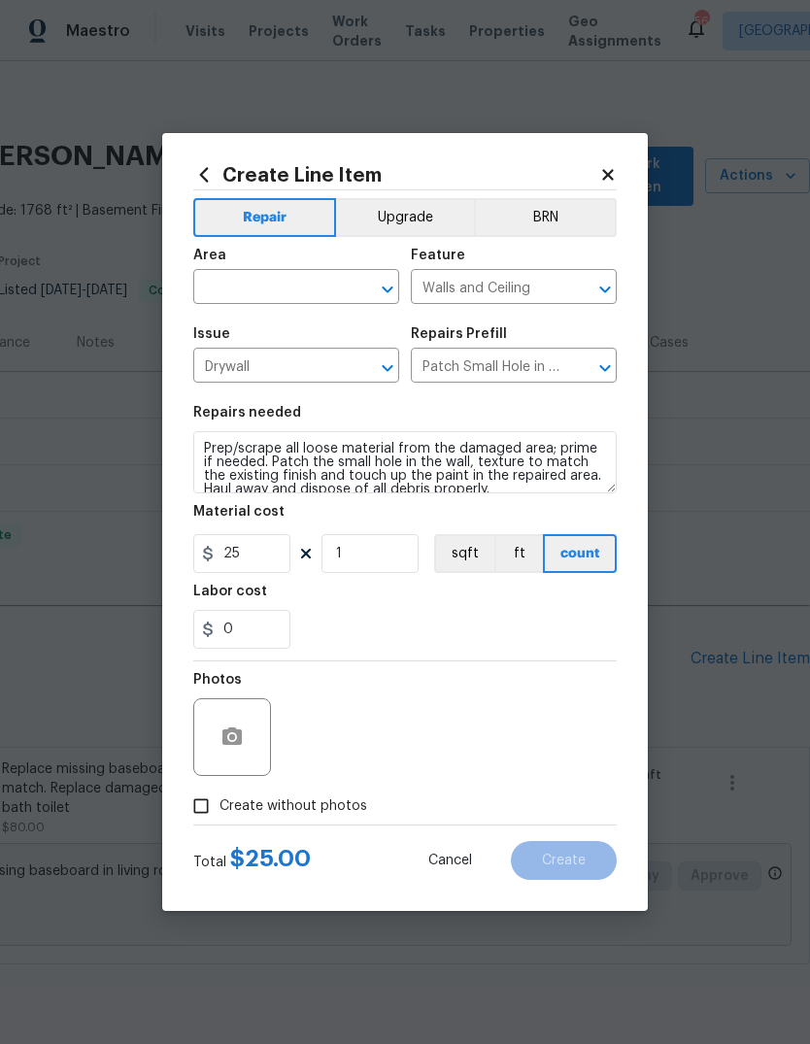
click at [301, 289] on input "text" at bounding box center [269, 289] width 152 height 30
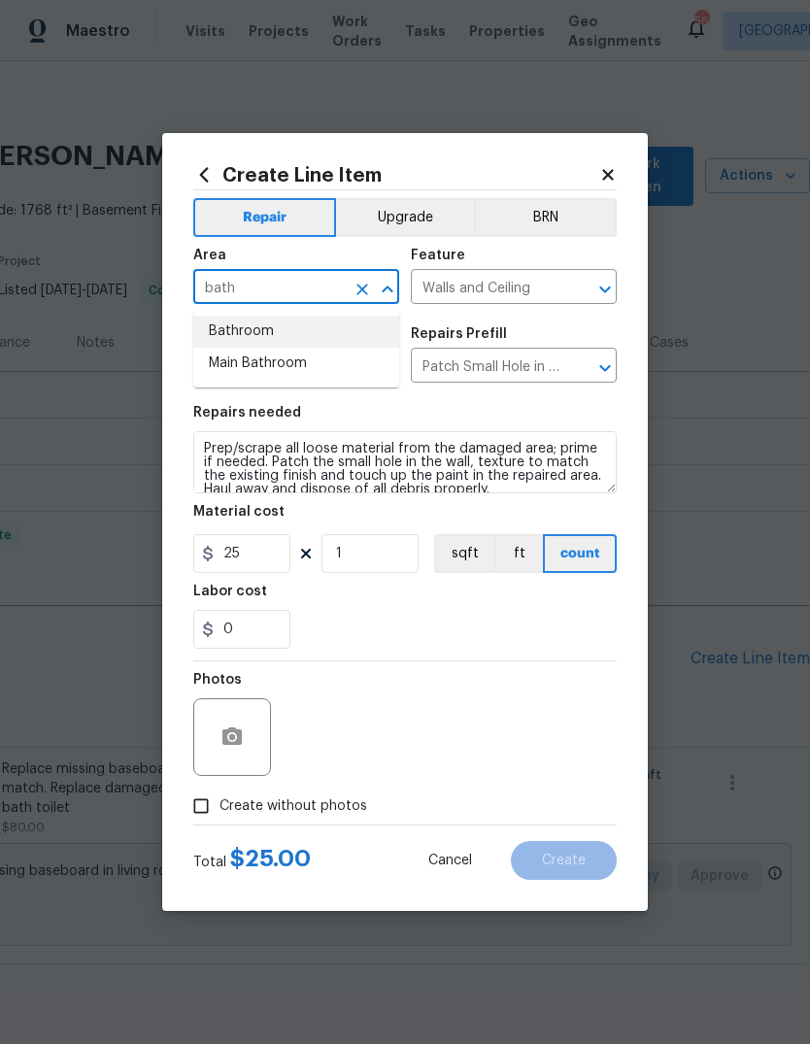
click at [294, 329] on li "Bathroom" at bounding box center [296, 332] width 206 height 32
type input "Bathroom"
click at [294, 328] on div "Issue" at bounding box center [296, 339] width 206 height 25
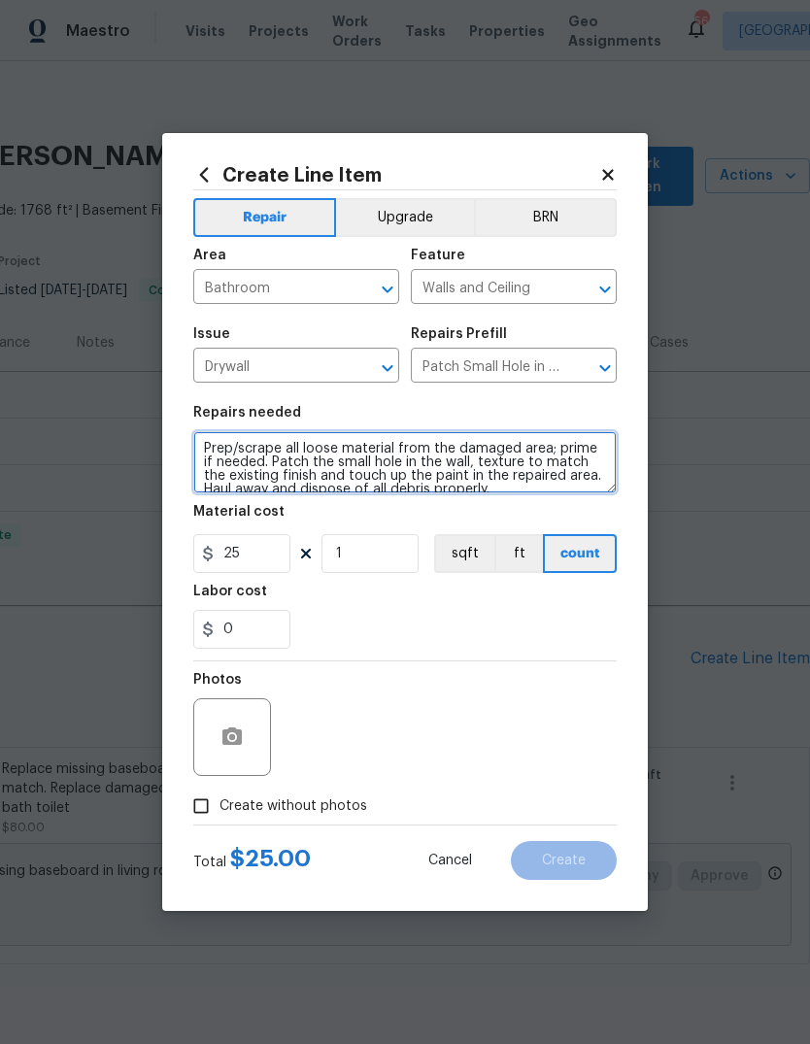
click at [211, 443] on textarea "Prep/scrape all loose material from the damaged area; prime if needed. Patch th…" at bounding box center [405, 462] width 424 height 62
click at [236, 441] on textarea "Prep/scrape all loose material from the damaged area; prime if needed. Patch th…" at bounding box center [405, 462] width 424 height 62
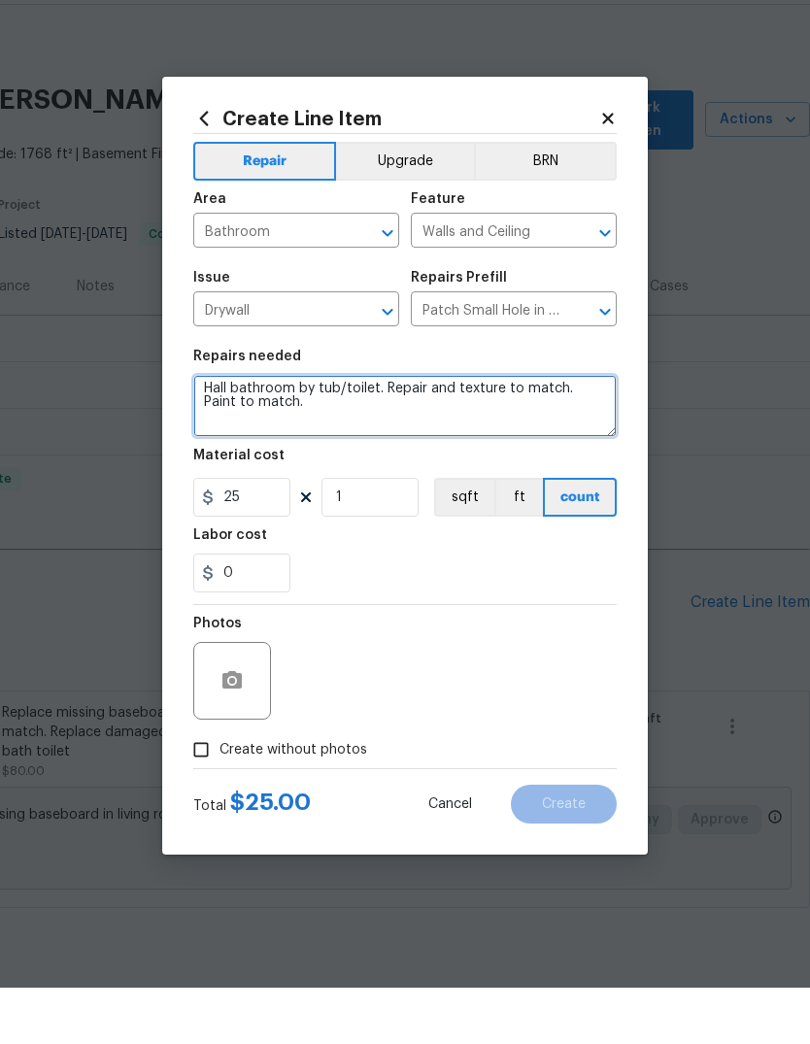
type textarea "Hall bathroom by tub/toilet. Repair and texture to match. Paint to match. Prep/…"
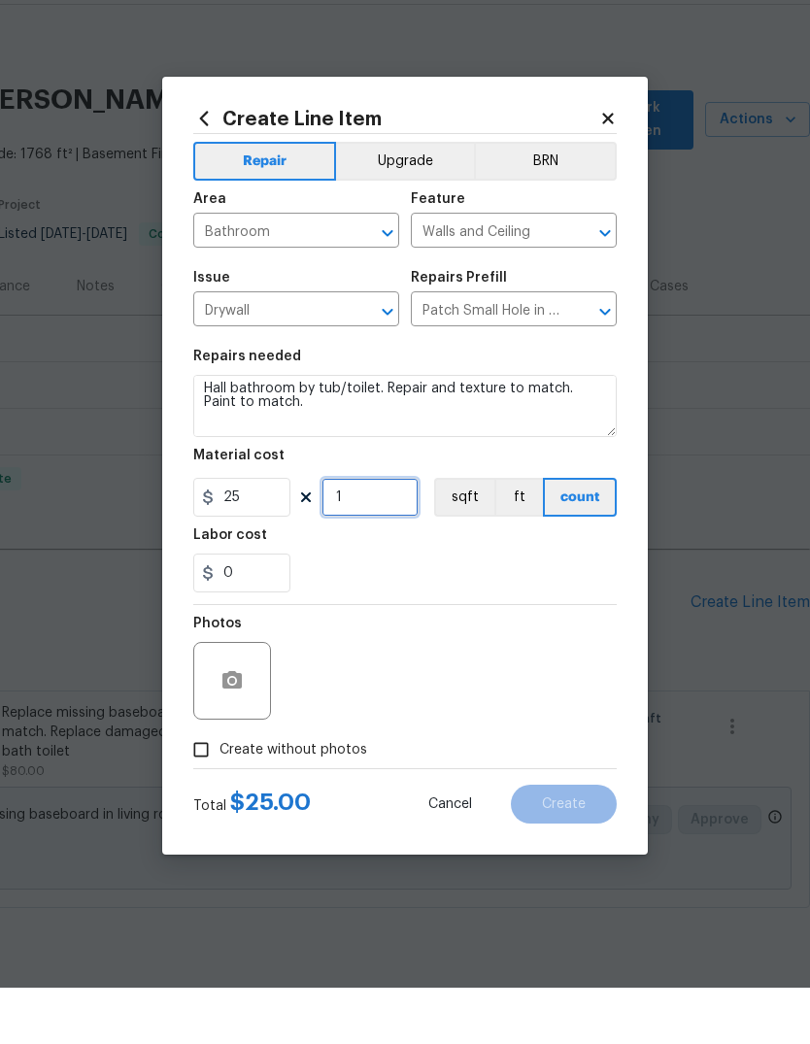
click at [402, 534] on input "1" at bounding box center [370, 553] width 97 height 39
type input "2"
click at [449, 610] on div "0" at bounding box center [405, 629] width 424 height 39
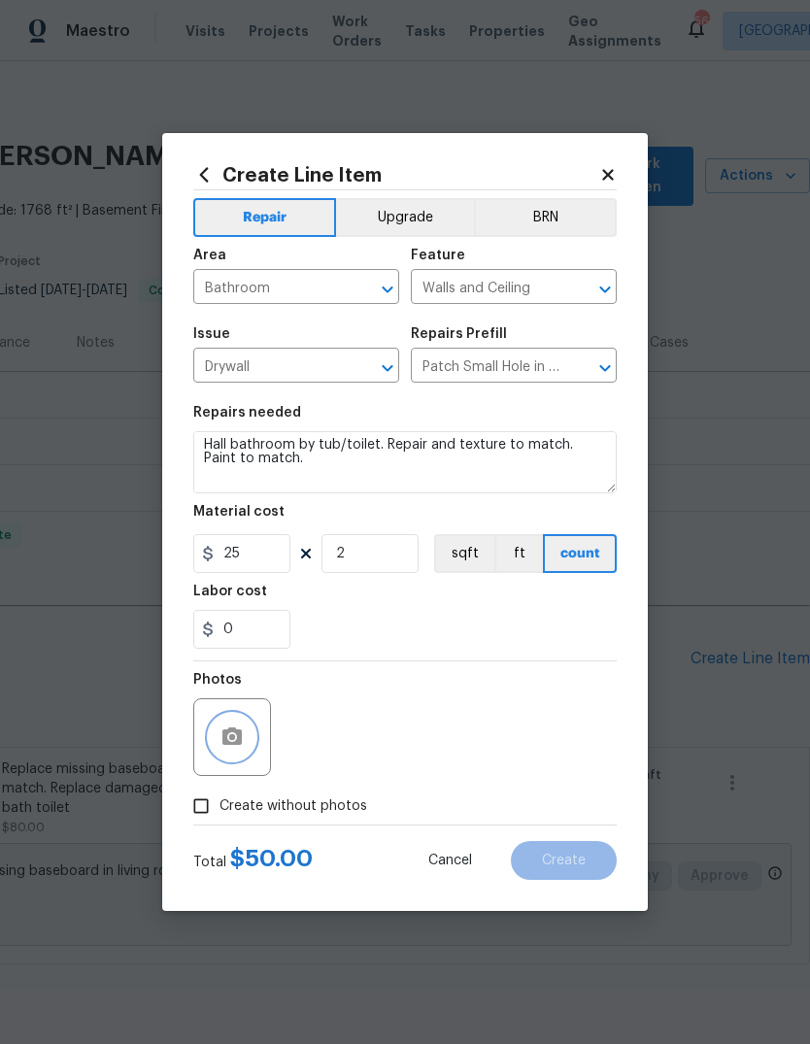
click at [229, 728] on icon "button" at bounding box center [232, 737] width 23 height 23
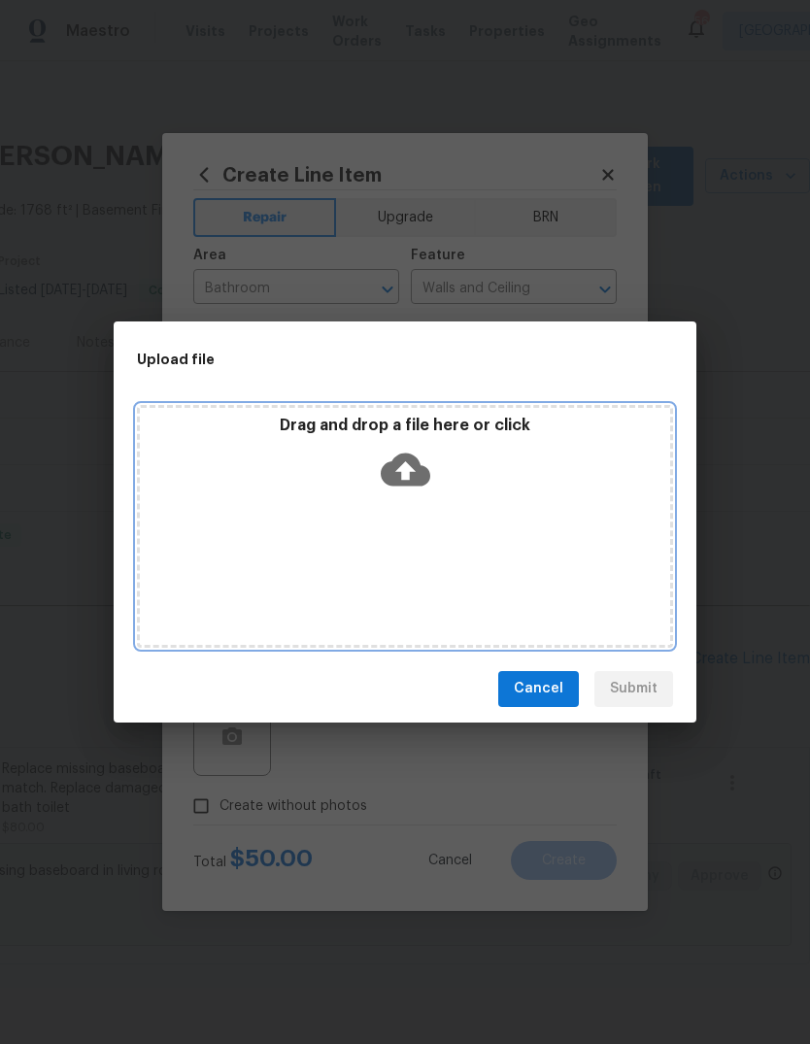
click at [405, 477] on icon at bounding box center [406, 470] width 50 height 50
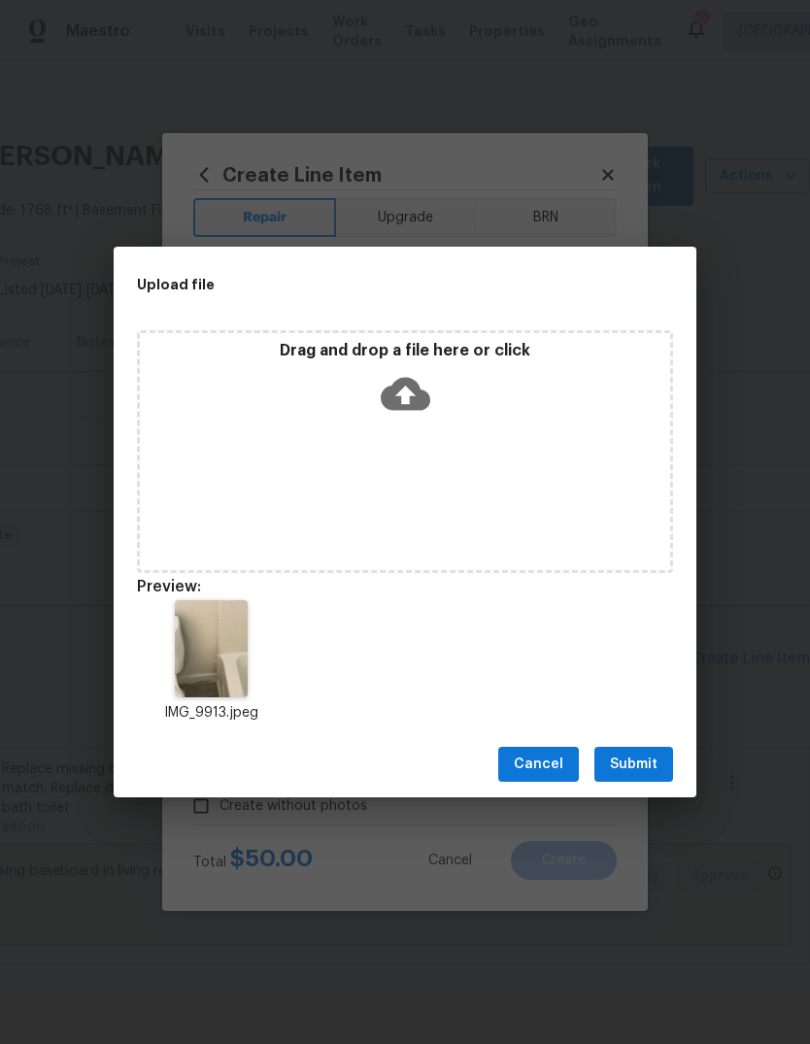
click at [649, 762] on span "Submit" at bounding box center [634, 765] width 48 height 24
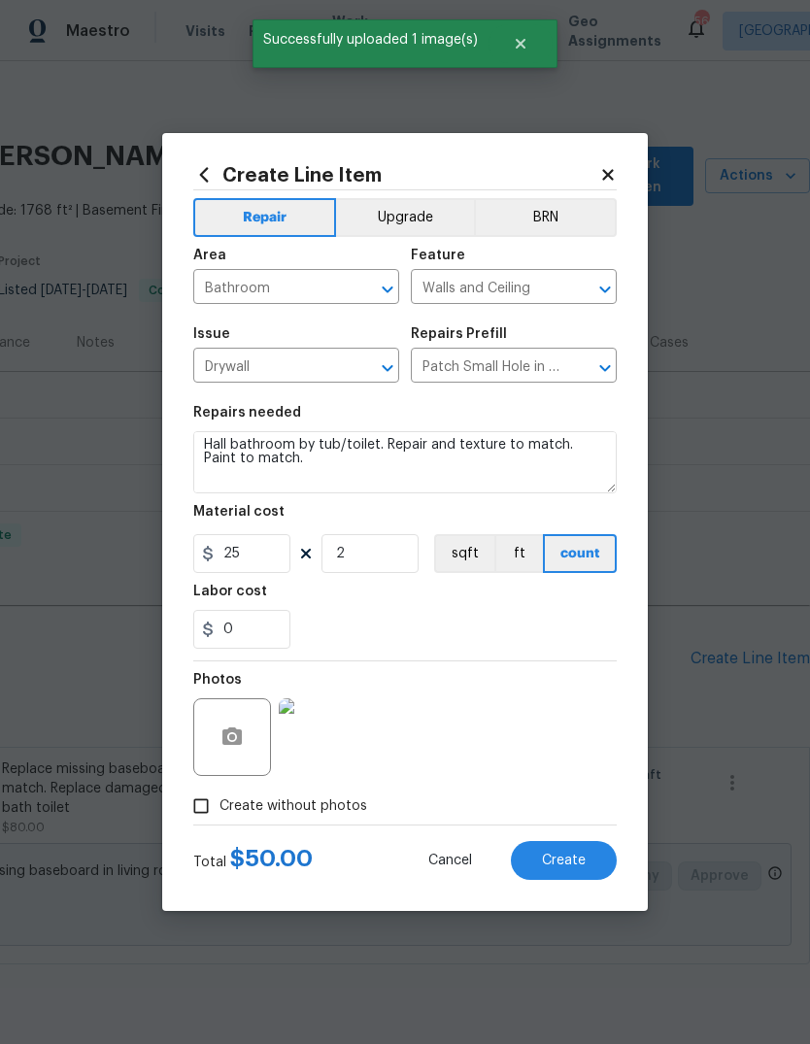
click at [570, 861] on span "Create" at bounding box center [564, 861] width 44 height 15
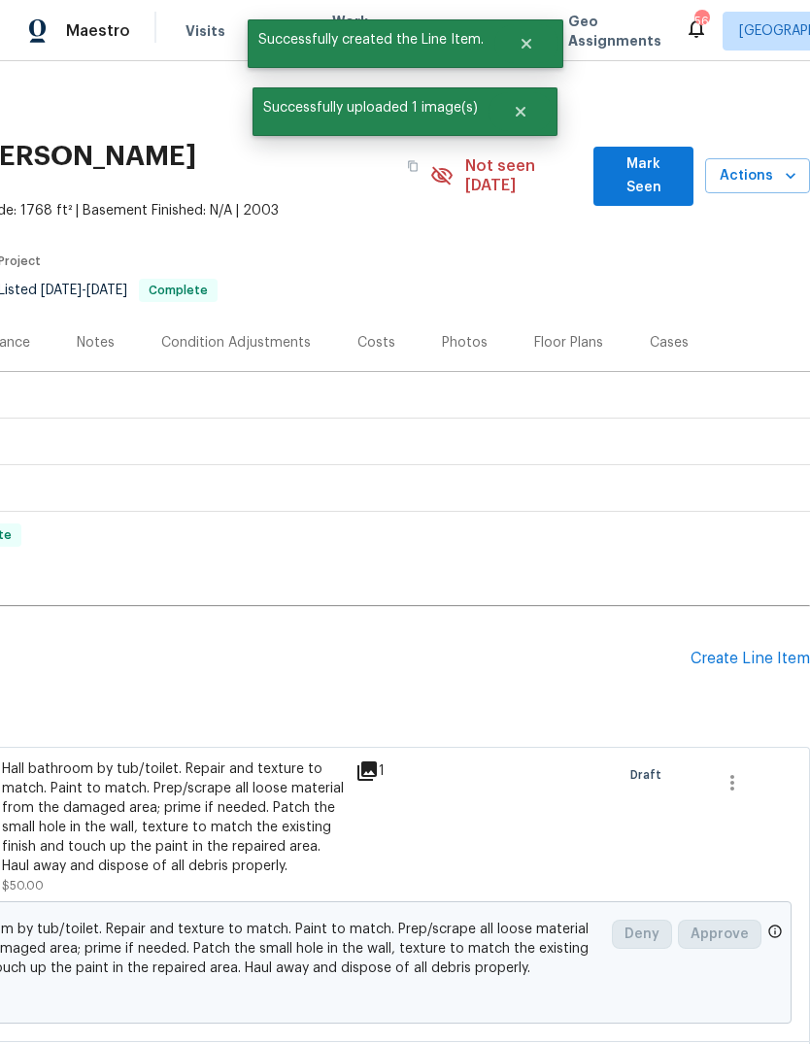
click at [728, 650] on div "Create Line Item" at bounding box center [750, 659] width 119 height 18
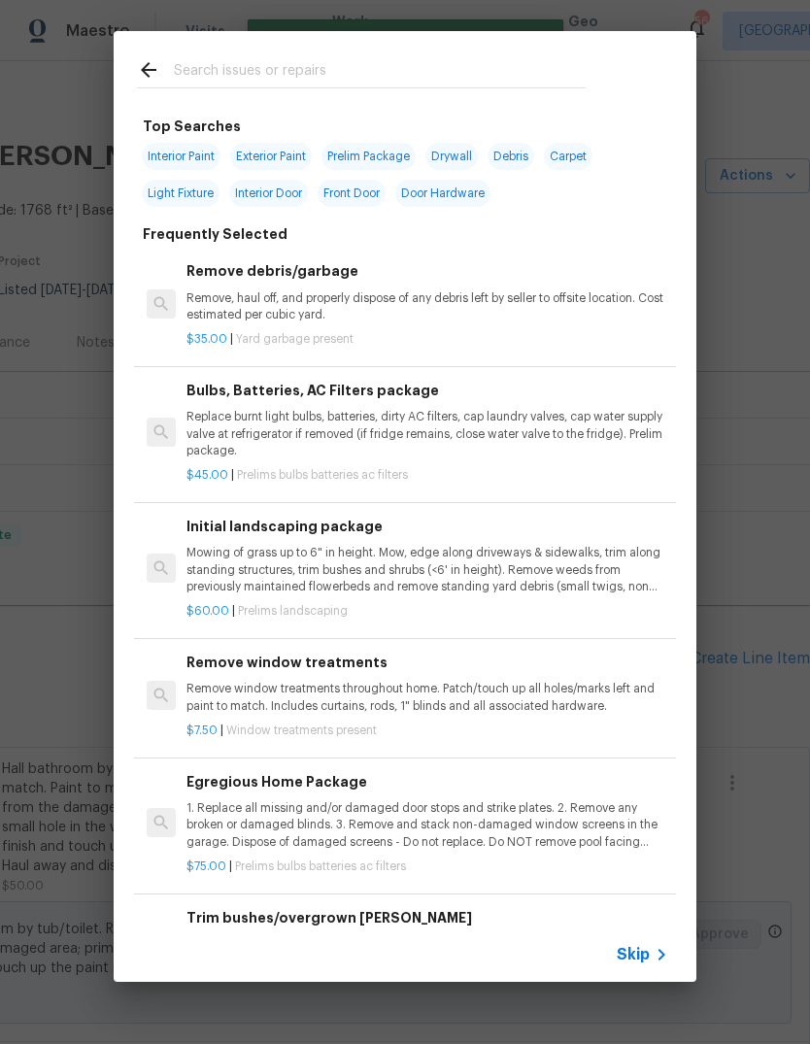
click at [342, 76] on input "text" at bounding box center [380, 72] width 412 height 29
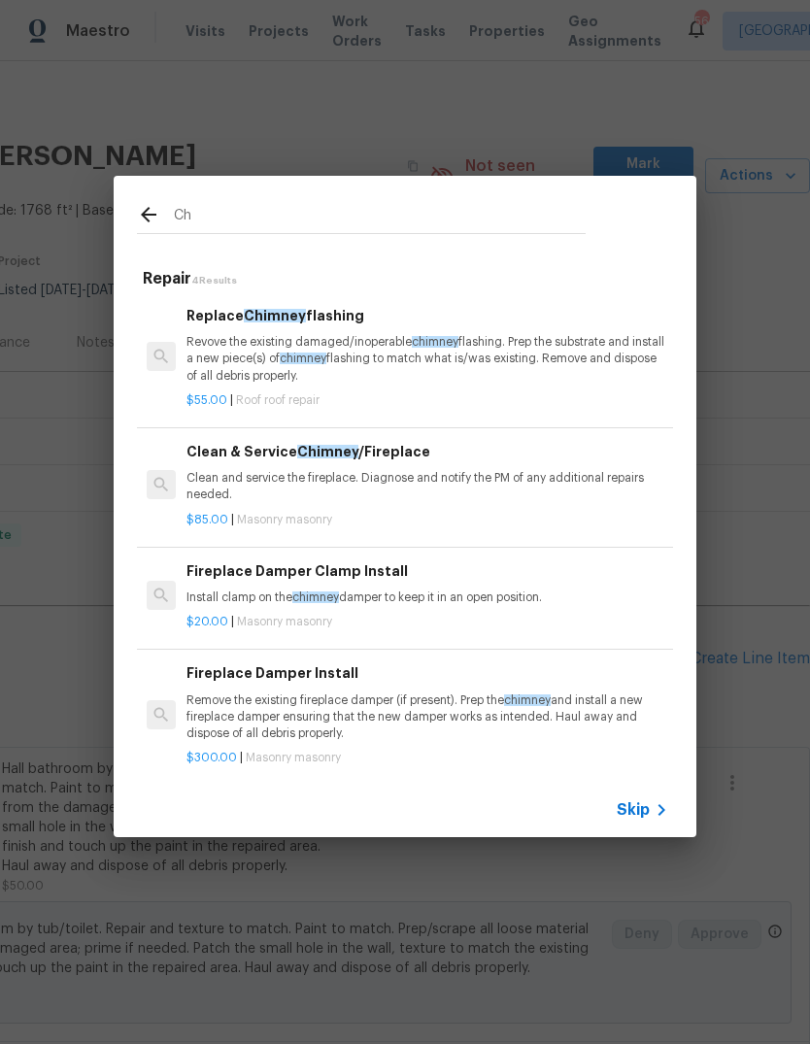
type input "C"
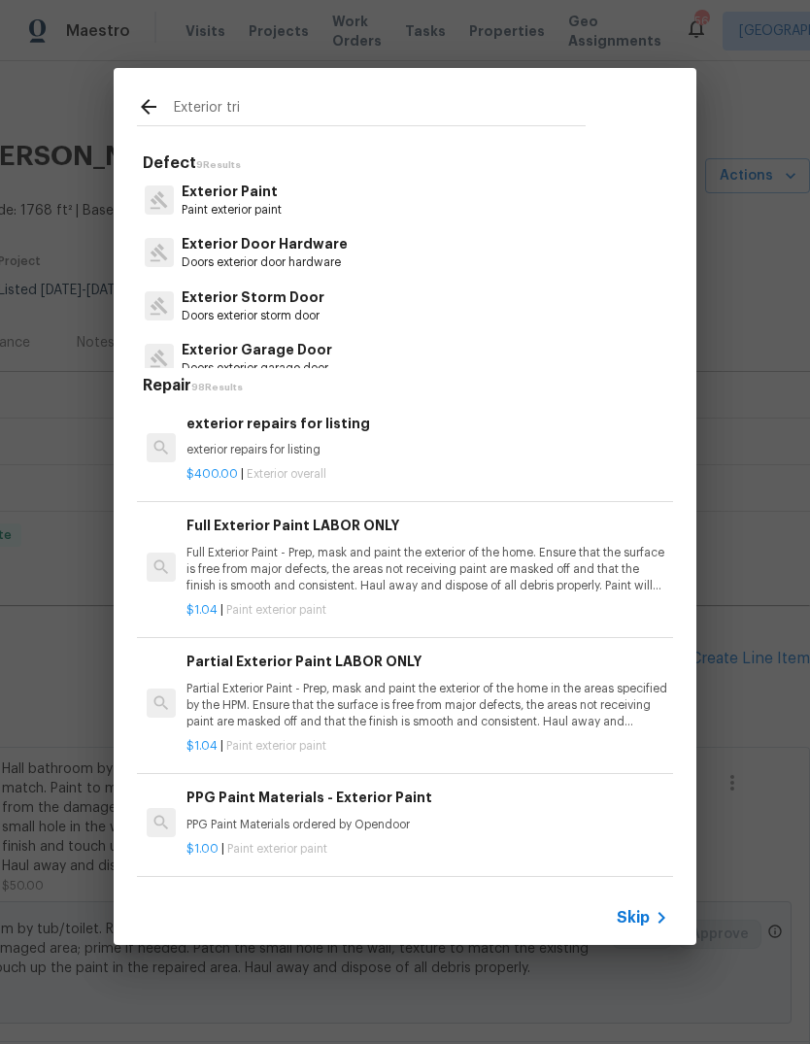
type input "Exterior trim"
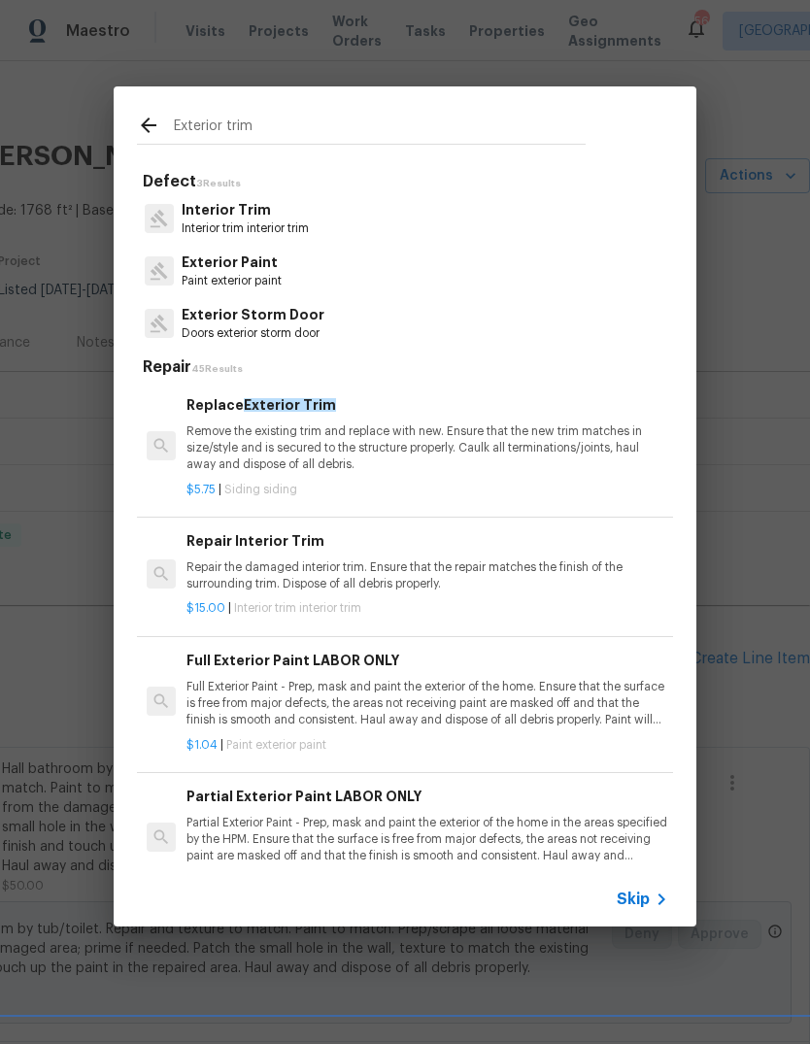
click at [408, 435] on p "Remove the existing trim and replace with new. Ensure that the new trim matches…" at bounding box center [428, 449] width 482 height 50
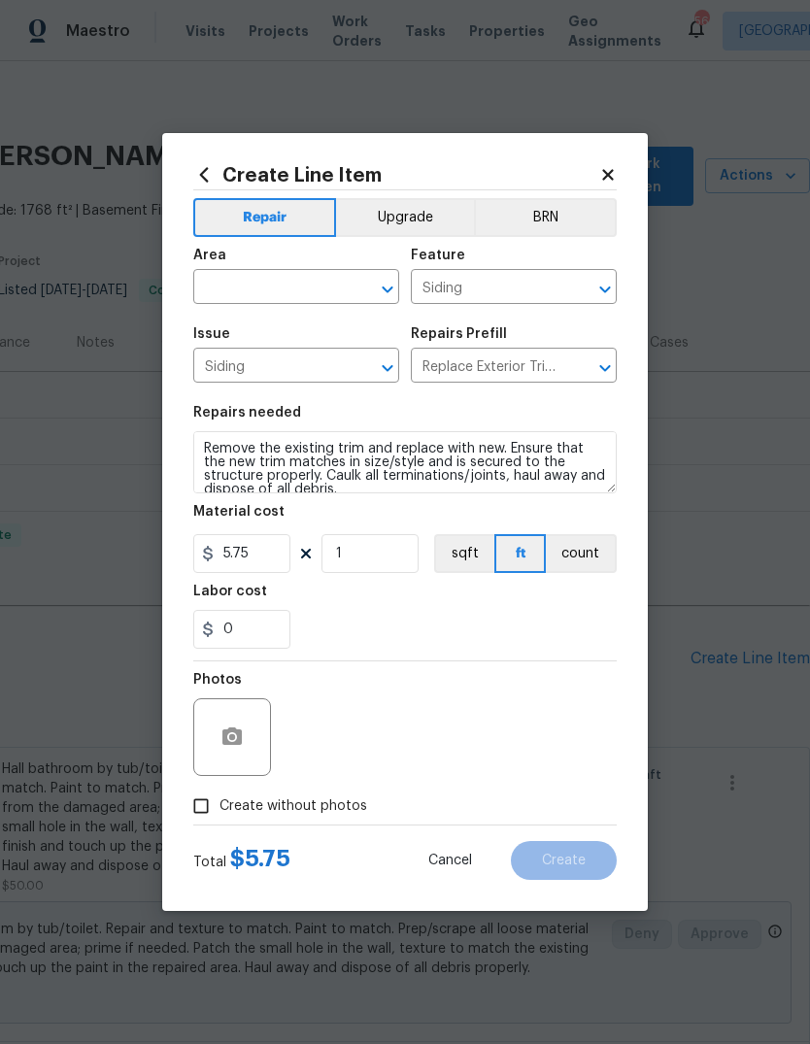
click at [298, 288] on input "text" at bounding box center [269, 289] width 152 height 30
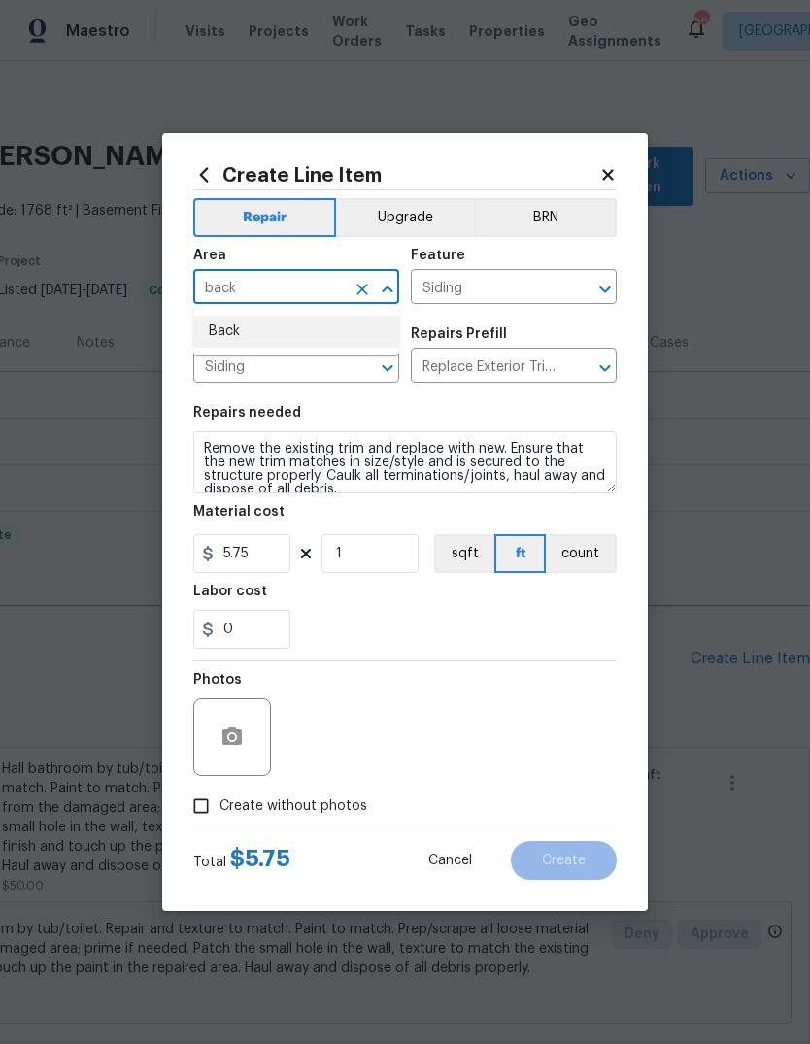
click at [283, 324] on li "Back" at bounding box center [296, 332] width 206 height 32
type input "Back"
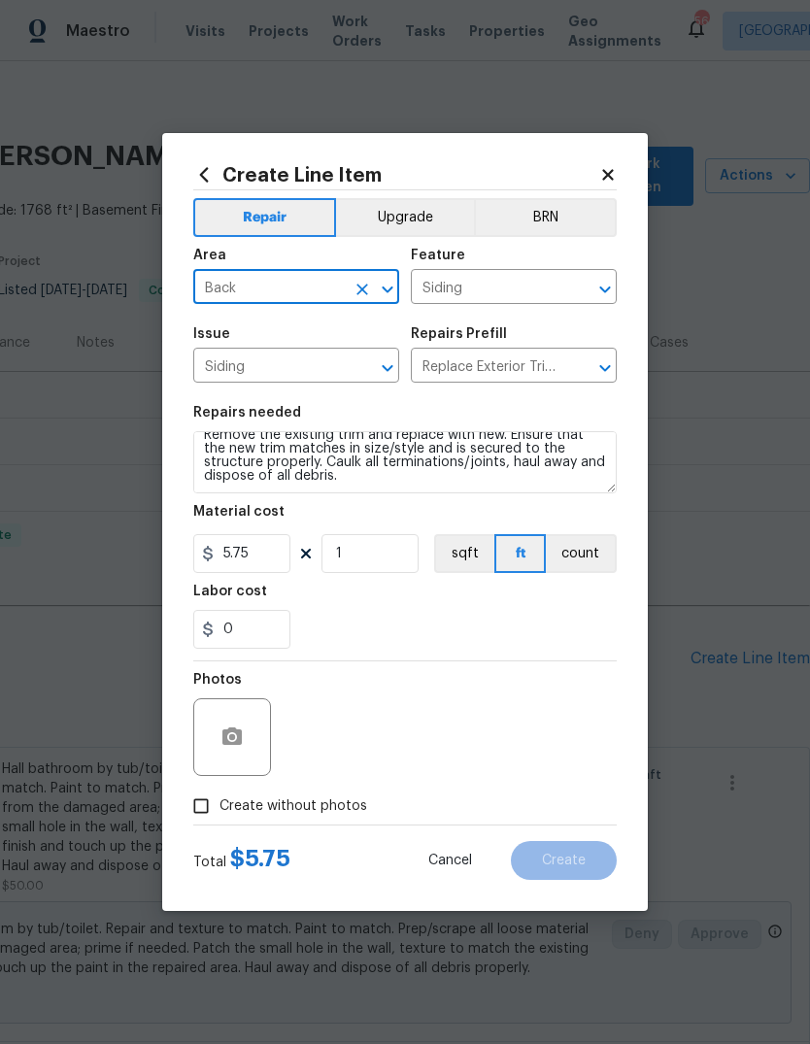
scroll to position [14, 0]
click at [318, 484] on textarea "Remove the existing trim and replace with new. Ensure that the new trim matches…" at bounding box center [405, 462] width 424 height 62
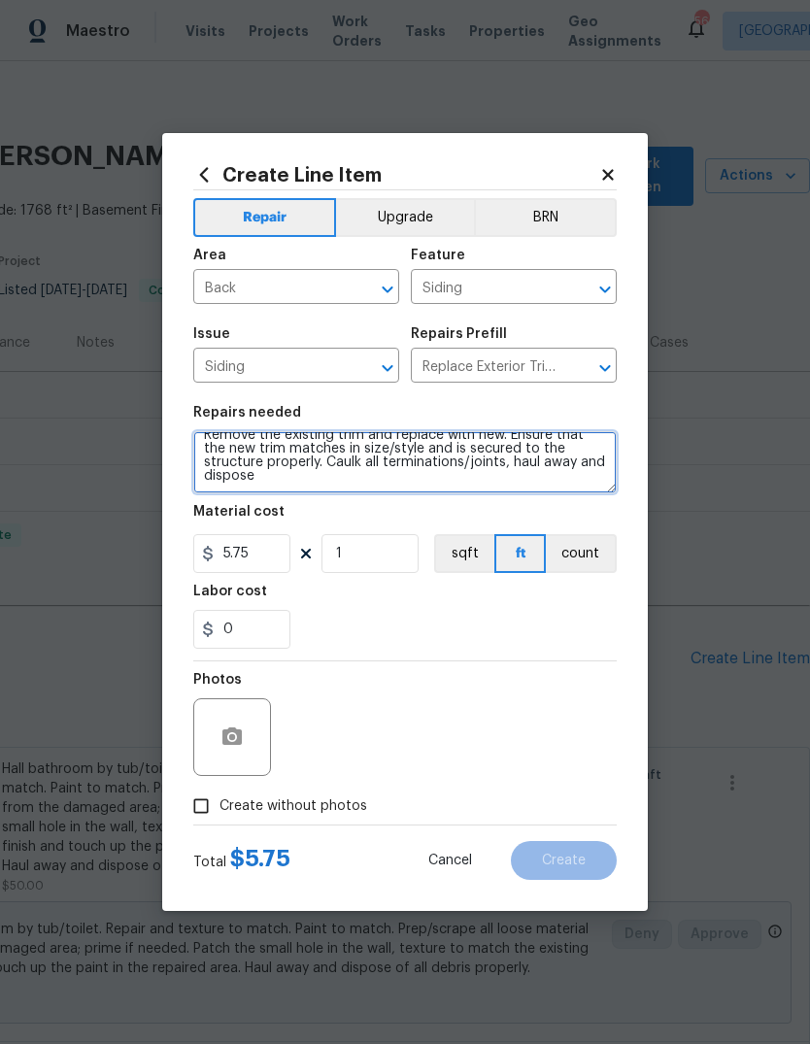
scroll to position [0, 0]
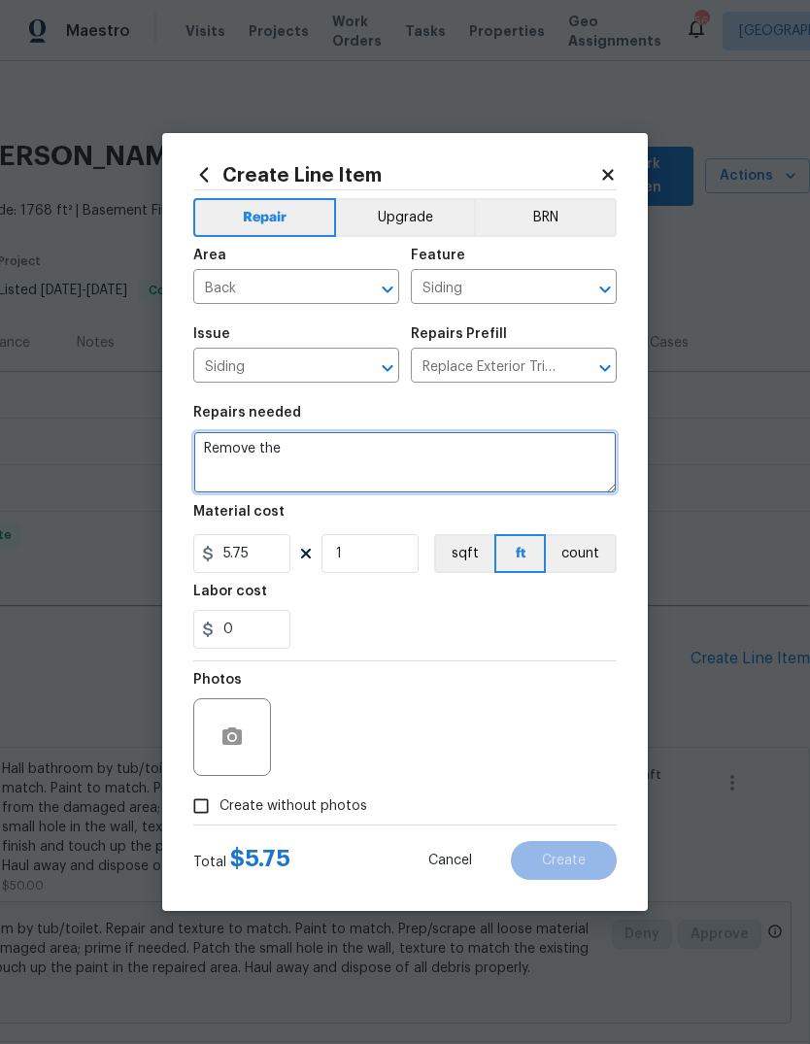
type textarea "Remove"
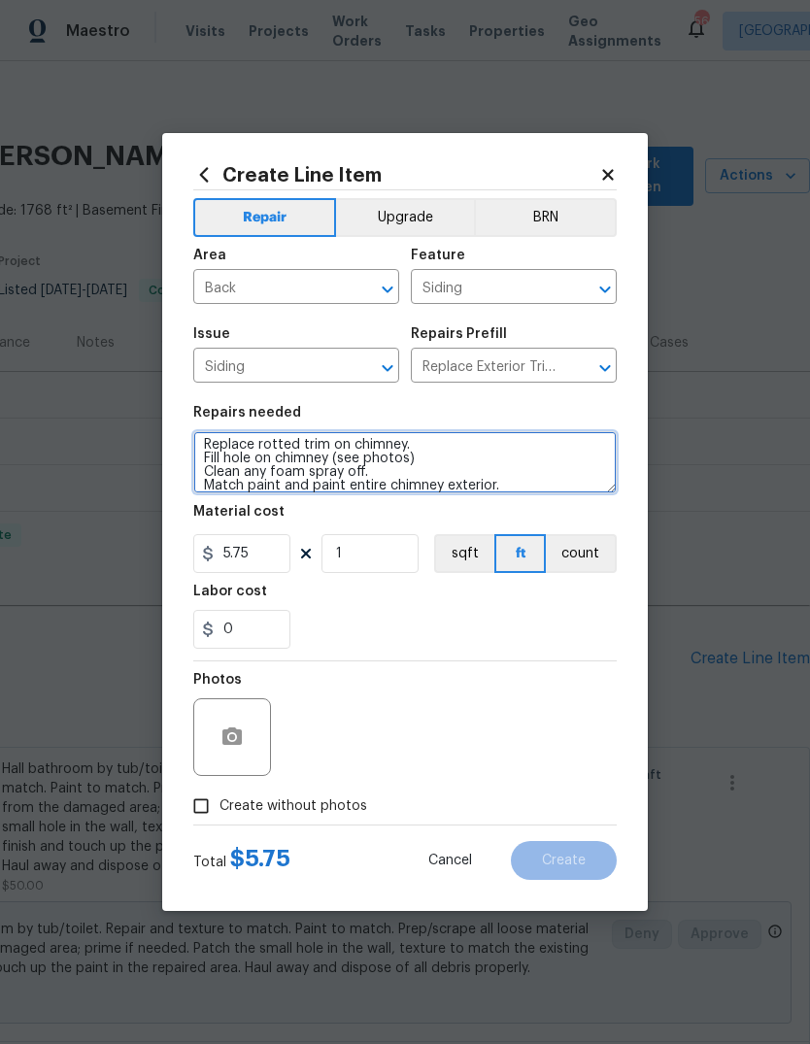
type textarea "Replace rotted trim on chimney. Fill hole on chimney (see photos) Clean any foa…"
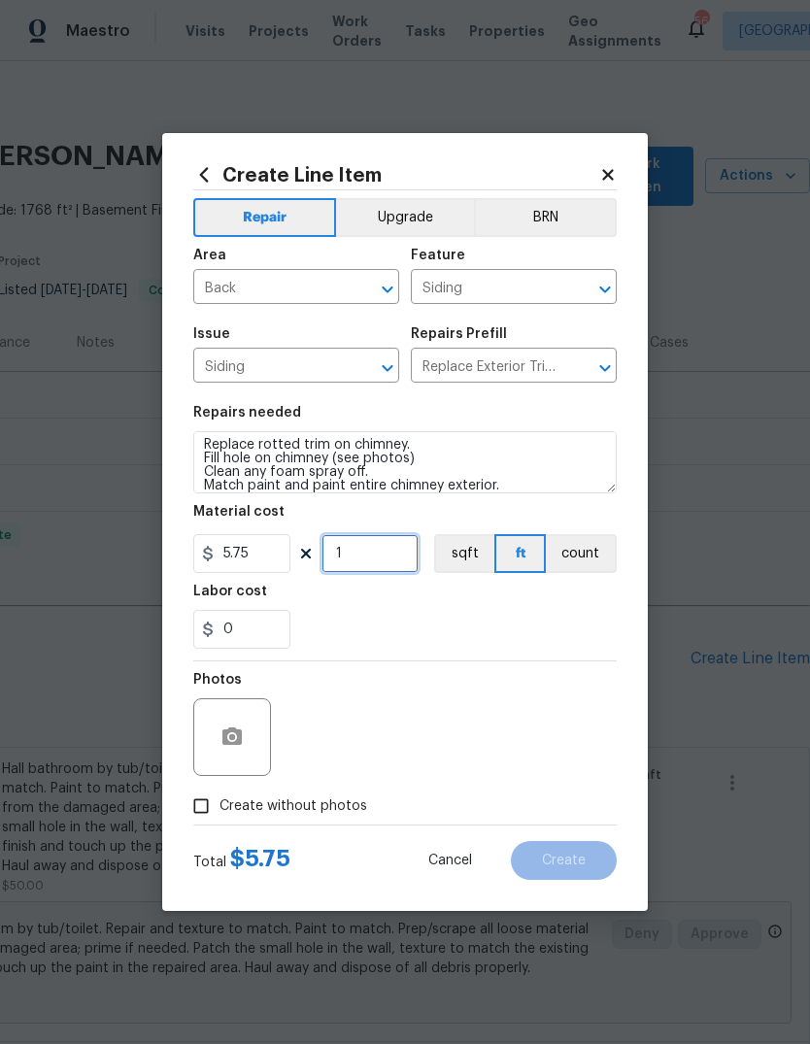
click at [381, 552] on input "1" at bounding box center [370, 553] width 97 height 39
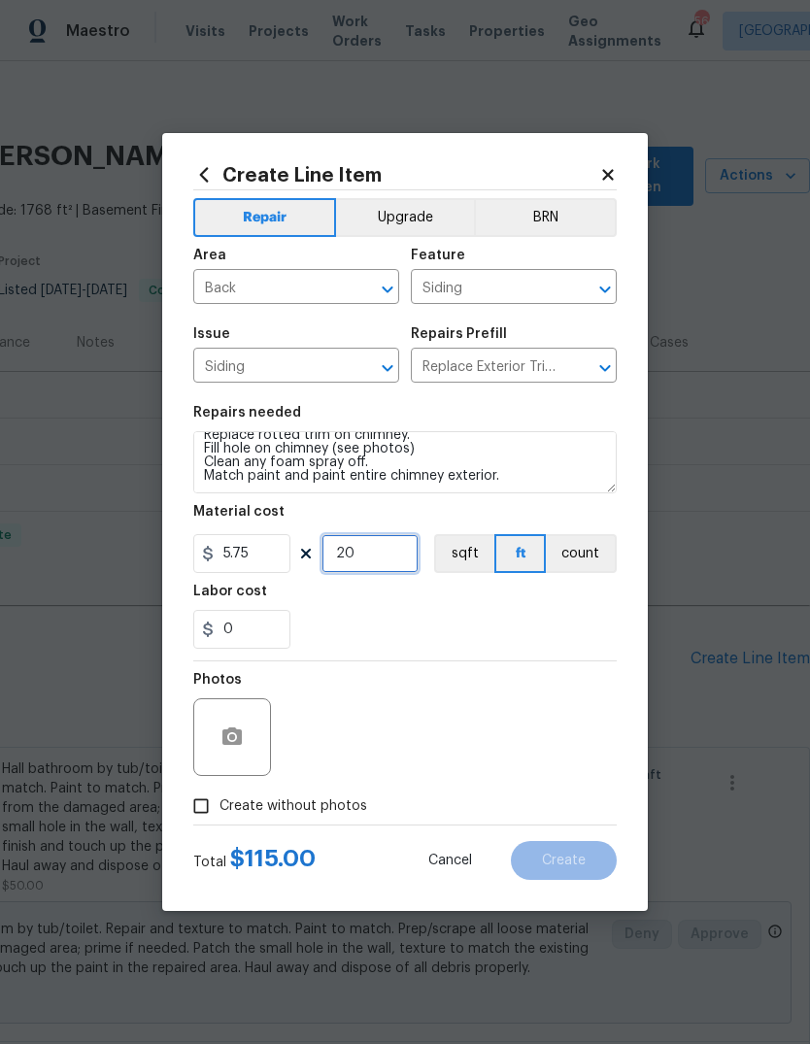
scroll to position [14, 0]
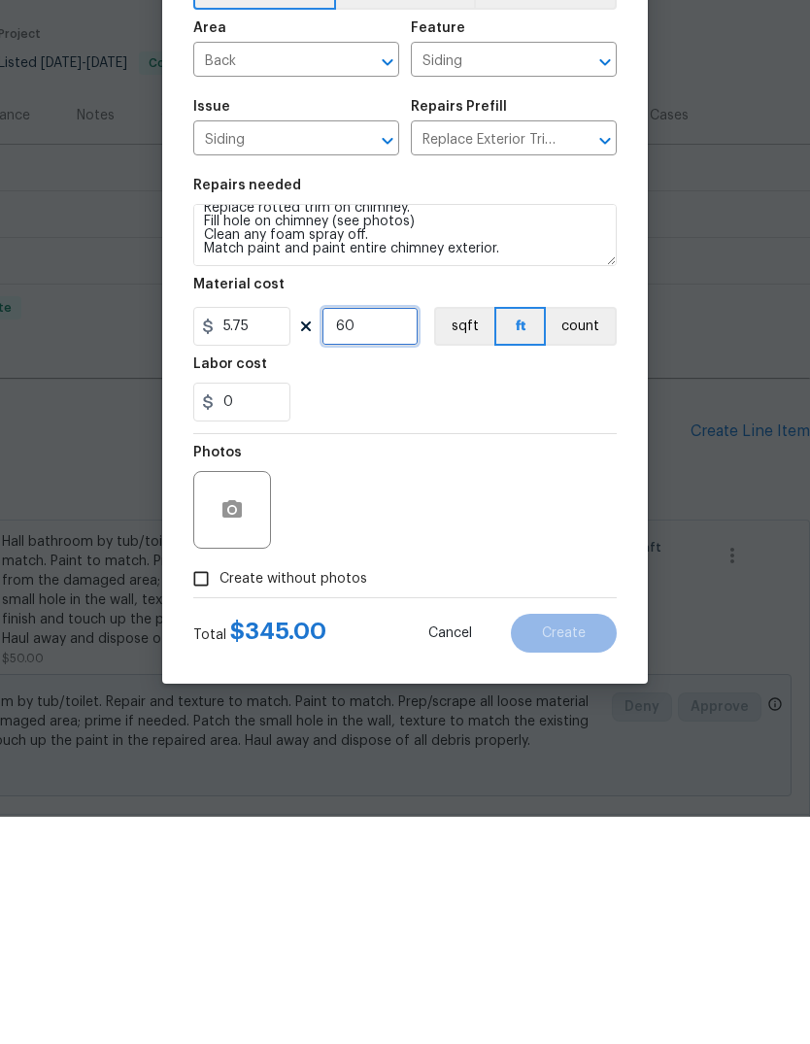
type input "60"
click at [269, 610] on input "0" at bounding box center [241, 629] width 97 height 39
type input "5"
click at [495, 662] on div "Photos" at bounding box center [405, 725] width 424 height 126
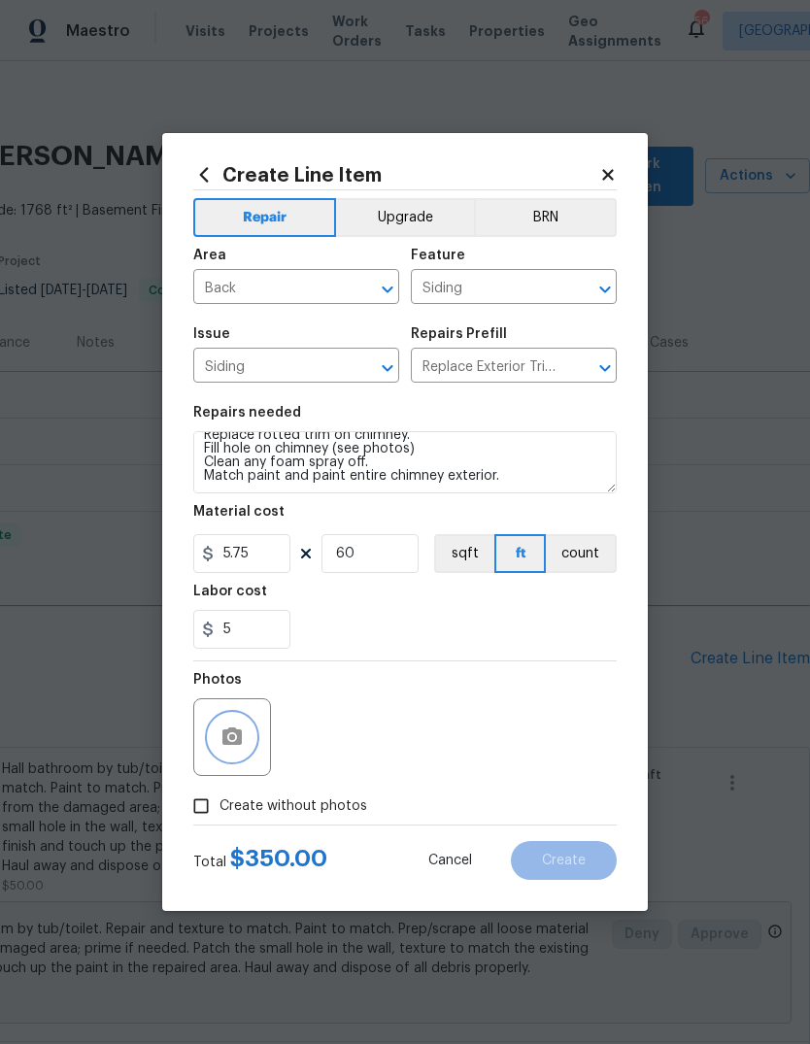
click at [232, 722] on button "button" at bounding box center [232, 737] width 47 height 47
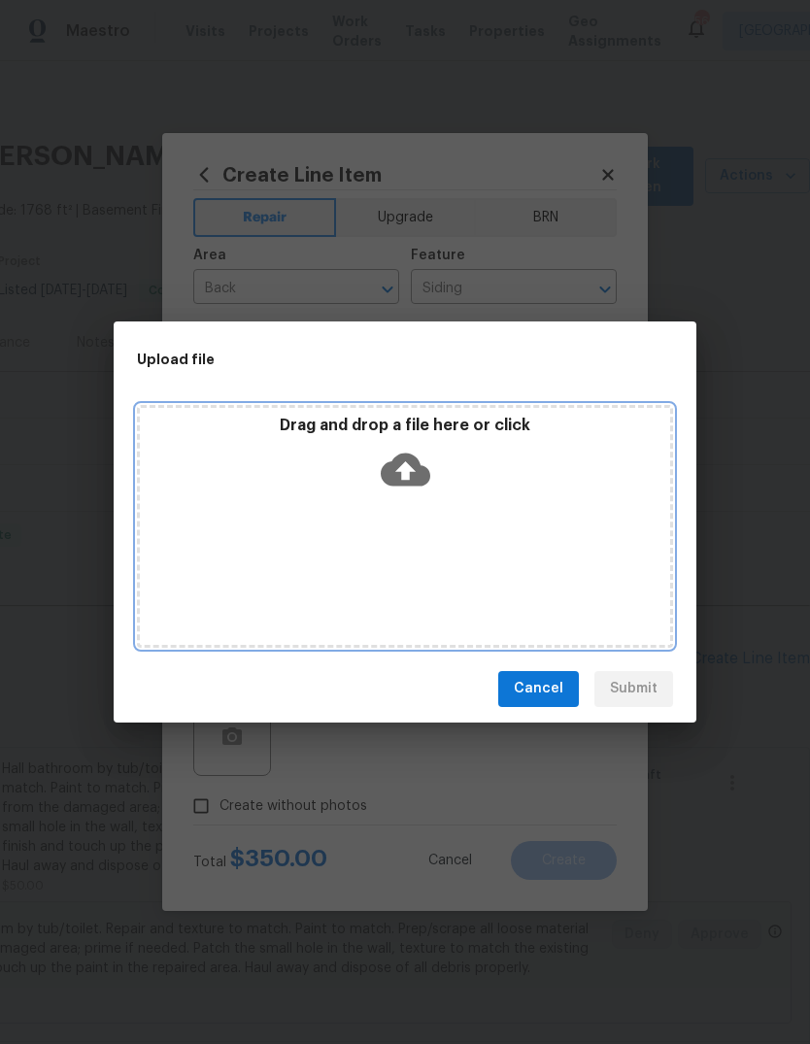
click at [402, 478] on icon at bounding box center [406, 470] width 50 height 50
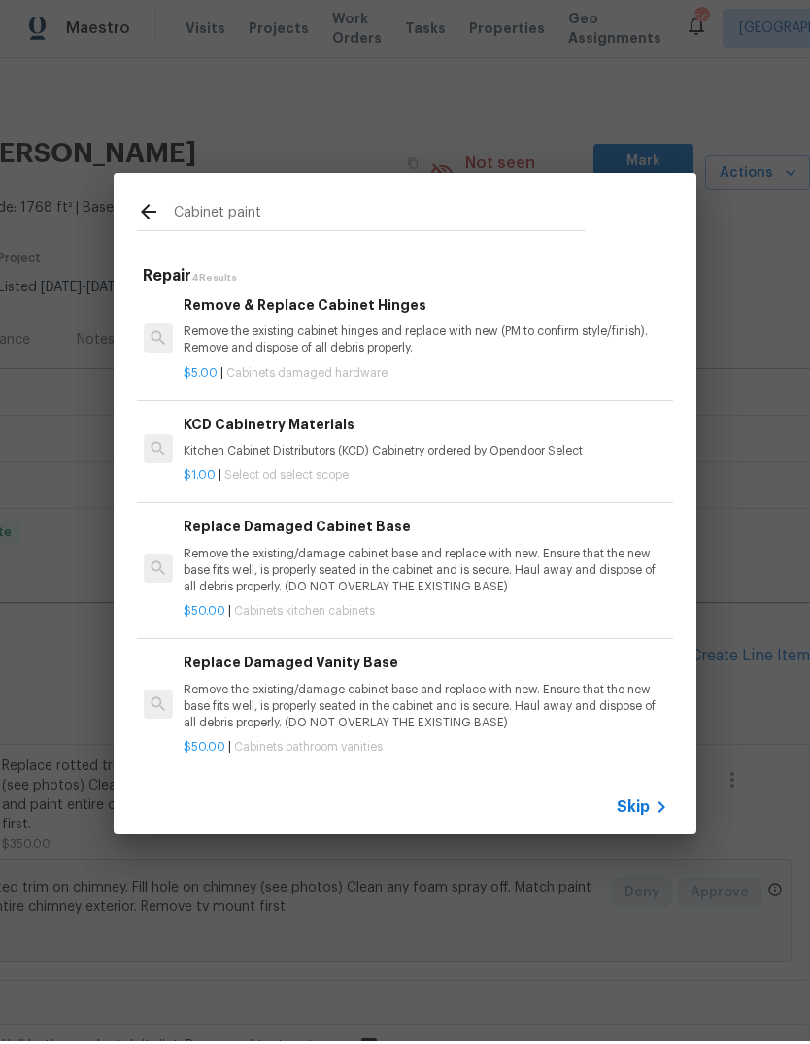
scroll to position [68, 0]
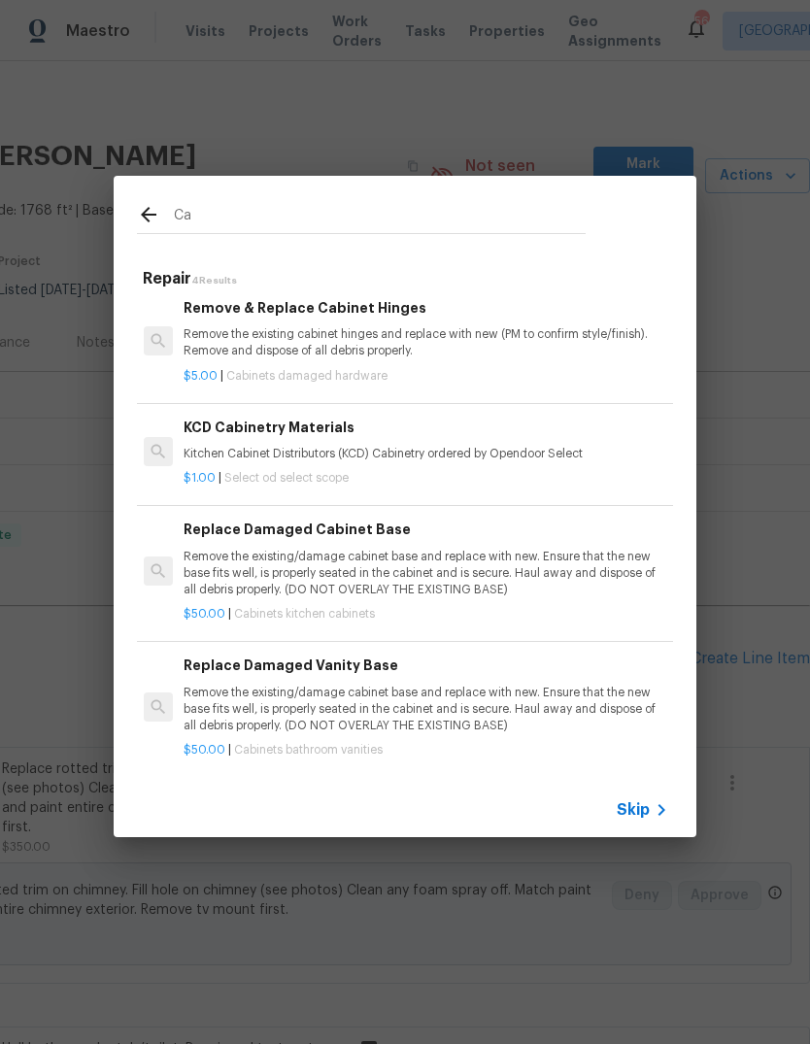
type input "C"
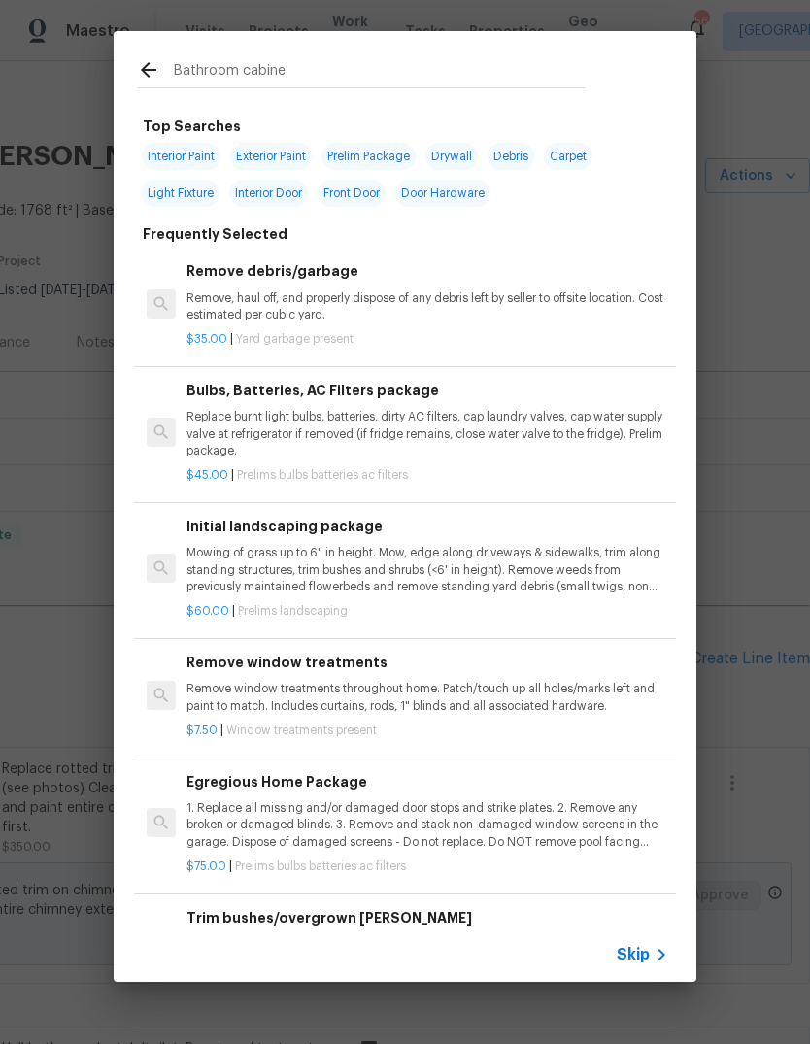
type input "Bathroom cabinet"
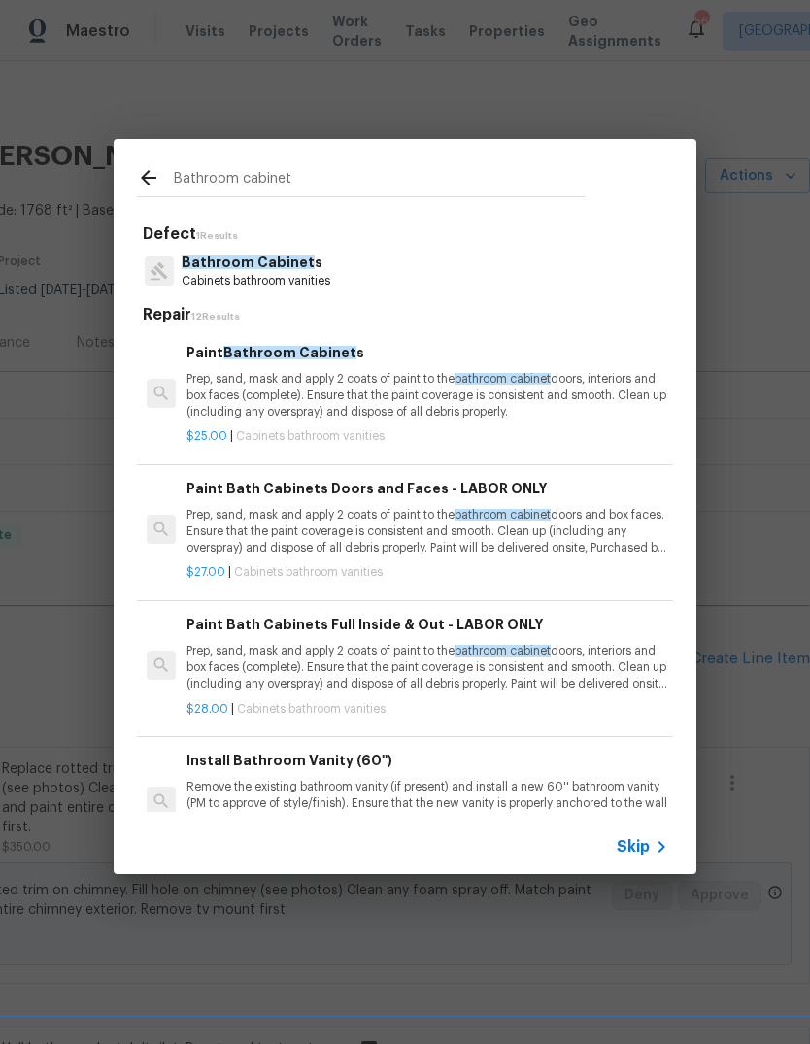
click at [554, 403] on p "Prep, sand, mask and apply 2 coats of paint to the bathroom cabinet doors, inte…" at bounding box center [428, 396] width 482 height 50
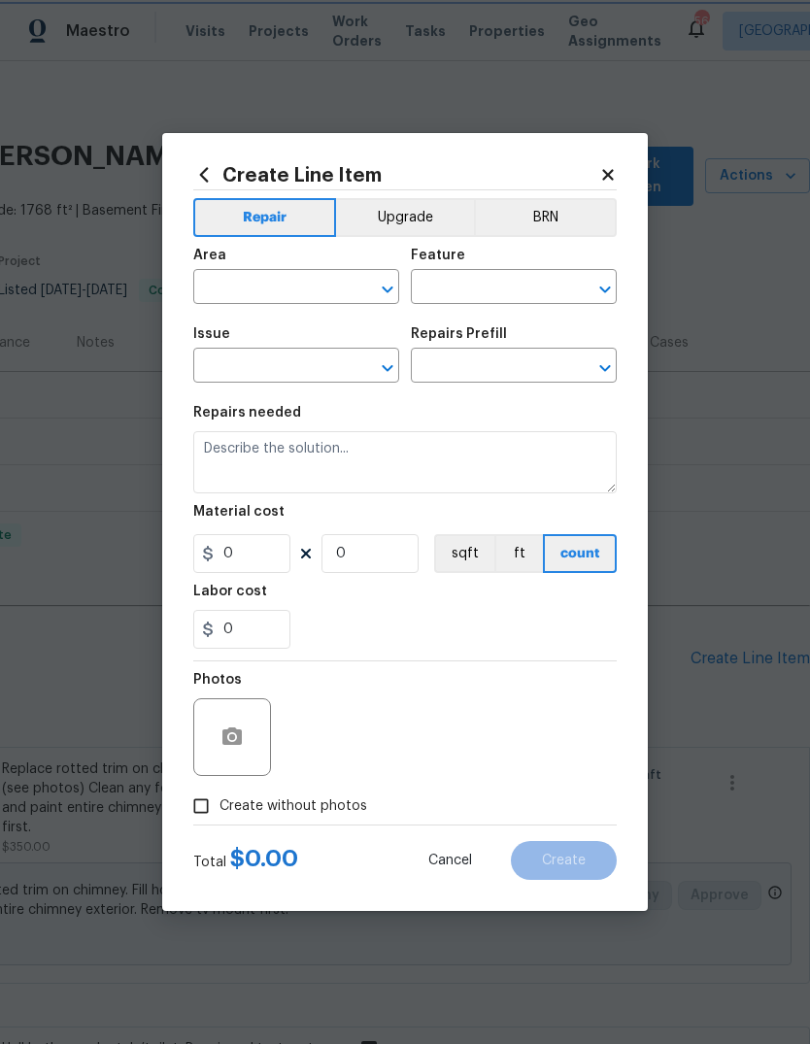
type input "Cabinets"
type input "Bathroom Cabinets"
type input "Paint Bathroom Cabinets $25.00"
type textarea "Prep, sand, mask and apply 2 coats of paint to the bathroom cabinet doors, inte…"
type input "25"
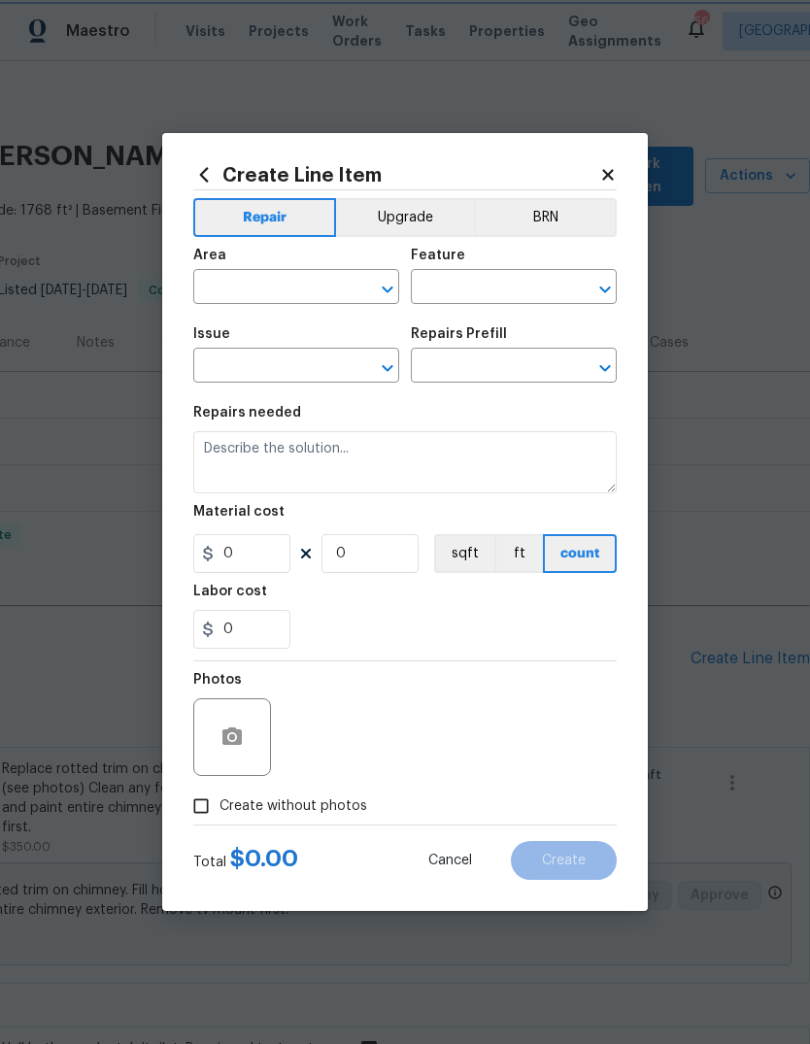
type input "1"
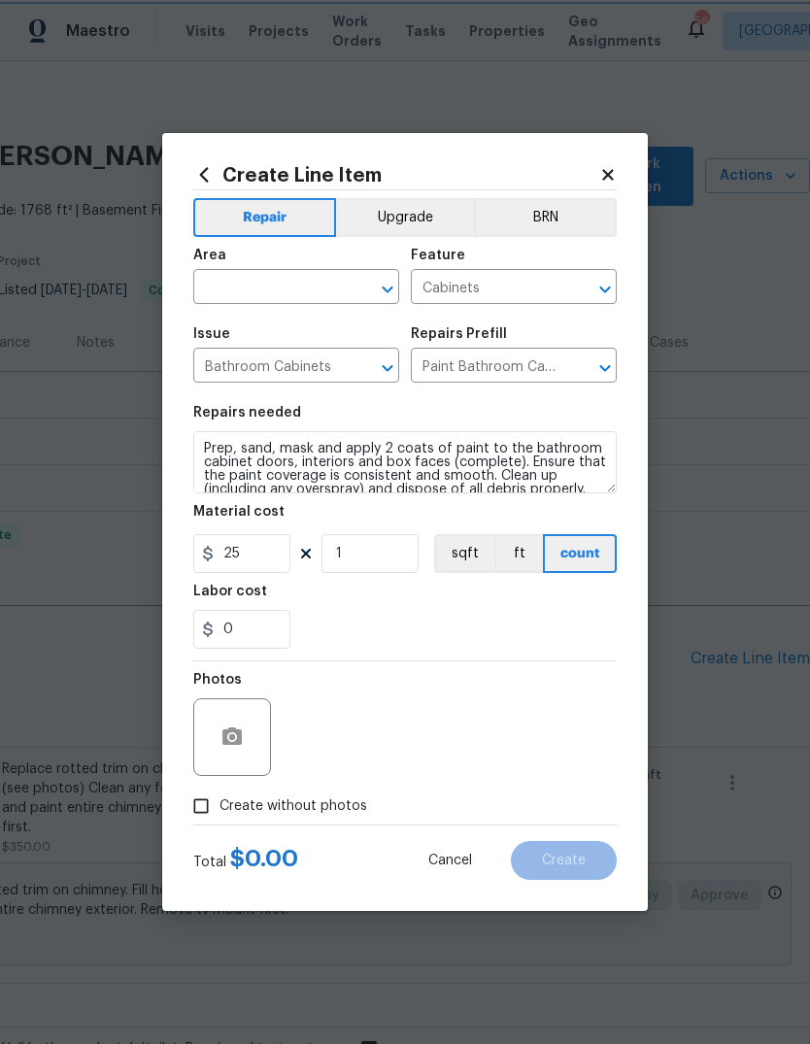
scroll to position [69, 0]
click at [309, 280] on input "text" at bounding box center [269, 289] width 152 height 30
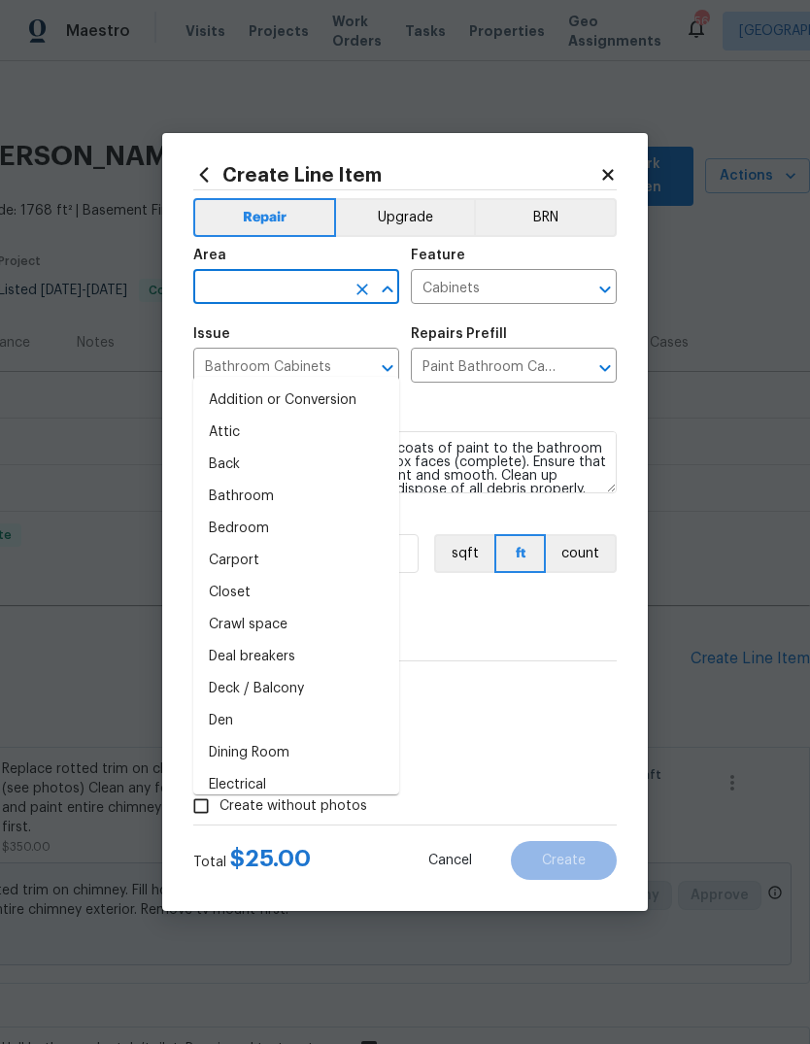
scroll to position [68, 0]
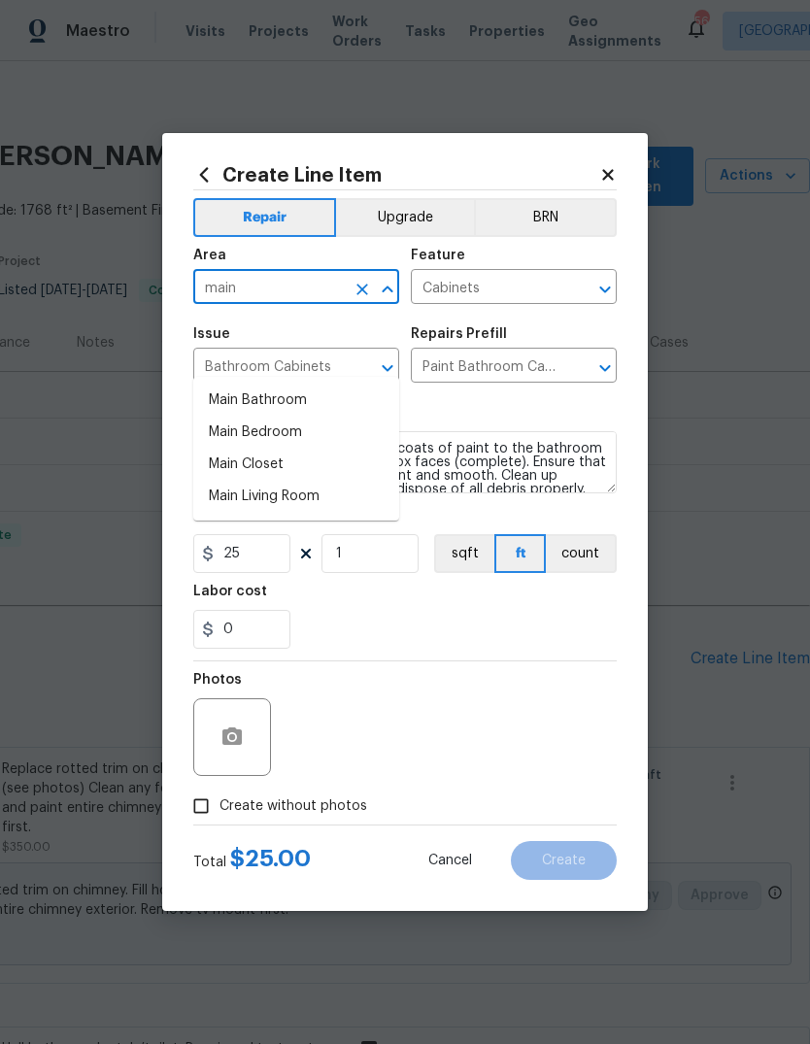
click at [316, 385] on li "Main Bathroom" at bounding box center [296, 401] width 206 height 32
type input "Main Bathroom"
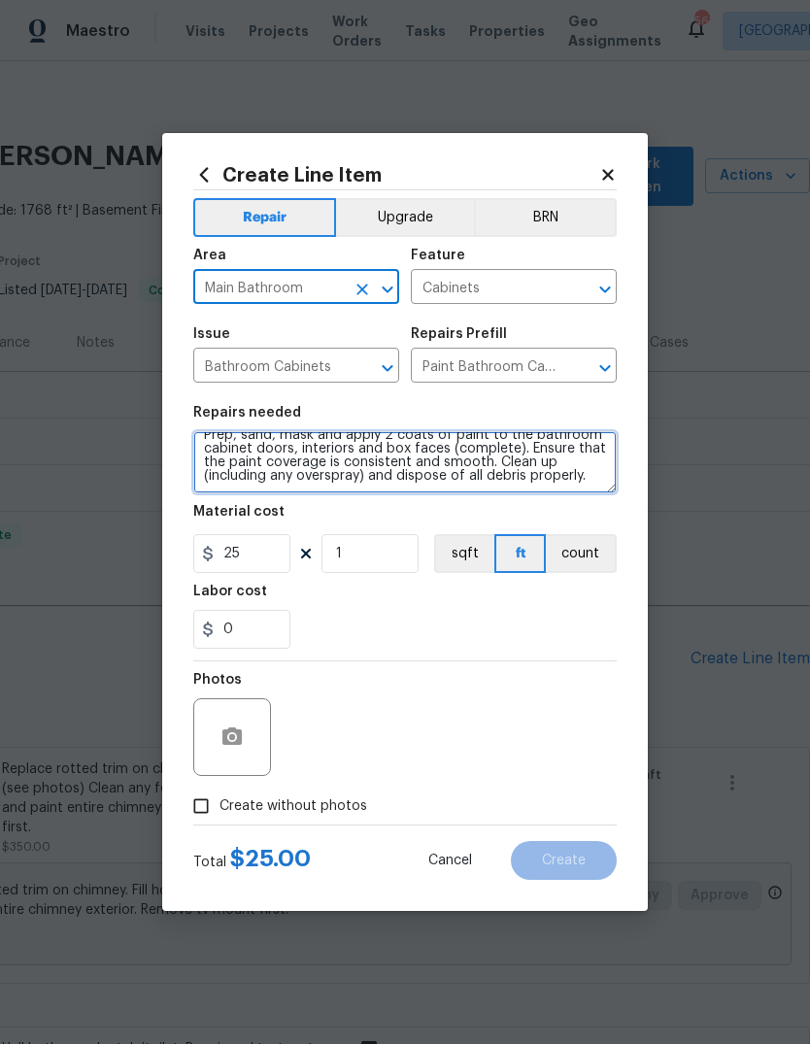
click at [606, 478] on textarea "Prep, sand, mask and apply 2 coats of paint to the bathroom cabinet doors, inte…" at bounding box center [405, 462] width 424 height 62
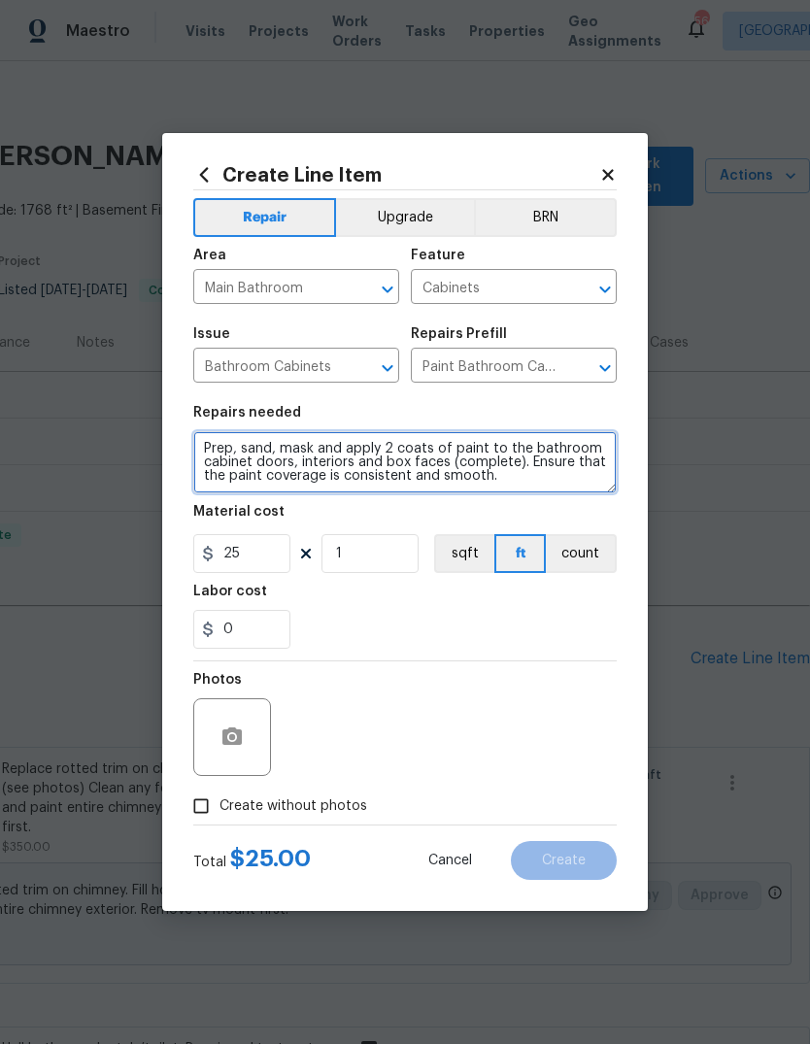
scroll to position [0, 0]
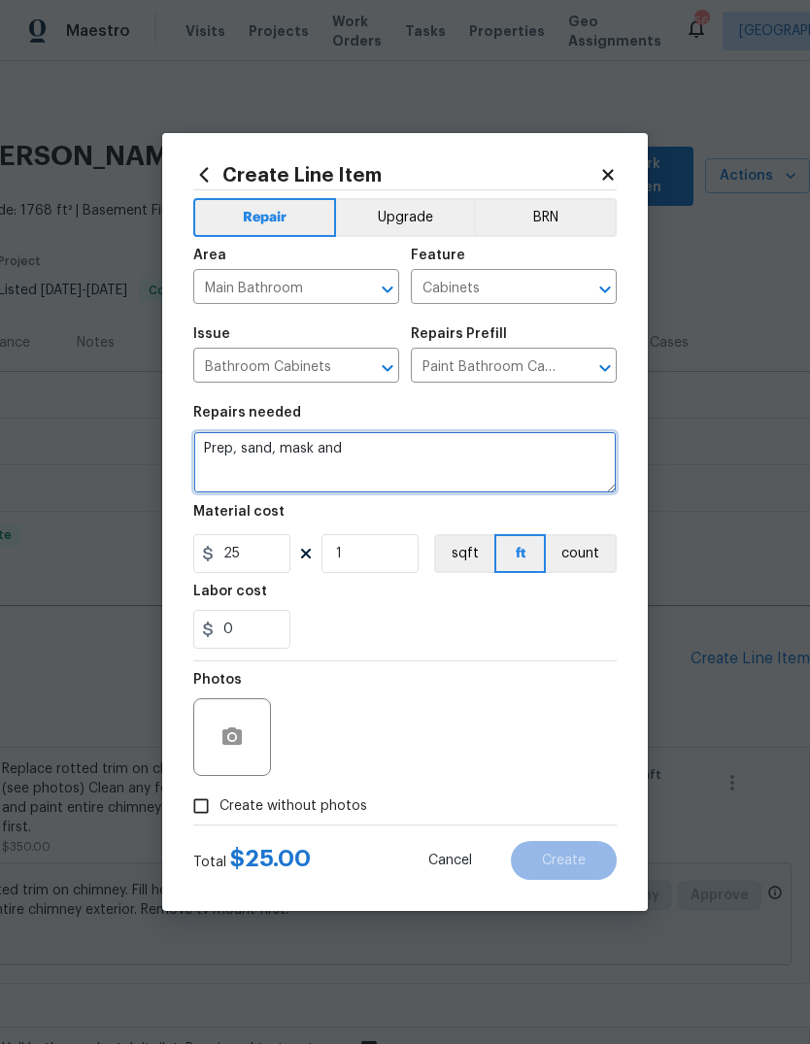
type textarea "Prep, sand,"
type textarea "Remove chips paint around main bathroom cabinet false front. Match paint and to…"
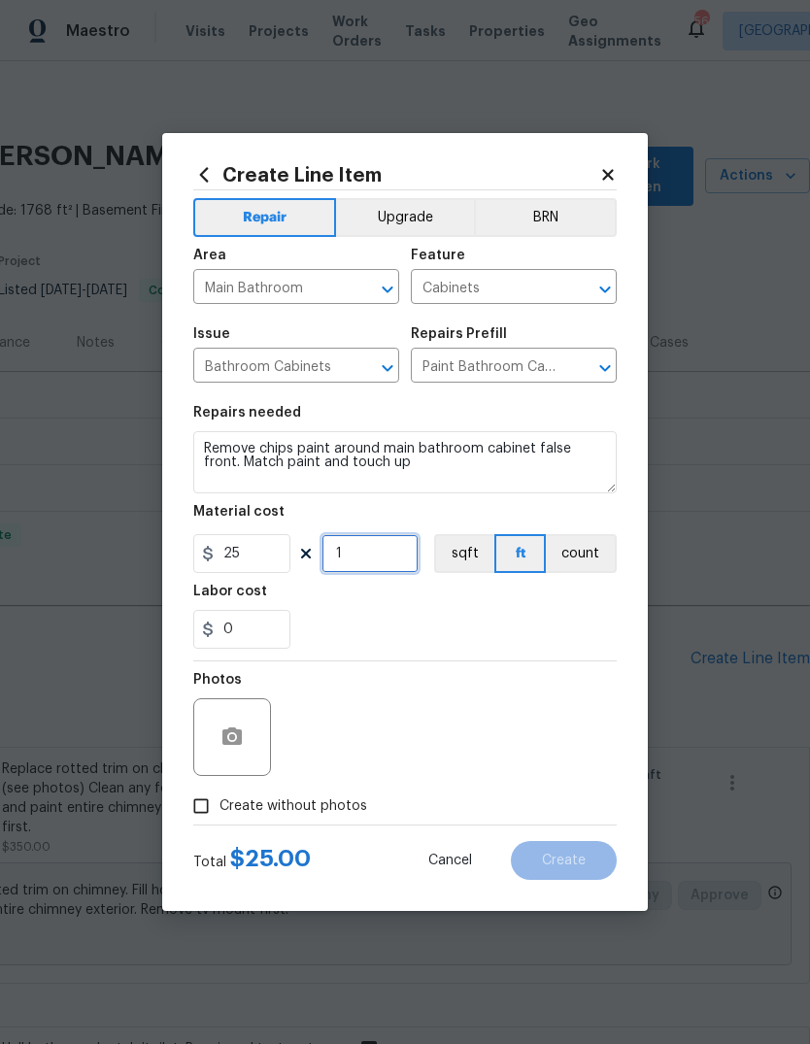
click at [356, 552] on input "1" at bounding box center [370, 553] width 97 height 39
type input "2"
click at [443, 610] on div "Labor cost" at bounding box center [405, 597] width 424 height 25
click at [231, 728] on icon "button" at bounding box center [232, 737] width 23 height 23
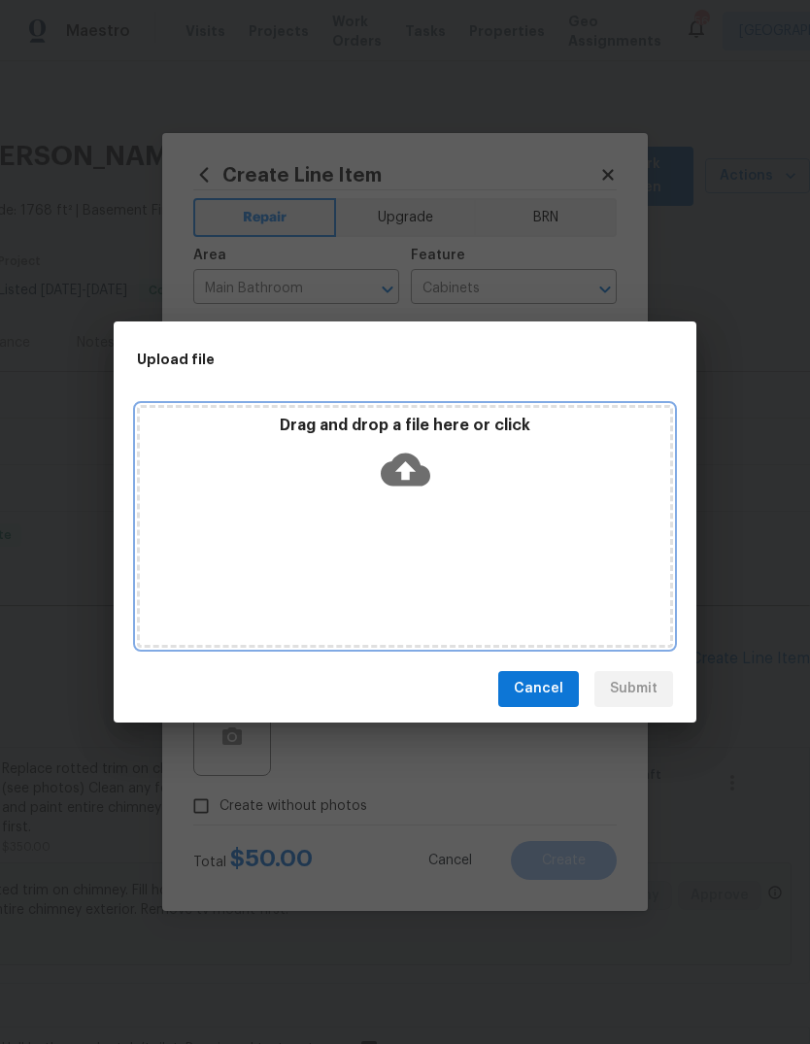
click at [407, 461] on icon at bounding box center [406, 469] width 50 height 33
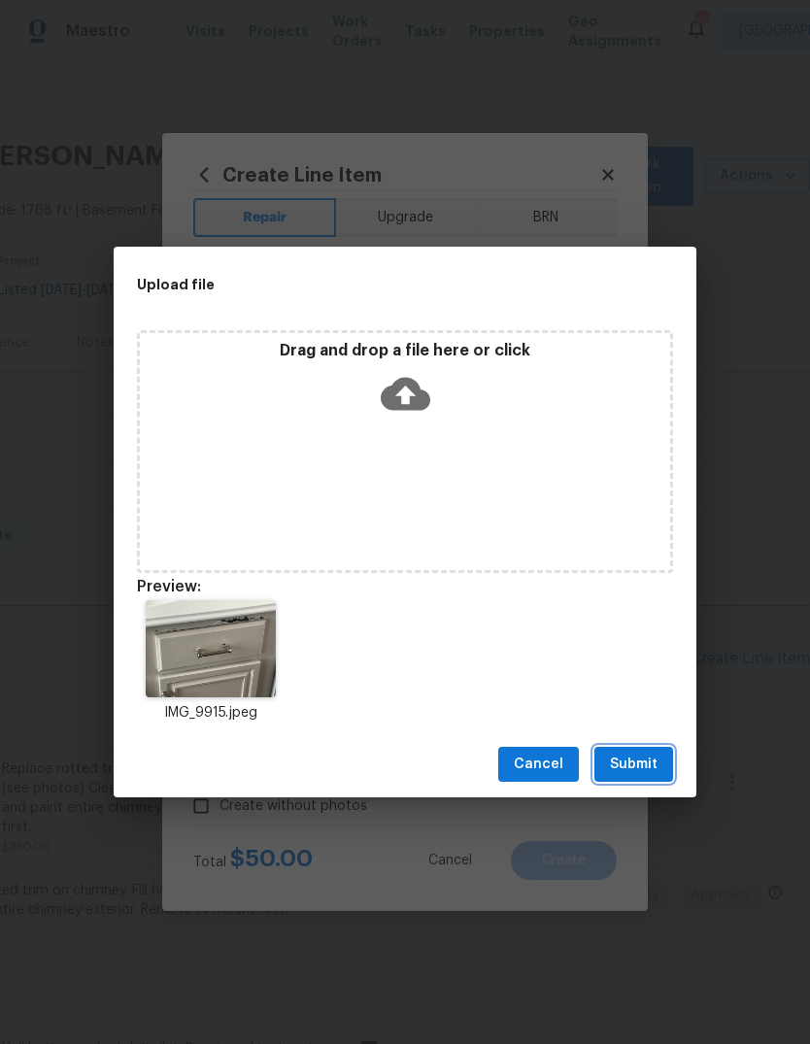
click at [634, 758] on span "Submit" at bounding box center [634, 765] width 48 height 24
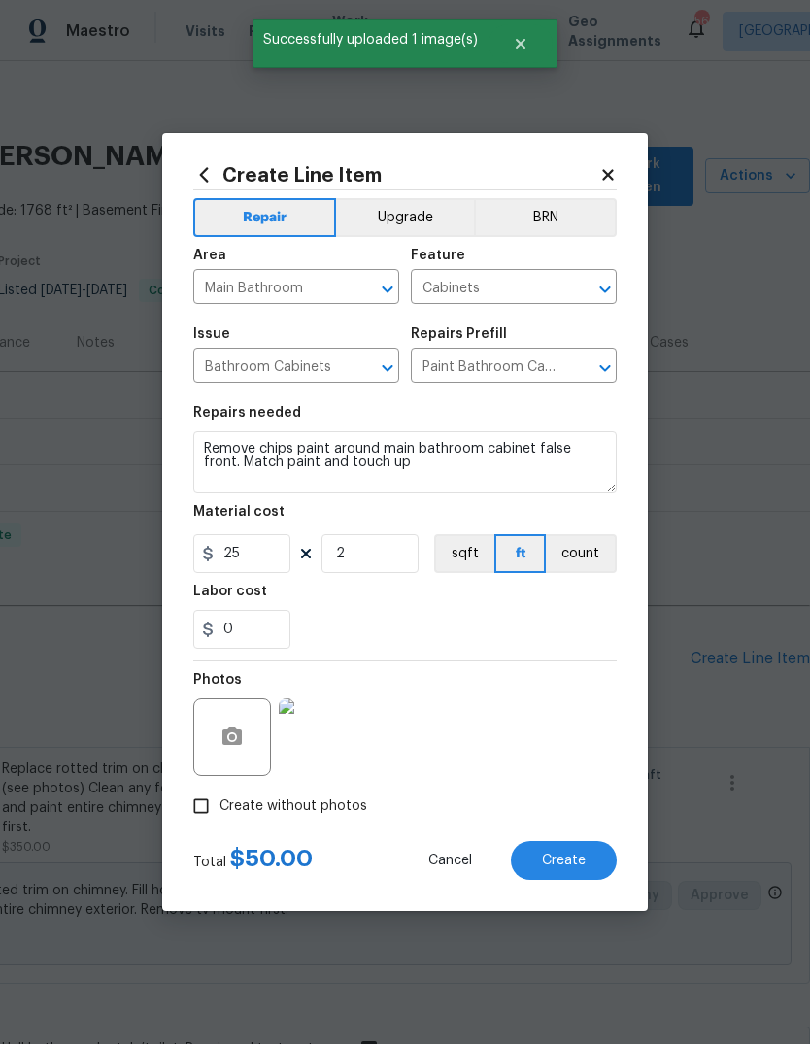
click at [569, 858] on span "Create" at bounding box center [564, 861] width 44 height 15
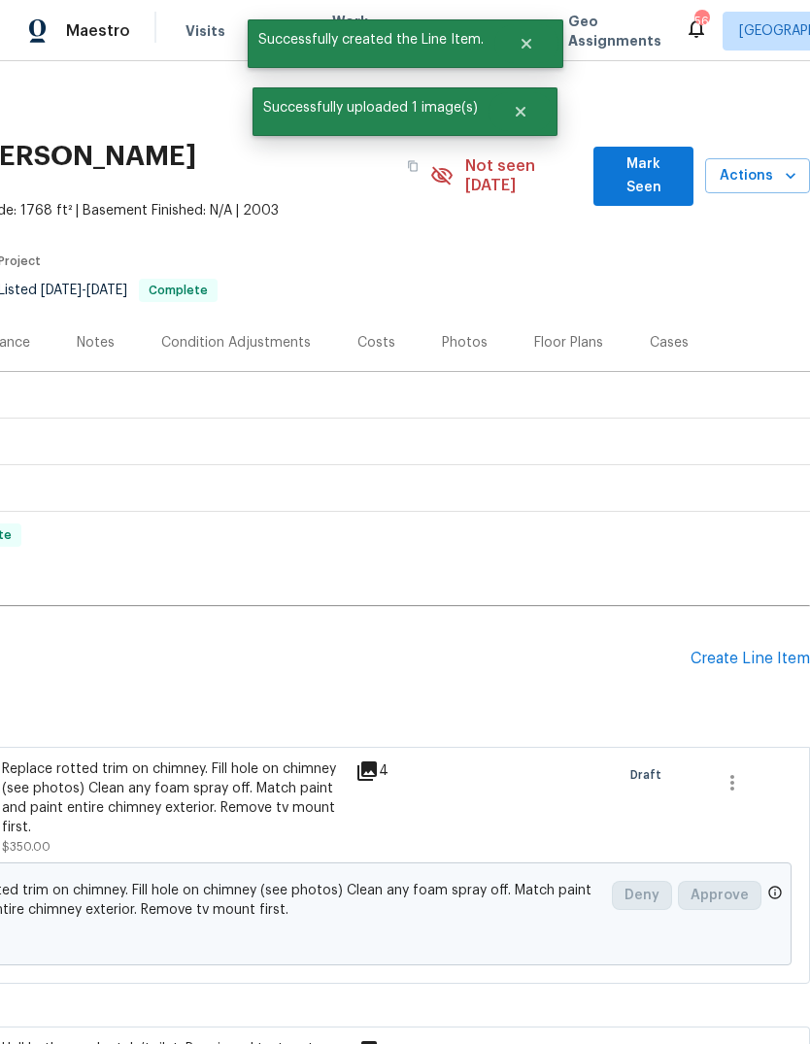
click at [714, 650] on div "Create Line Item" at bounding box center [750, 659] width 119 height 18
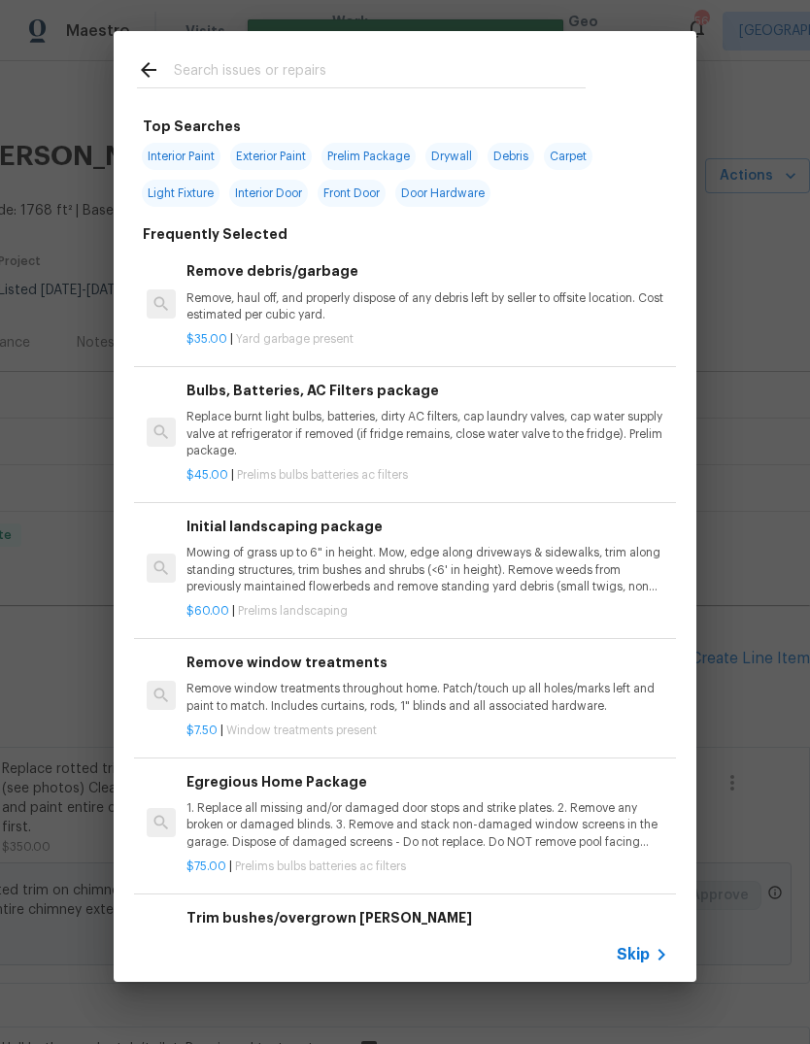
click at [367, 64] on input "text" at bounding box center [380, 72] width 412 height 29
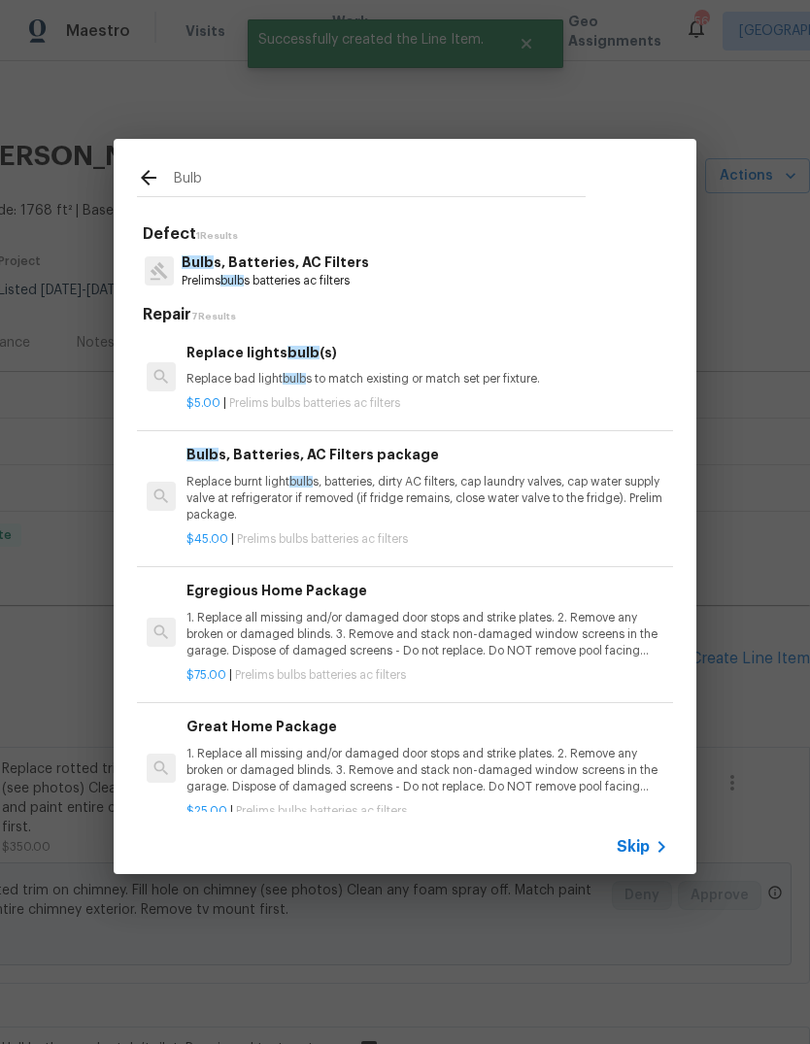
type input "Bulb"
click at [384, 260] on div "Bulb s, Batteries, AC Filters Prelims bulb s batteries ac filters" at bounding box center [405, 271] width 536 height 52
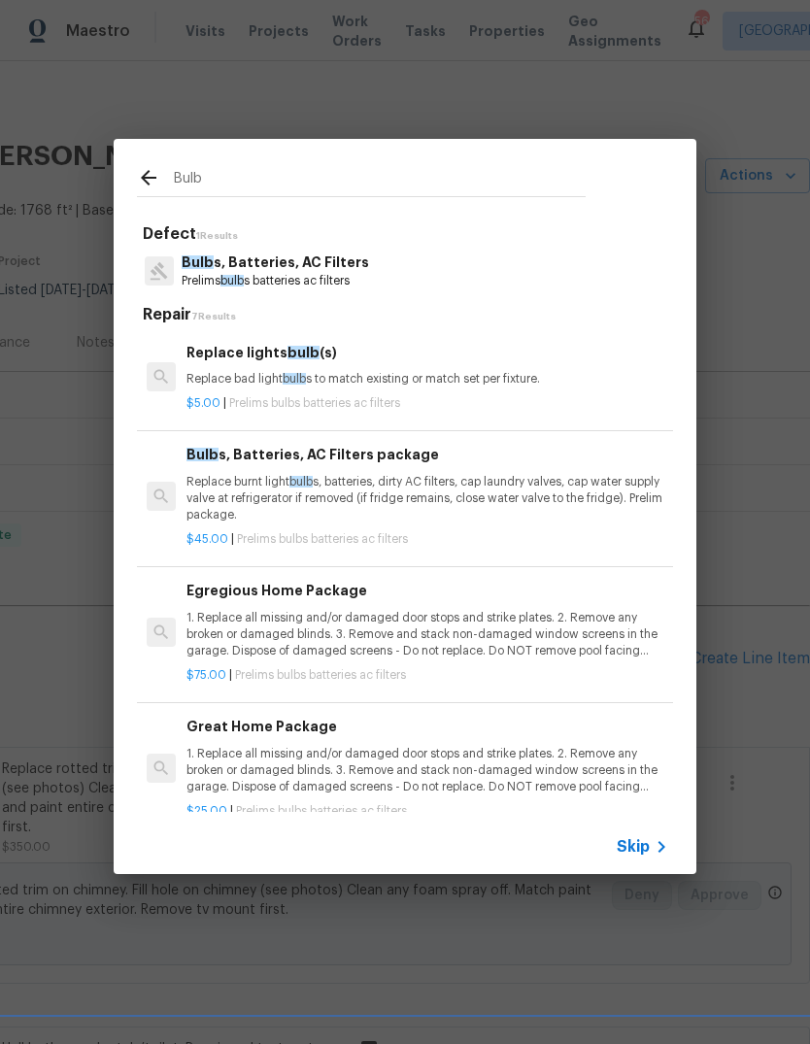
click at [342, 488] on p "Replace burnt light bulb s, batteries, dirty AC filters, cap laundry valves, ca…" at bounding box center [428, 499] width 482 height 50
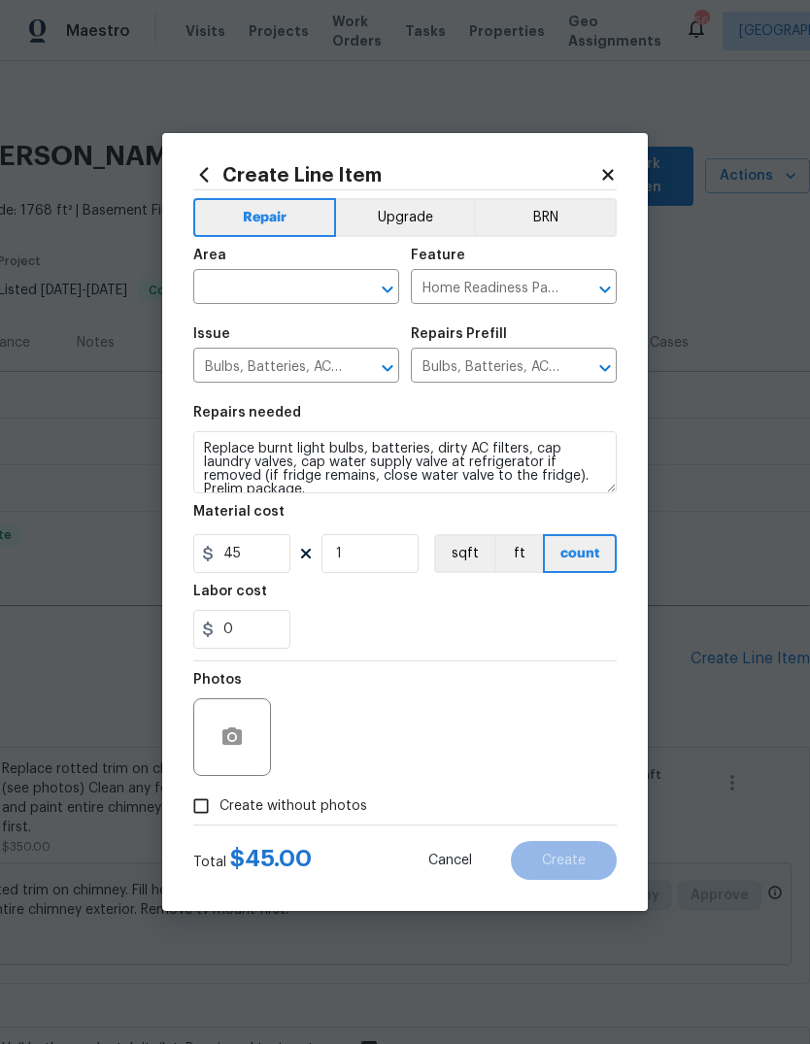
click at [291, 290] on input "text" at bounding box center [269, 289] width 152 height 30
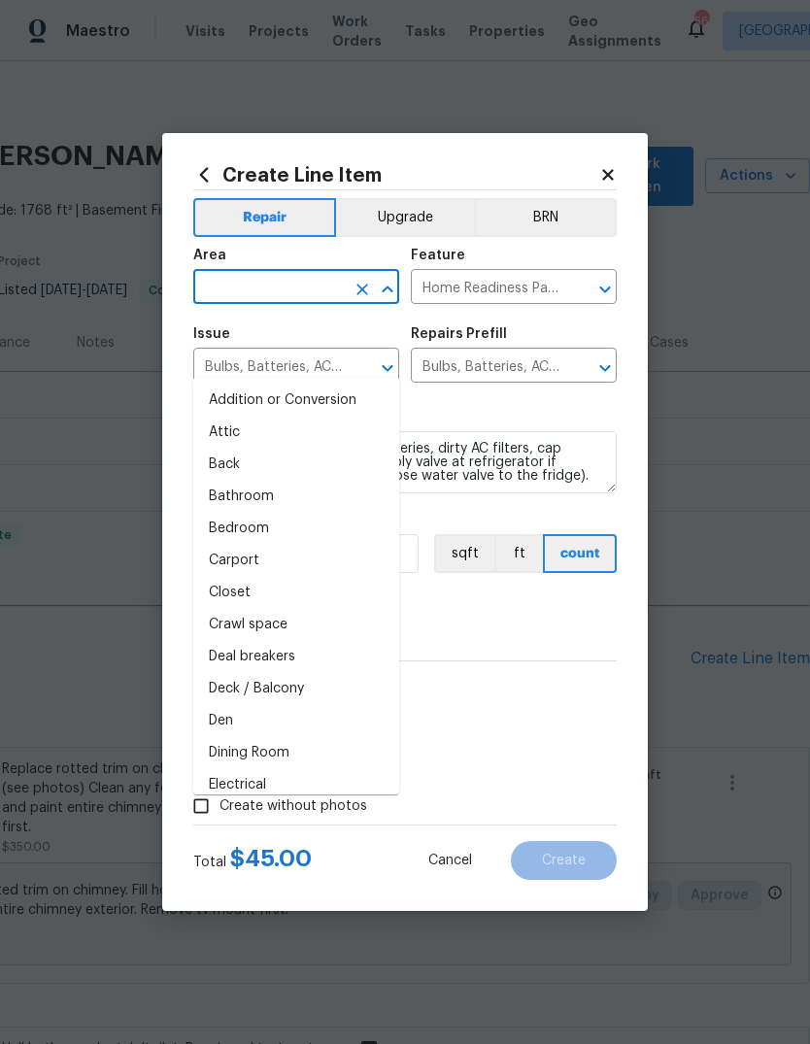
scroll to position [68, 0]
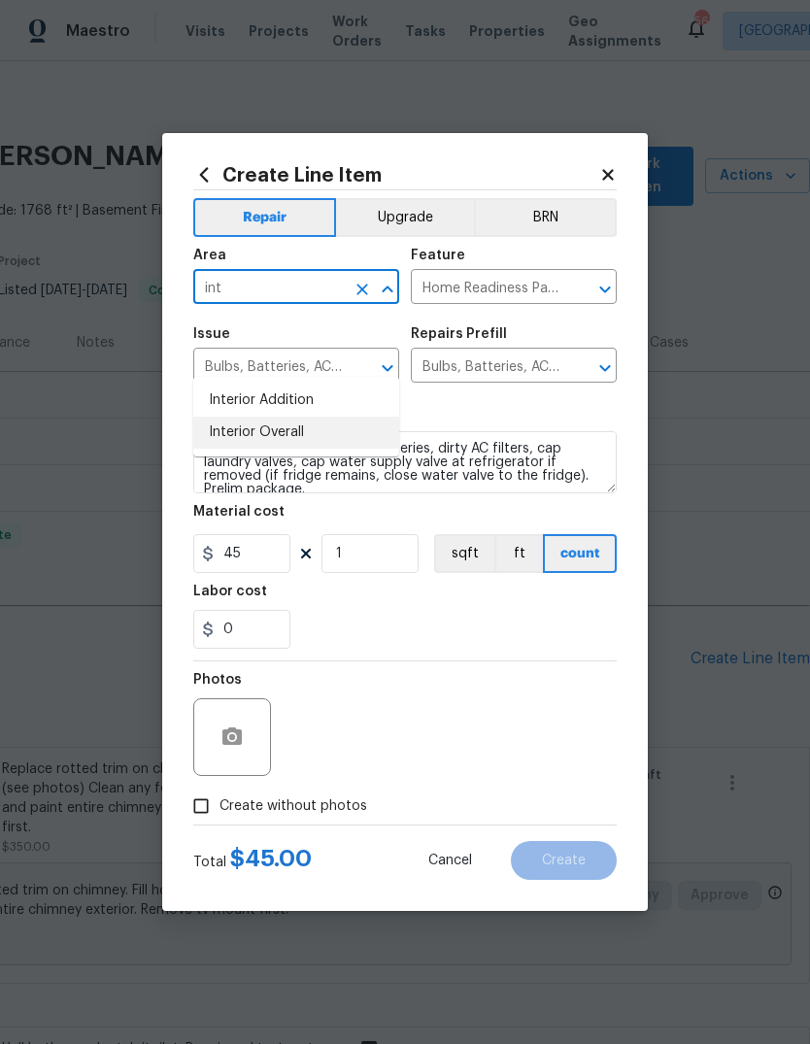
click at [326, 417] on li "Interior Overall" at bounding box center [296, 433] width 206 height 32
type input "Interior Overall"
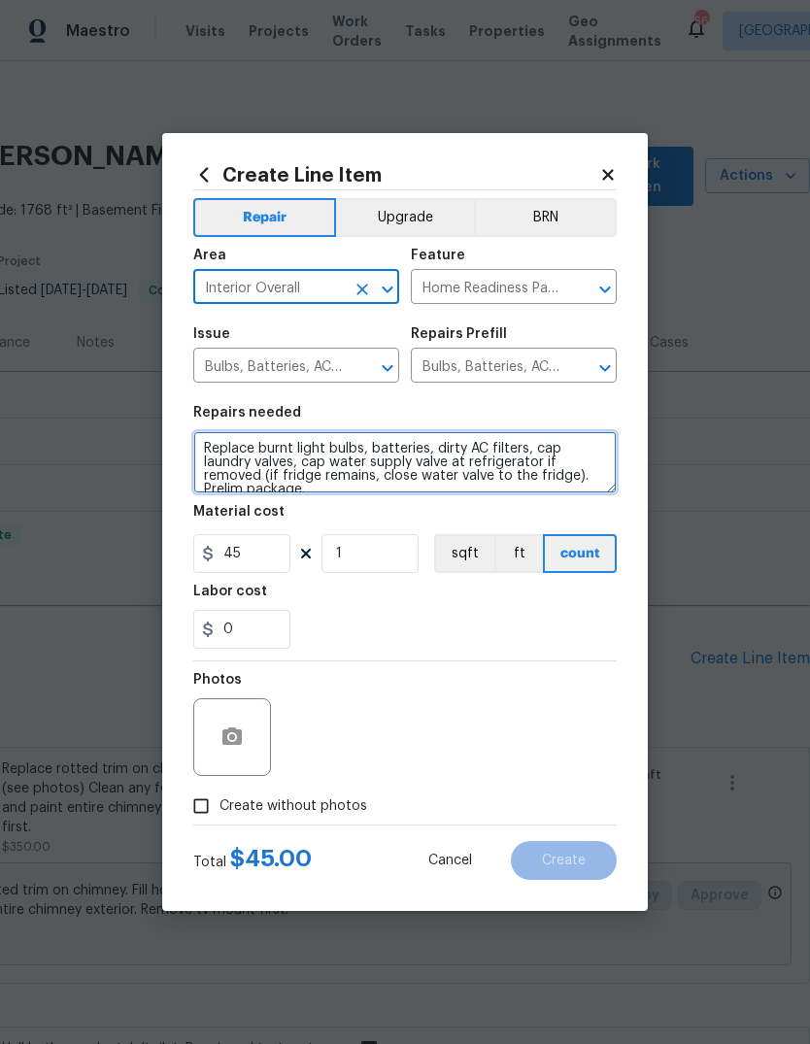
click at [197, 442] on textarea "Replace burnt light bulbs, batteries, dirty AC filters, cap laundry valves, cap…" at bounding box center [405, 462] width 424 height 62
click at [253, 447] on textarea "Replace burnt light bulbs, batteries, dirty AC filters, cap laundry valves, cap…" at bounding box center [405, 462] width 424 height 62
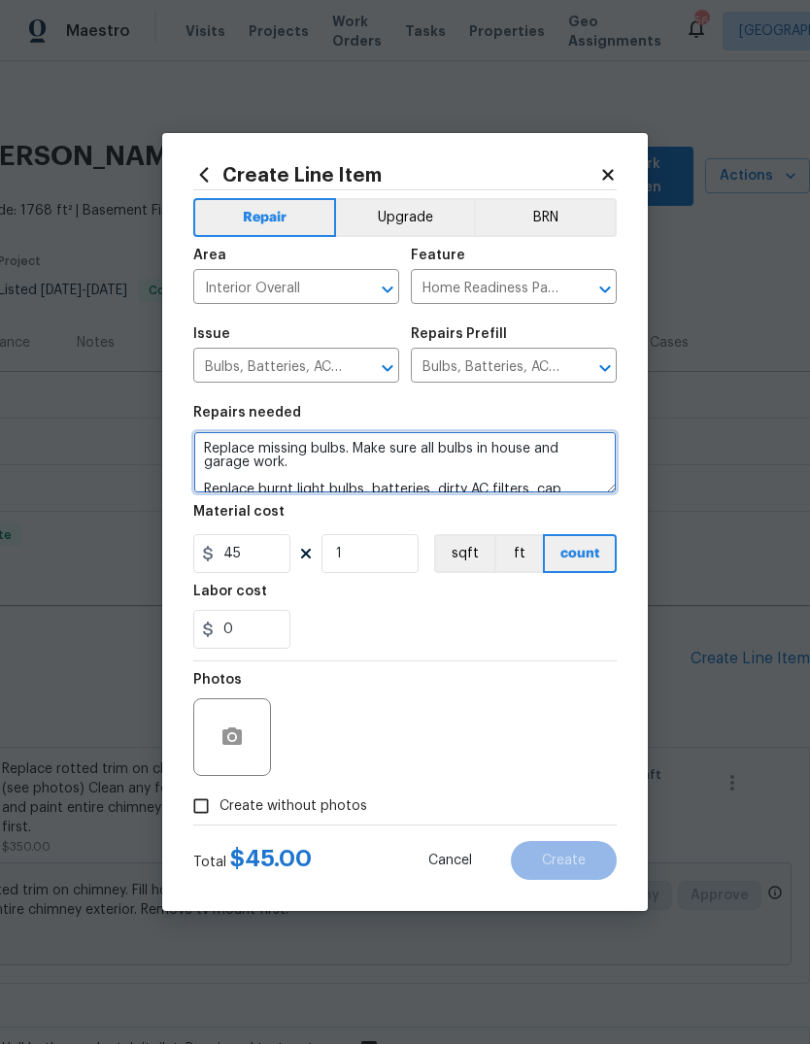
type textarea "Replace missing bulbs. Make sure all bulbs in house and garage work. Replace bu…"
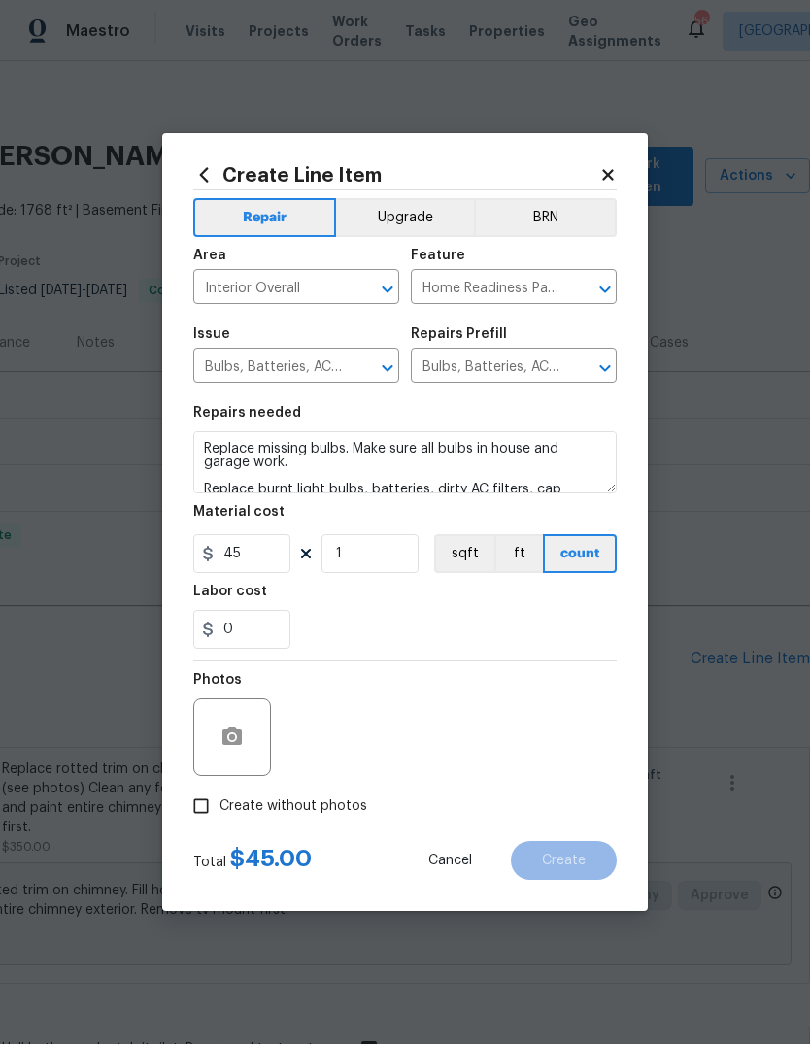
click at [538, 625] on div "0" at bounding box center [405, 629] width 424 height 39
click at [237, 733] on icon "button" at bounding box center [231, 736] width 19 height 17
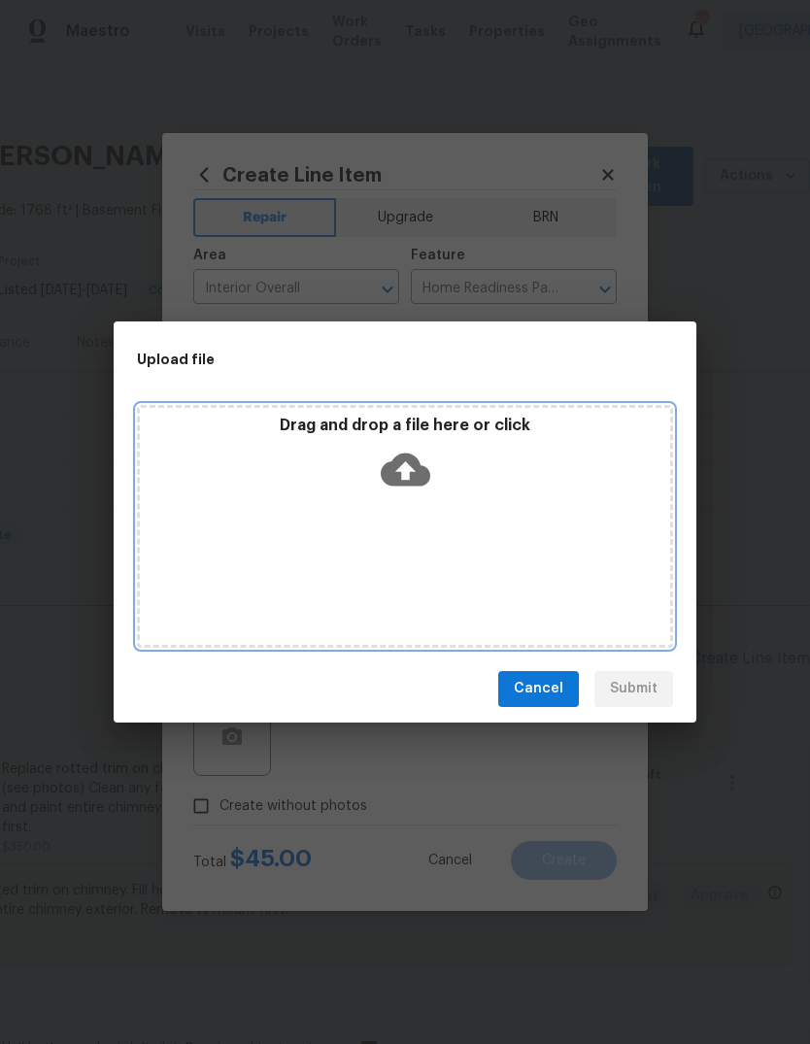
click at [402, 460] on icon at bounding box center [406, 469] width 50 height 33
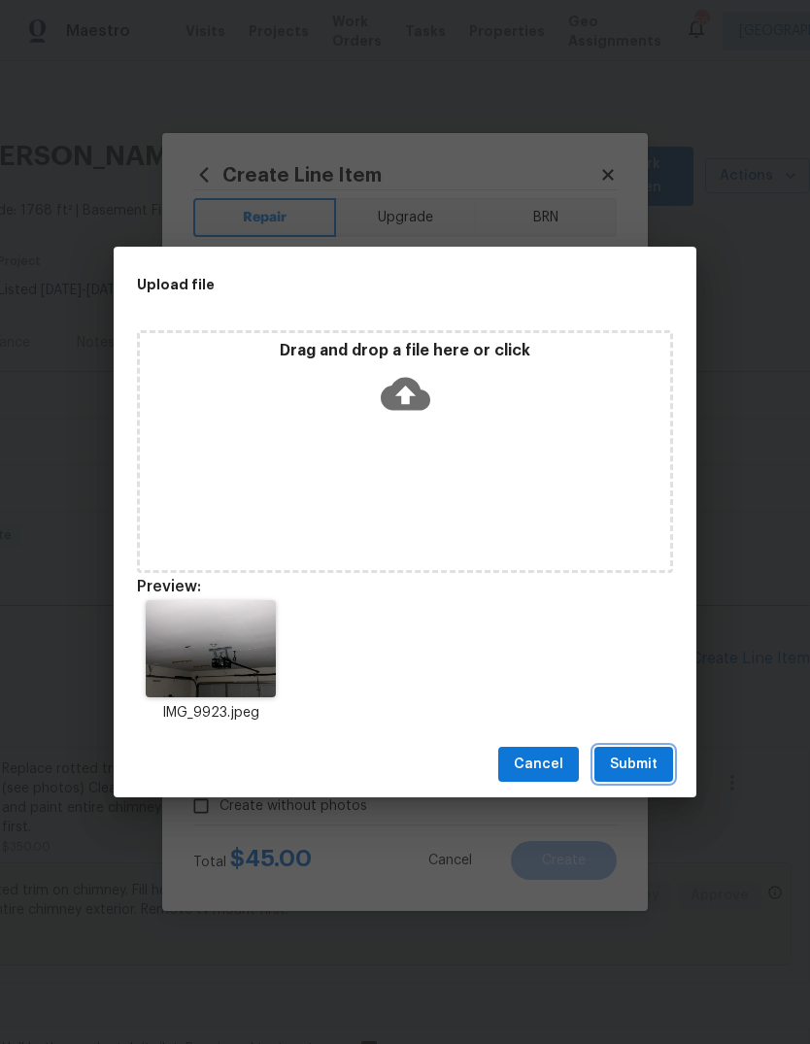
click at [648, 765] on span "Submit" at bounding box center [634, 765] width 48 height 24
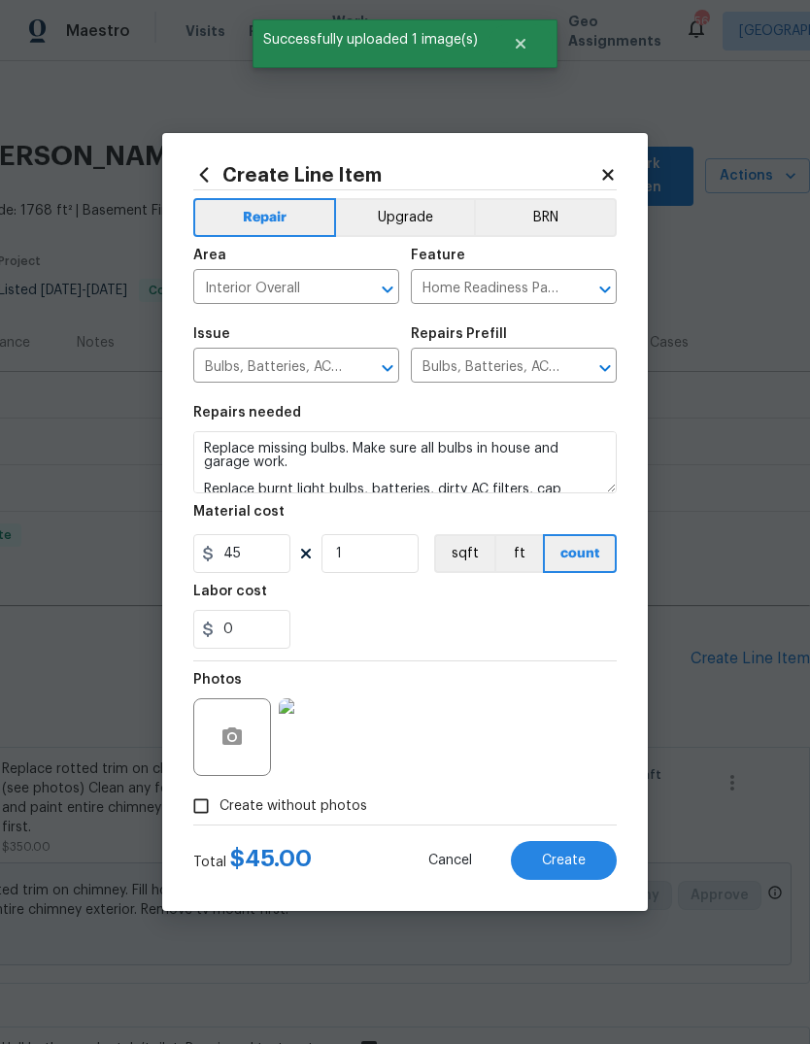
click at [586, 864] on button "Create" at bounding box center [564, 860] width 106 height 39
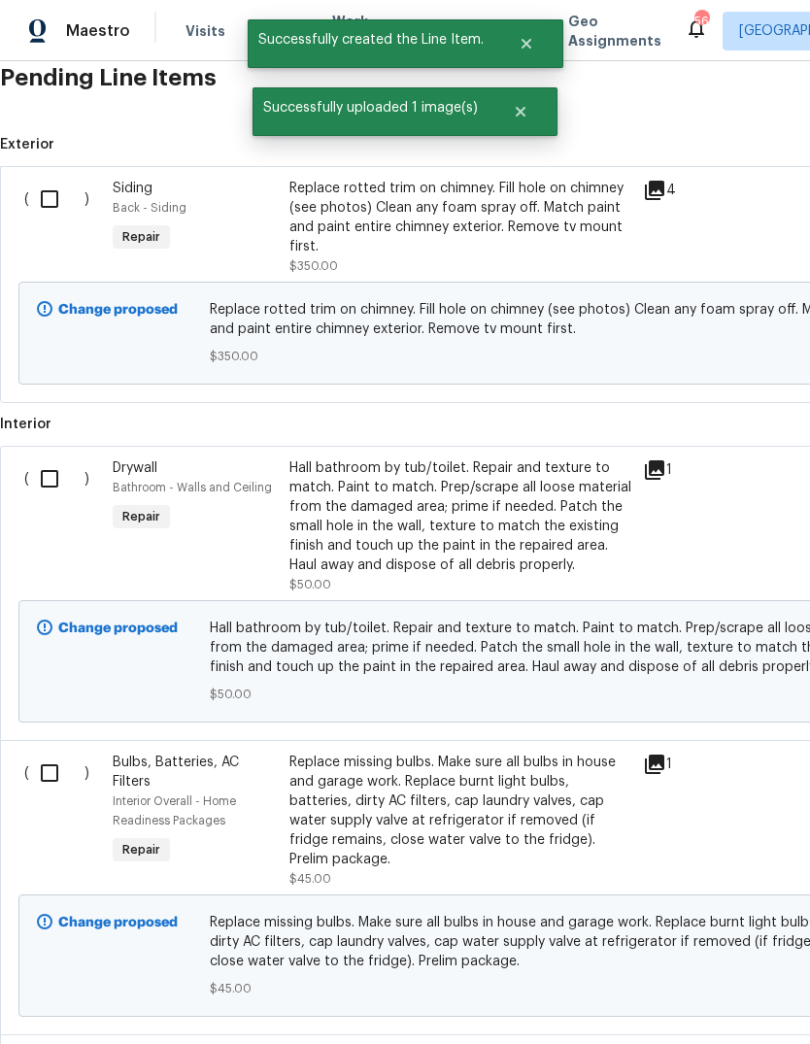
scroll to position [581, 0]
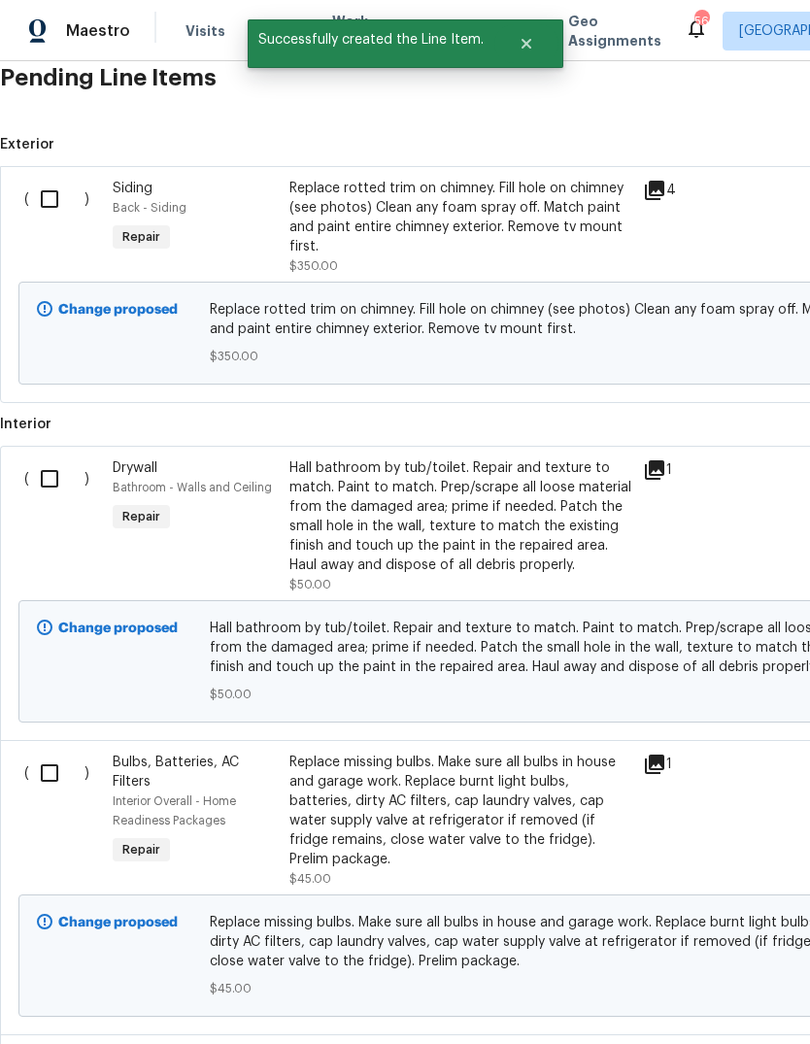
click at [60, 179] on input "checkbox" at bounding box center [56, 199] width 55 height 41
checkbox input "true"
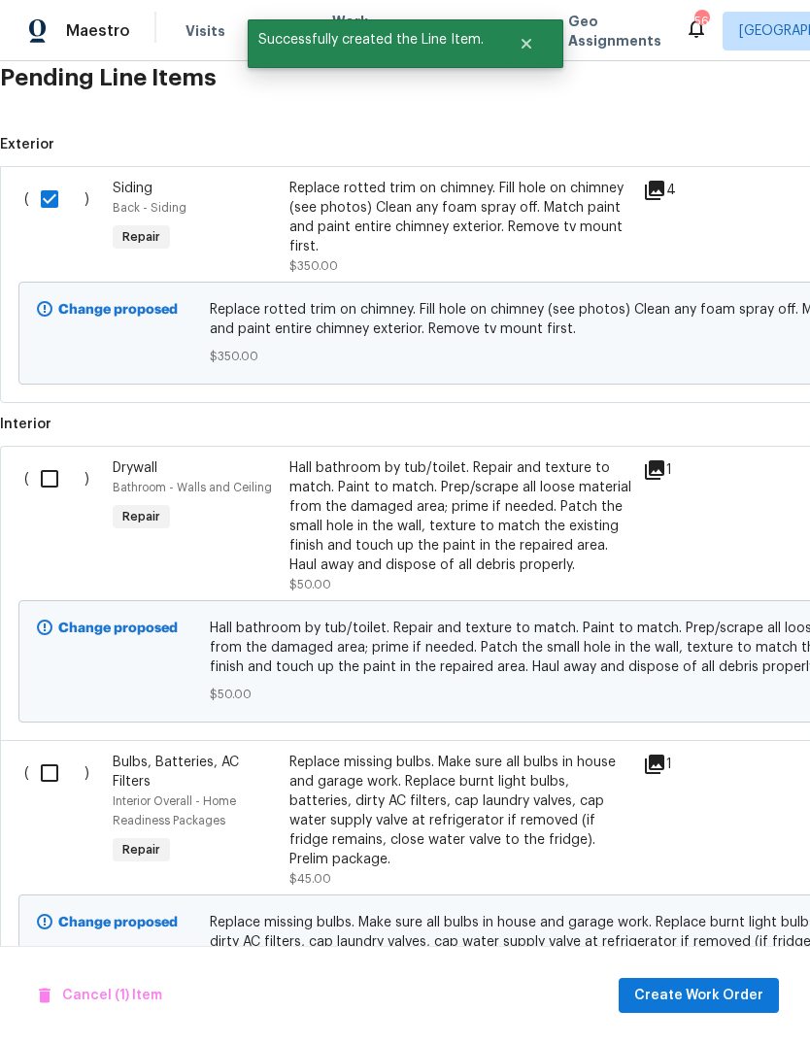
click at [54, 459] on input "checkbox" at bounding box center [56, 479] width 55 height 41
checkbox input "true"
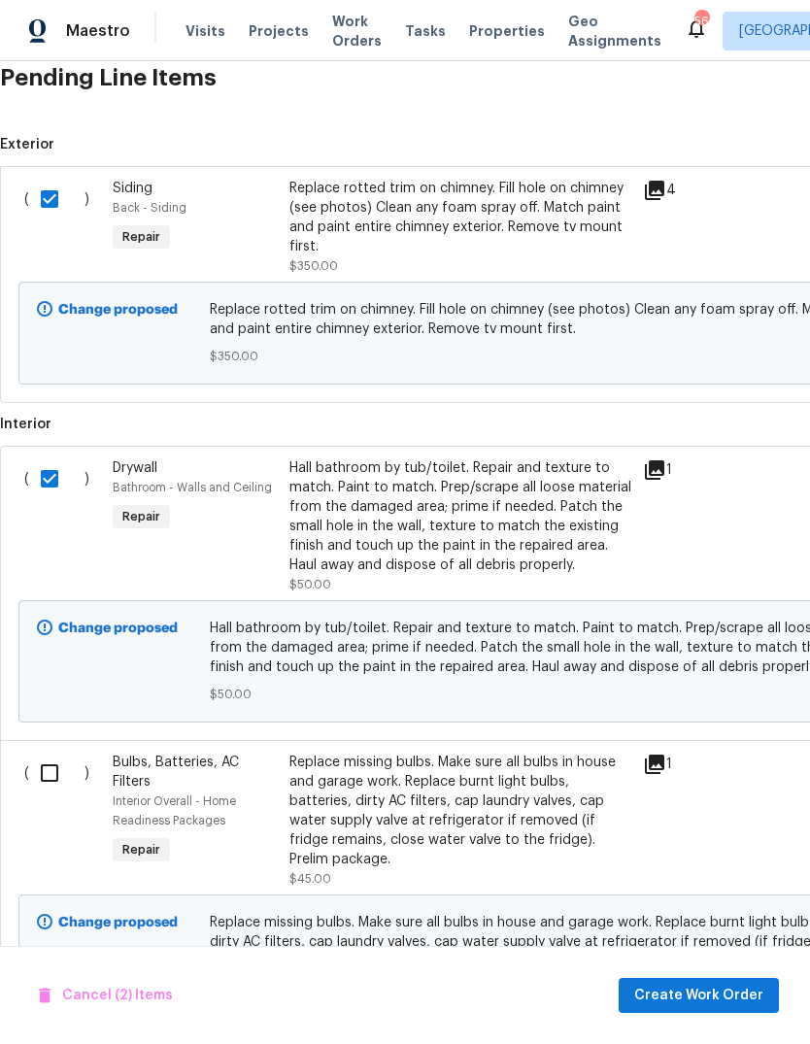
click at [53, 753] on input "checkbox" at bounding box center [56, 773] width 55 height 41
checkbox input "true"
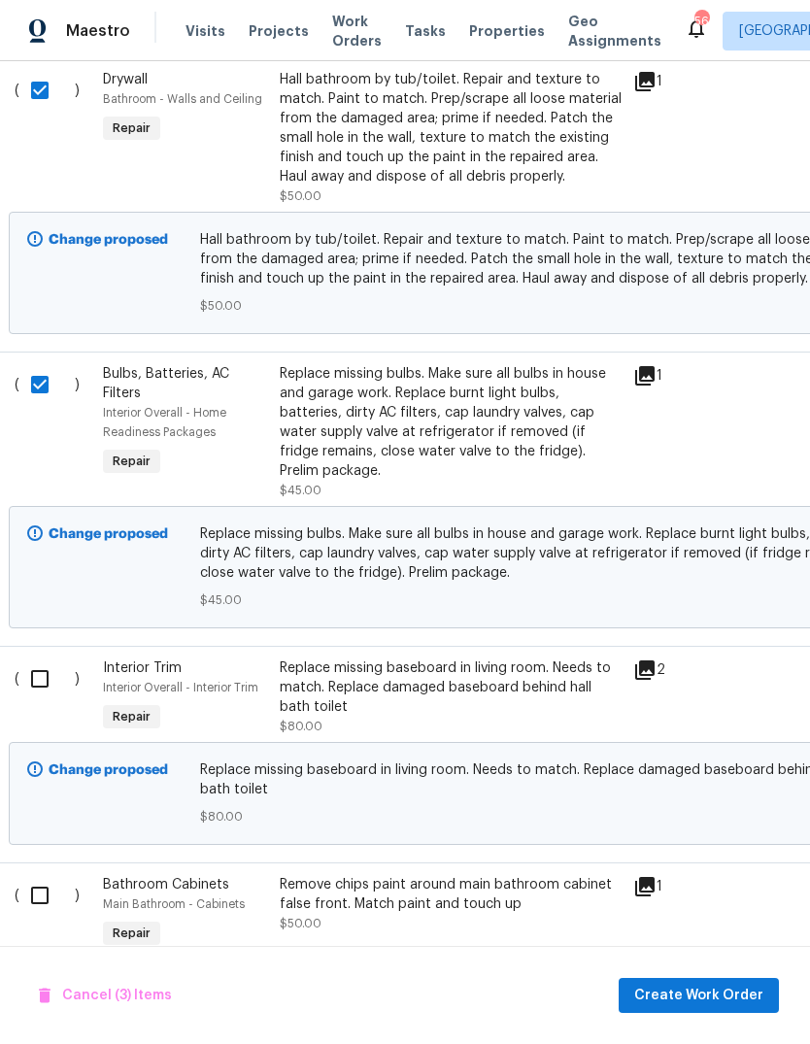
scroll to position [973, 11]
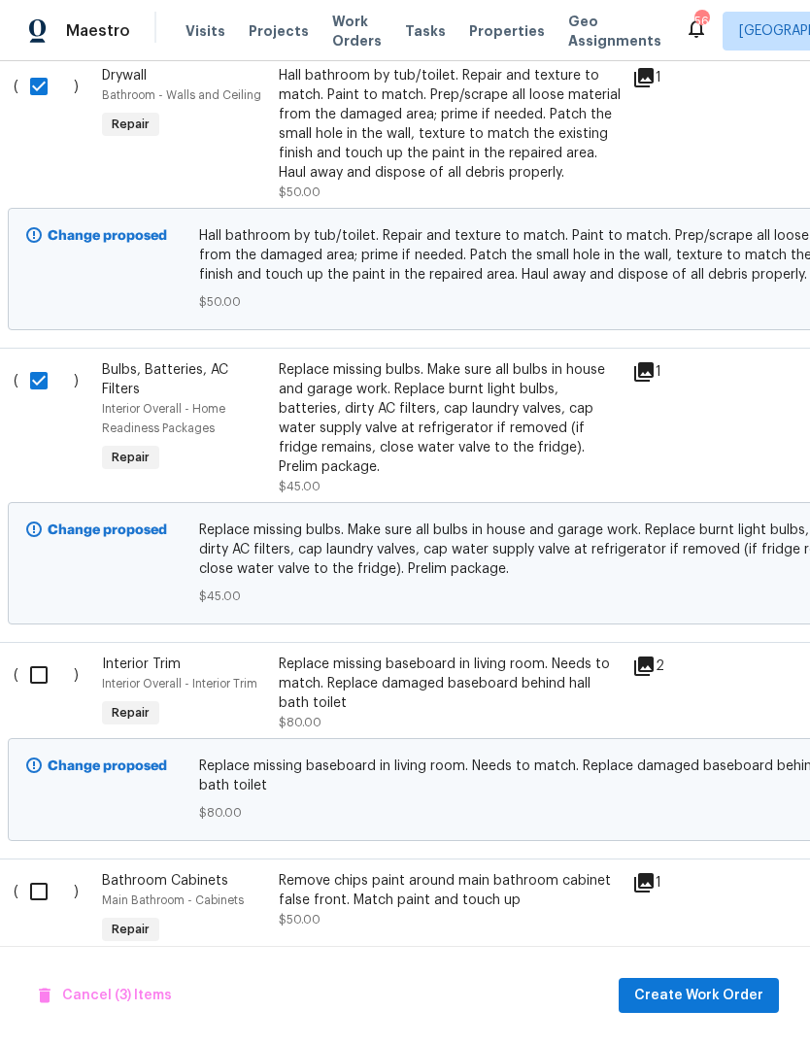
click at [40, 655] on input "checkbox" at bounding box center [45, 675] width 55 height 41
checkbox input "true"
click at [42, 871] on input "checkbox" at bounding box center [45, 891] width 55 height 41
checkbox input "true"
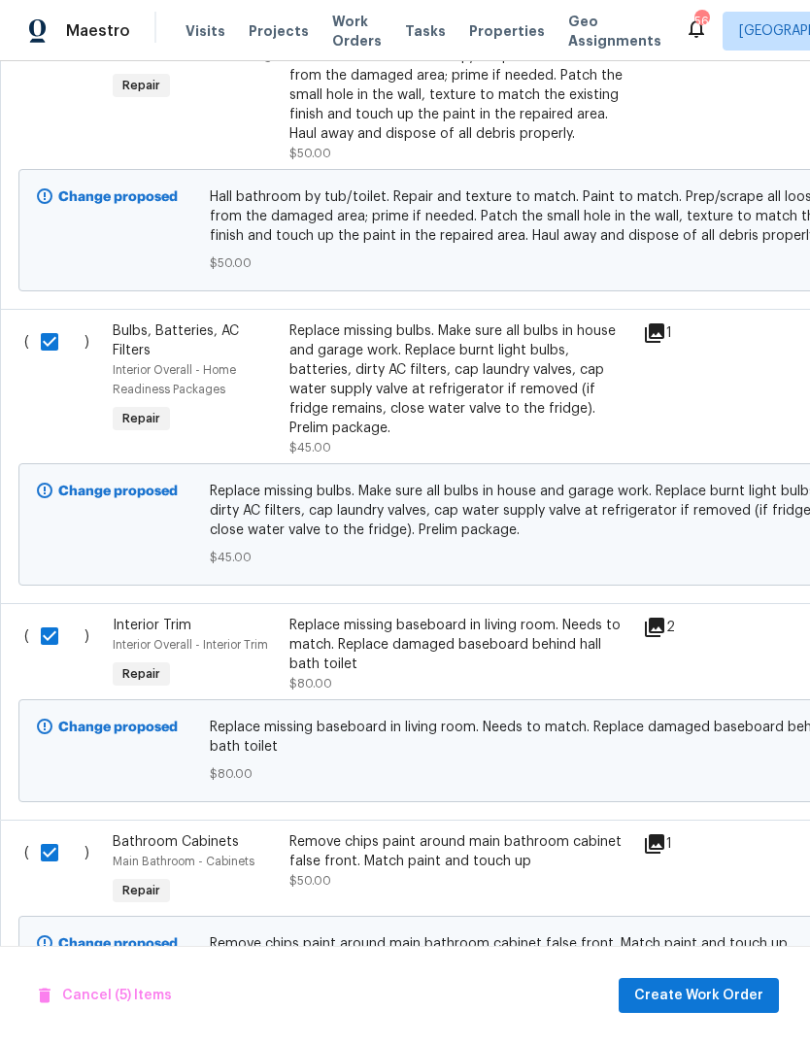
scroll to position [1011, 0]
click at [672, 998] on span "Create Work Order" at bounding box center [698, 996] width 129 height 24
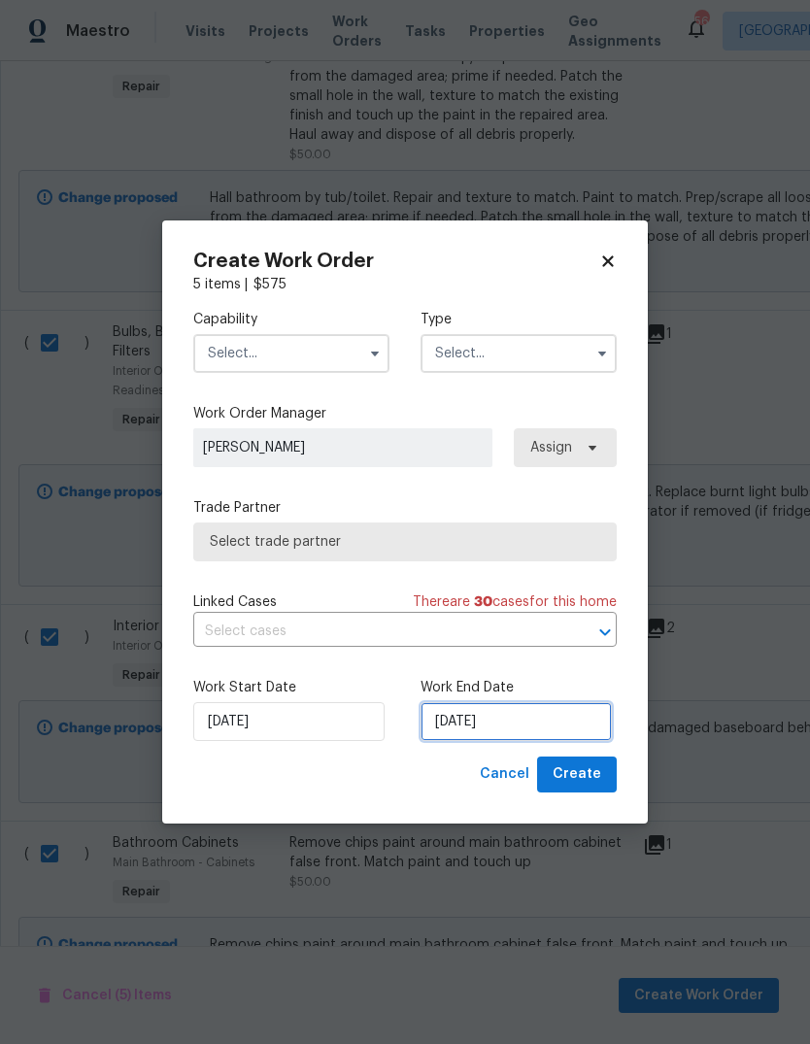
click at [535, 715] on input "[DATE]" at bounding box center [516, 721] width 191 height 39
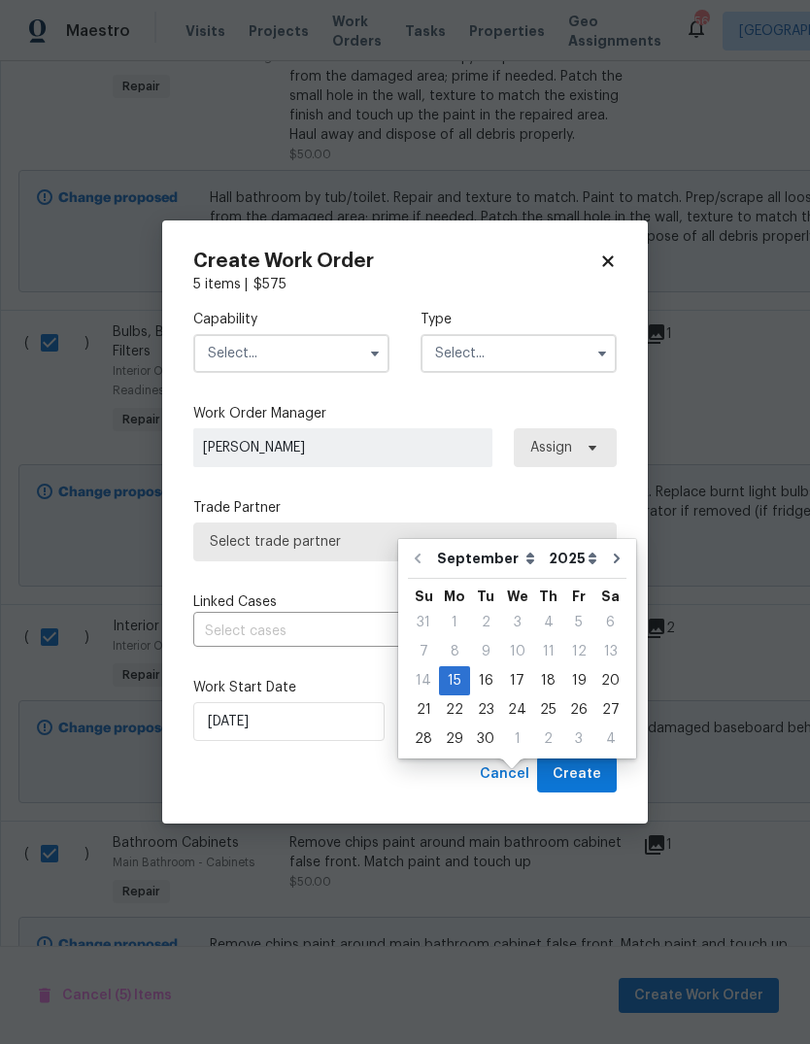
scroll to position [73, 0]
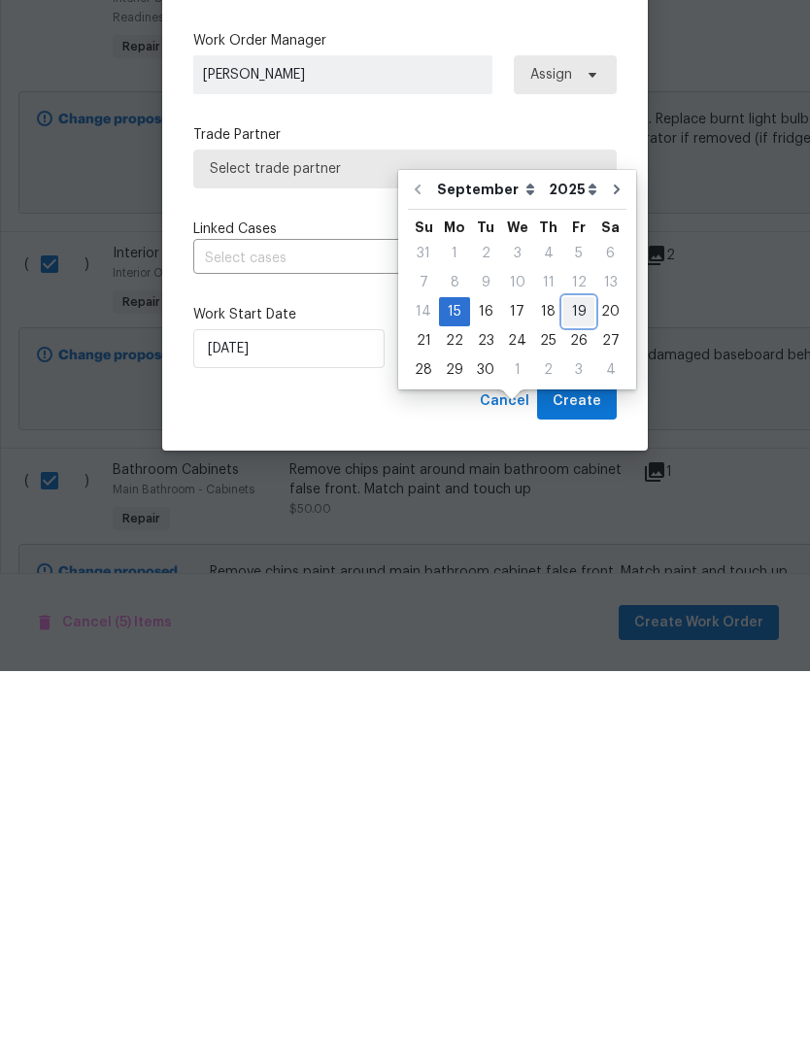
click at [575, 671] on div "19" at bounding box center [578, 684] width 31 height 27
type input "[DATE]"
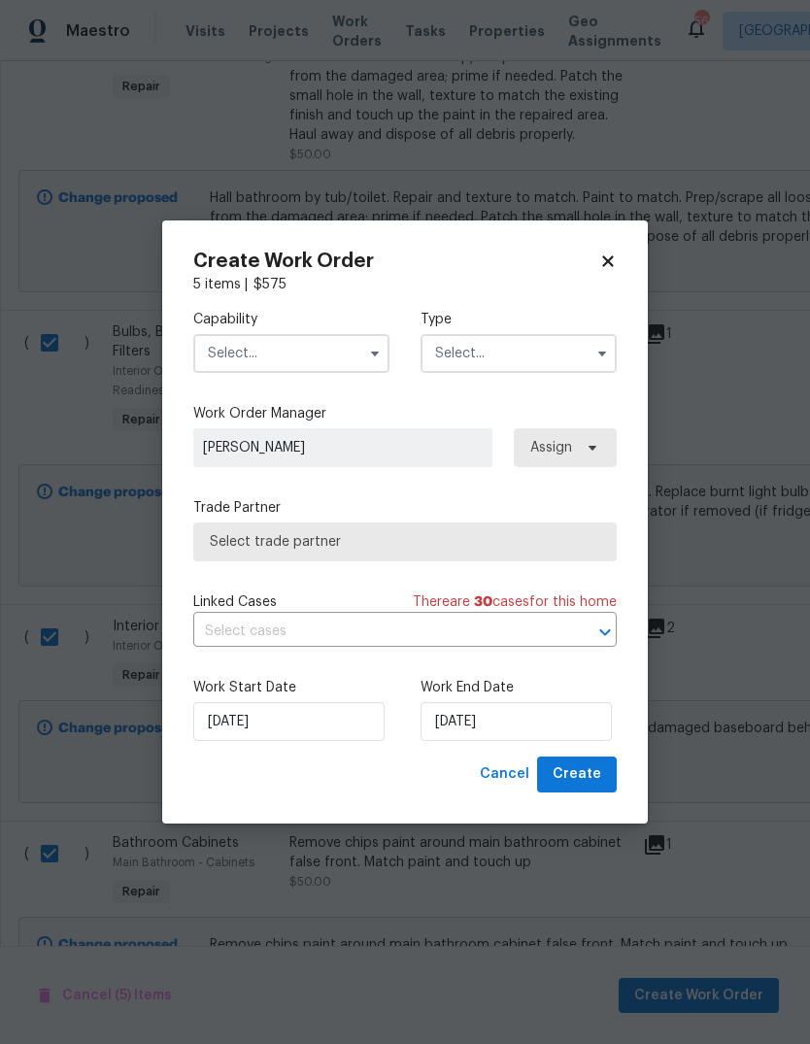
click at [500, 538] on span "Select trade partner" at bounding box center [405, 541] width 391 height 19
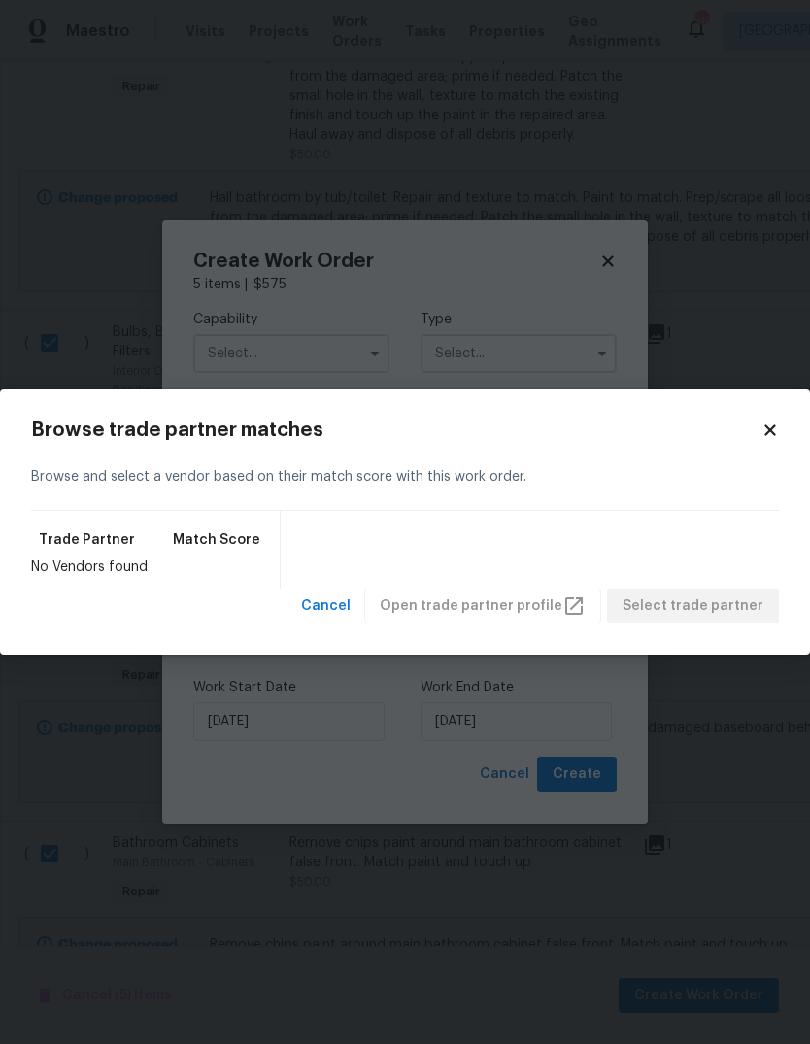
click at [767, 435] on icon at bounding box center [770, 430] width 11 height 11
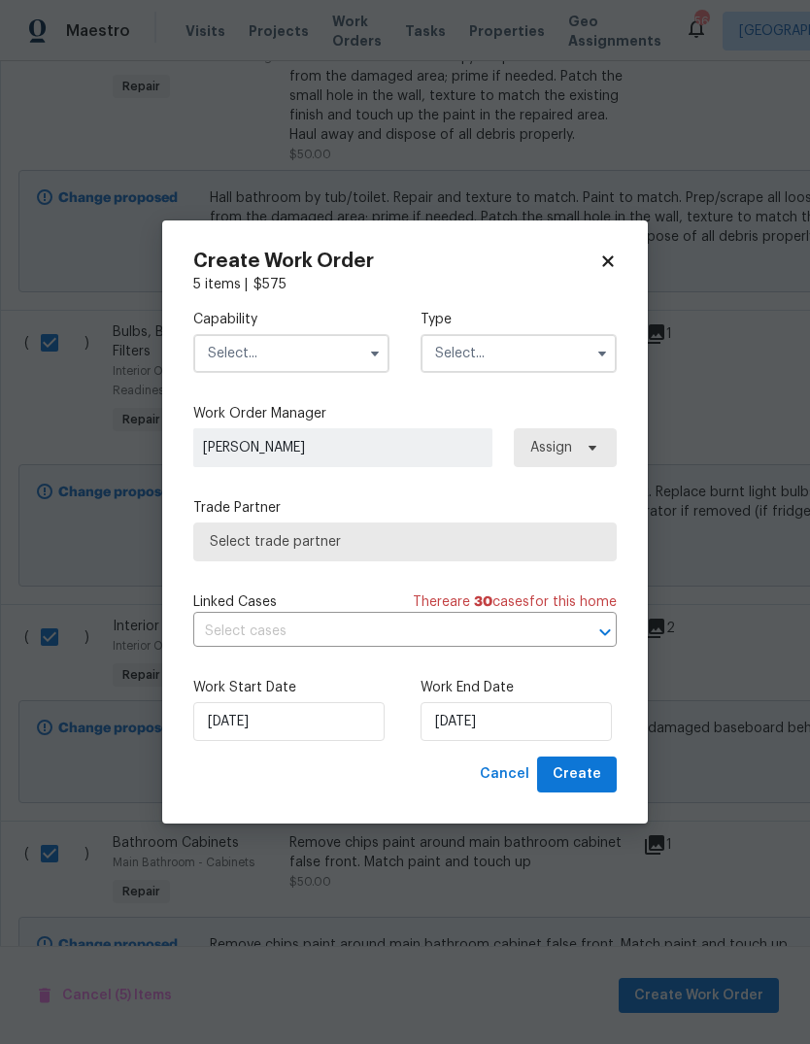
click at [364, 336] on input "text" at bounding box center [291, 353] width 196 height 39
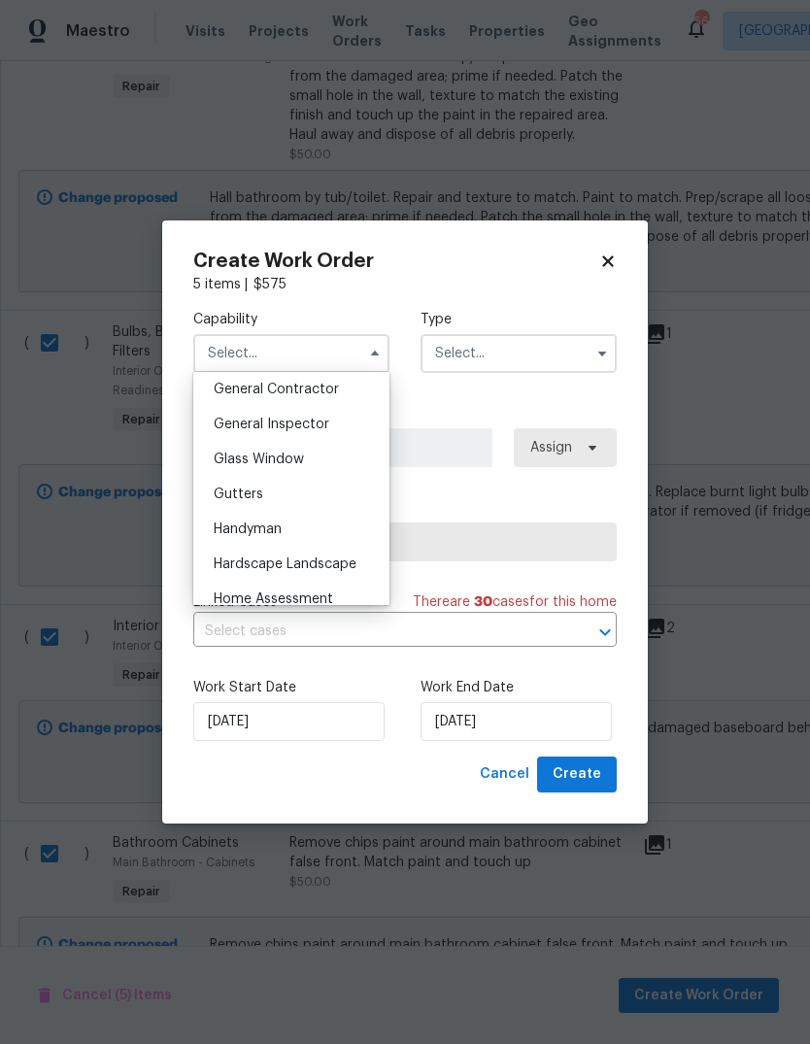
scroll to position [964, 0]
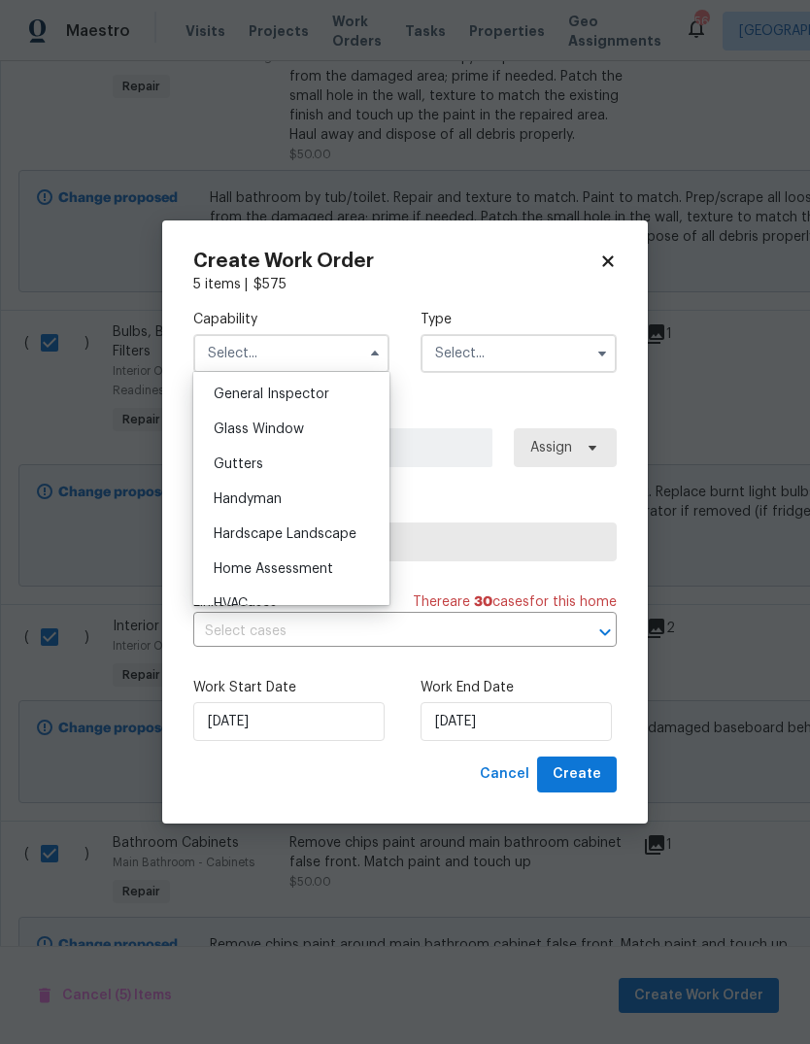
click at [316, 495] on div "Handyman" at bounding box center [291, 499] width 187 height 35
type input "Handyman"
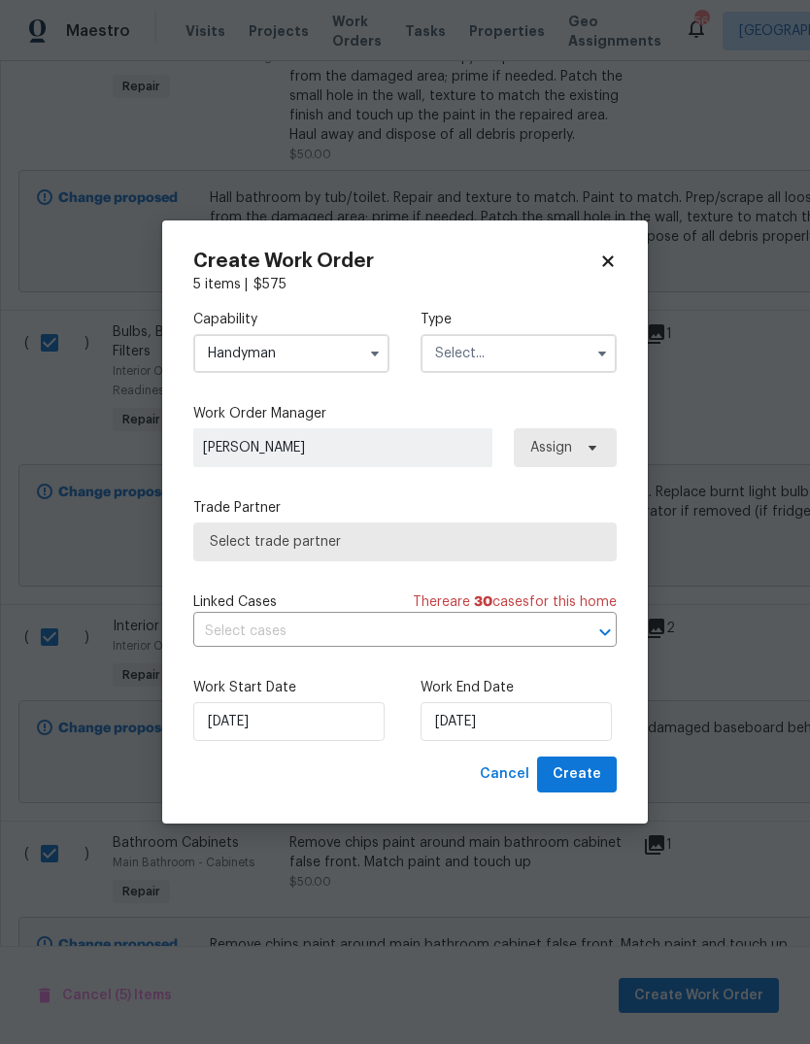
click at [564, 352] on input "text" at bounding box center [519, 353] width 196 height 39
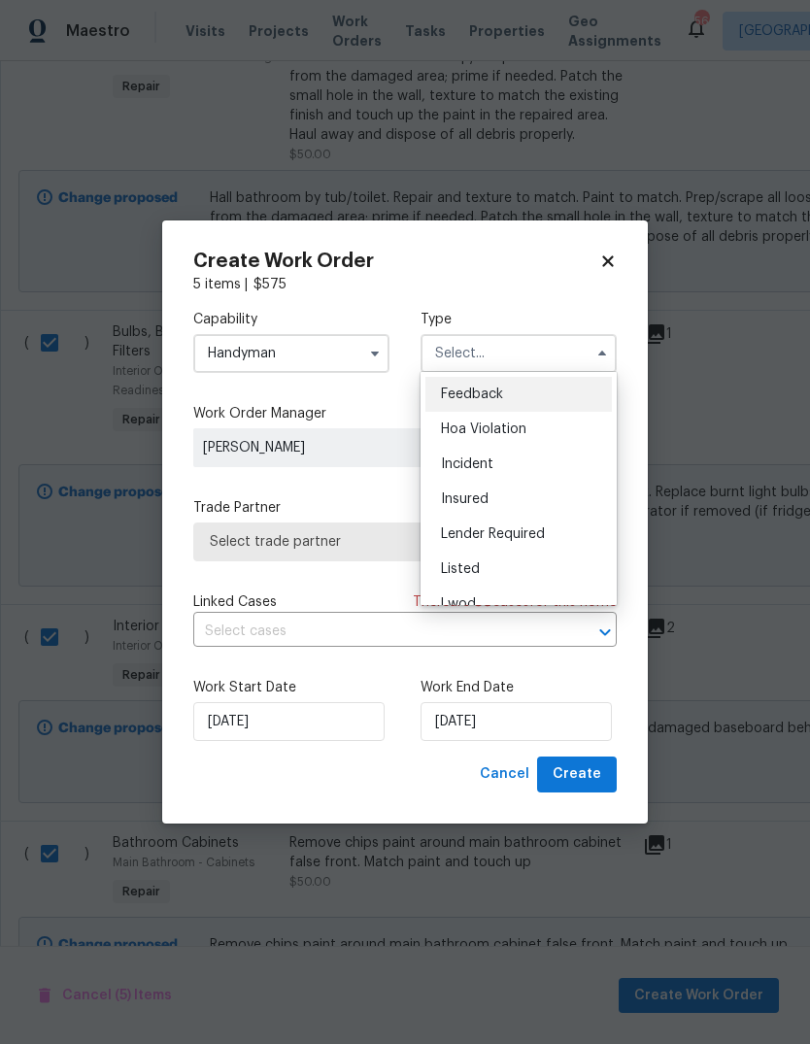
click at [506, 566] on div "Listed" at bounding box center [519, 569] width 187 height 35
type input "Listed"
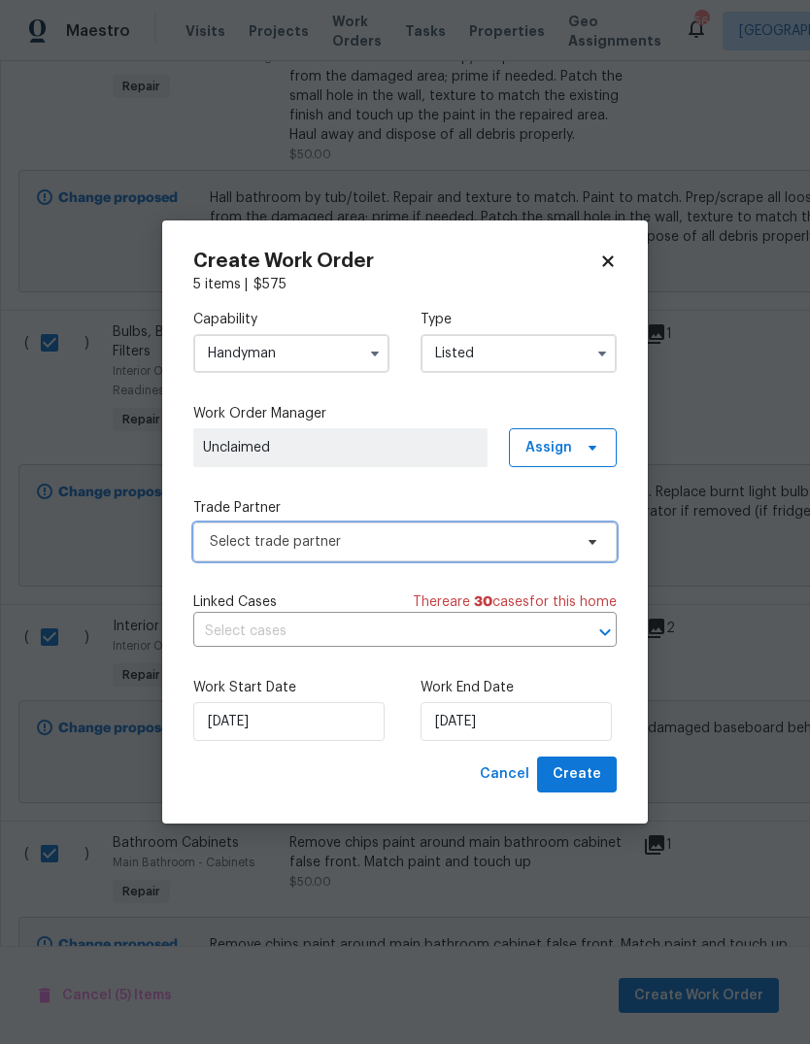
click at [582, 525] on span "Select trade partner" at bounding box center [405, 542] width 424 height 39
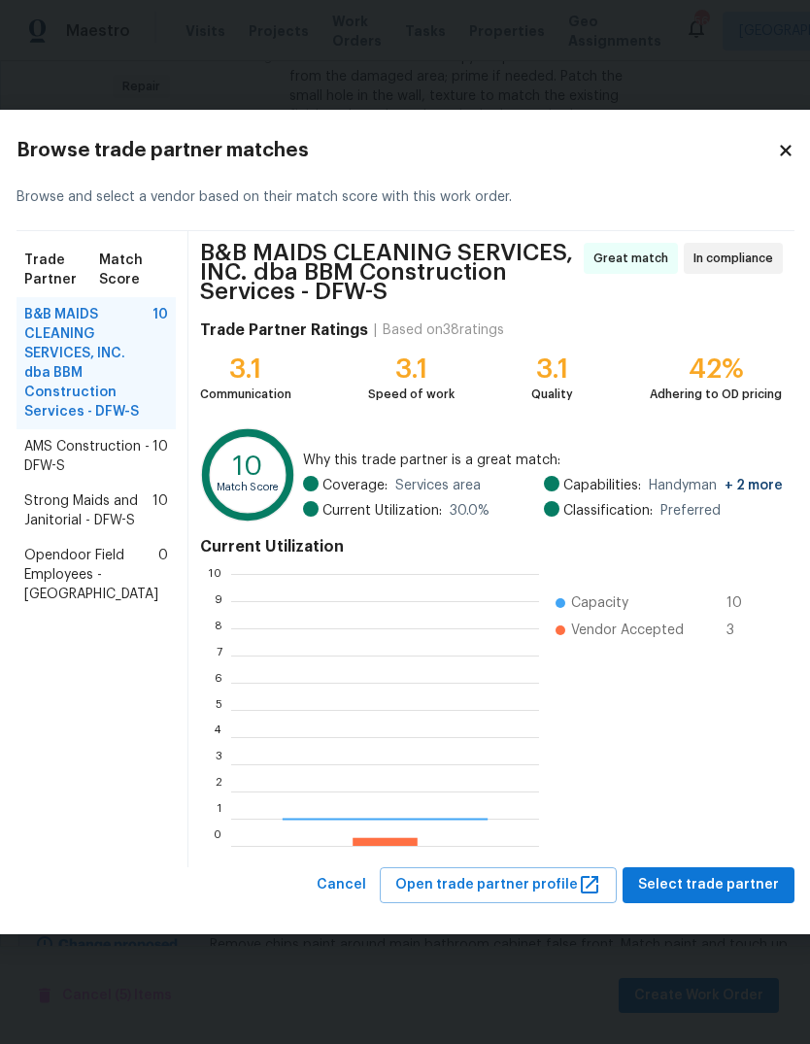
scroll to position [272, 308]
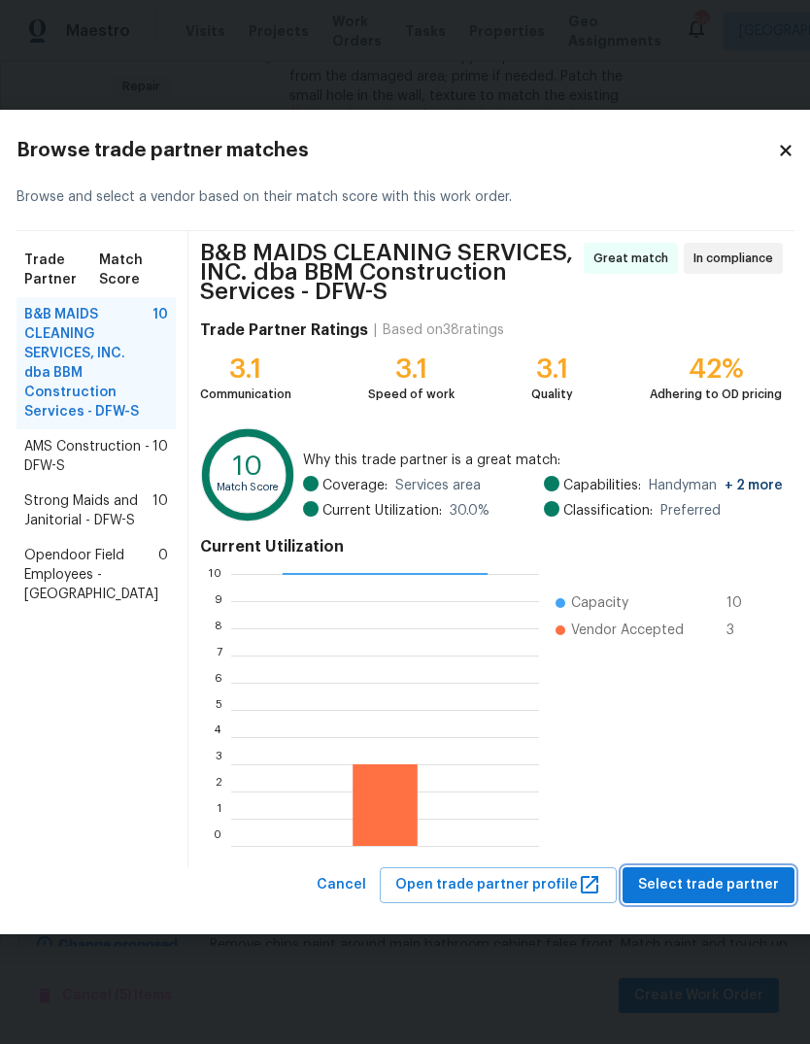
click at [684, 881] on span "Select trade partner" at bounding box center [708, 885] width 141 height 24
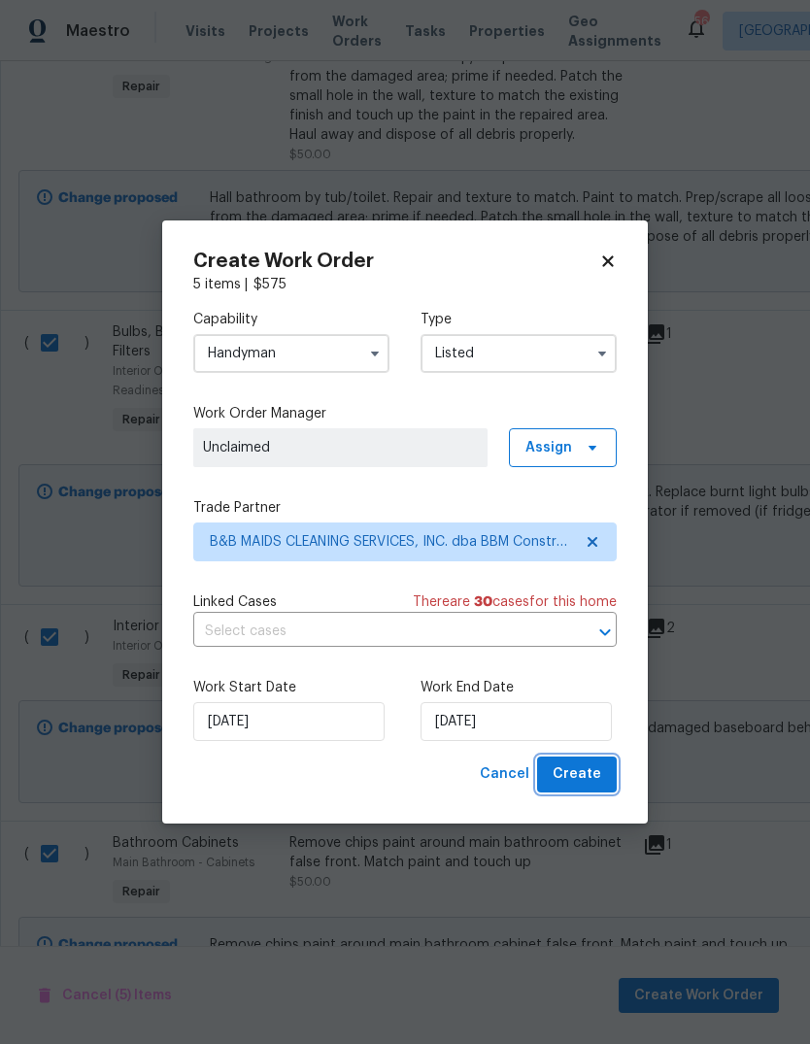
click at [576, 783] on span "Create" at bounding box center [577, 775] width 49 height 24
checkbox input "false"
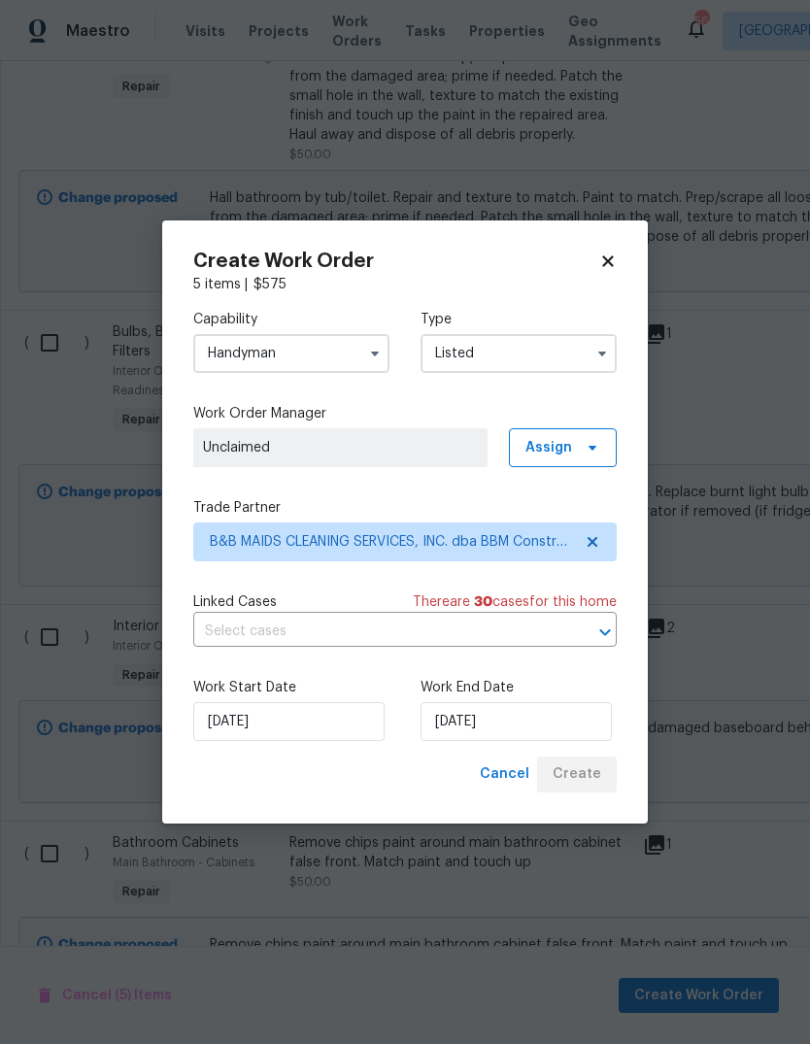
checkbox input "false"
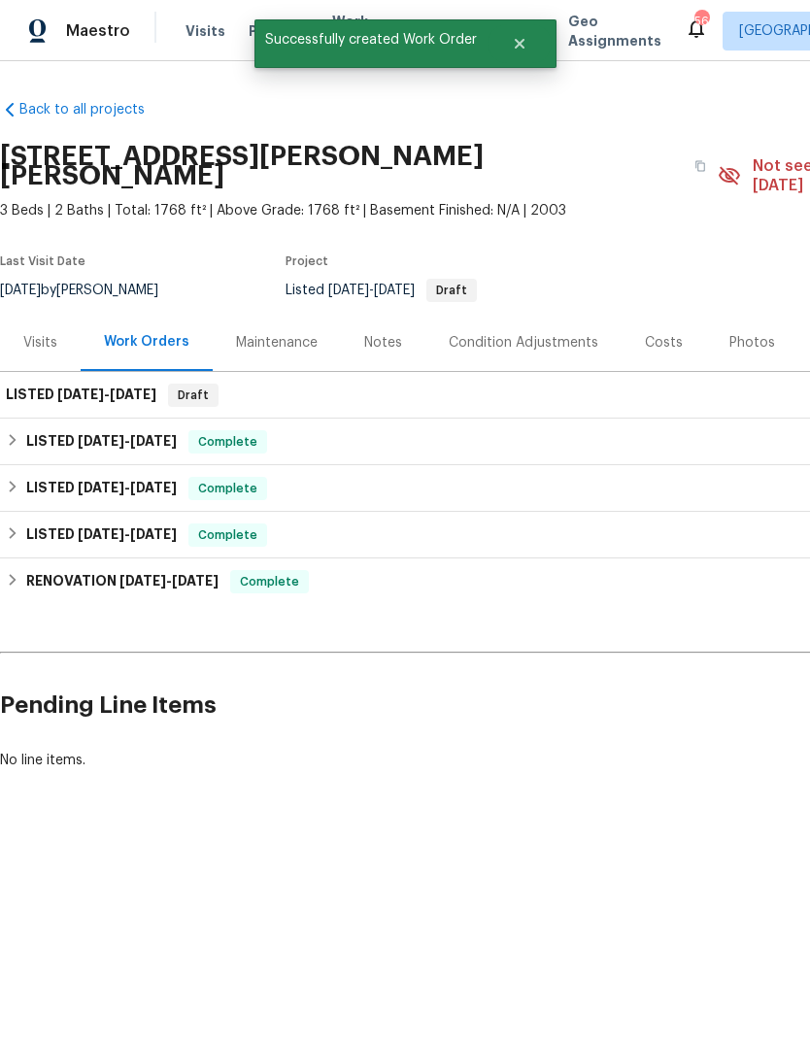
scroll to position [0, -1]
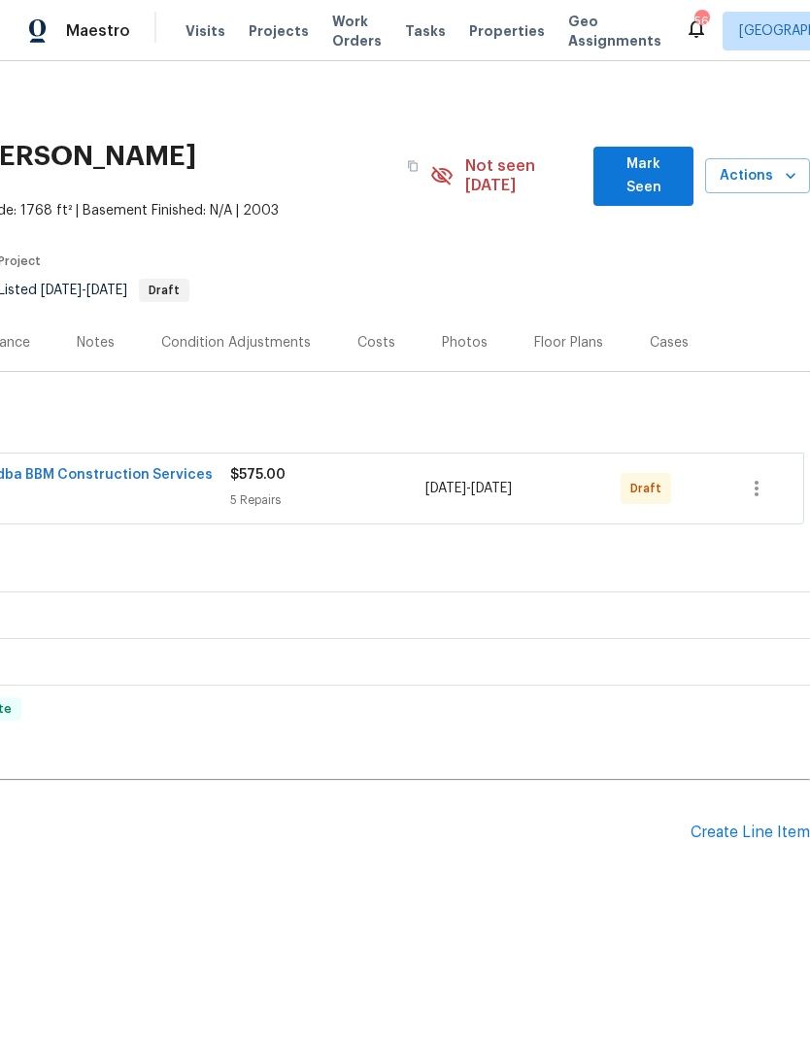
scroll to position [0, 288]
click at [767, 477] on icon "button" at bounding box center [756, 488] width 23 height 23
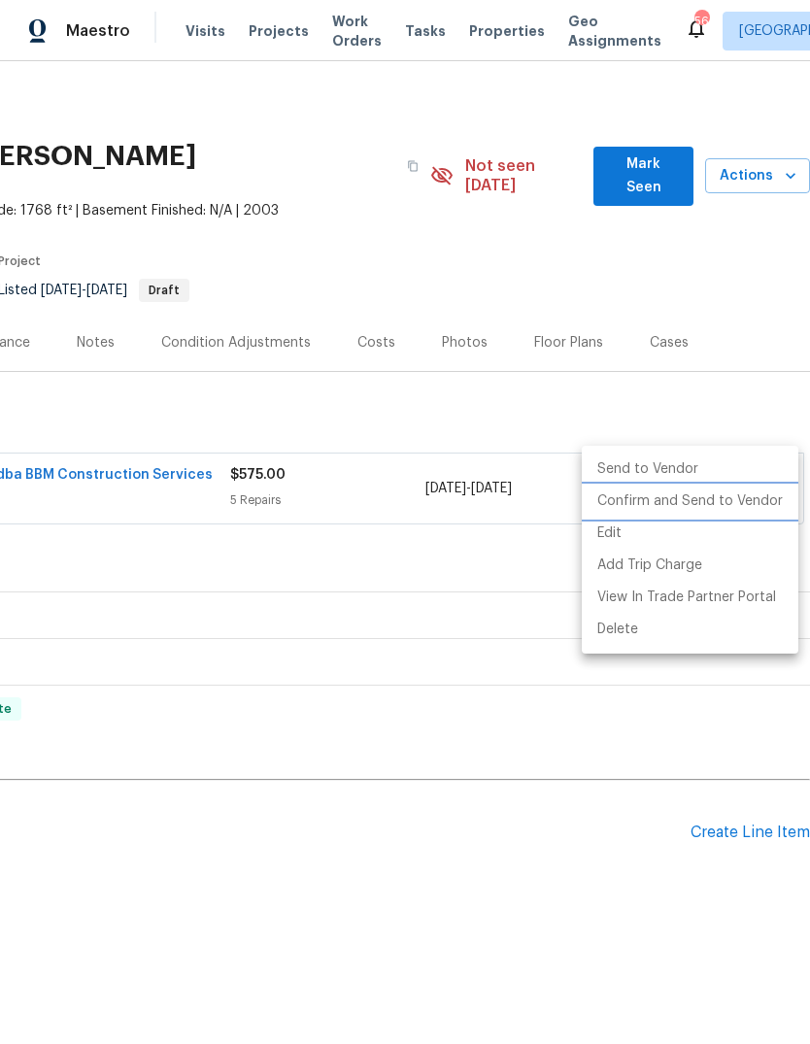
click at [735, 508] on li "Confirm and Send to Vendor" at bounding box center [690, 502] width 217 height 32
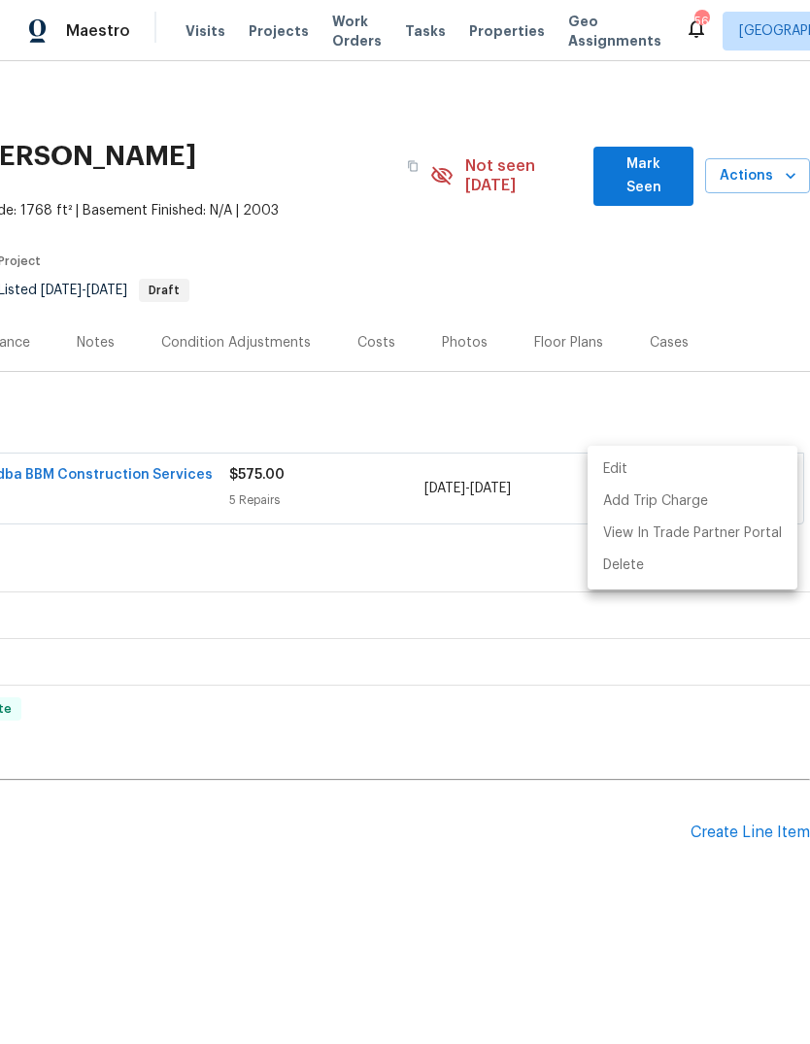
click at [582, 872] on div at bounding box center [405, 522] width 810 height 1044
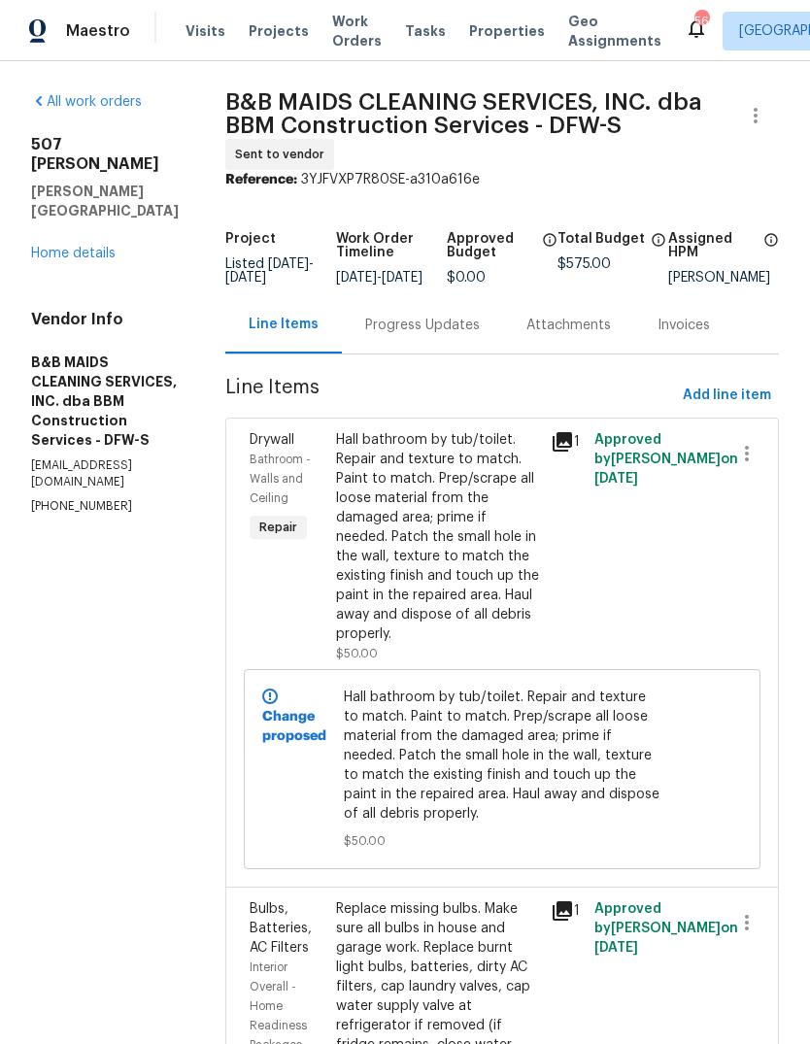
click at [83, 247] on link "Home details" at bounding box center [73, 254] width 85 height 14
